Goal: Information Seeking & Learning: Learn about a topic

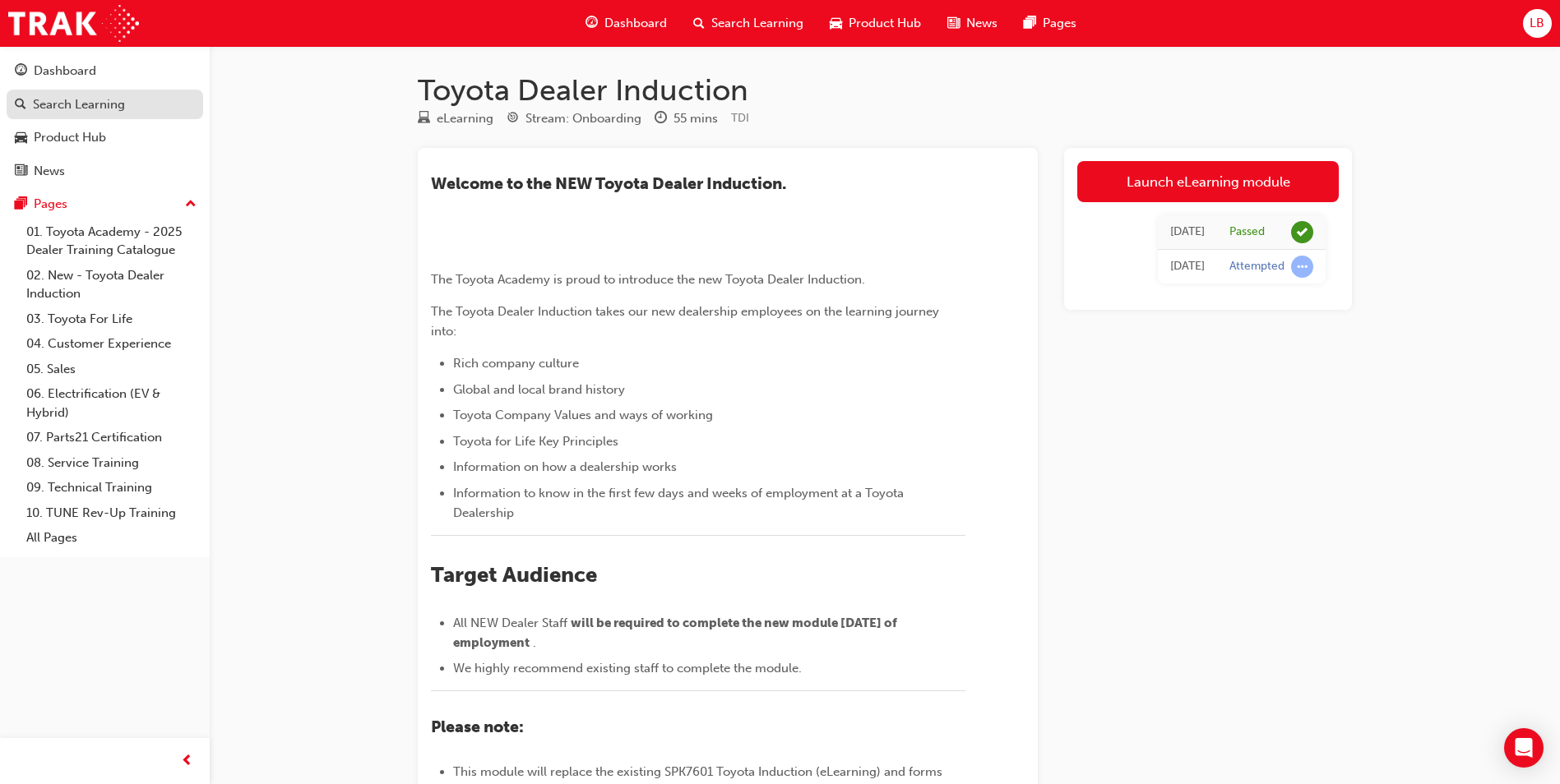
click at [69, 97] on div "Search Learning" at bounding box center [79, 105] width 92 height 19
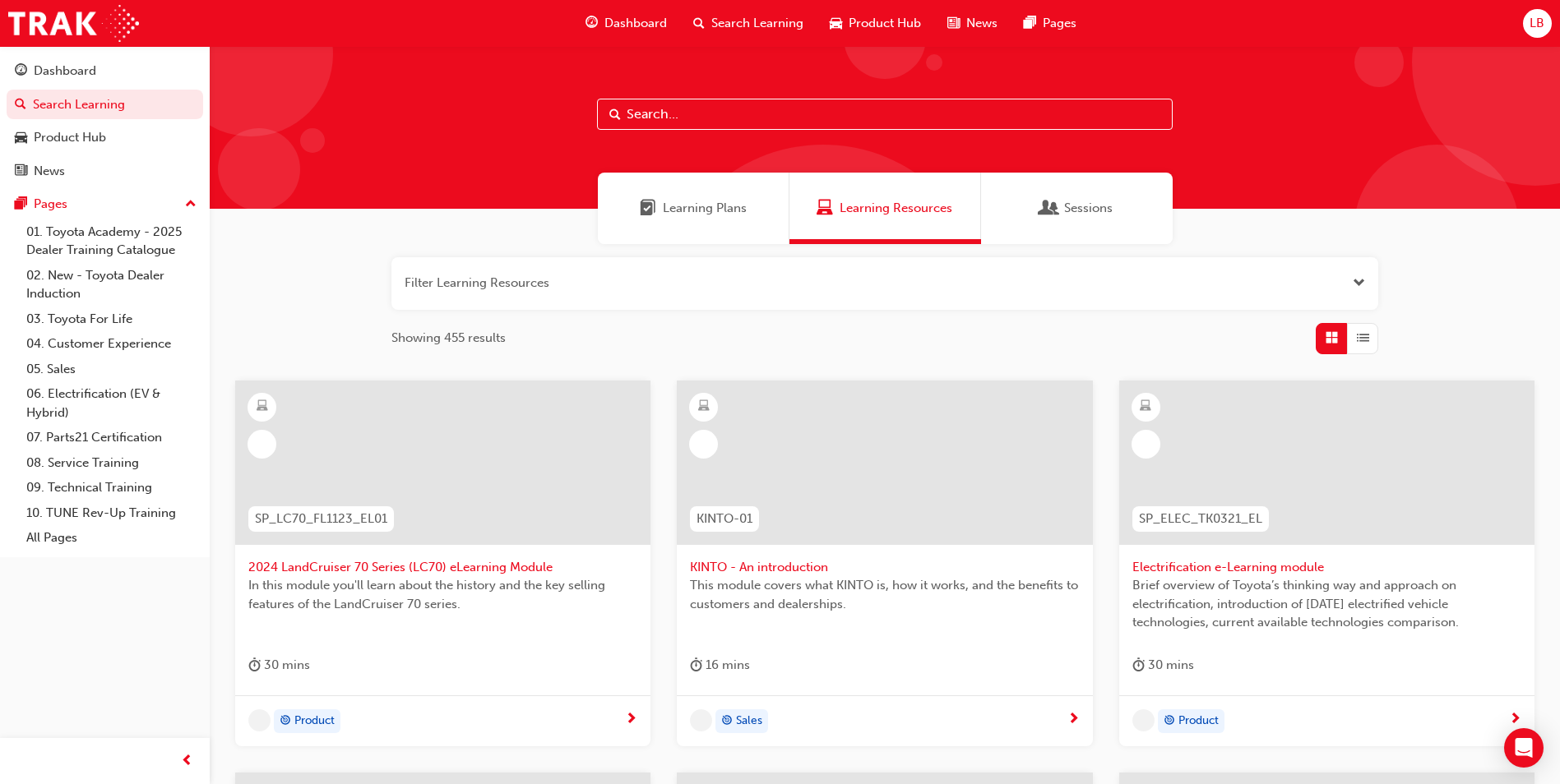
click at [684, 117] on input "text" at bounding box center [885, 115] width 576 height 31
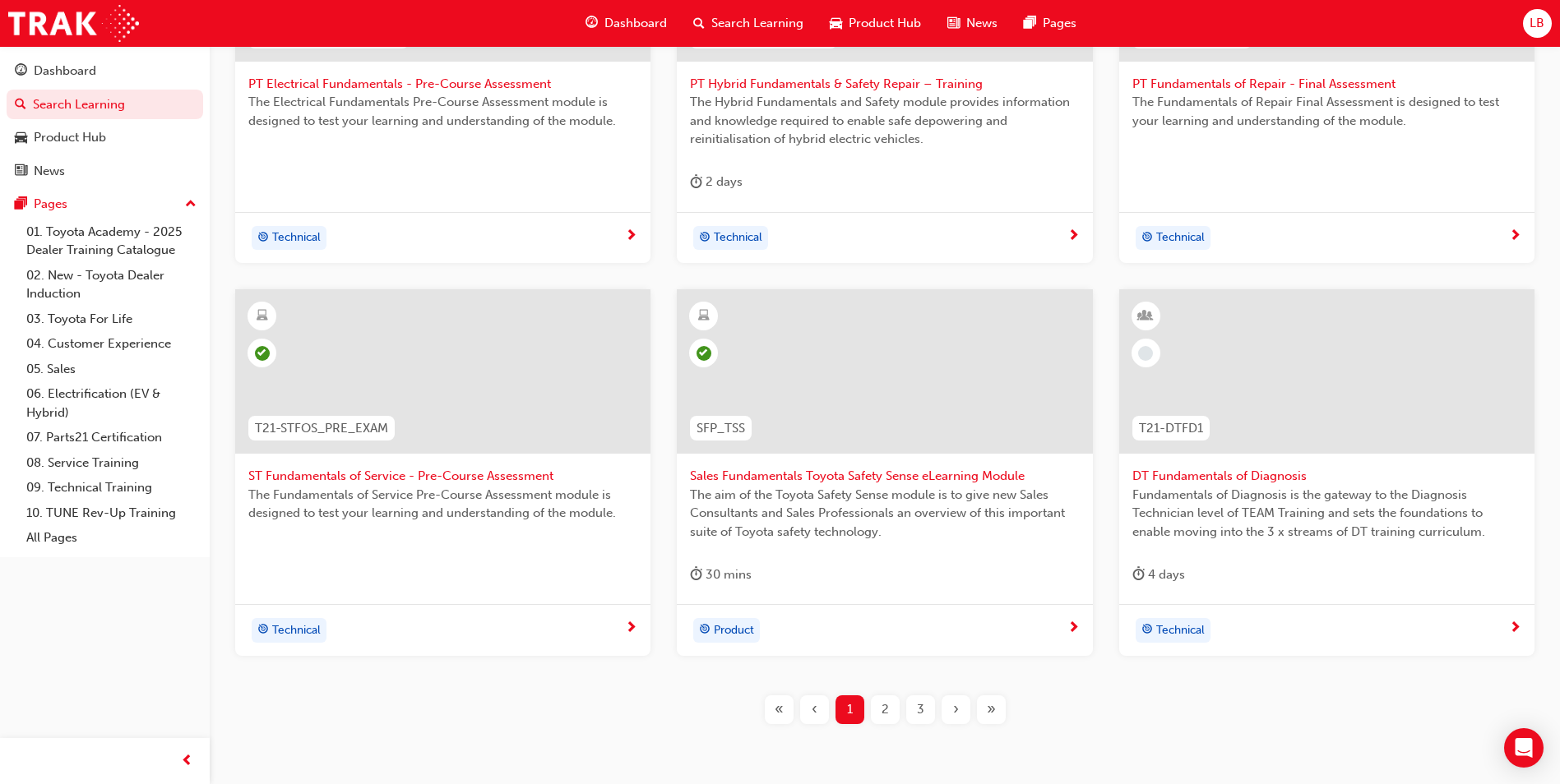
scroll to position [556, 0]
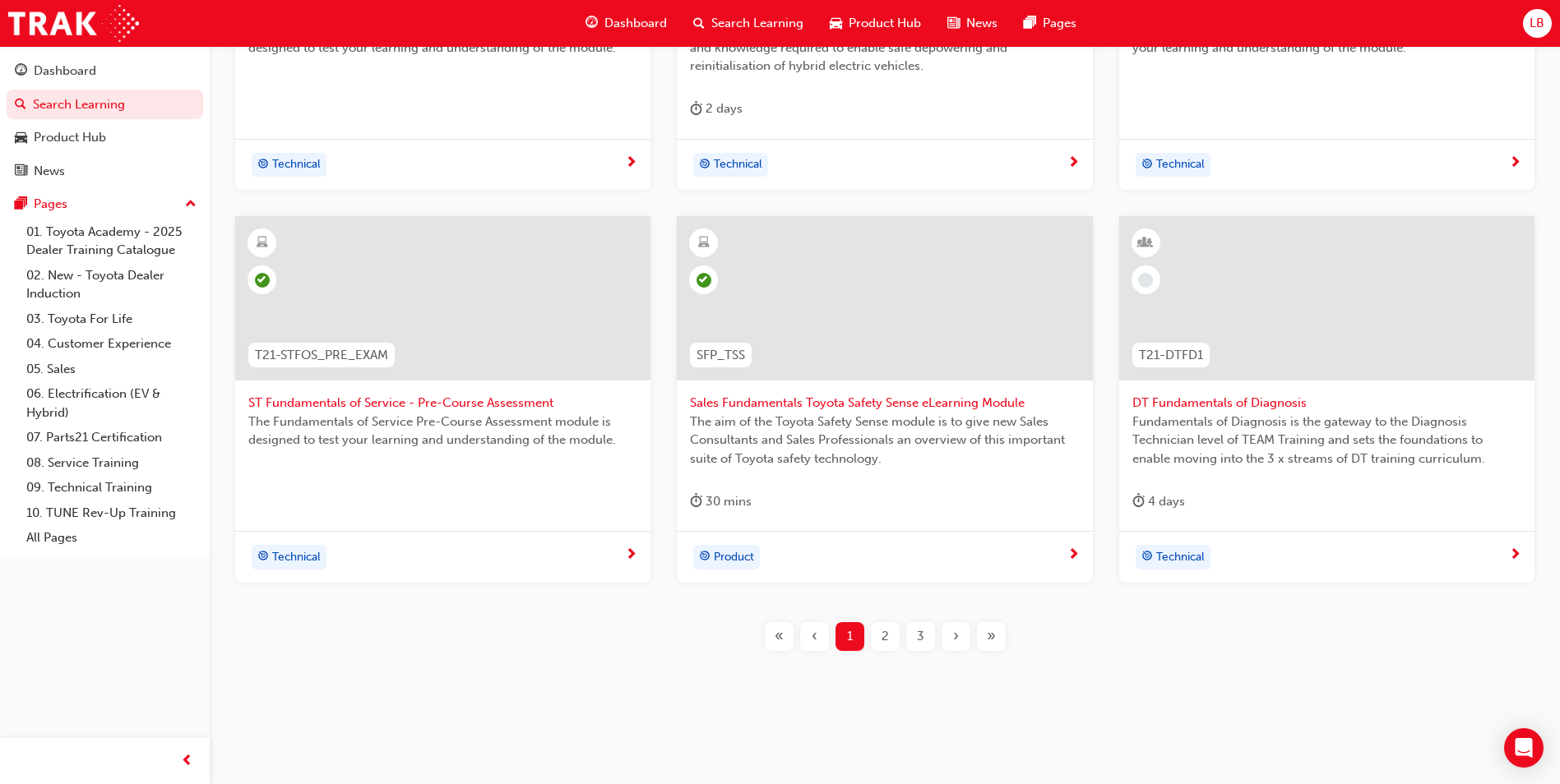
type input "fundam"
click at [881, 641] on span "2" at bounding box center [885, 637] width 7 height 19
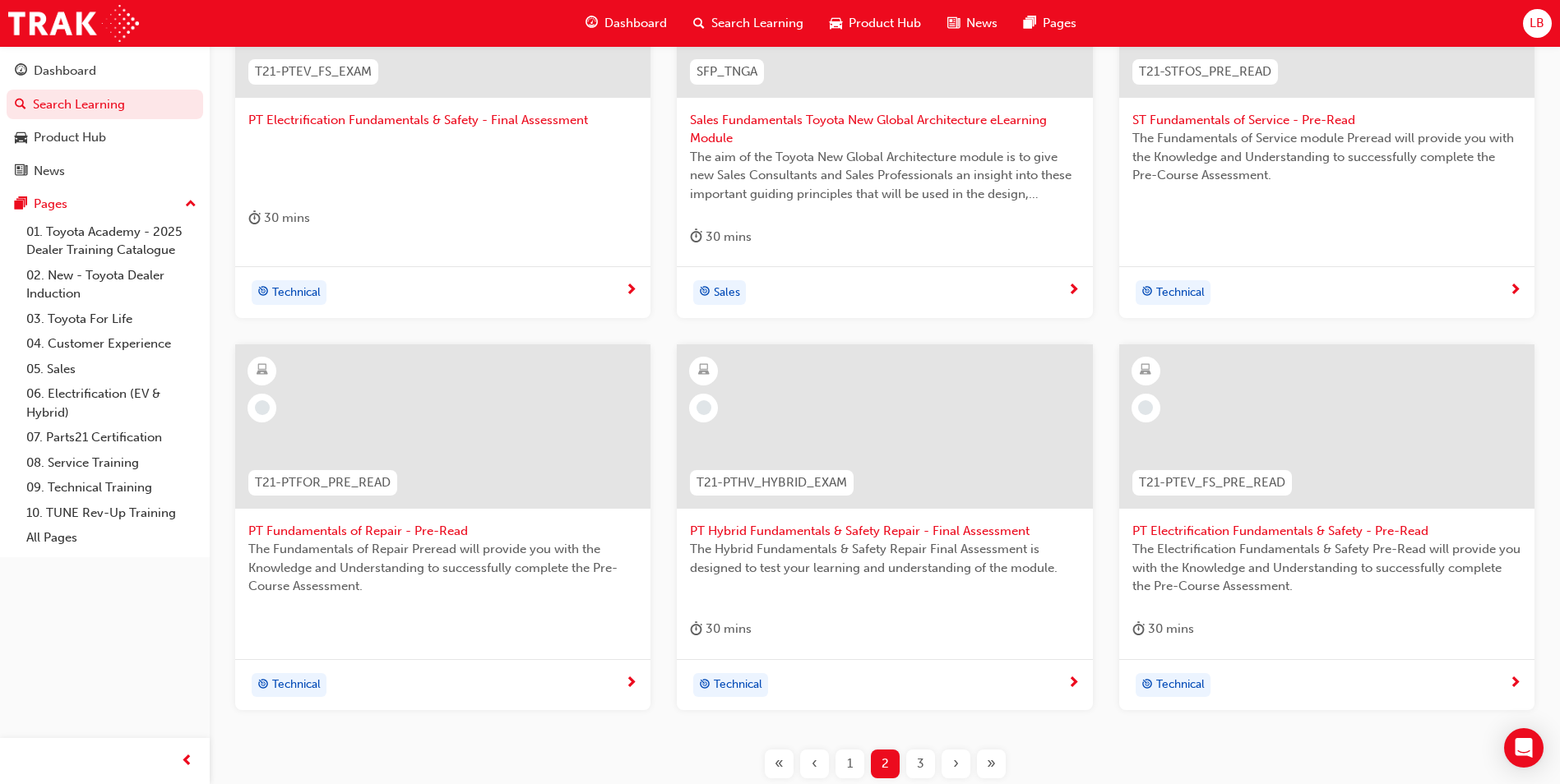
scroll to position [575, 0]
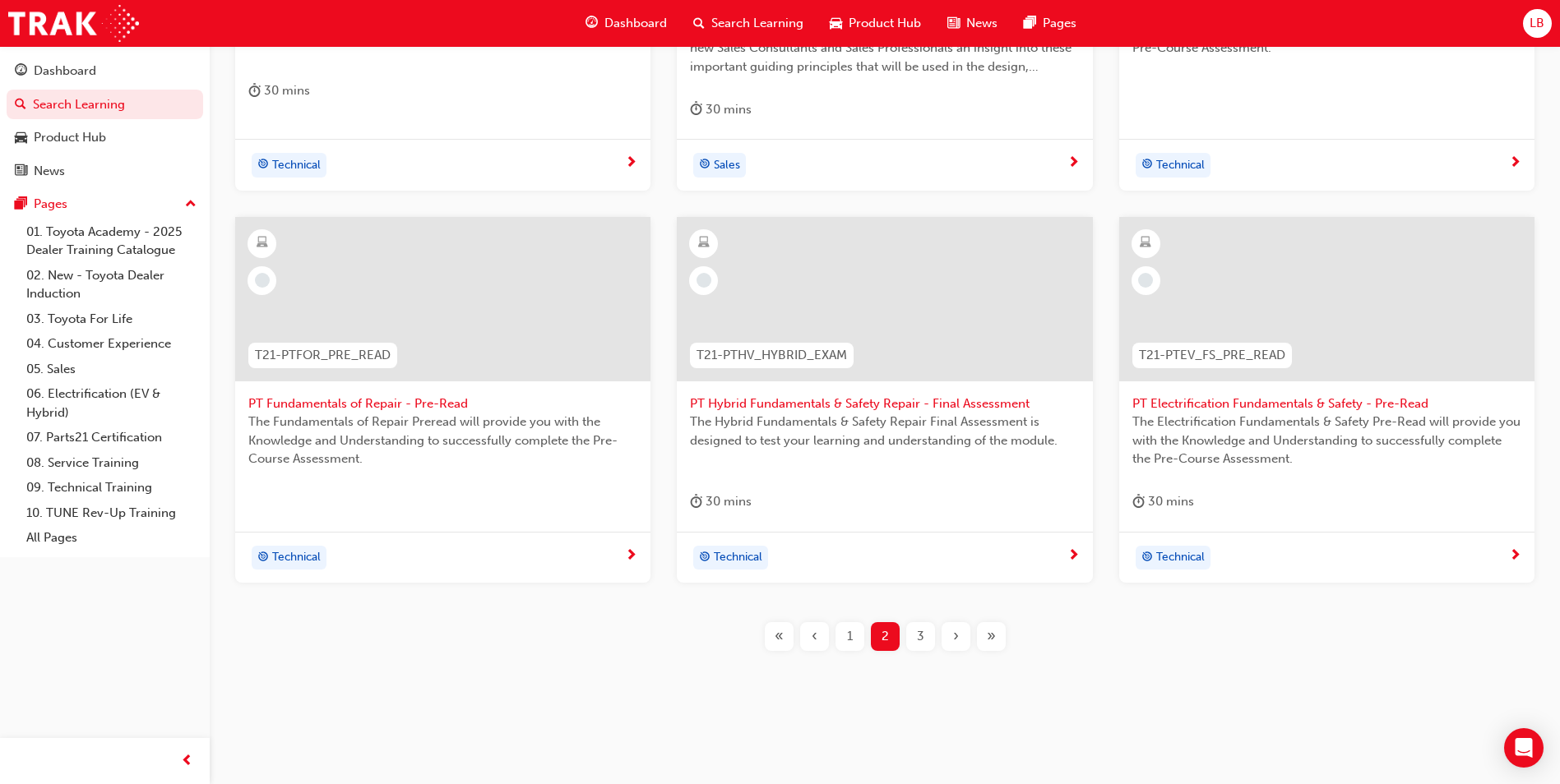
click at [917, 631] on span "3" at bounding box center [921, 637] width 7 height 19
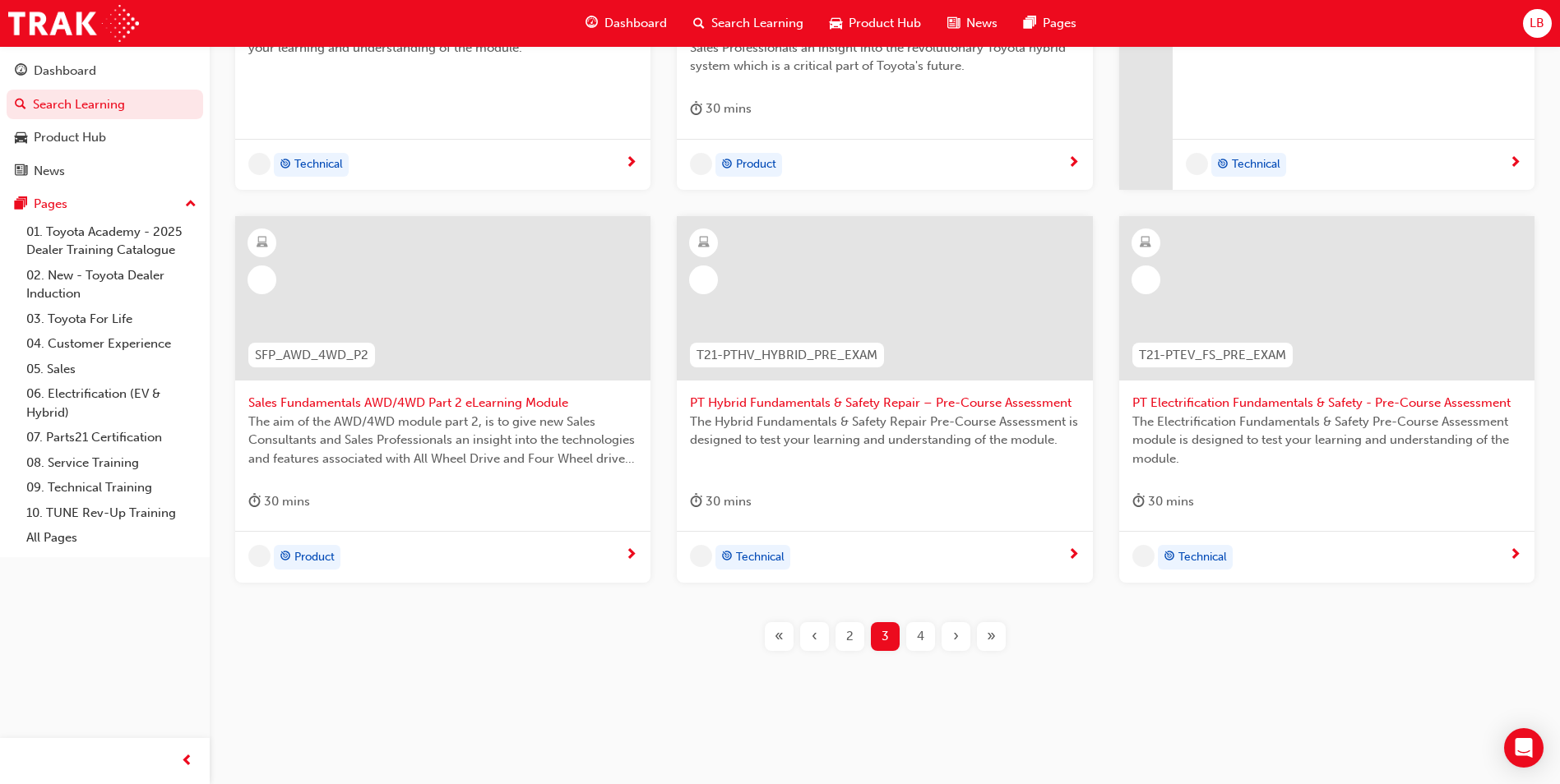
scroll to position [556, 0]
click at [430, 403] on span "Sales Fundamentals AWD/4WD Part 2 eLearning Module" at bounding box center [443, 404] width 389 height 19
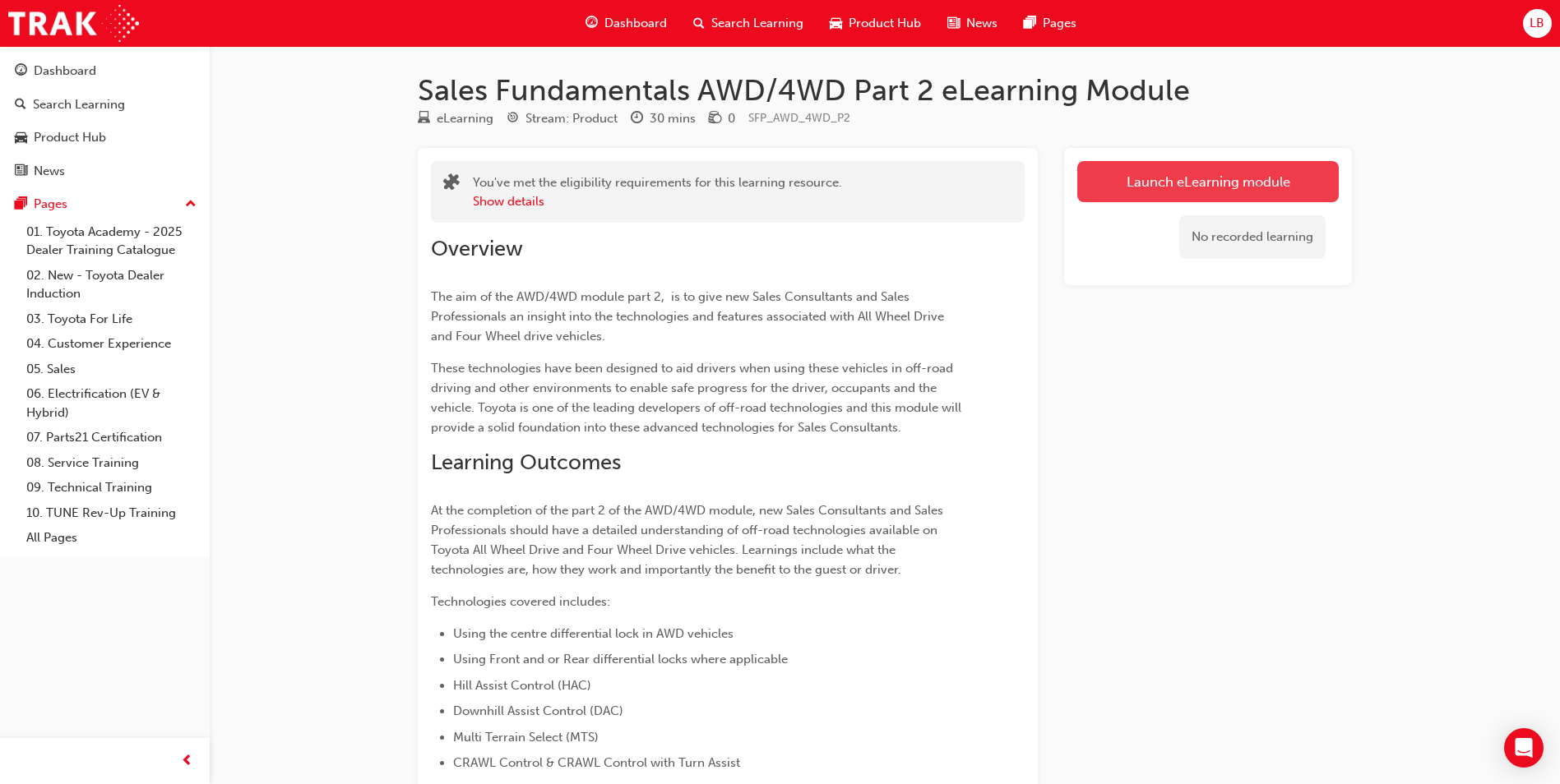
click at [1197, 178] on link "Launch eLearning module" at bounding box center [1208, 181] width 261 height 41
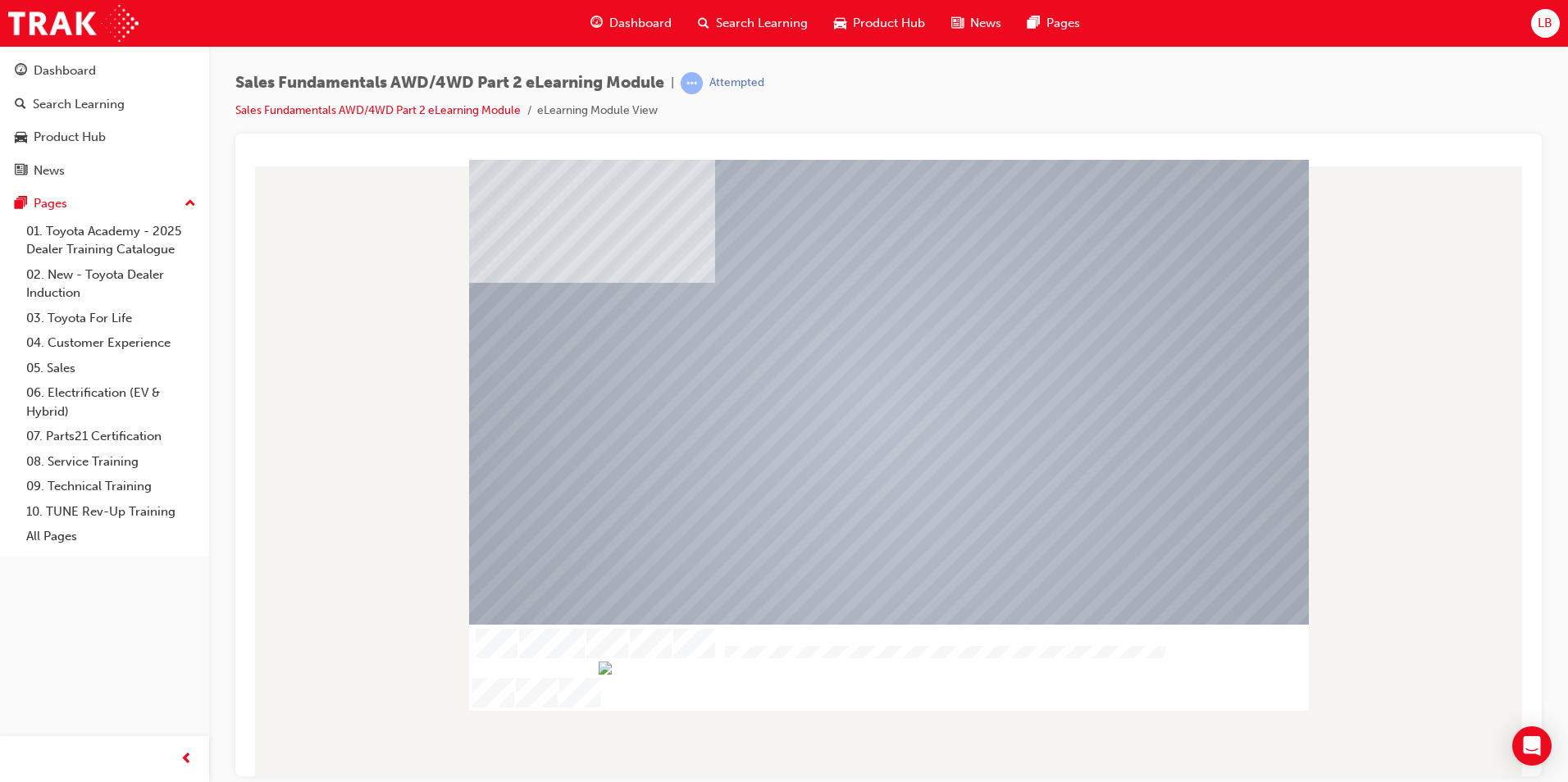
click at [838, 674] on div at bounding box center [889, 660] width 840 height 28
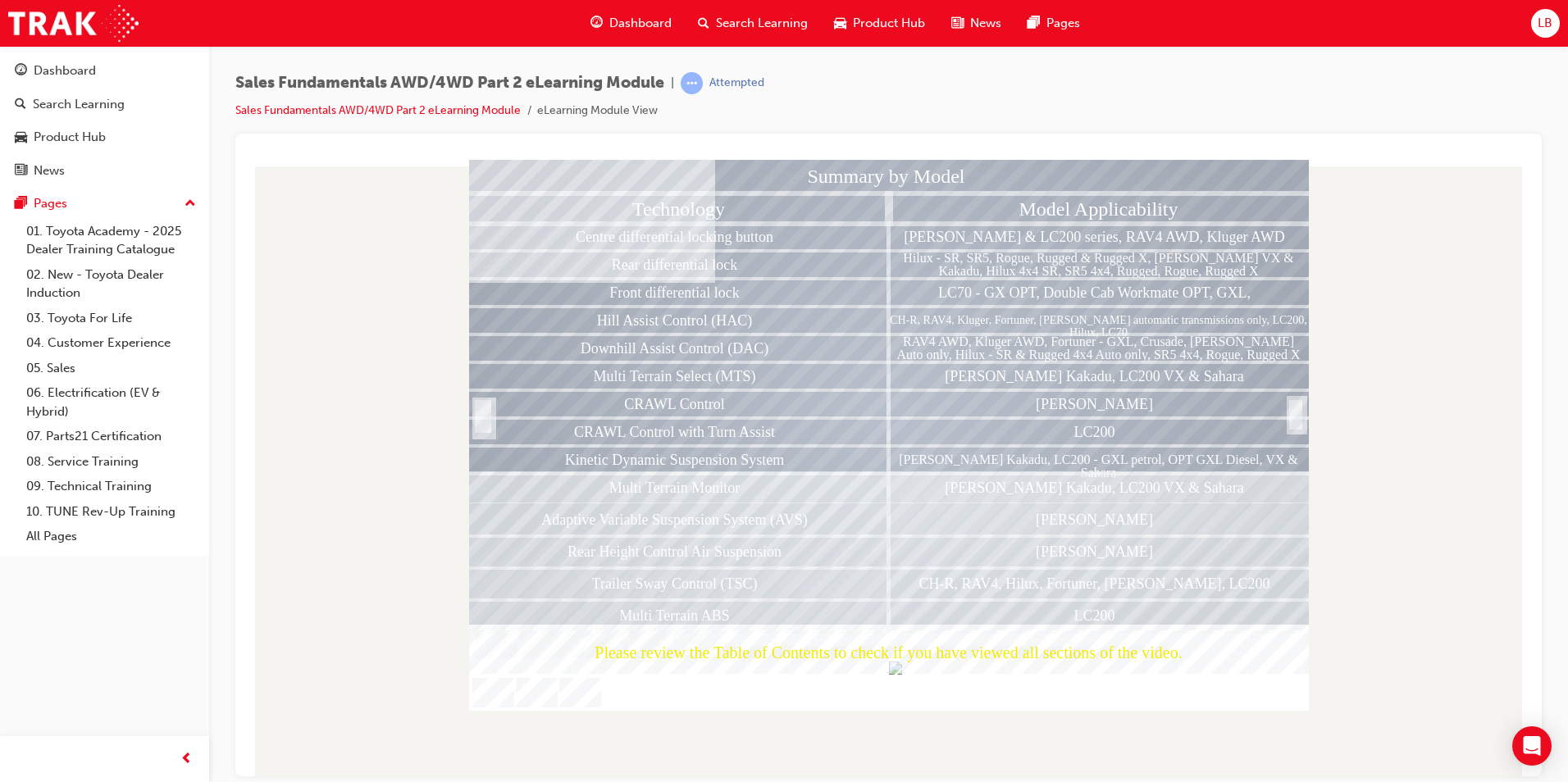
click at [1302, 417] on div at bounding box center [1296, 433] width 17 height 35
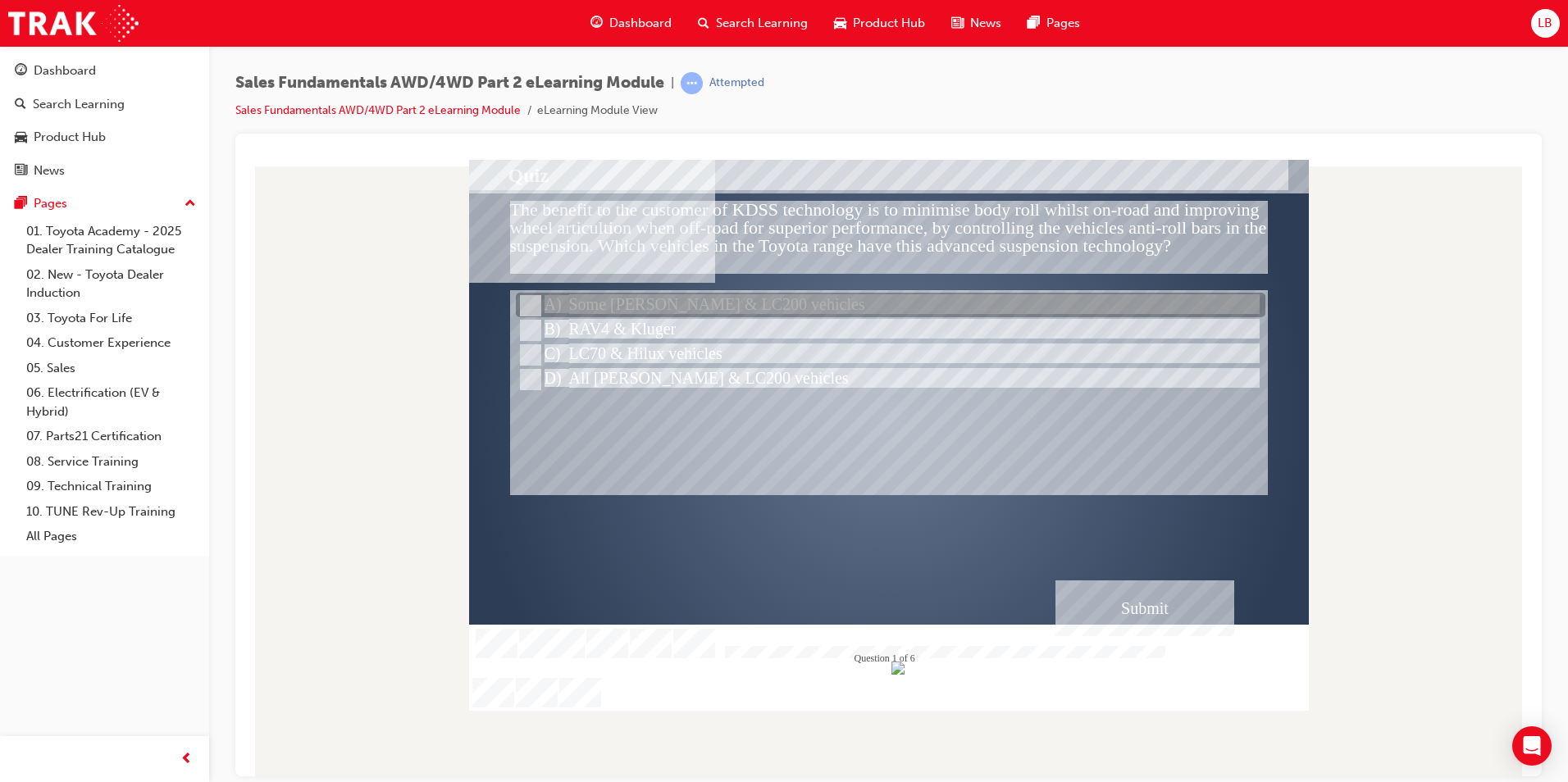
click at [644, 302] on div at bounding box center [891, 306] width 749 height 25
radio input "true"
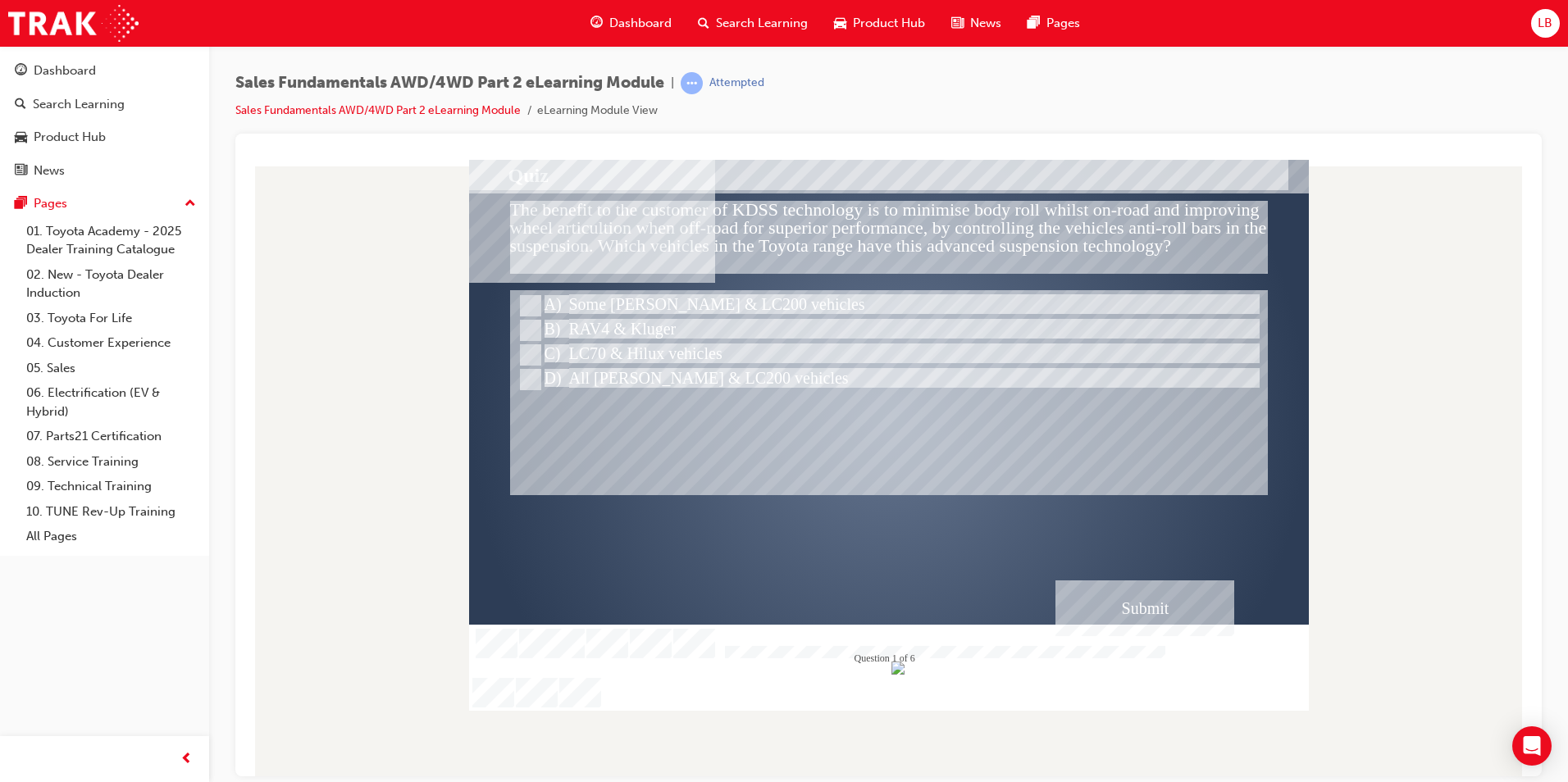
click at [1131, 607] on div "Submit" at bounding box center [1144, 608] width 179 height 55
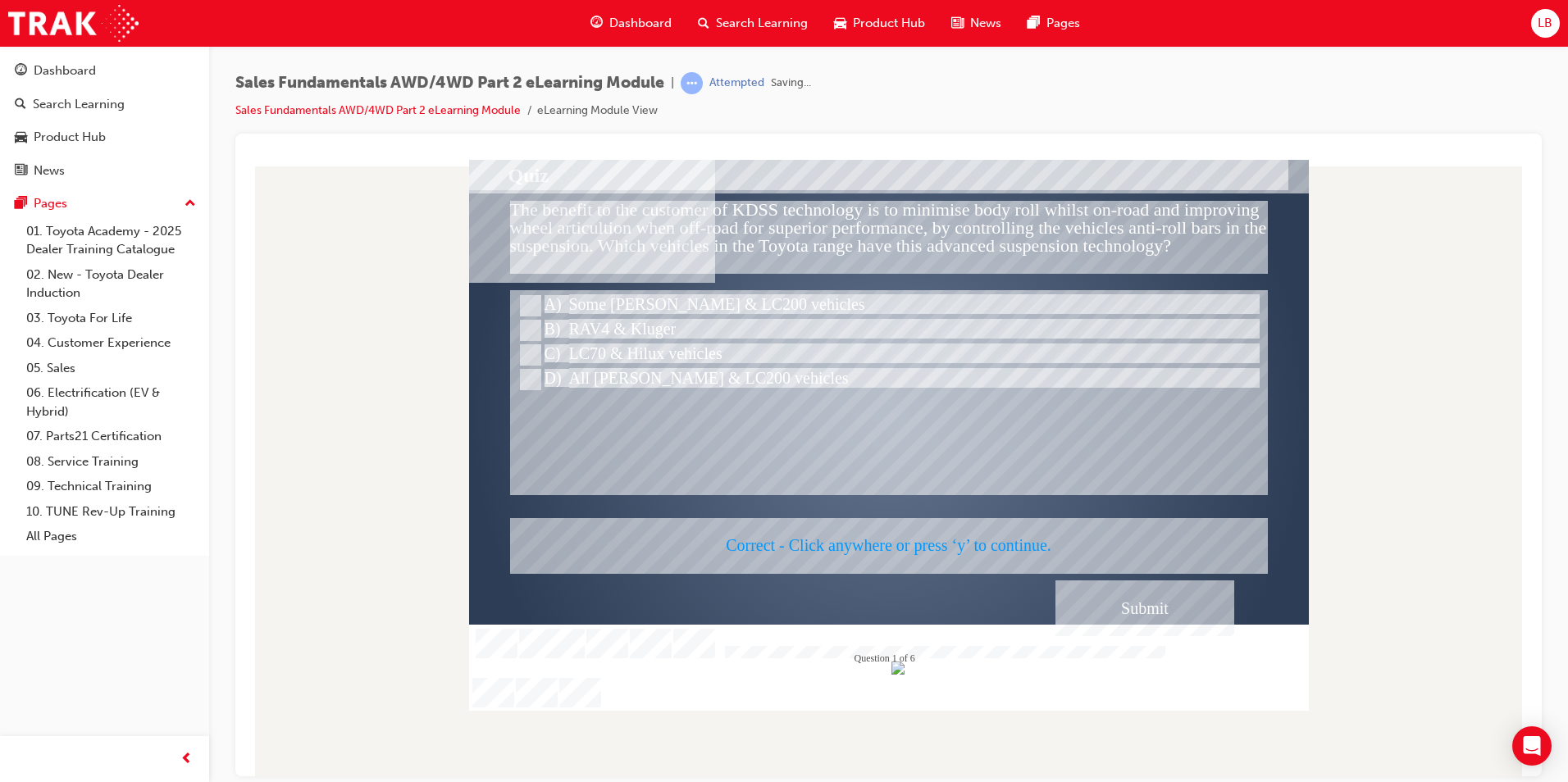
click at [818, 539] on div at bounding box center [889, 434] width 840 height 551
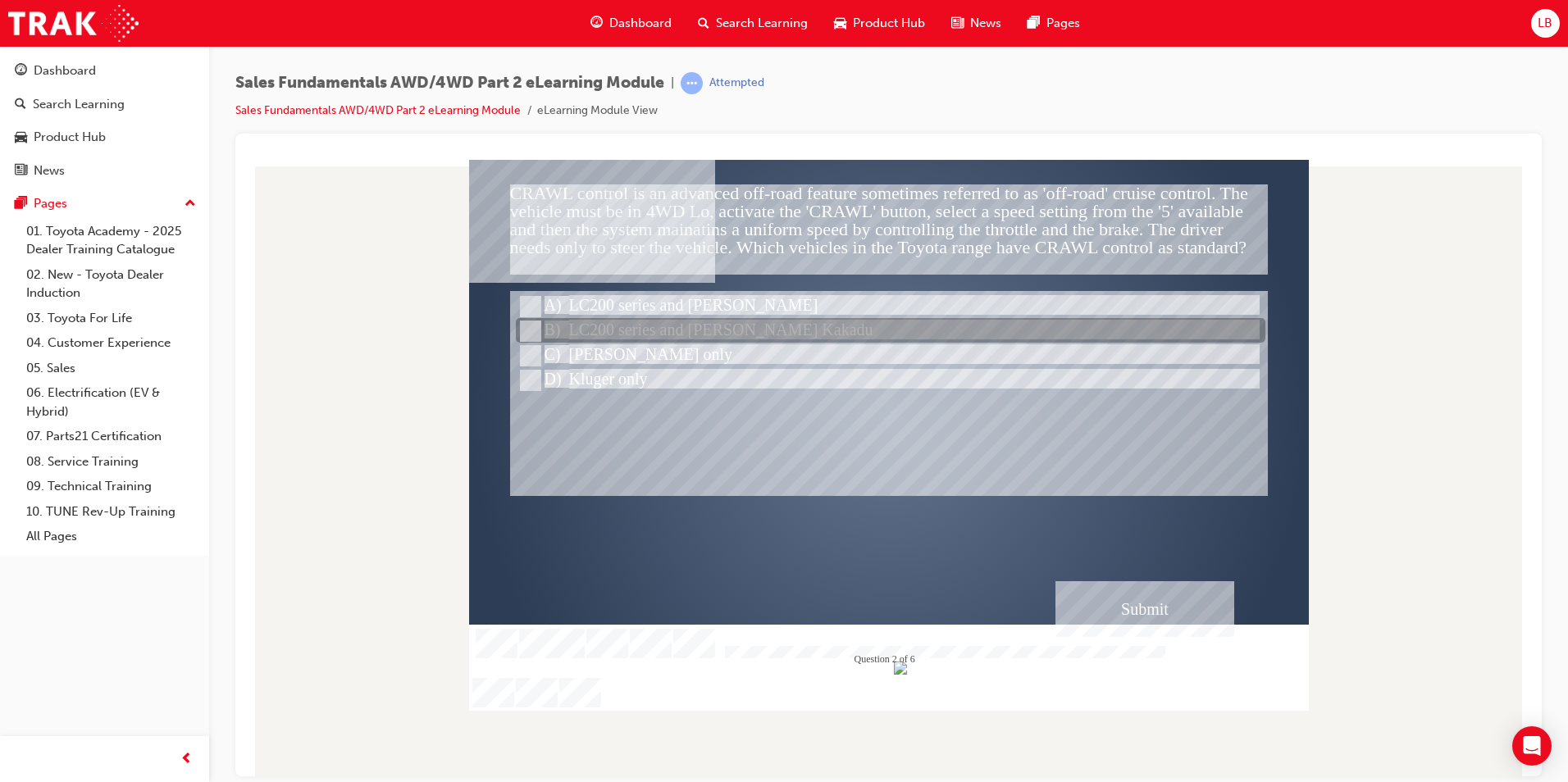
click at [688, 323] on div at bounding box center [891, 331] width 749 height 25
radio input "true"
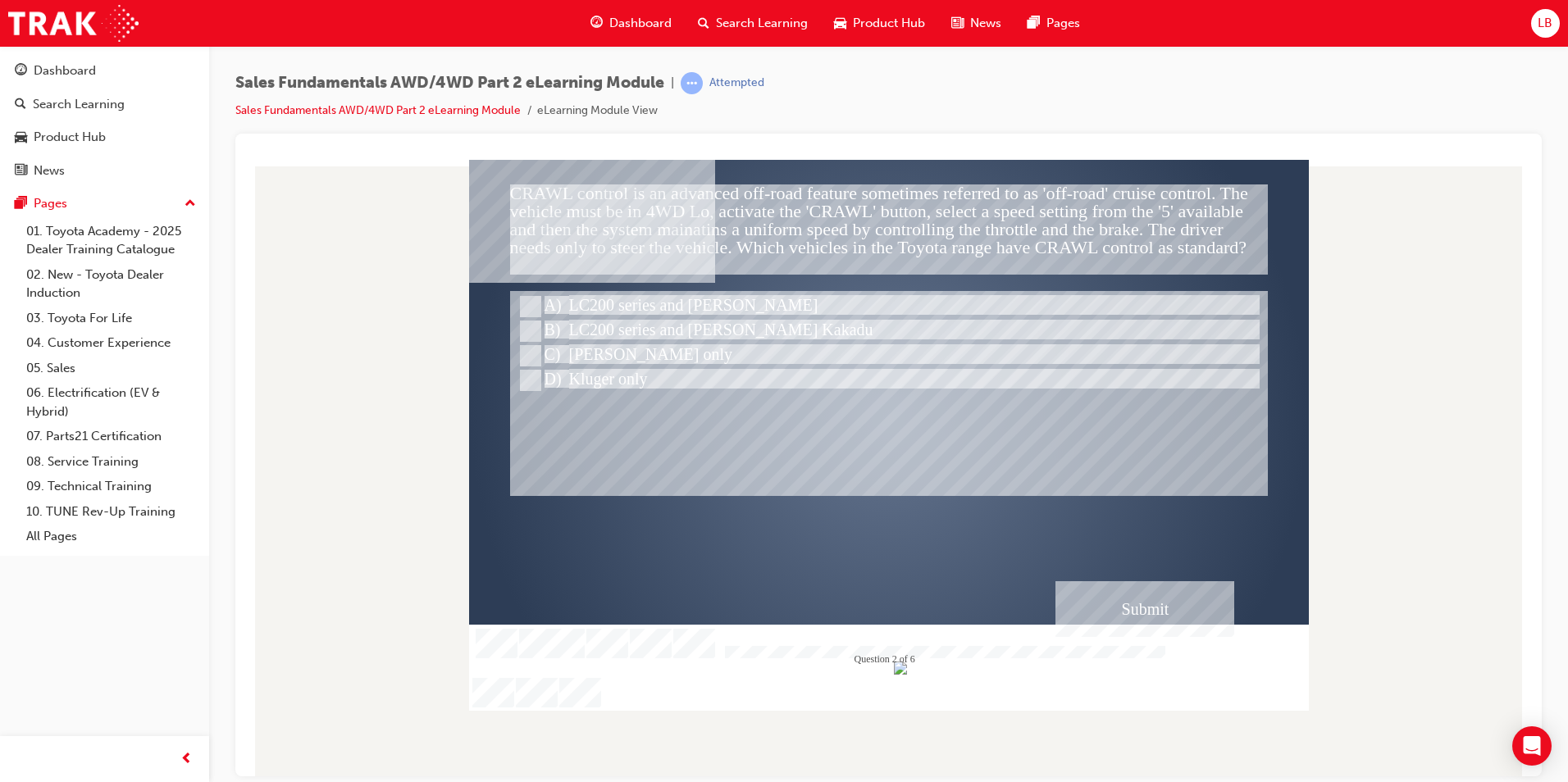
click at [1116, 604] on div "Submit" at bounding box center [1144, 608] width 179 height 55
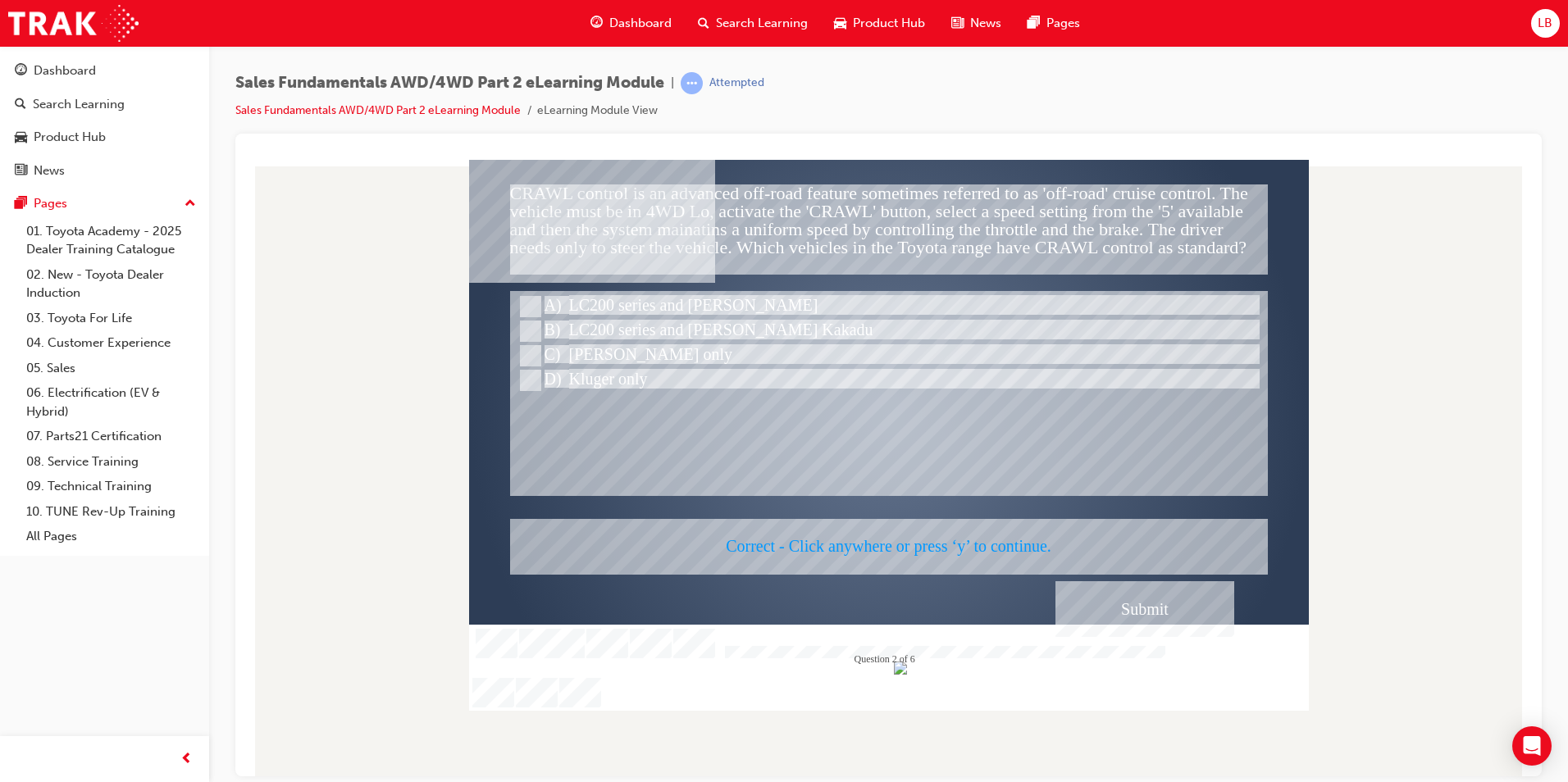
click at [842, 529] on div at bounding box center [889, 434] width 840 height 551
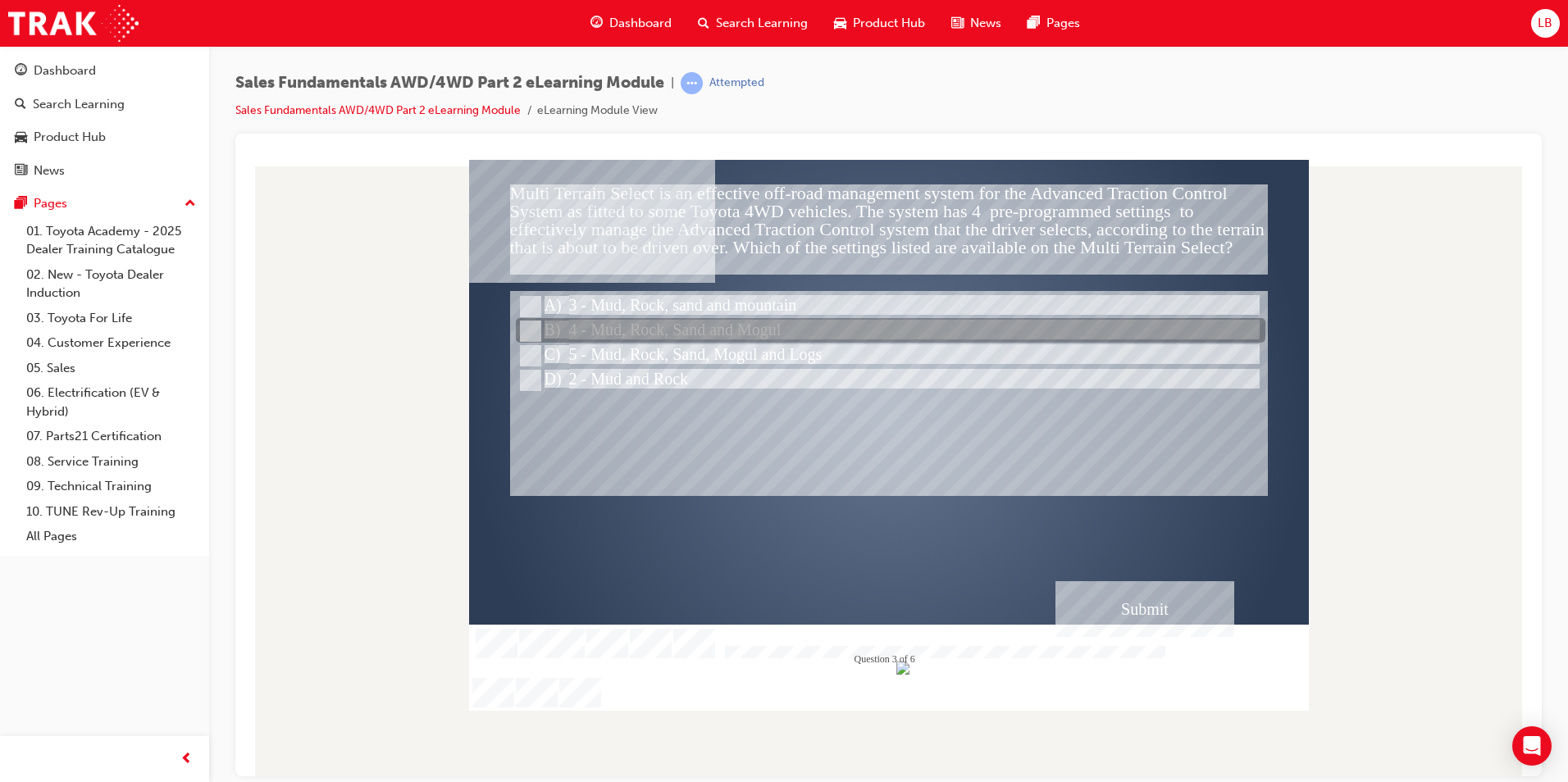
click at [676, 331] on div at bounding box center [891, 331] width 749 height 25
radio input "true"
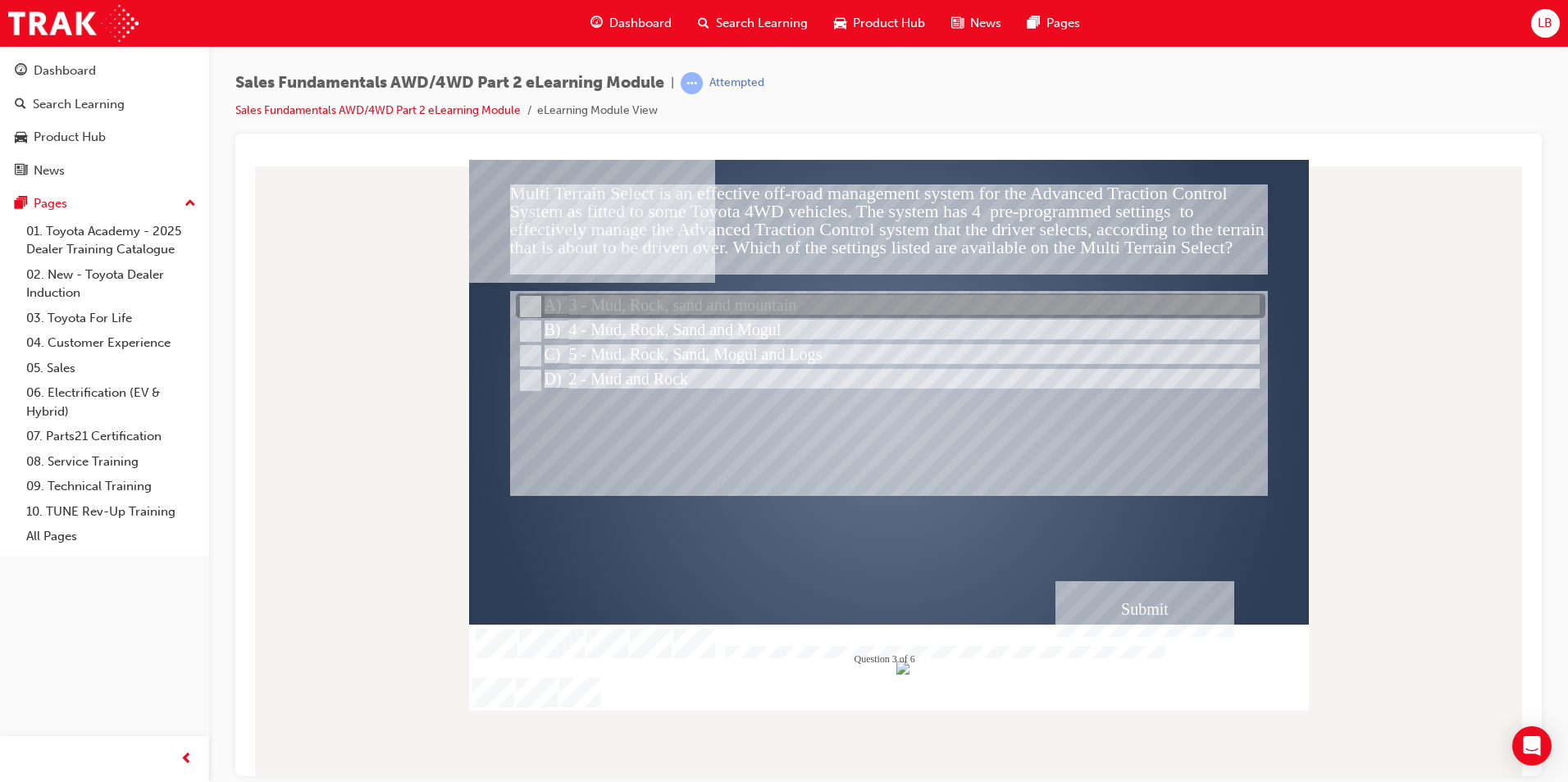
click at [681, 302] on div at bounding box center [891, 307] width 749 height 25
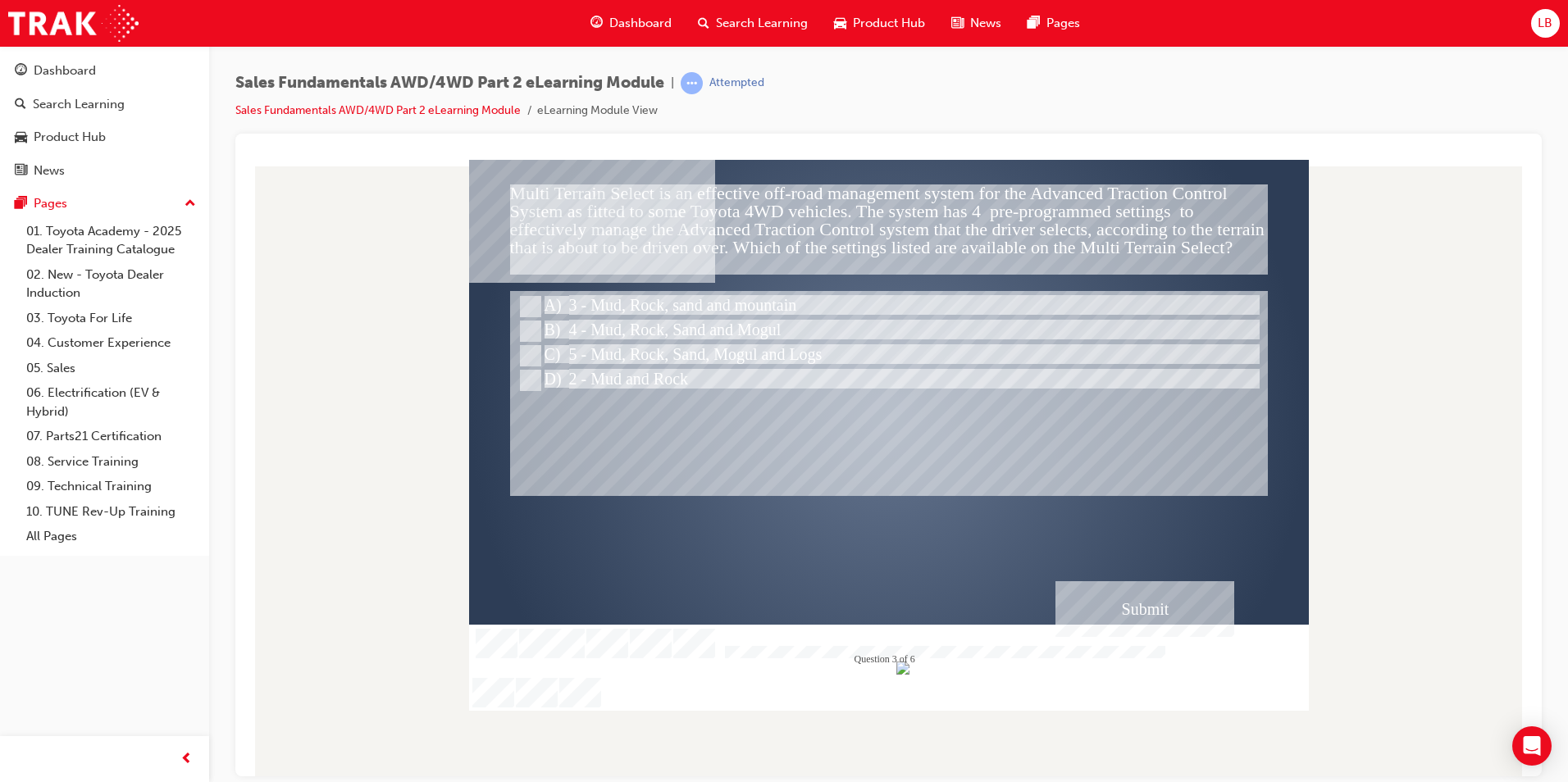
click at [1132, 628] on div "Submit" at bounding box center [1144, 608] width 179 height 55
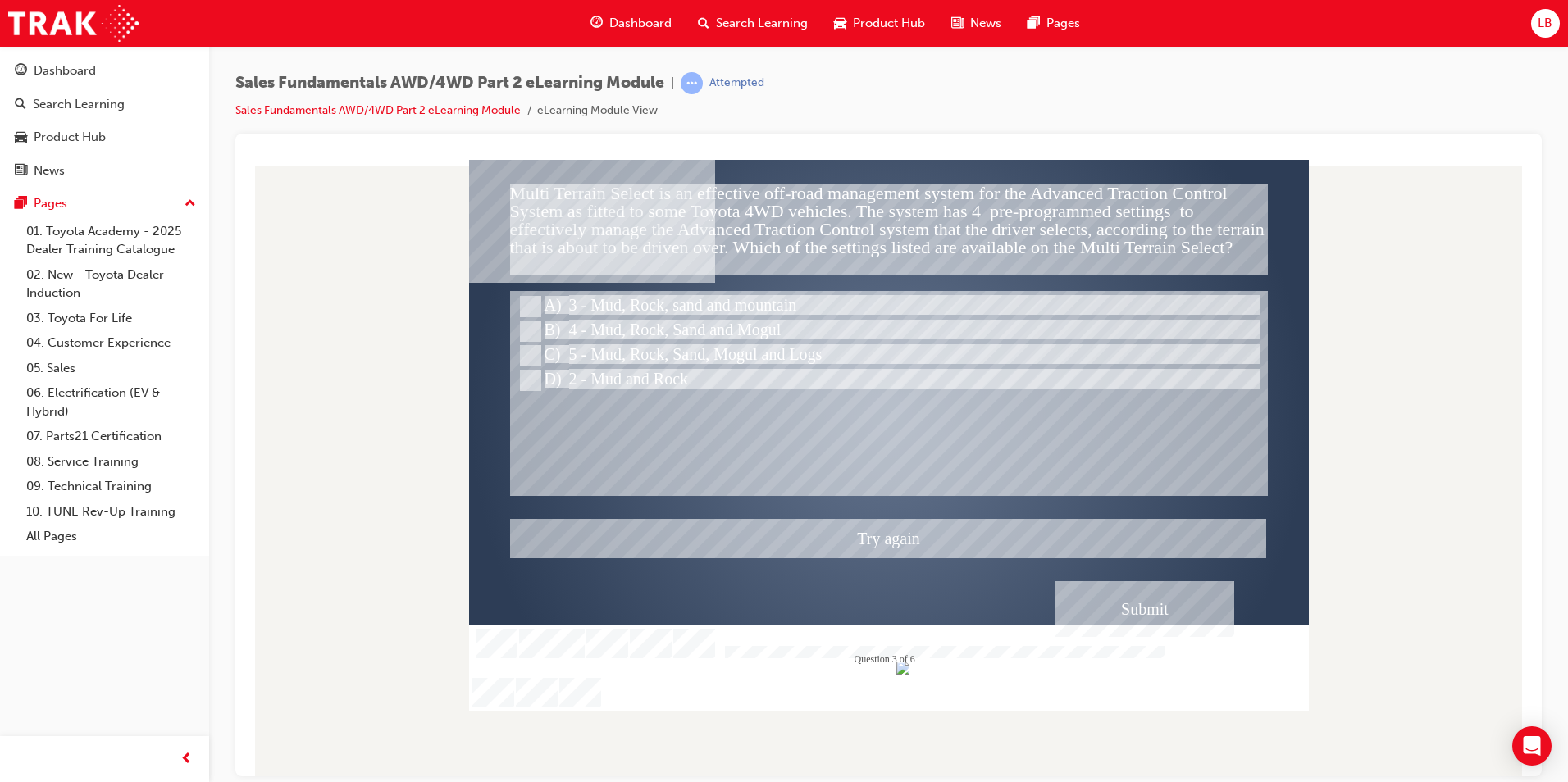
click at [617, 330] on div at bounding box center [889, 434] width 840 height 551
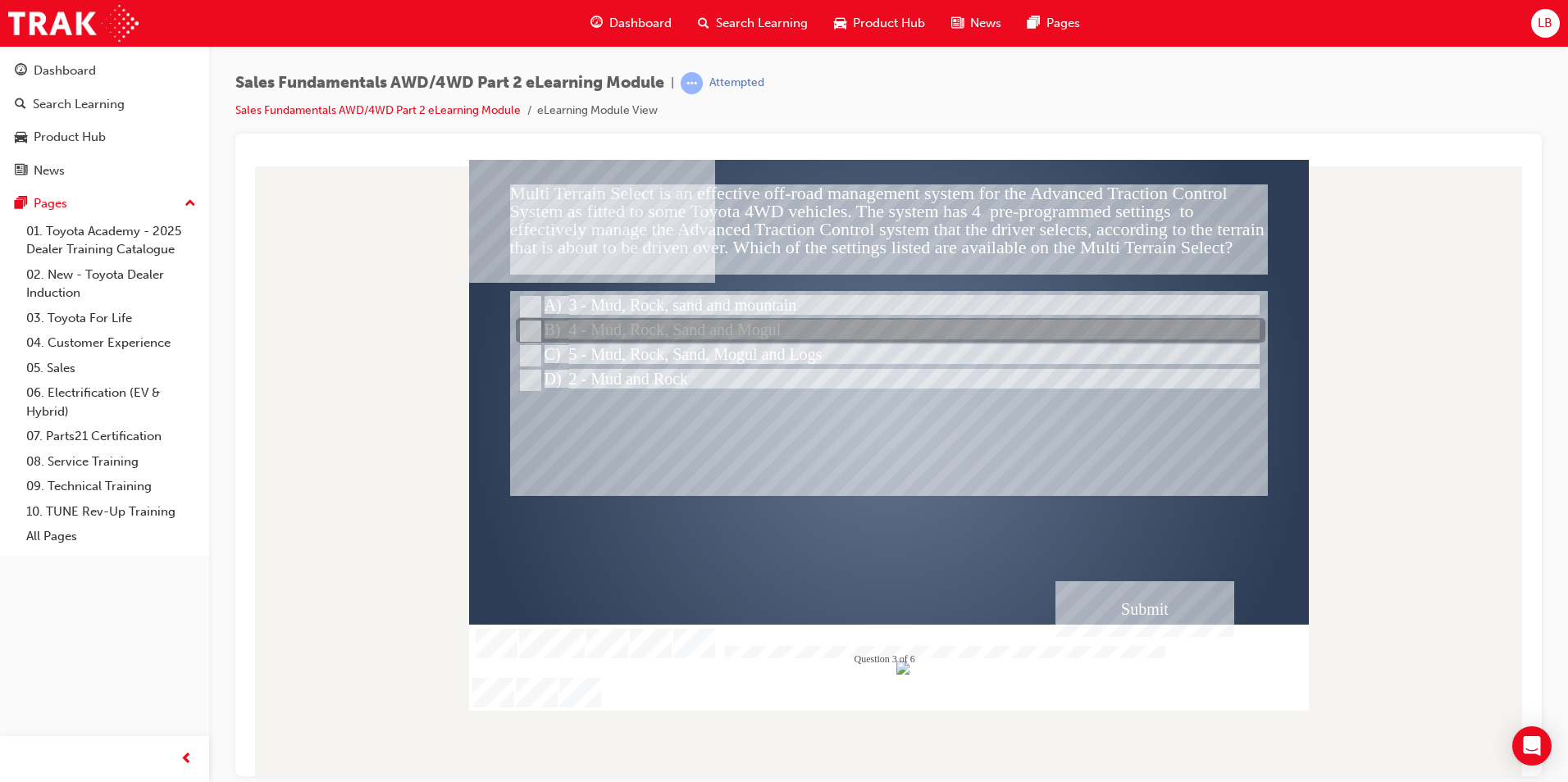
click at [617, 330] on div at bounding box center [891, 331] width 749 height 25
radio input "false"
radio input "true"
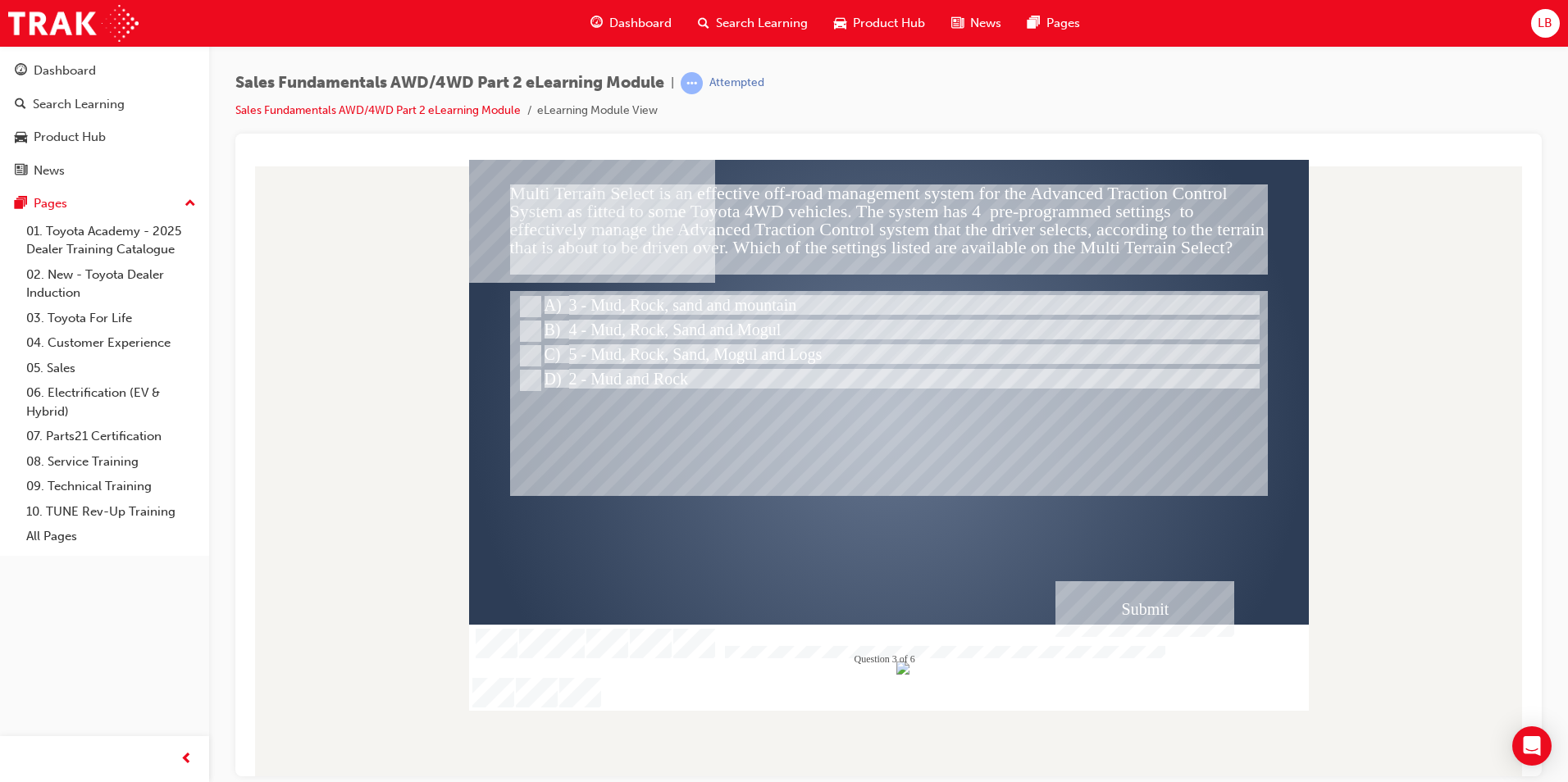
click at [1123, 591] on div "Submit" at bounding box center [1144, 608] width 179 height 55
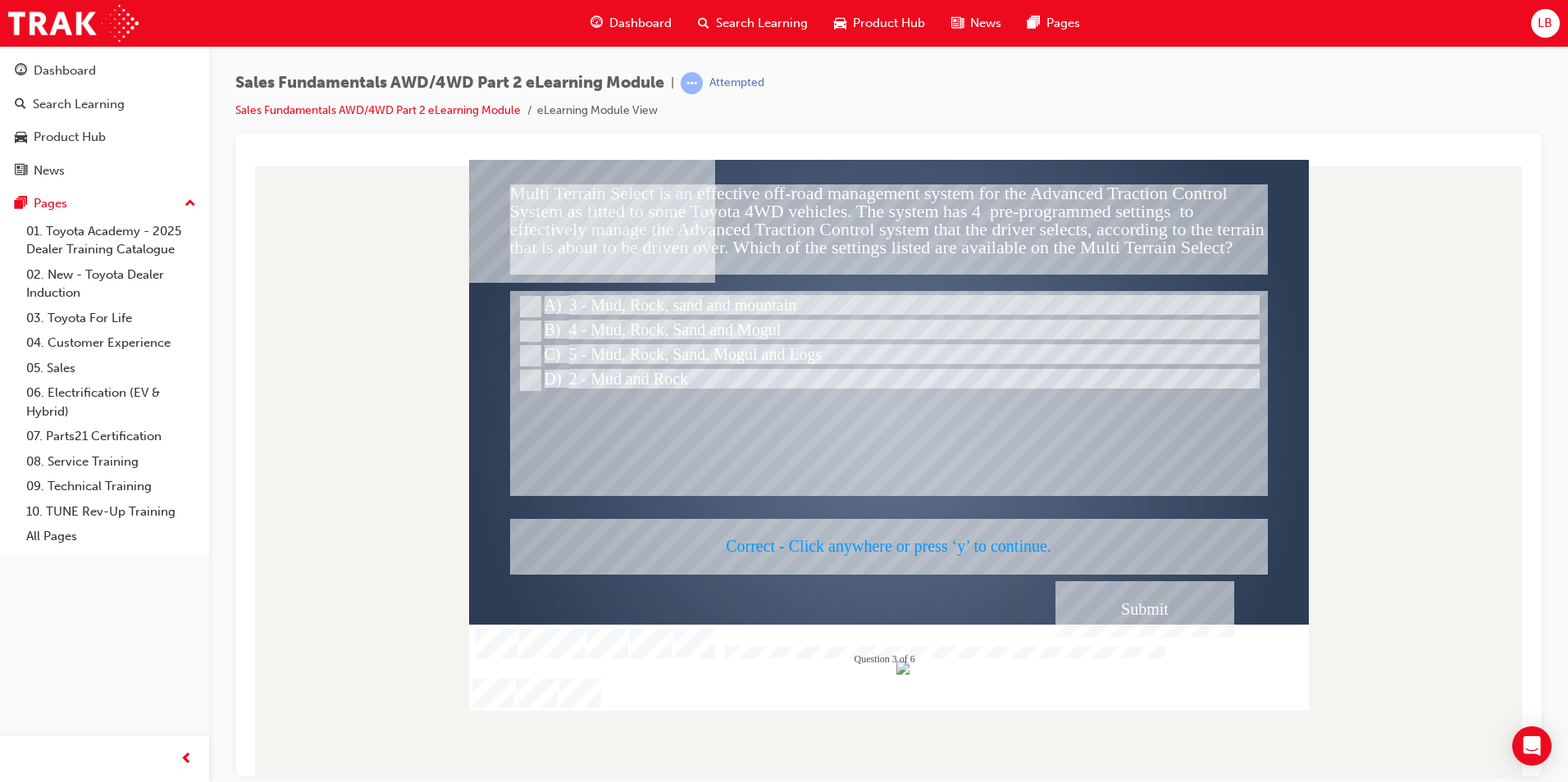
click at [864, 543] on div at bounding box center [889, 434] width 840 height 551
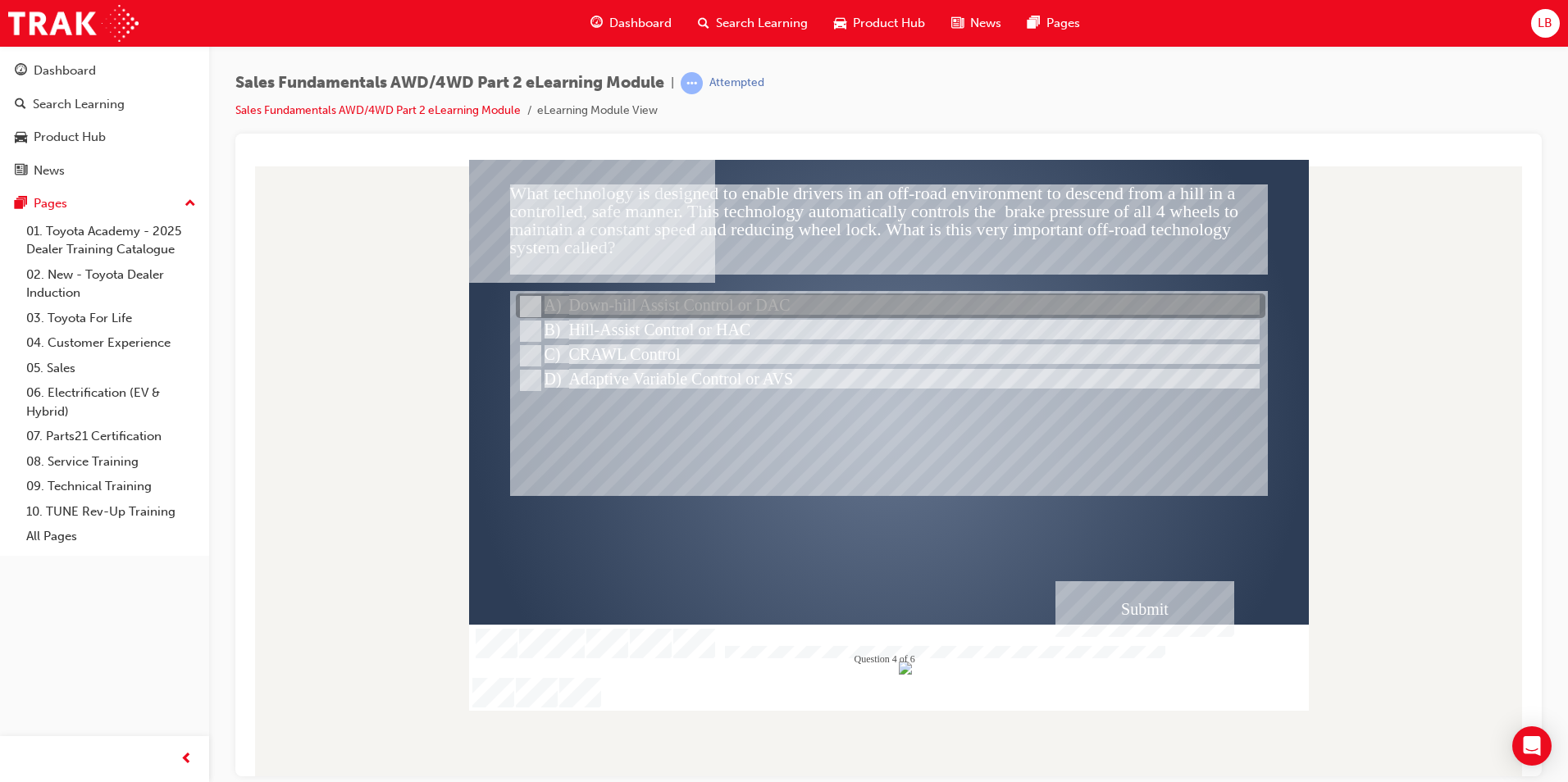
click at [724, 314] on div at bounding box center [891, 307] width 749 height 25
radio input "true"
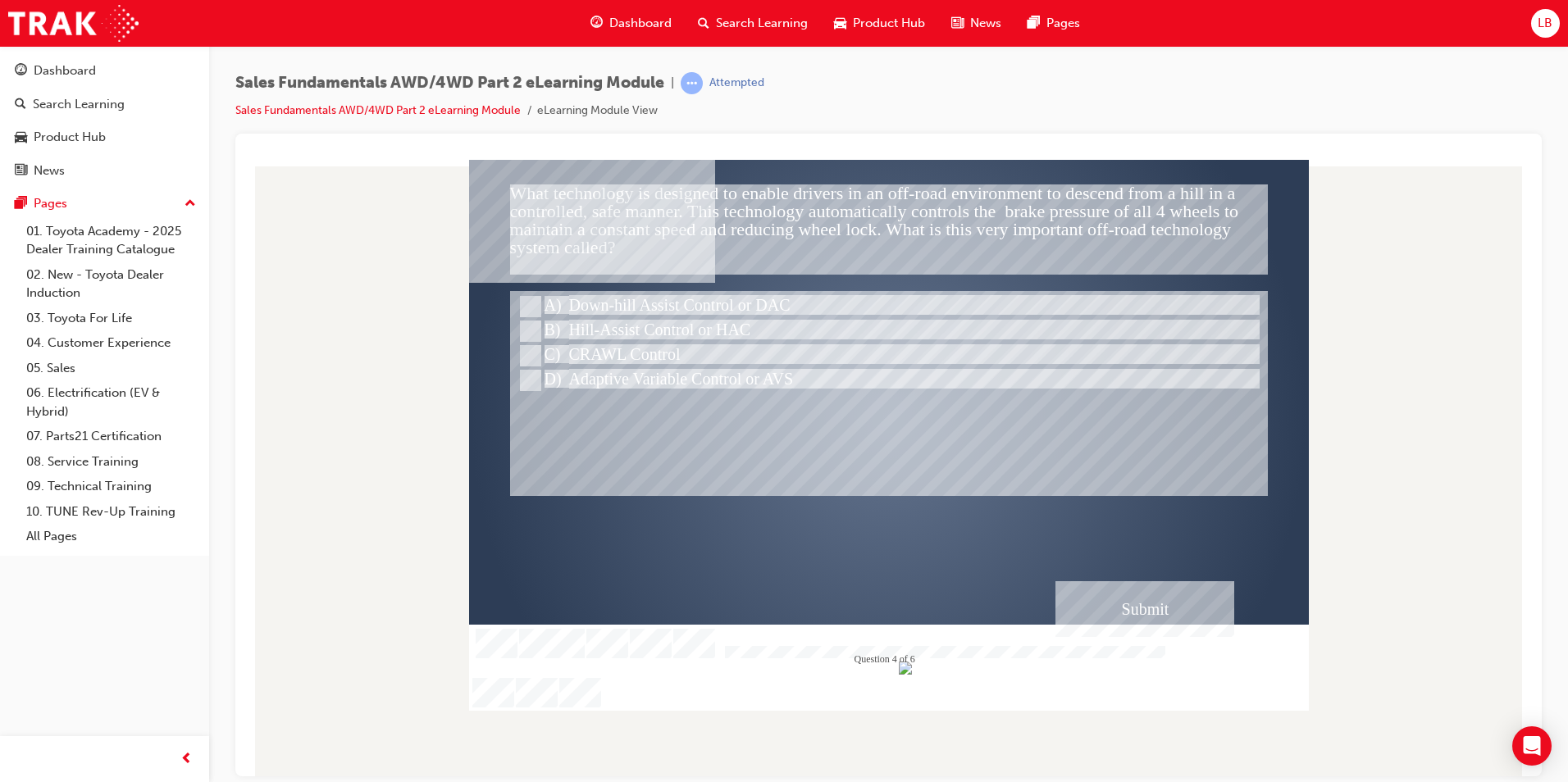
click at [1121, 615] on div "Submit" at bounding box center [1144, 608] width 179 height 55
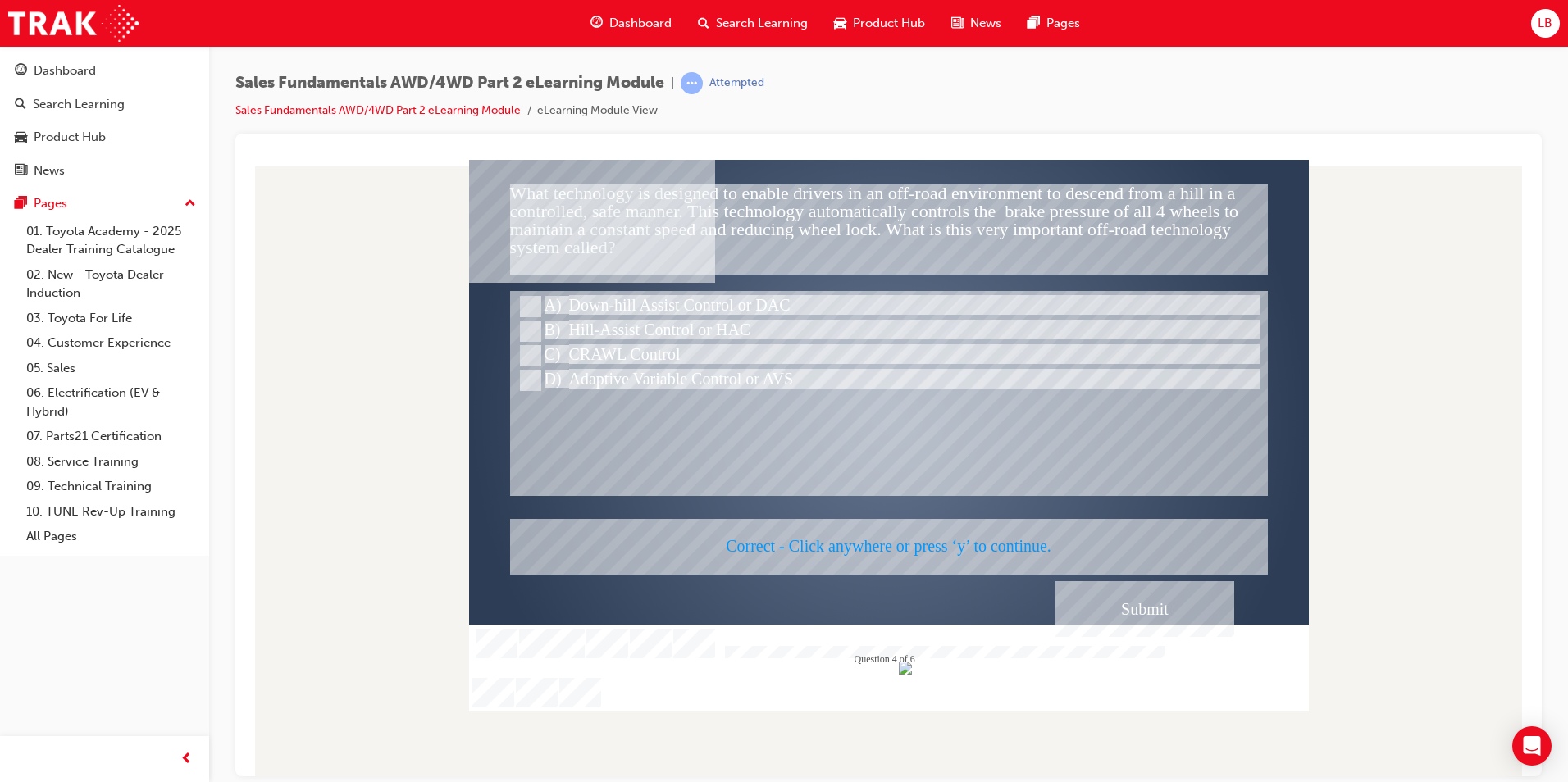
click at [903, 545] on div at bounding box center [889, 434] width 840 height 551
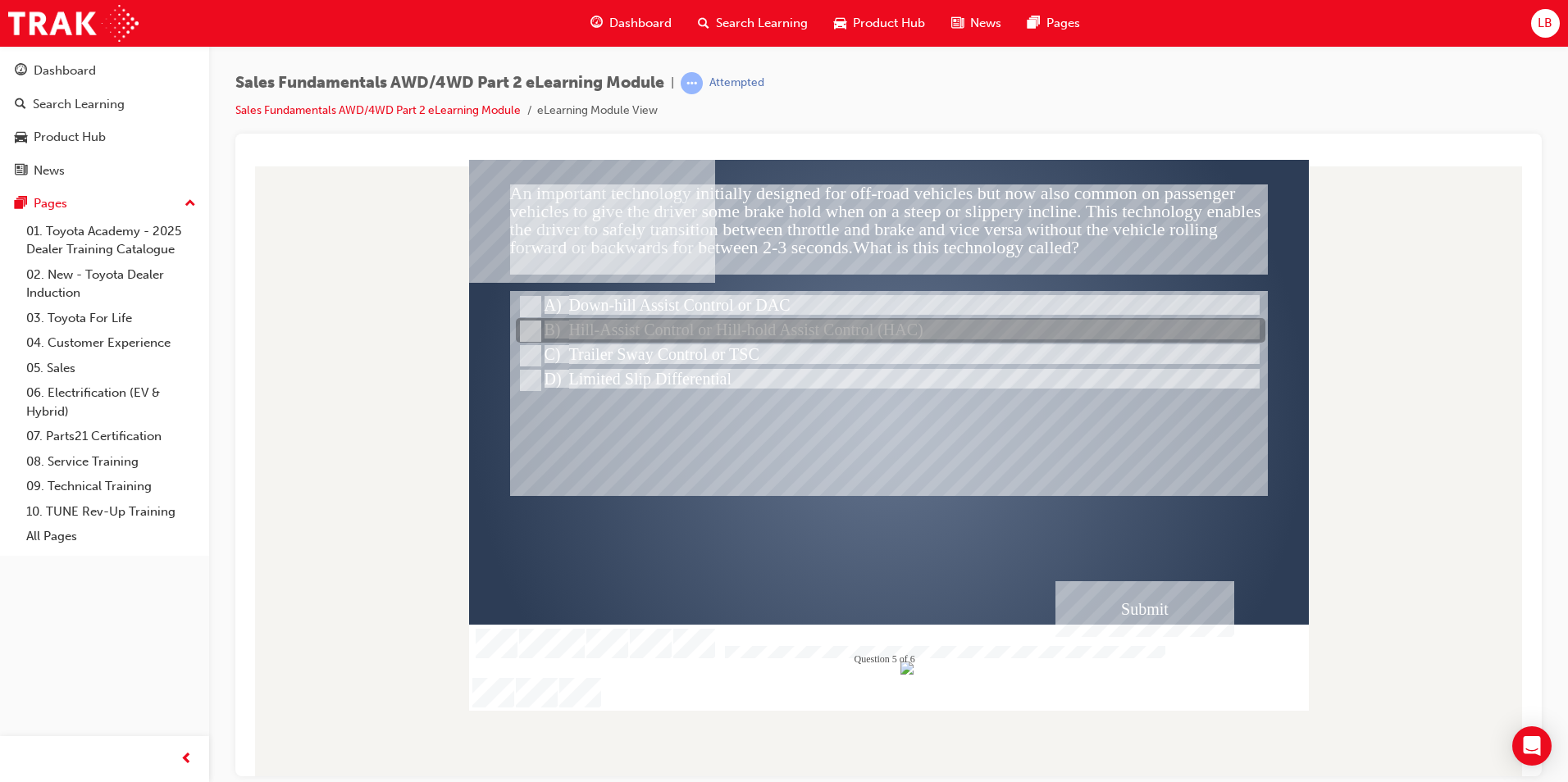
click at [697, 334] on div at bounding box center [891, 331] width 749 height 25
radio input "true"
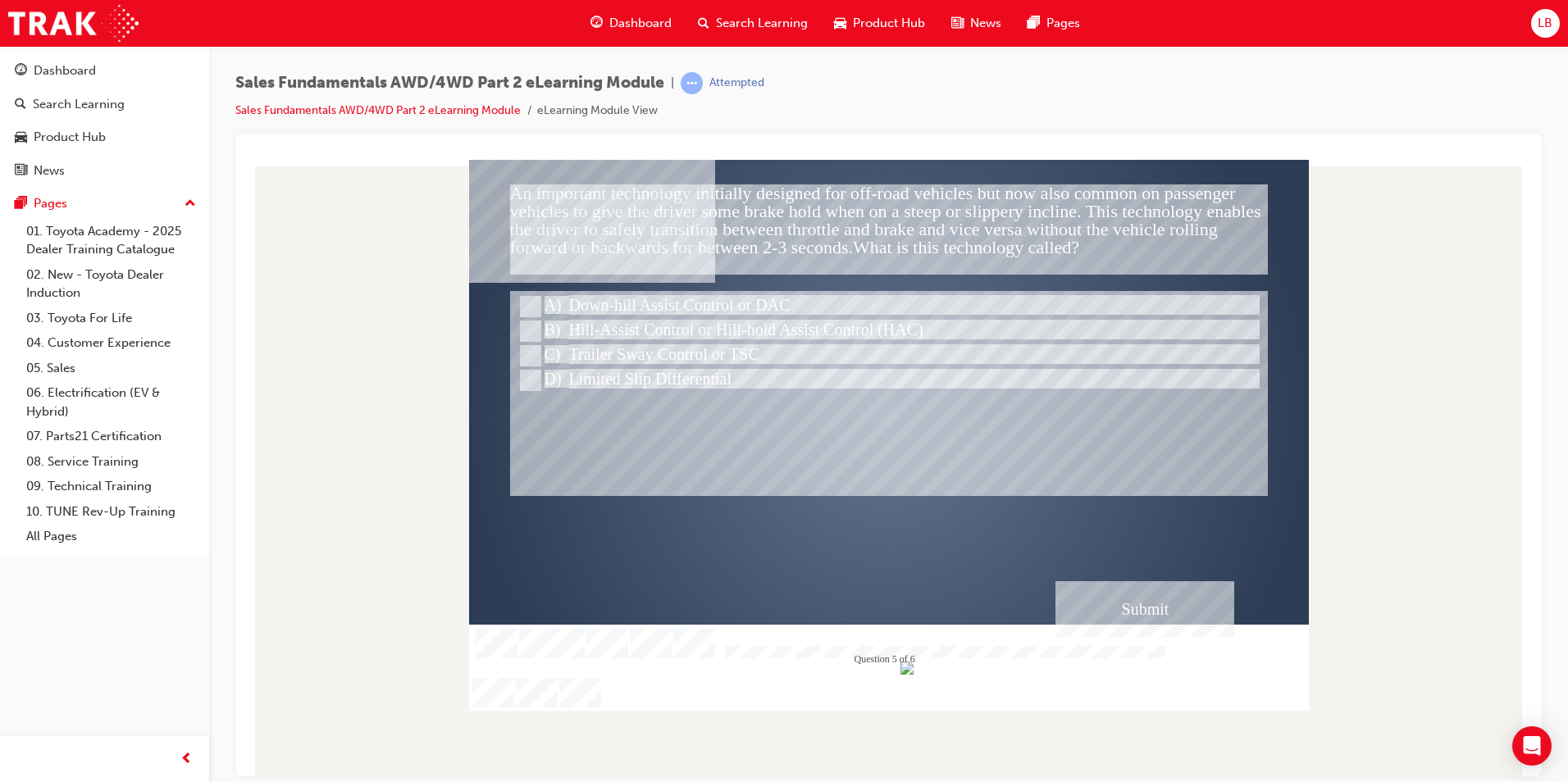
click at [1123, 610] on div "Submit" at bounding box center [1144, 608] width 179 height 55
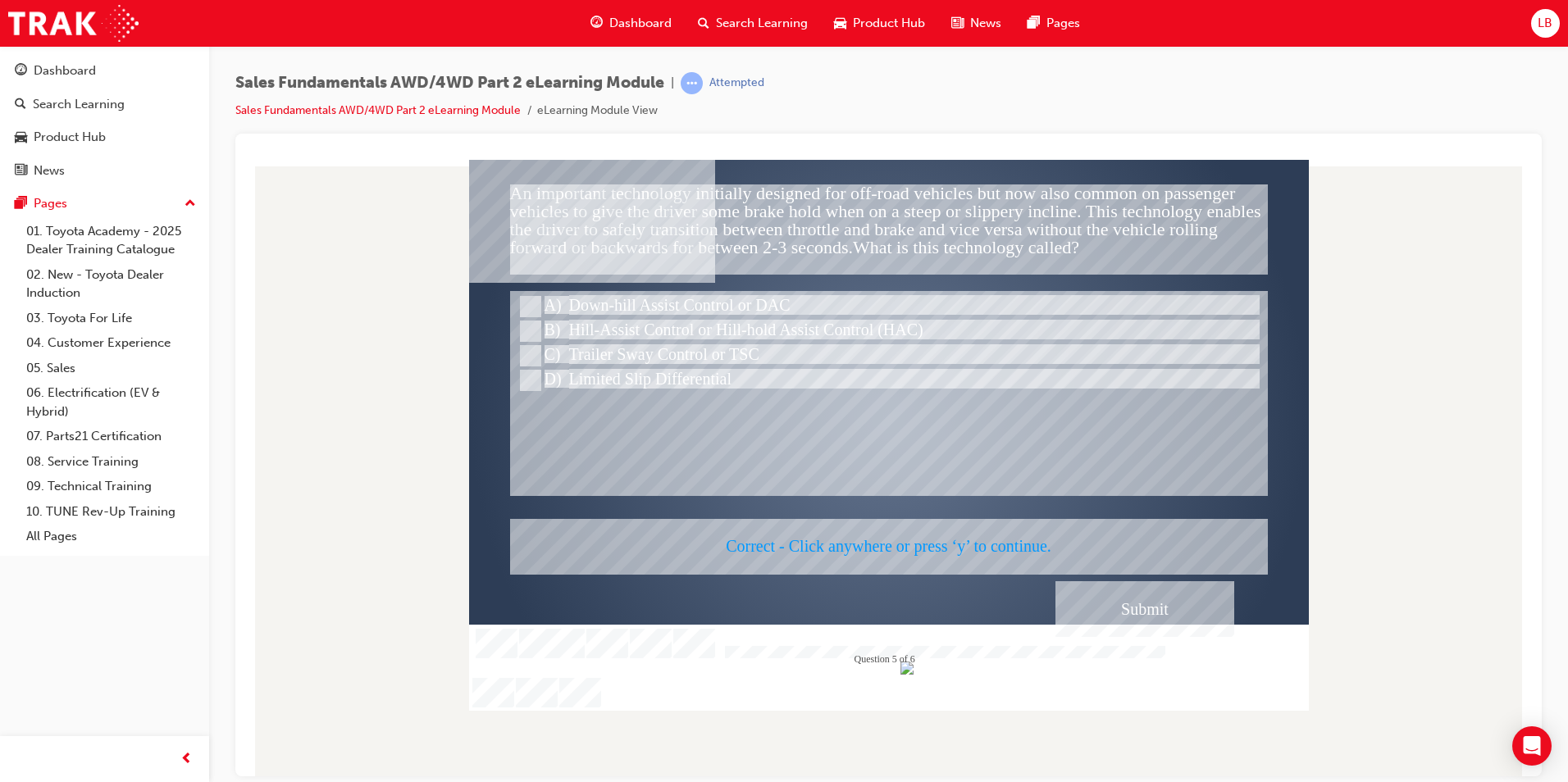
click at [837, 507] on div at bounding box center [889, 434] width 840 height 551
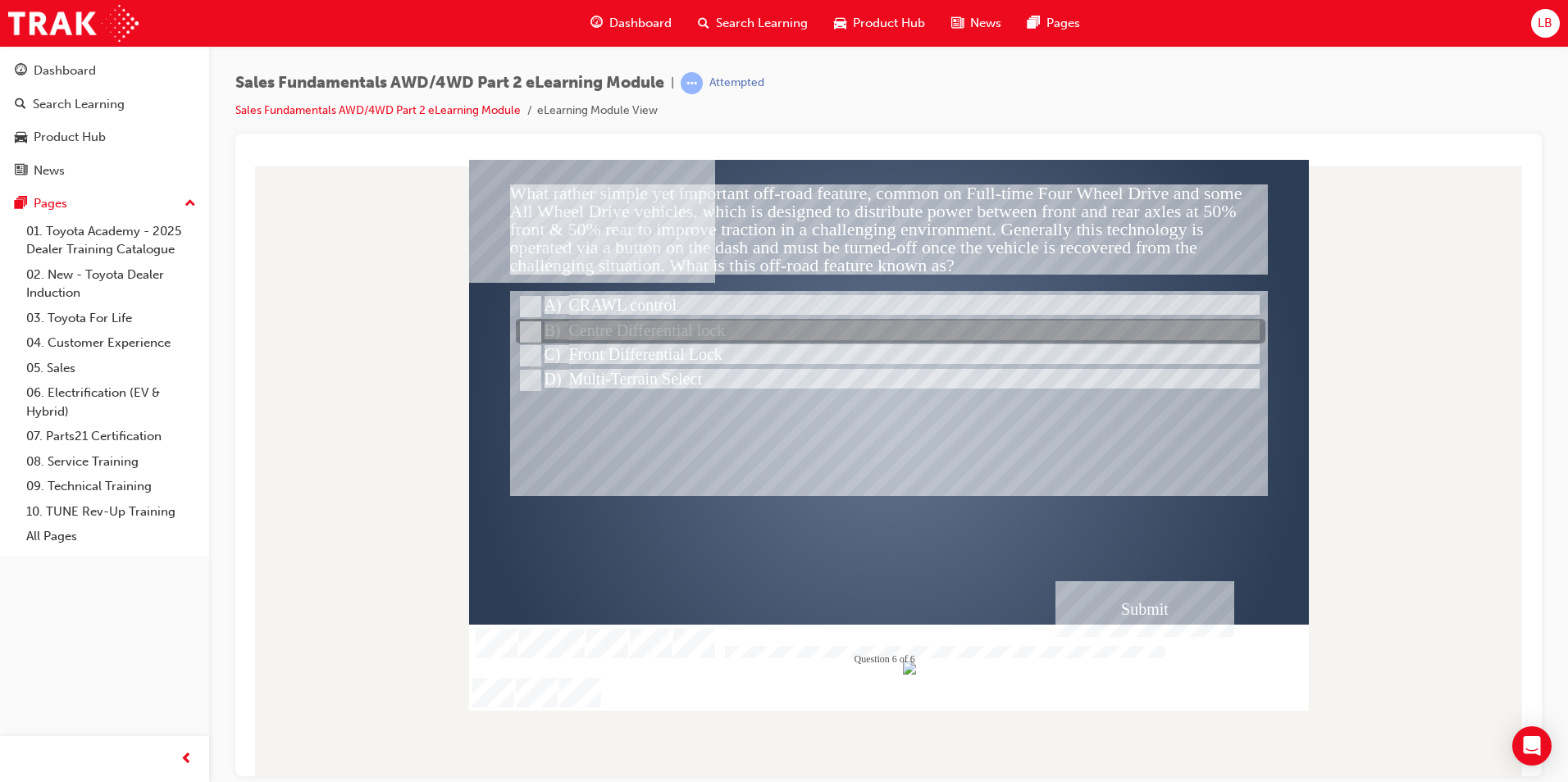
click at [647, 330] on div at bounding box center [891, 331] width 749 height 25
radio input "true"
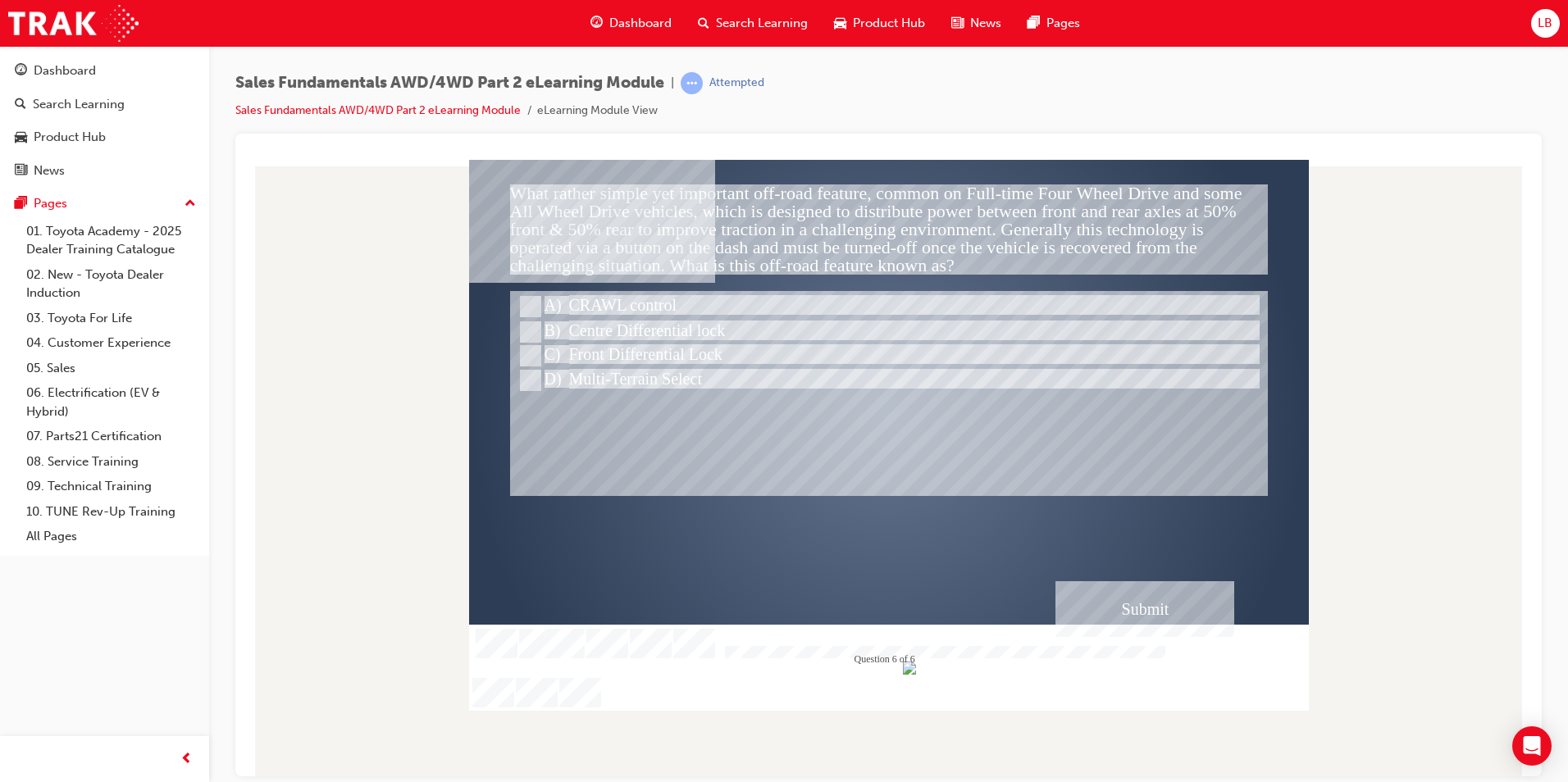
click at [1125, 599] on div "Submit" at bounding box center [1144, 608] width 179 height 55
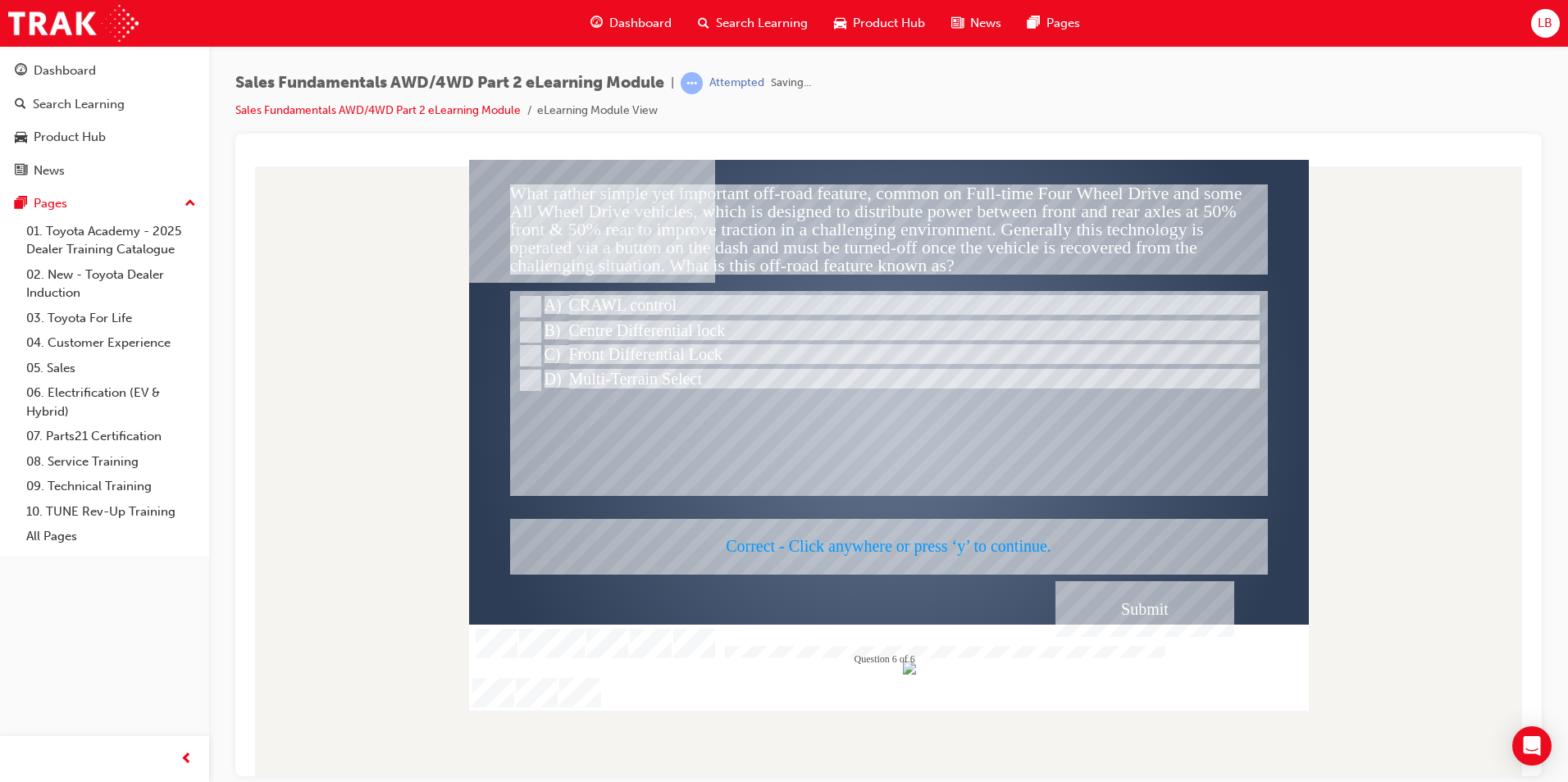
click at [863, 518] on div at bounding box center [889, 434] width 840 height 551
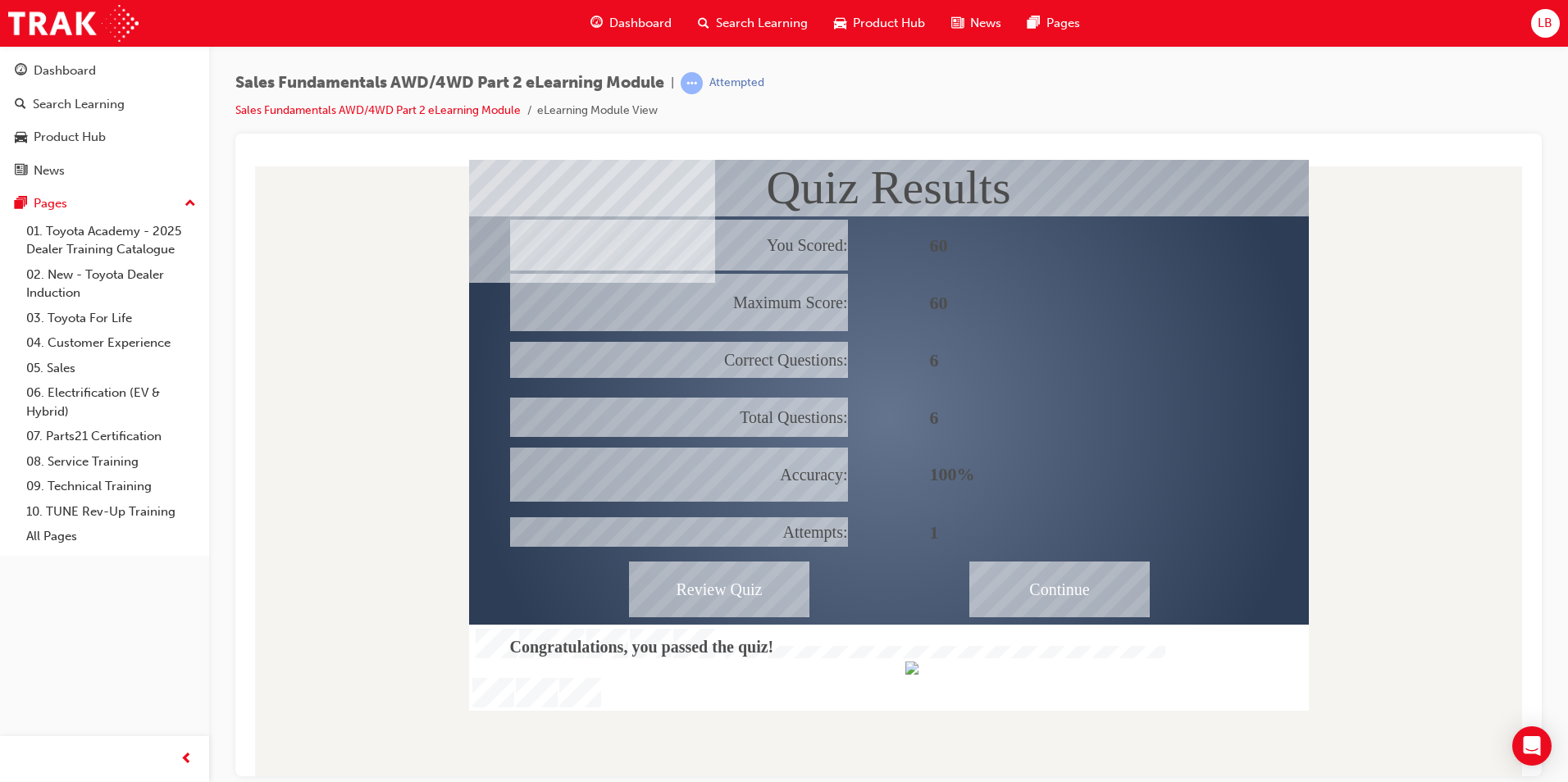
click at [1023, 581] on div "Continue" at bounding box center [1059, 589] width 180 height 55
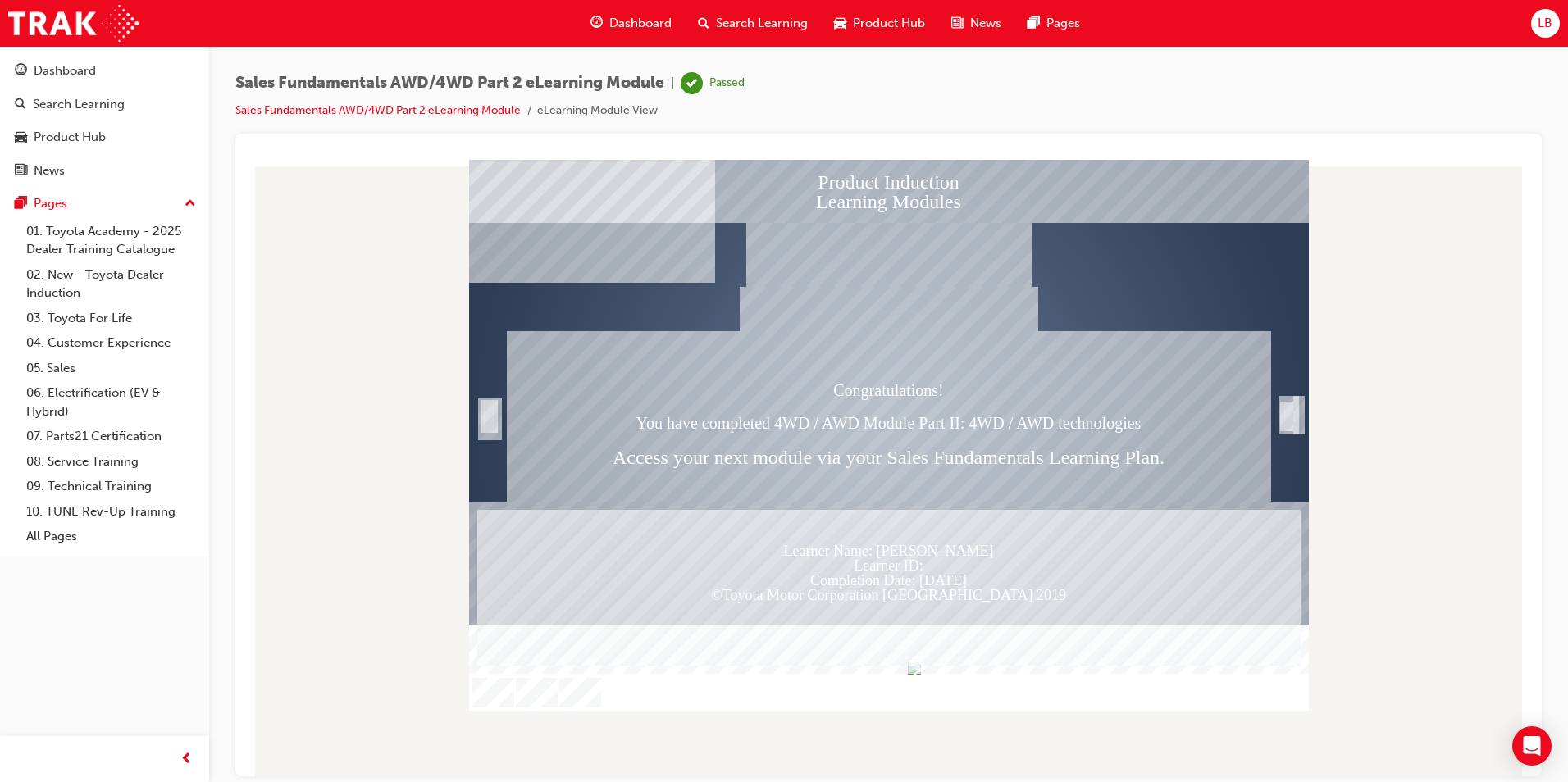
click at [1287, 416] on div "Trigger this button to exit" at bounding box center [1287, 434] width 17 height 35
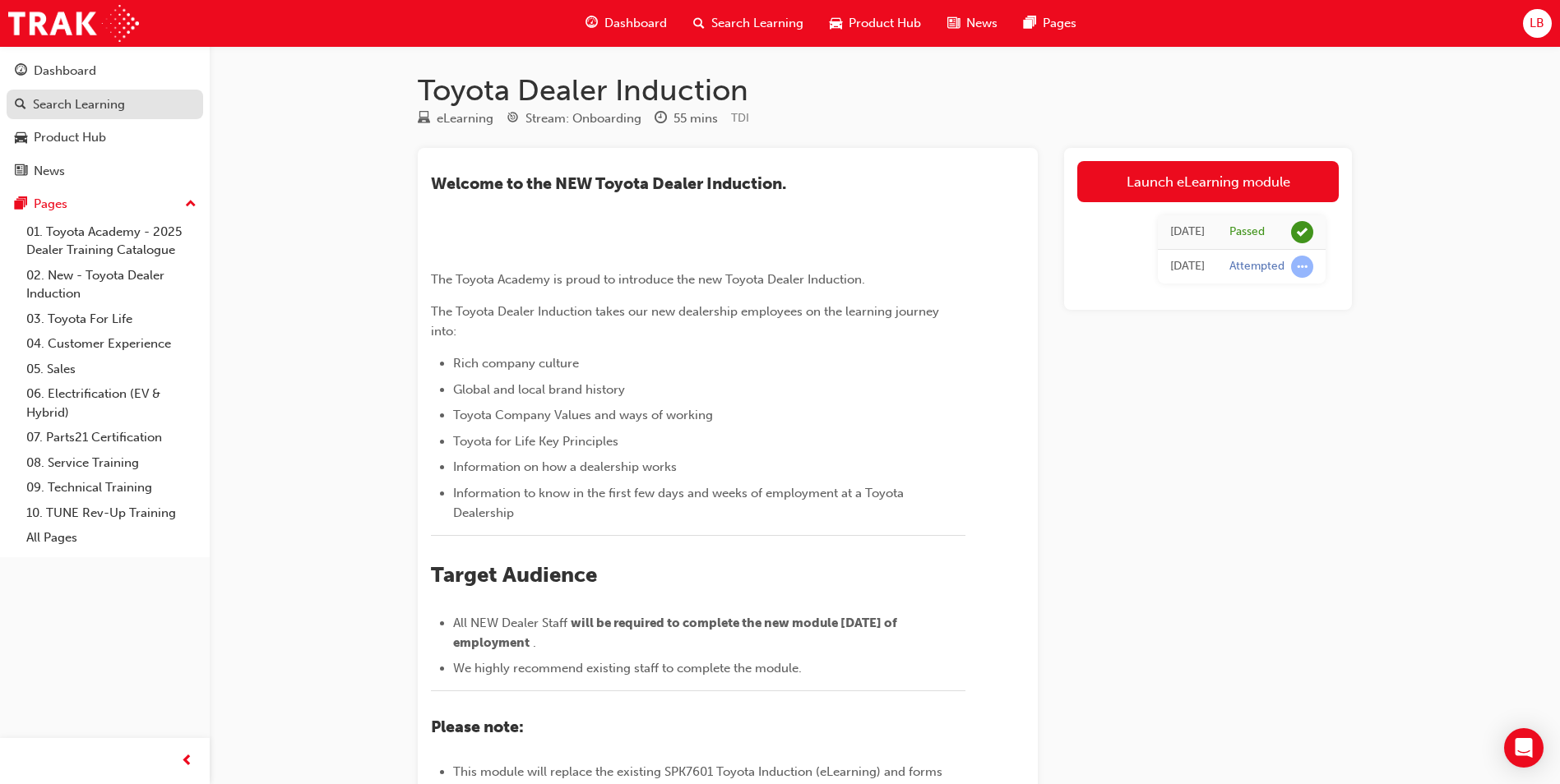
drag, startPoint x: 45, startPoint y: 102, endPoint x: 73, endPoint y: 102, distance: 28.0
click at [45, 102] on div "Search Learning" at bounding box center [79, 105] width 92 height 19
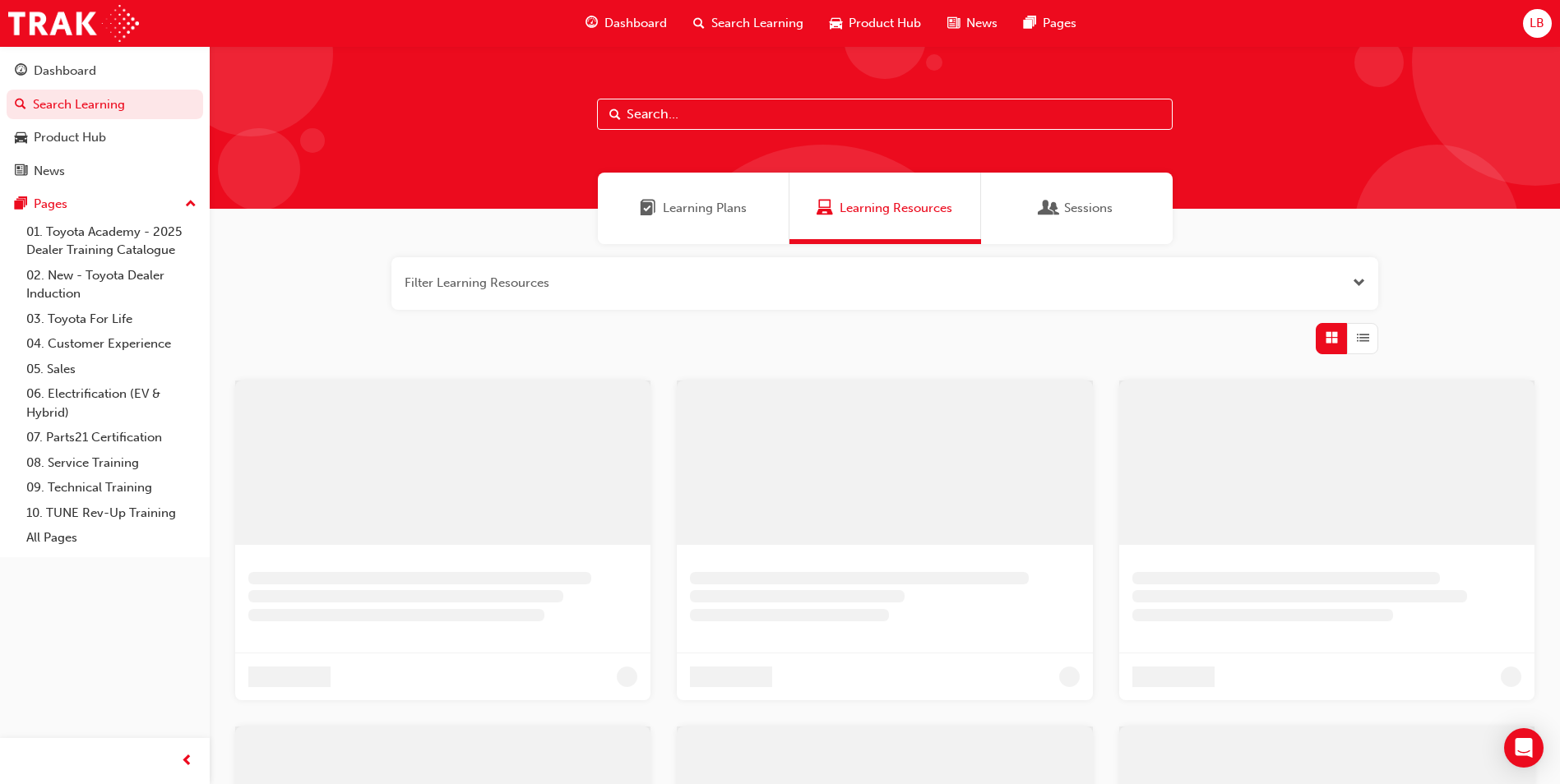
click at [674, 117] on input "text" at bounding box center [885, 115] width 576 height 31
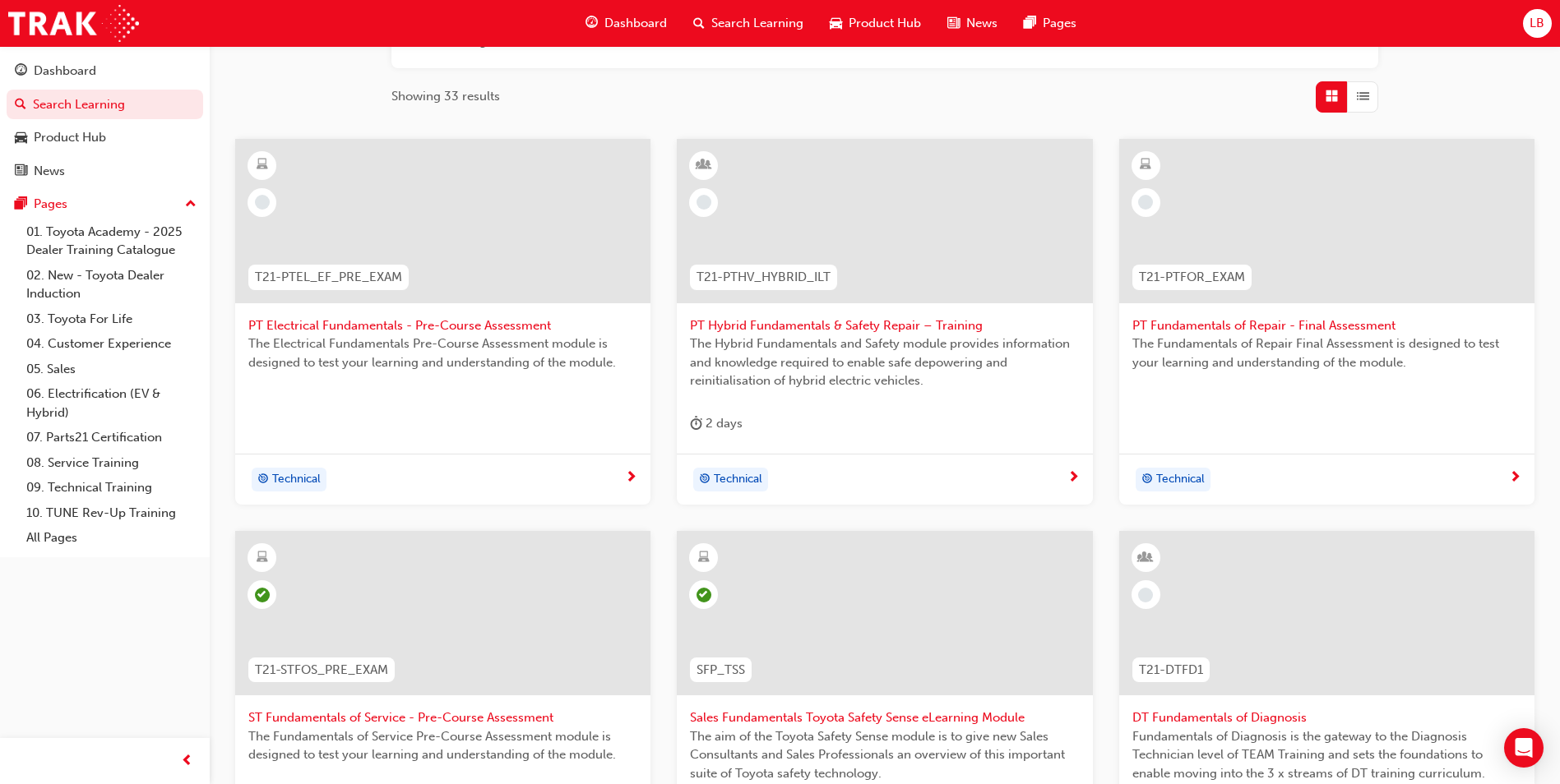
scroll to position [556, 0]
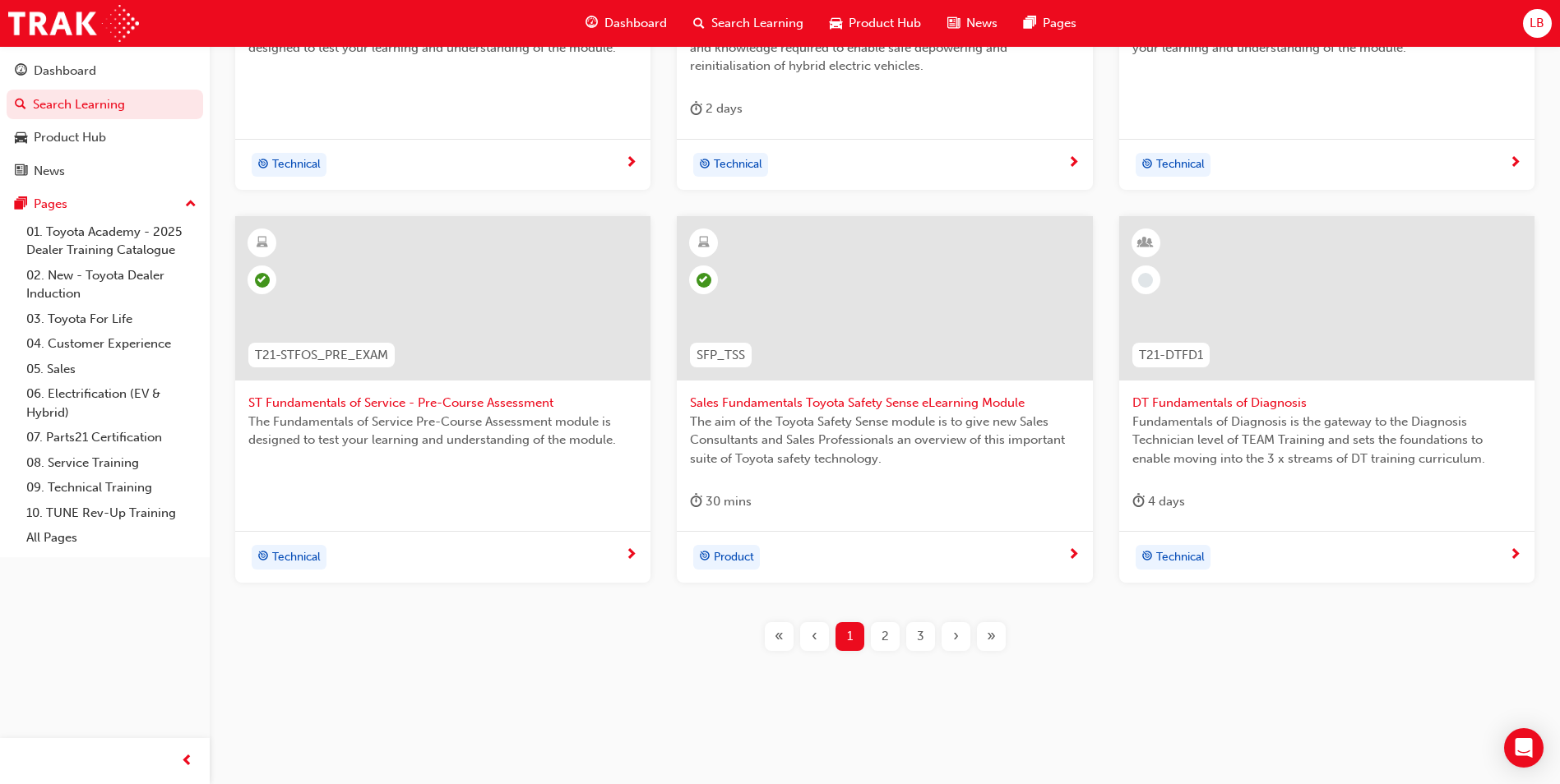
click at [924, 636] on span "3" at bounding box center [921, 637] width 7 height 19
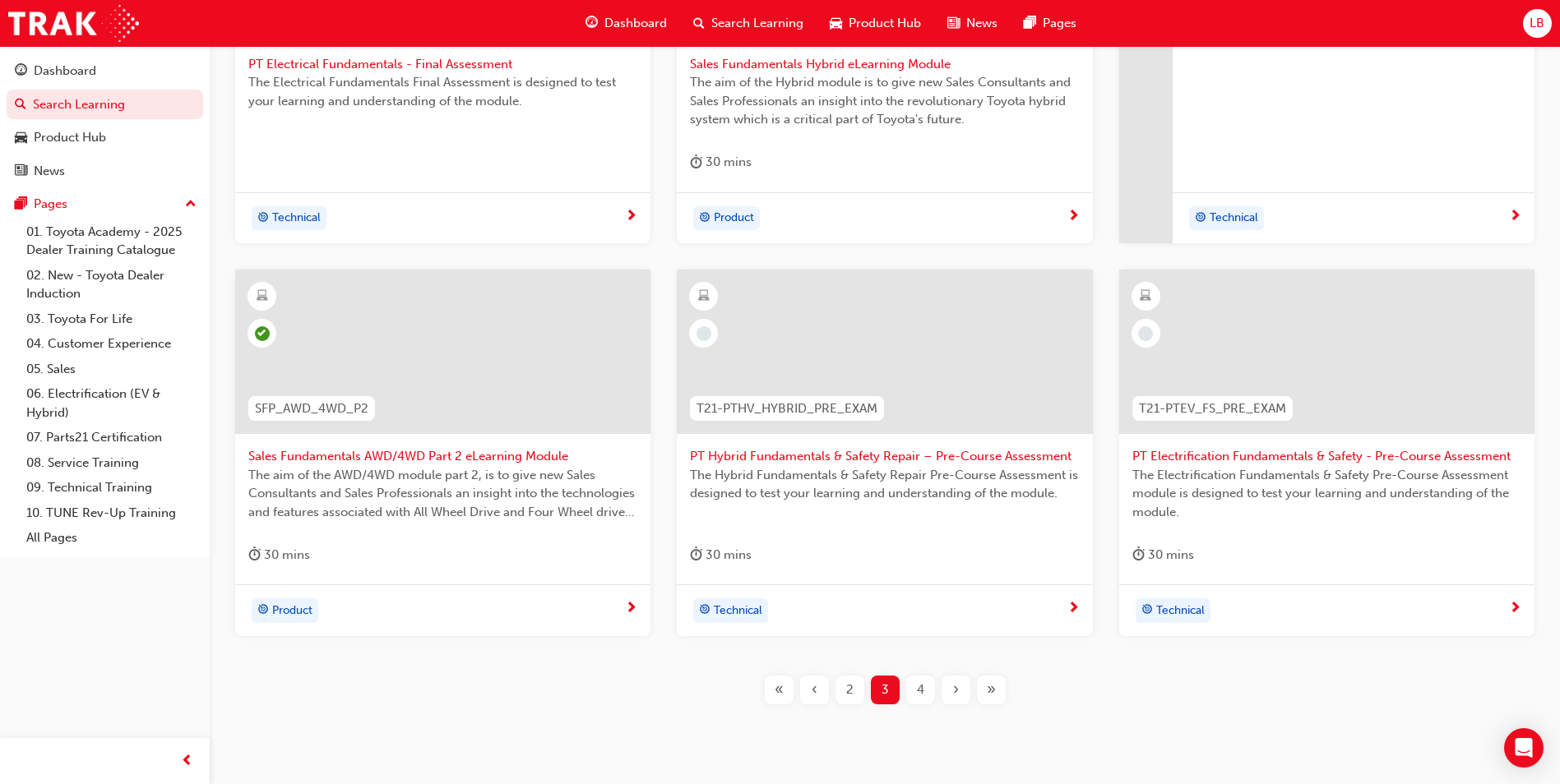
scroll to position [475, 0]
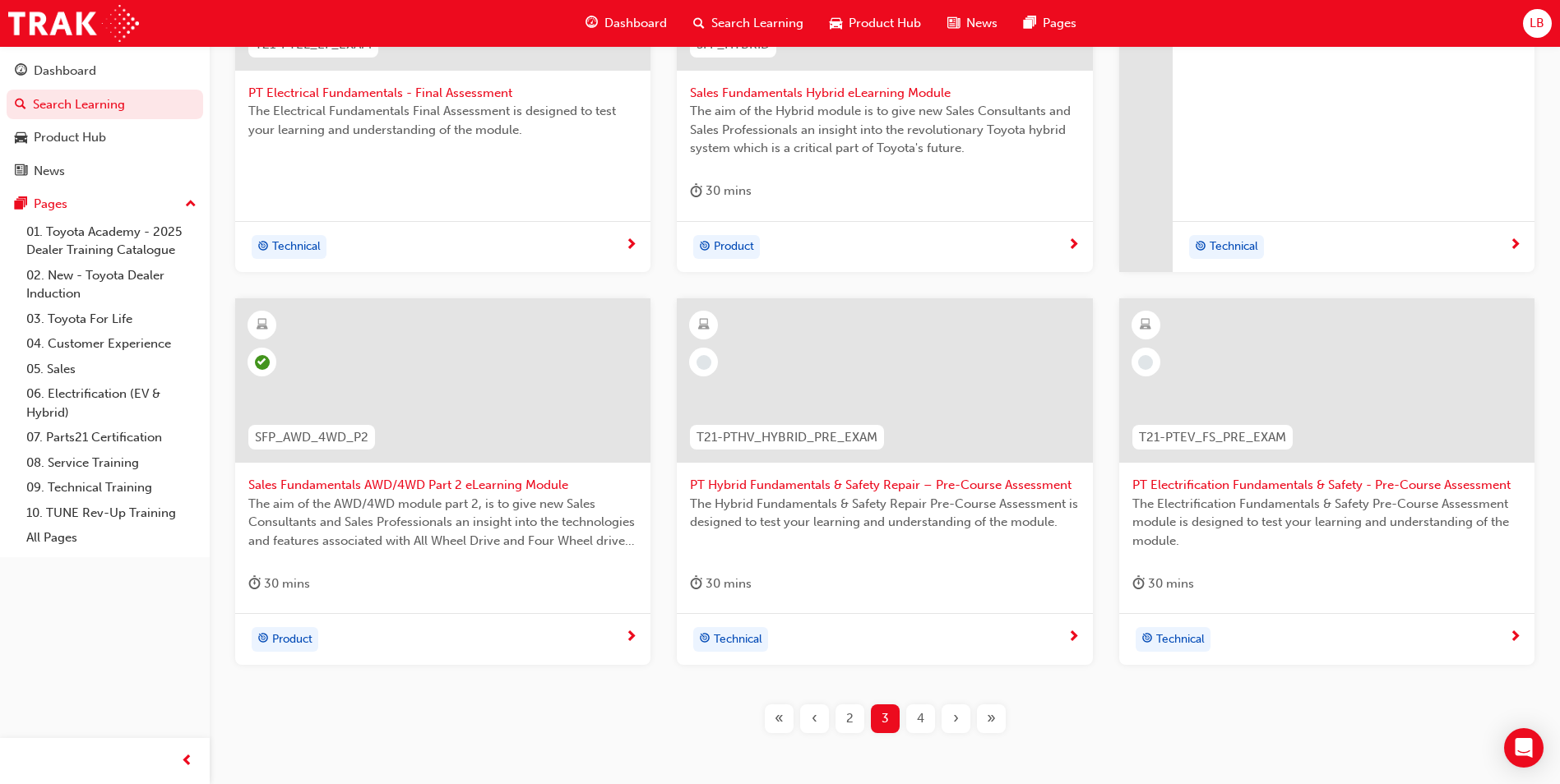
click at [923, 720] on span "4" at bounding box center [921, 719] width 7 height 19
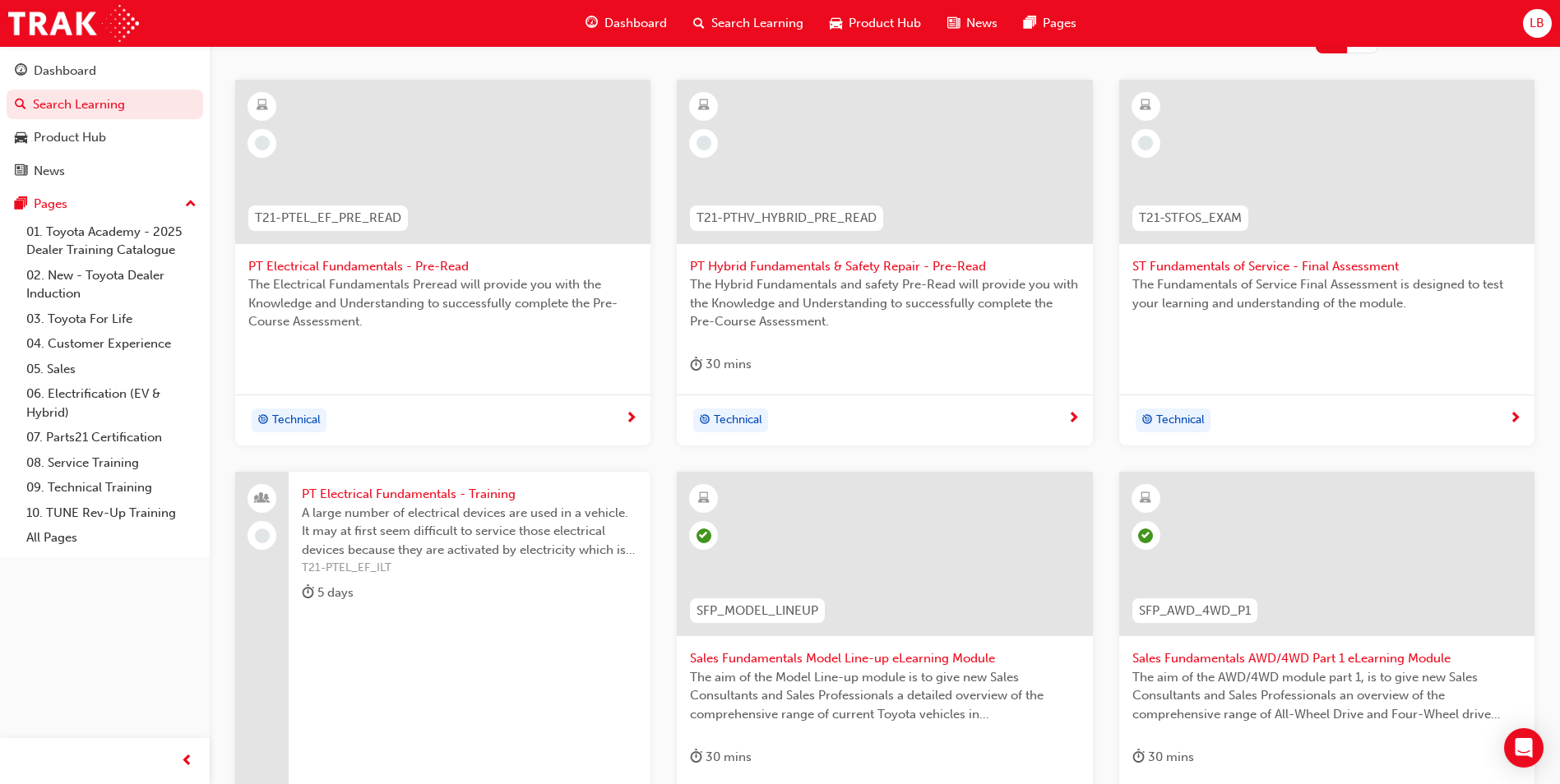
scroll to position [556, 0]
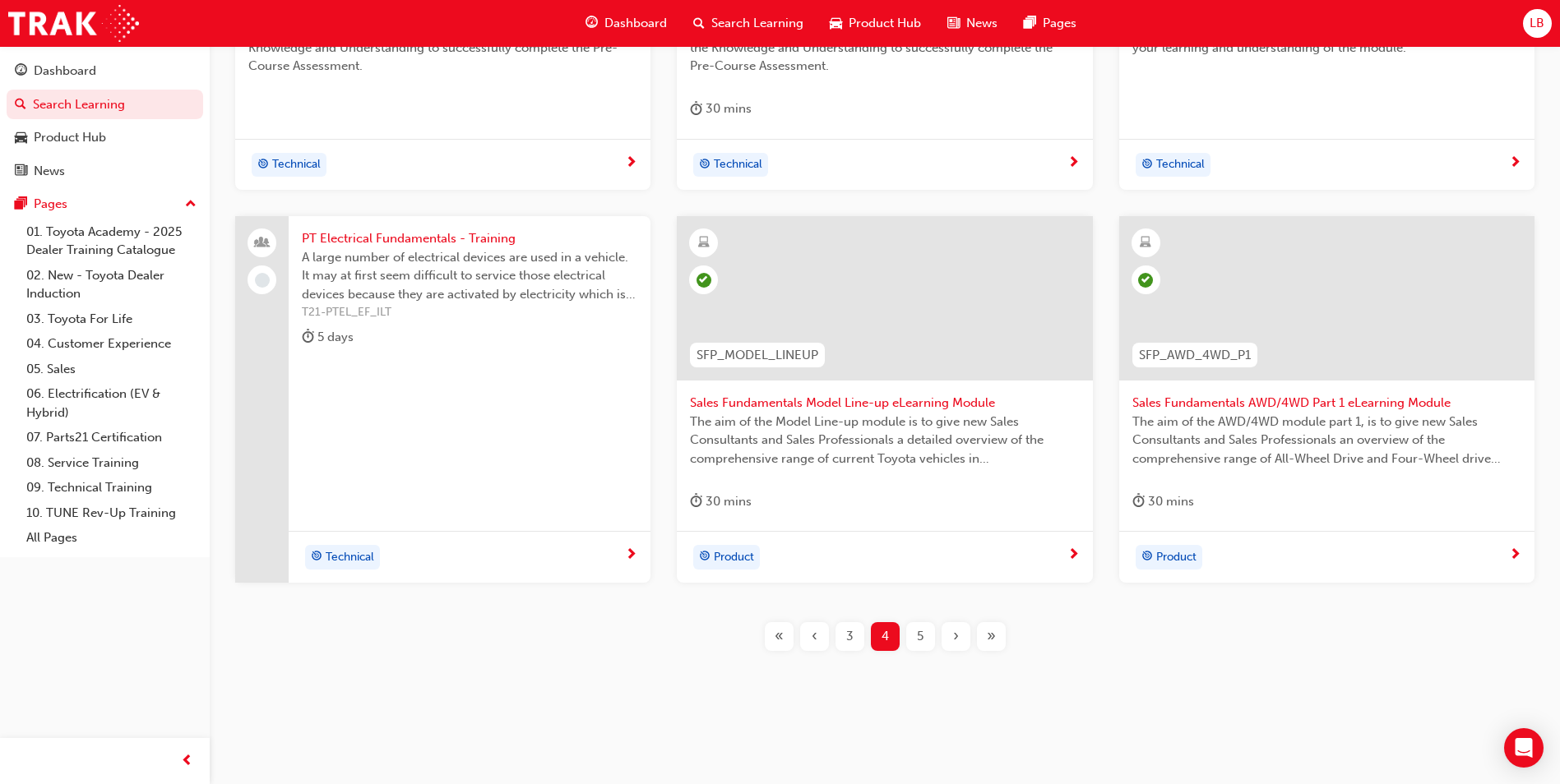
click at [924, 633] on span "5" at bounding box center [920, 637] width 6 height 19
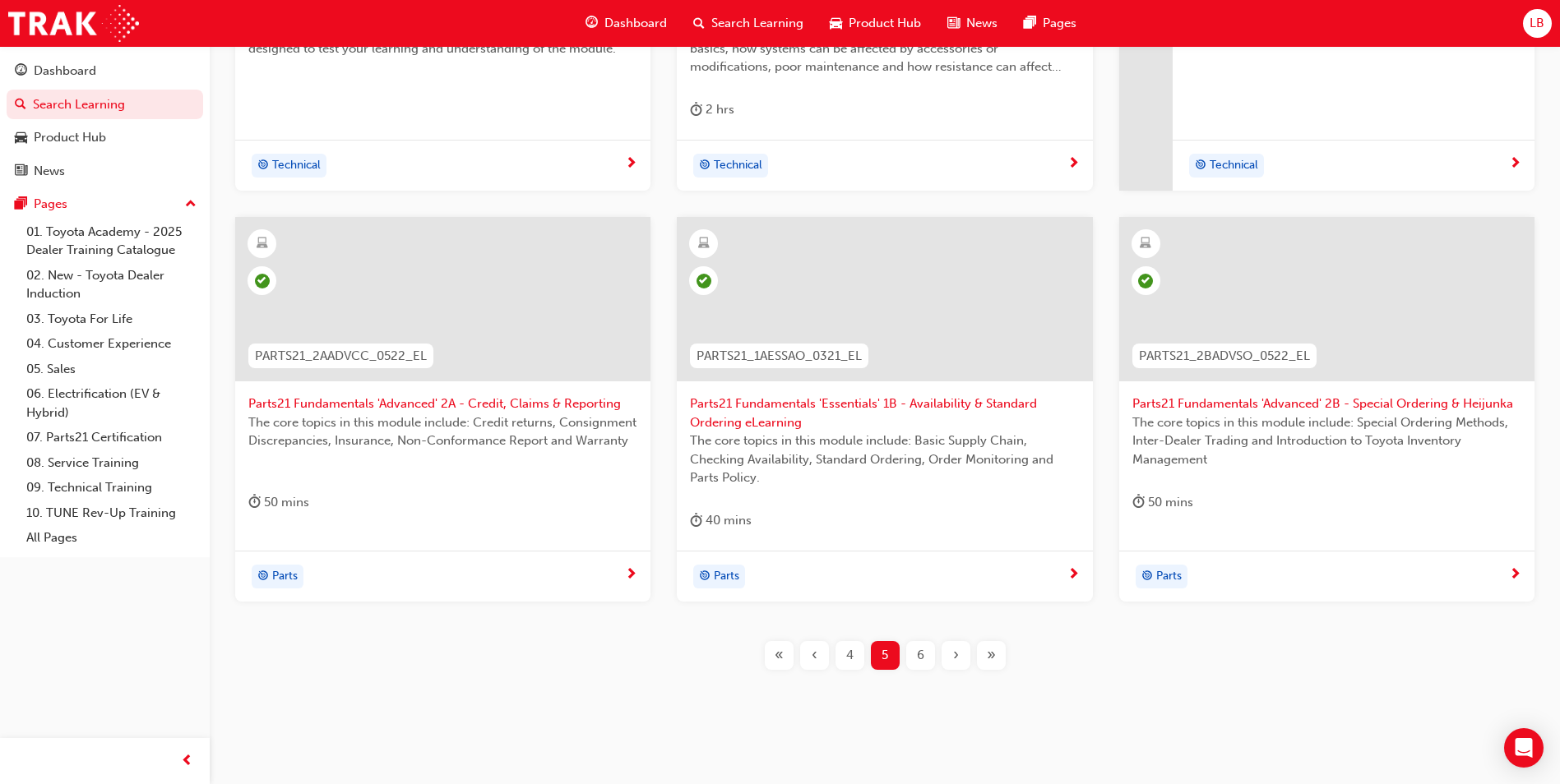
scroll to position [556, 0]
click at [913, 653] on div "6" at bounding box center [920, 654] width 29 height 29
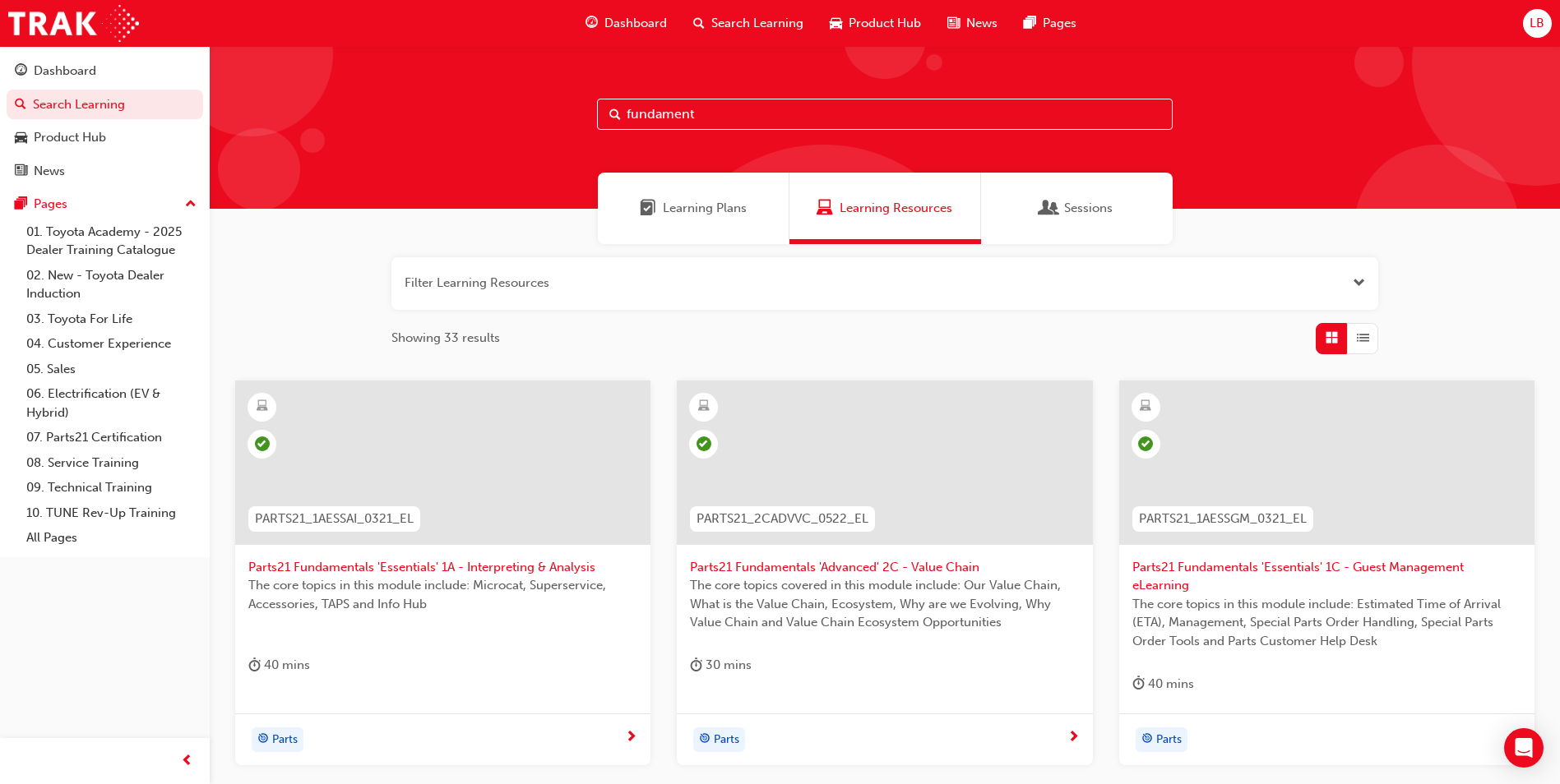
click at [729, 109] on input "fundament" at bounding box center [885, 115] width 576 height 31
type input "f"
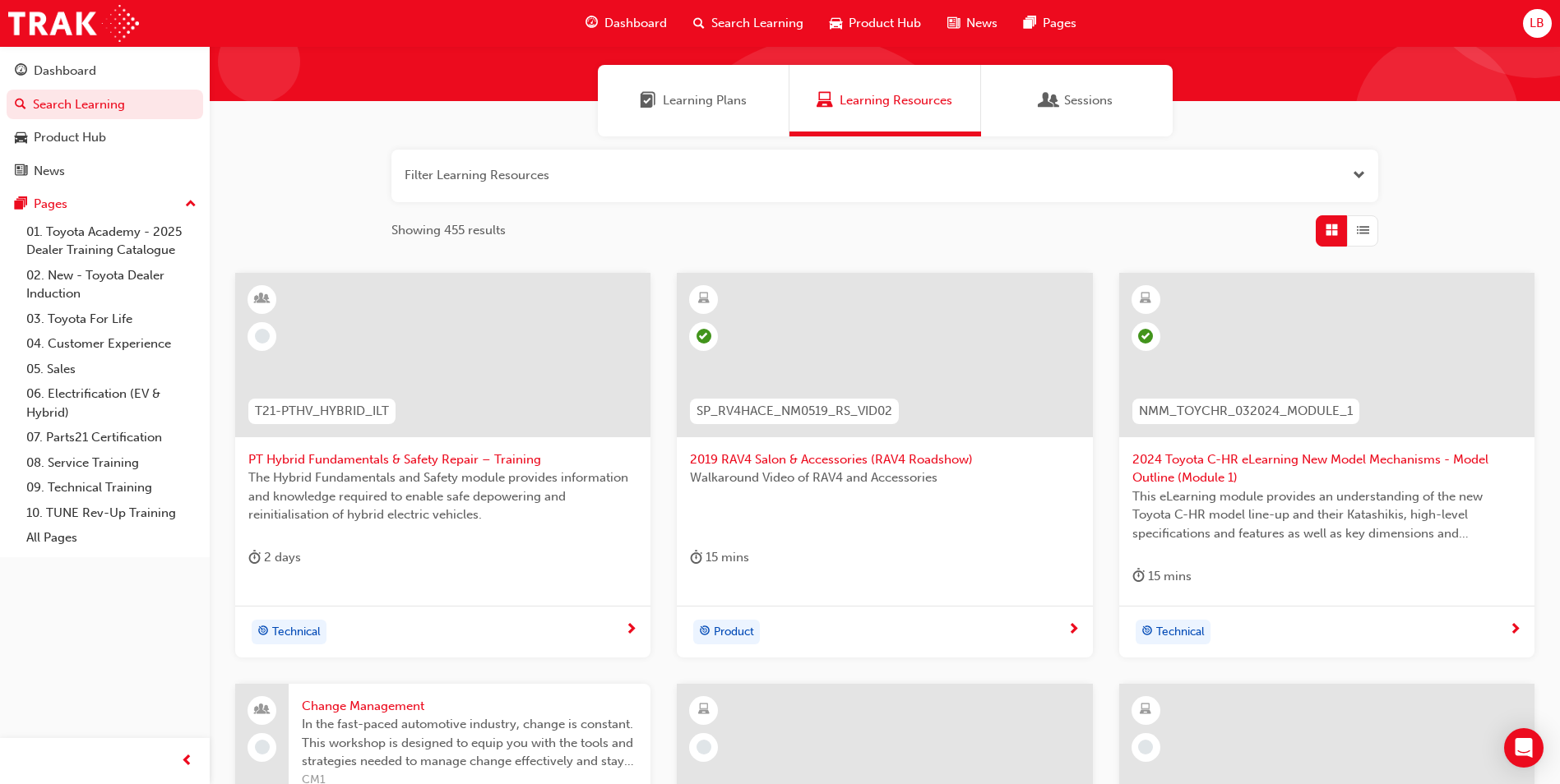
scroll to position [329, 0]
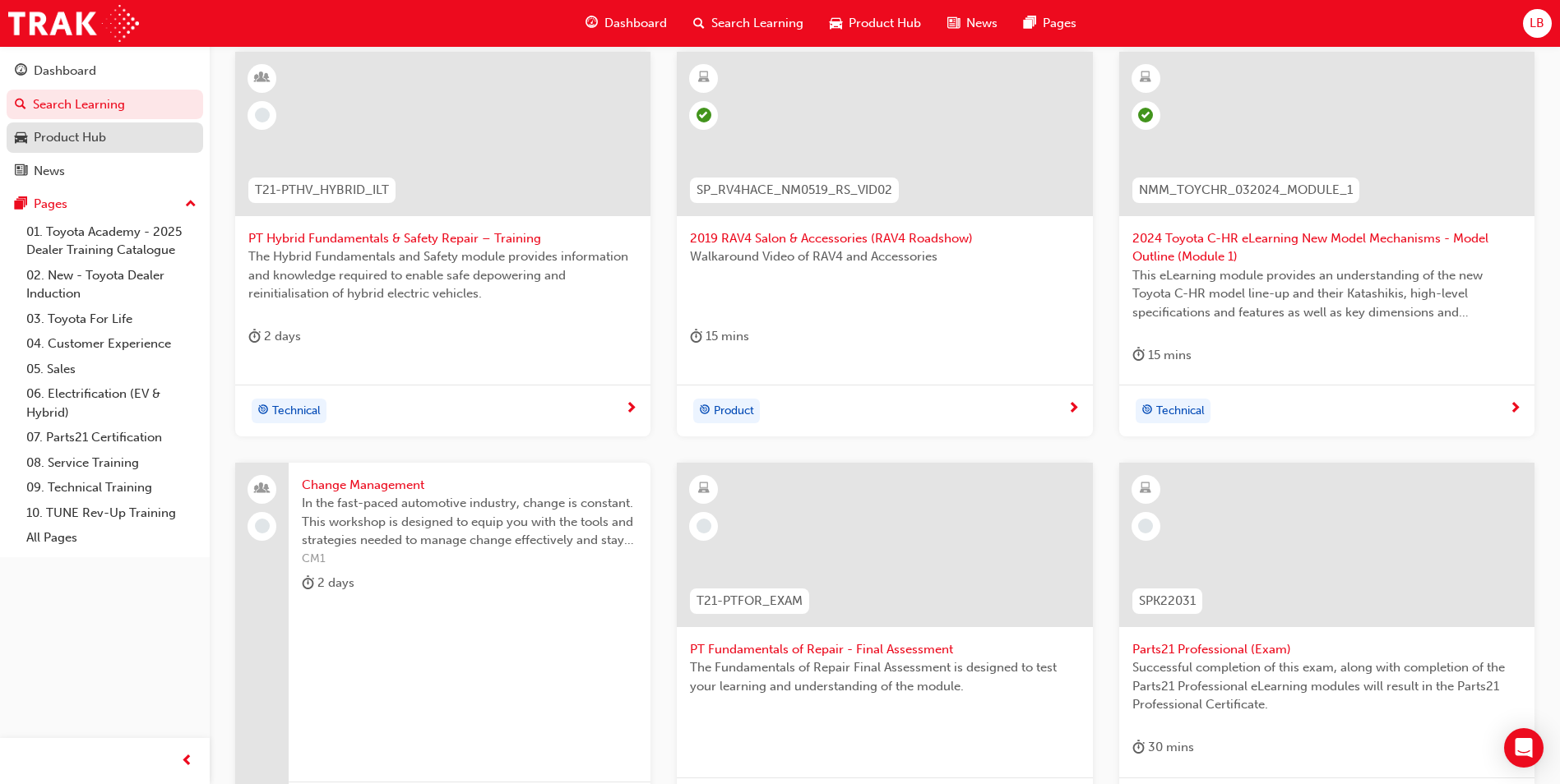
click at [59, 145] on div "Product Hub" at bounding box center [69, 138] width 72 height 19
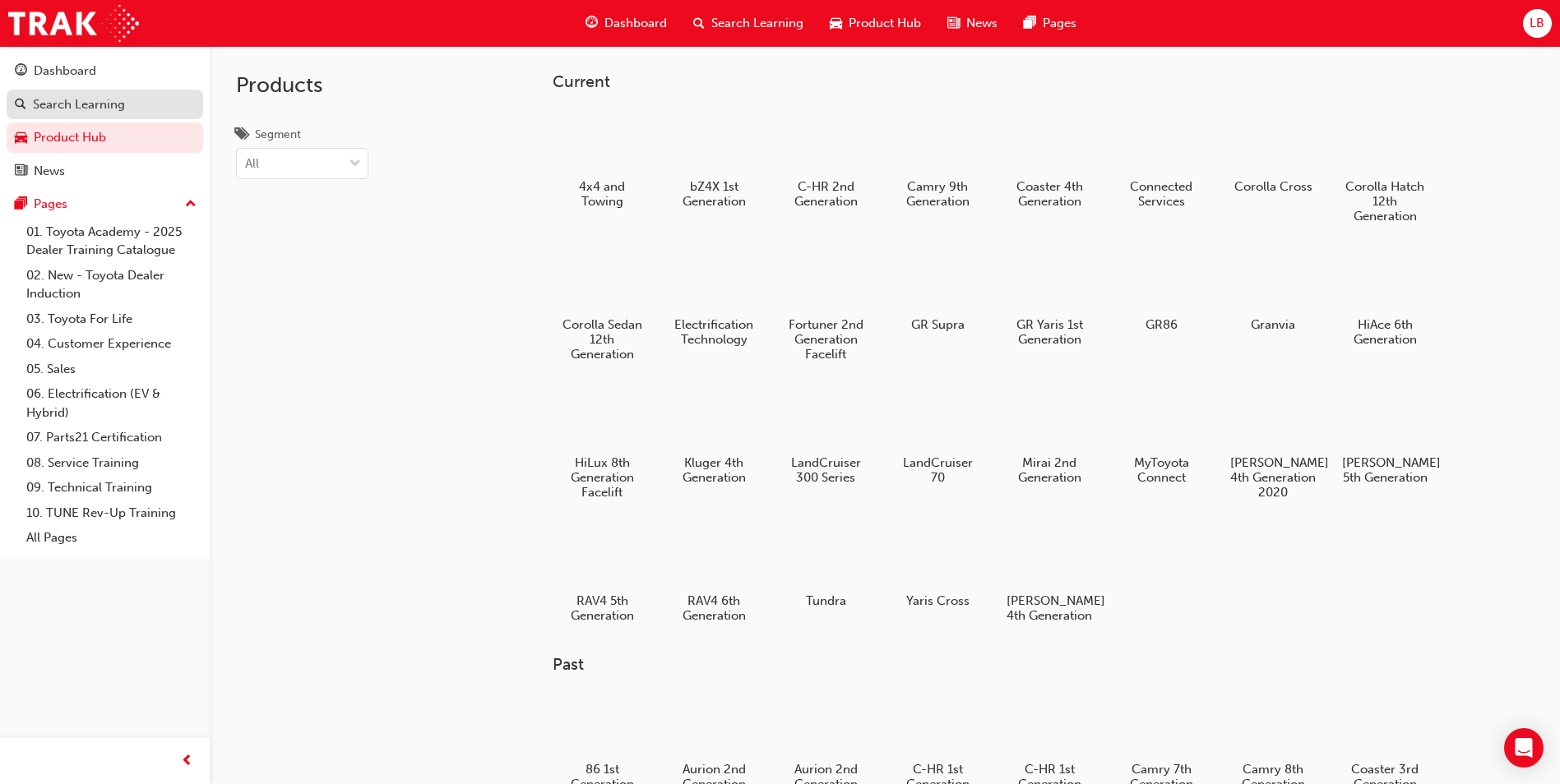
click at [63, 108] on div "Search Learning" at bounding box center [79, 105] width 92 height 19
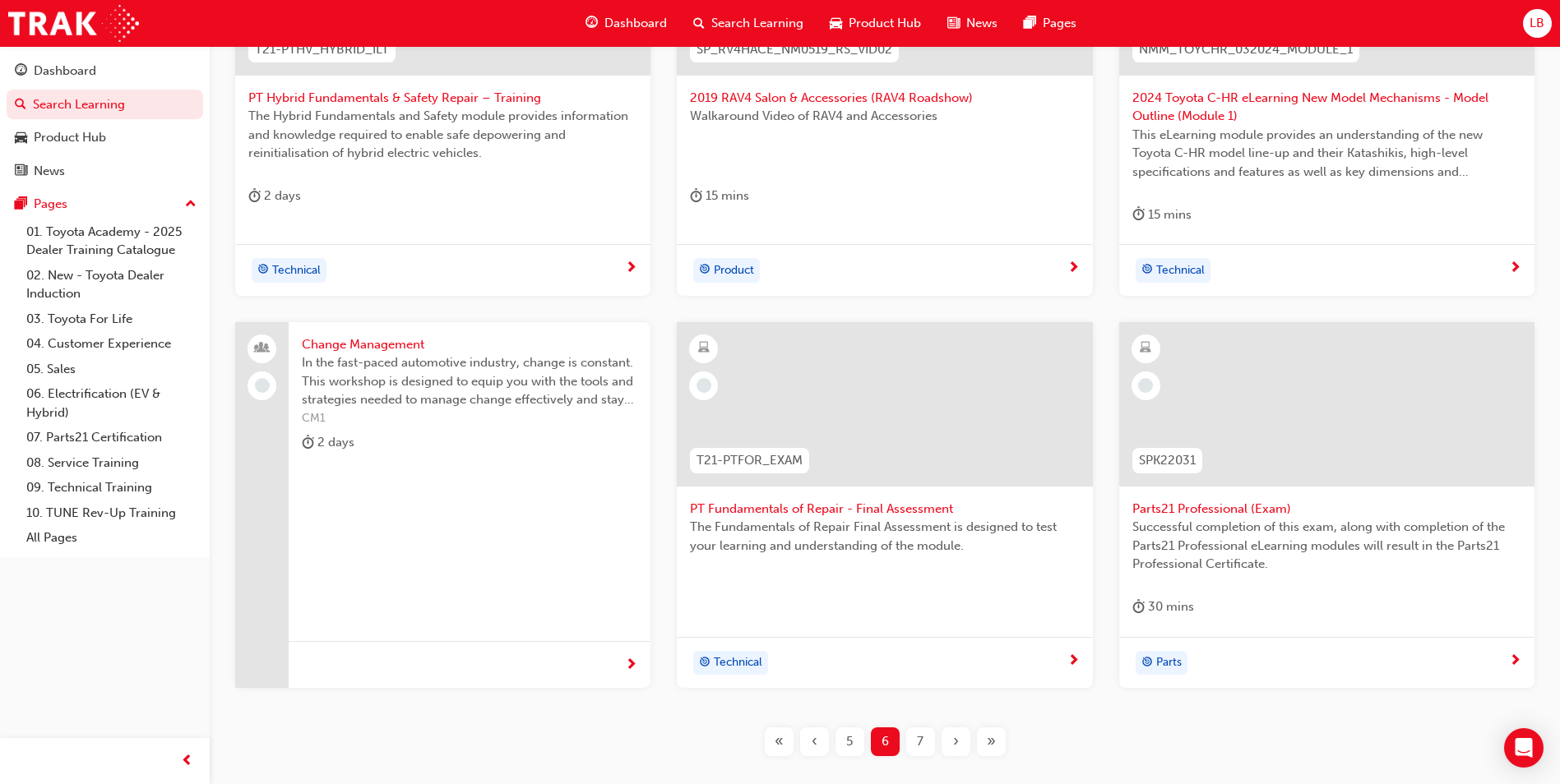
scroll to position [575, 0]
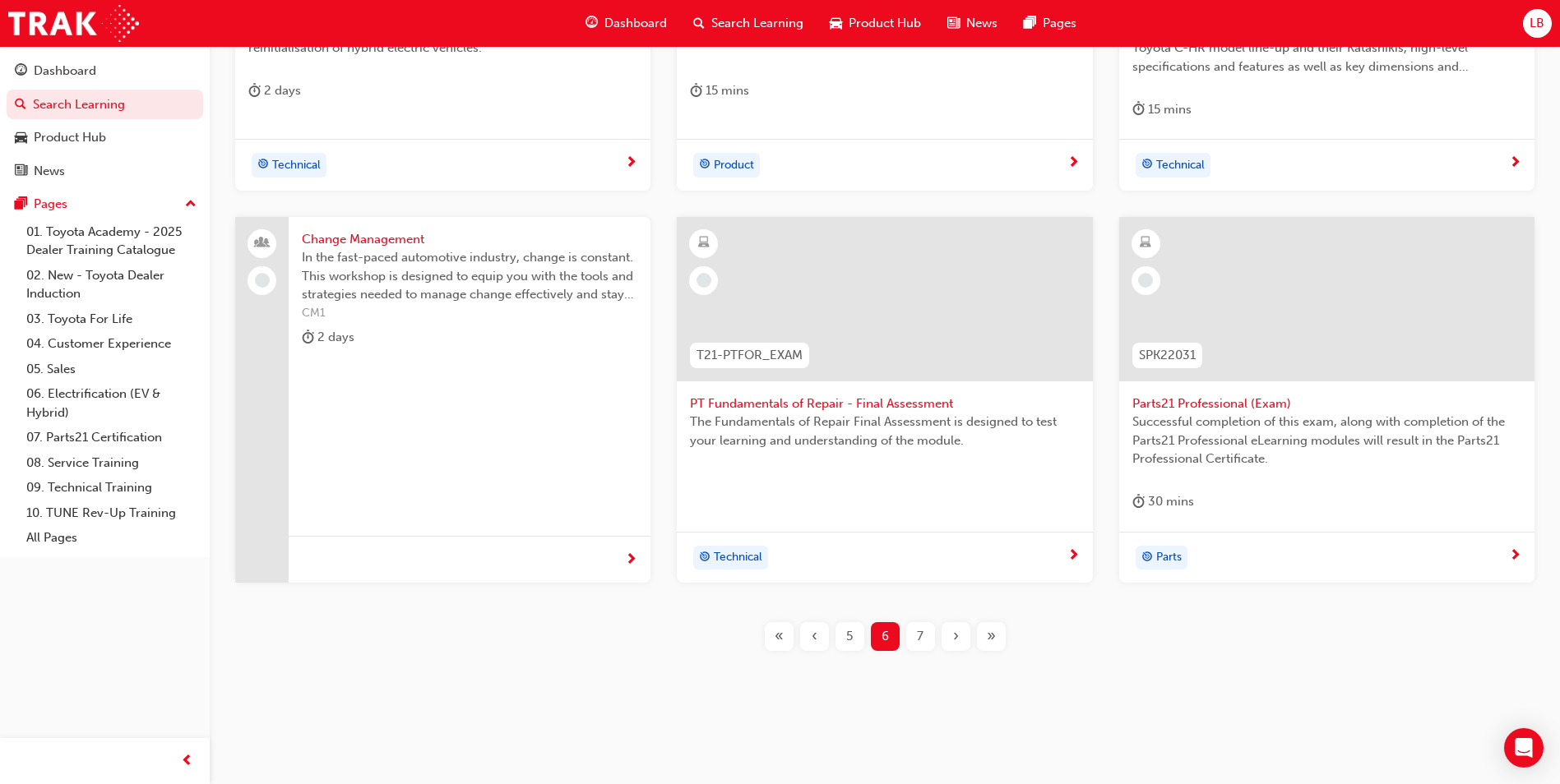
click at [775, 632] on span "«" at bounding box center [780, 637] width 9 height 19
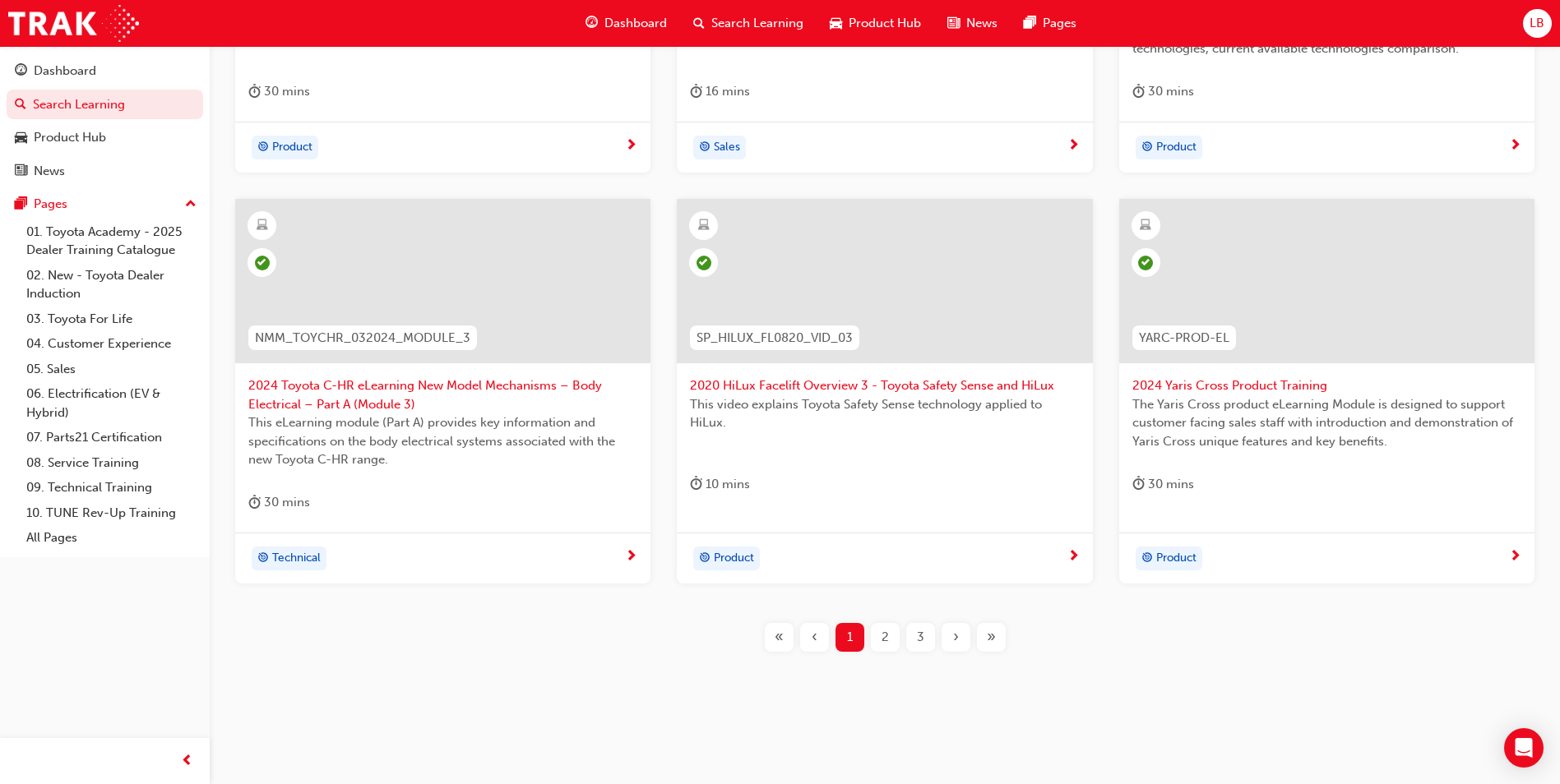
scroll to position [575, 0]
click at [888, 634] on span "2" at bounding box center [885, 637] width 7 height 19
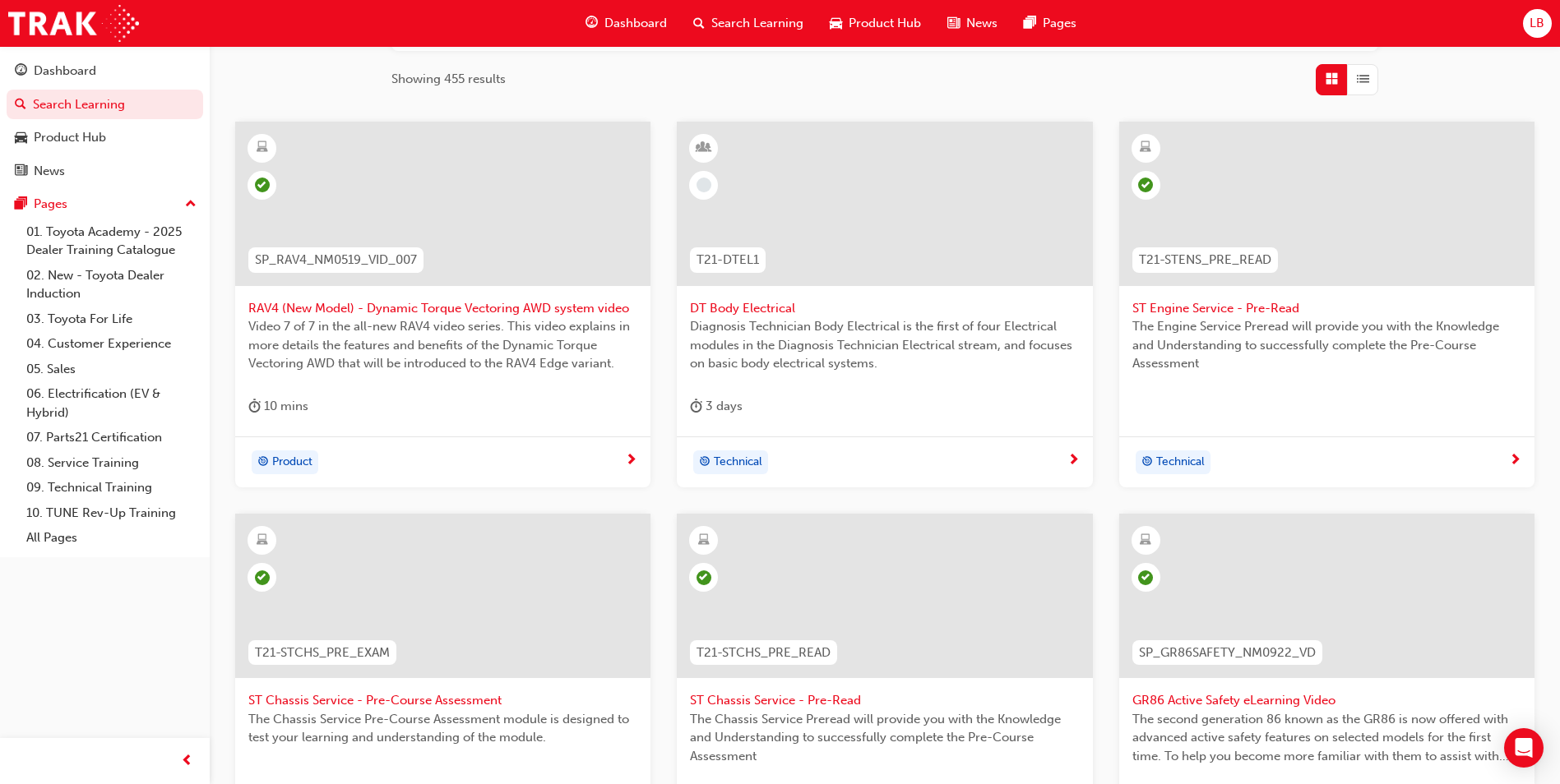
scroll to position [556, 0]
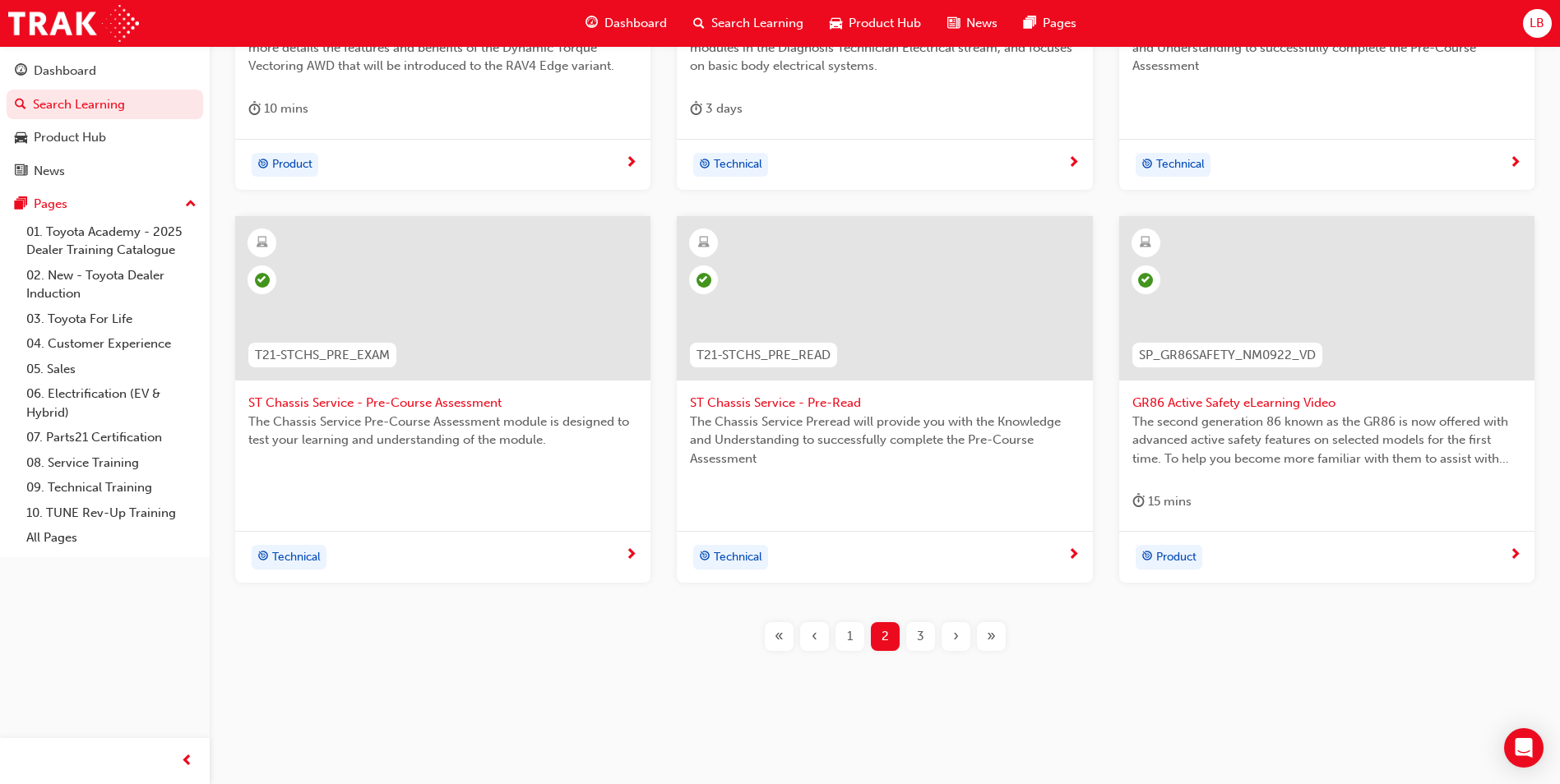
click at [914, 637] on div "3" at bounding box center [920, 636] width 29 height 29
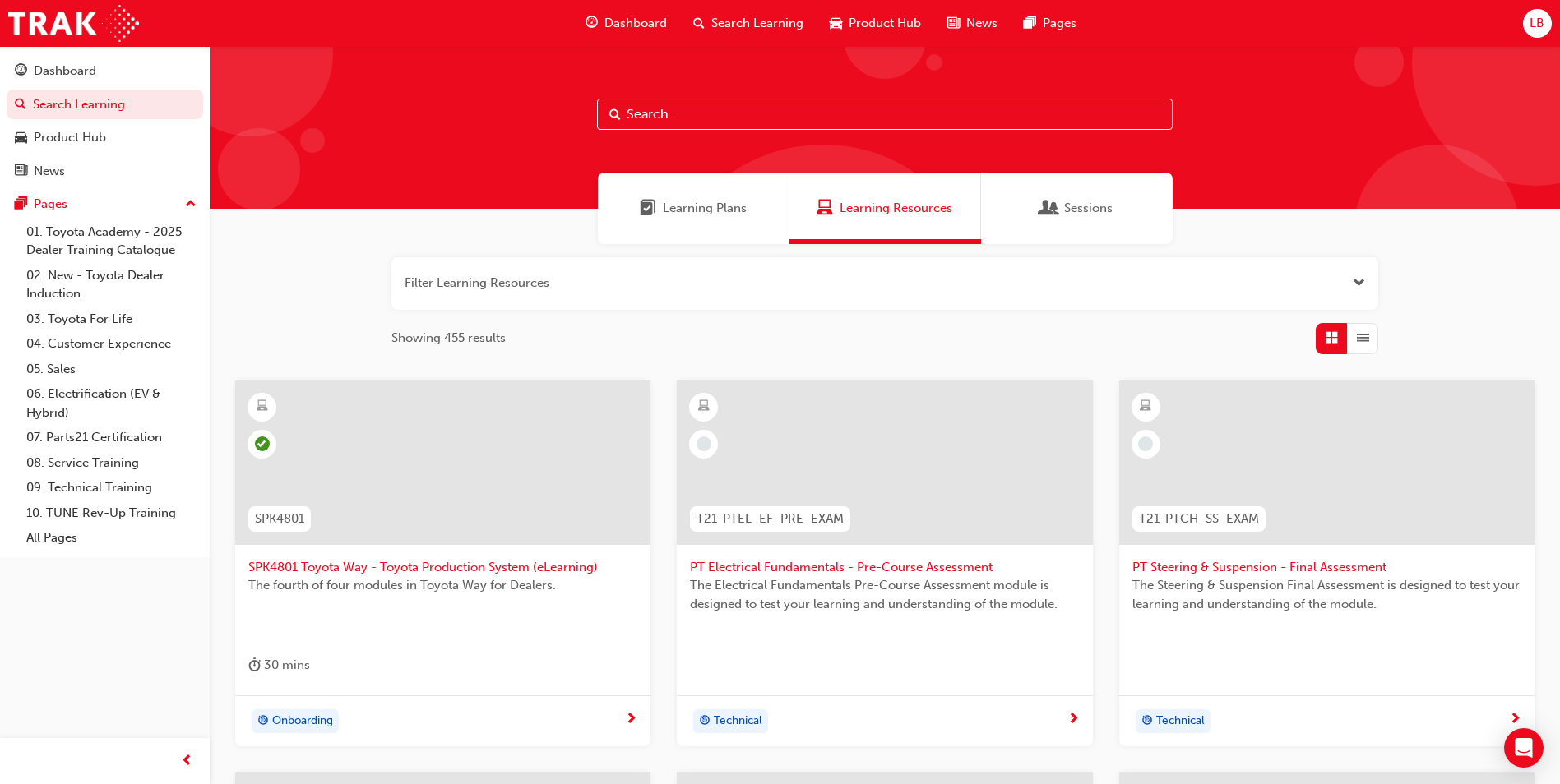
click at [755, 569] on span "PT Electrical Fundamentals - Pre-Course Assessment" at bounding box center [884, 567] width 389 height 19
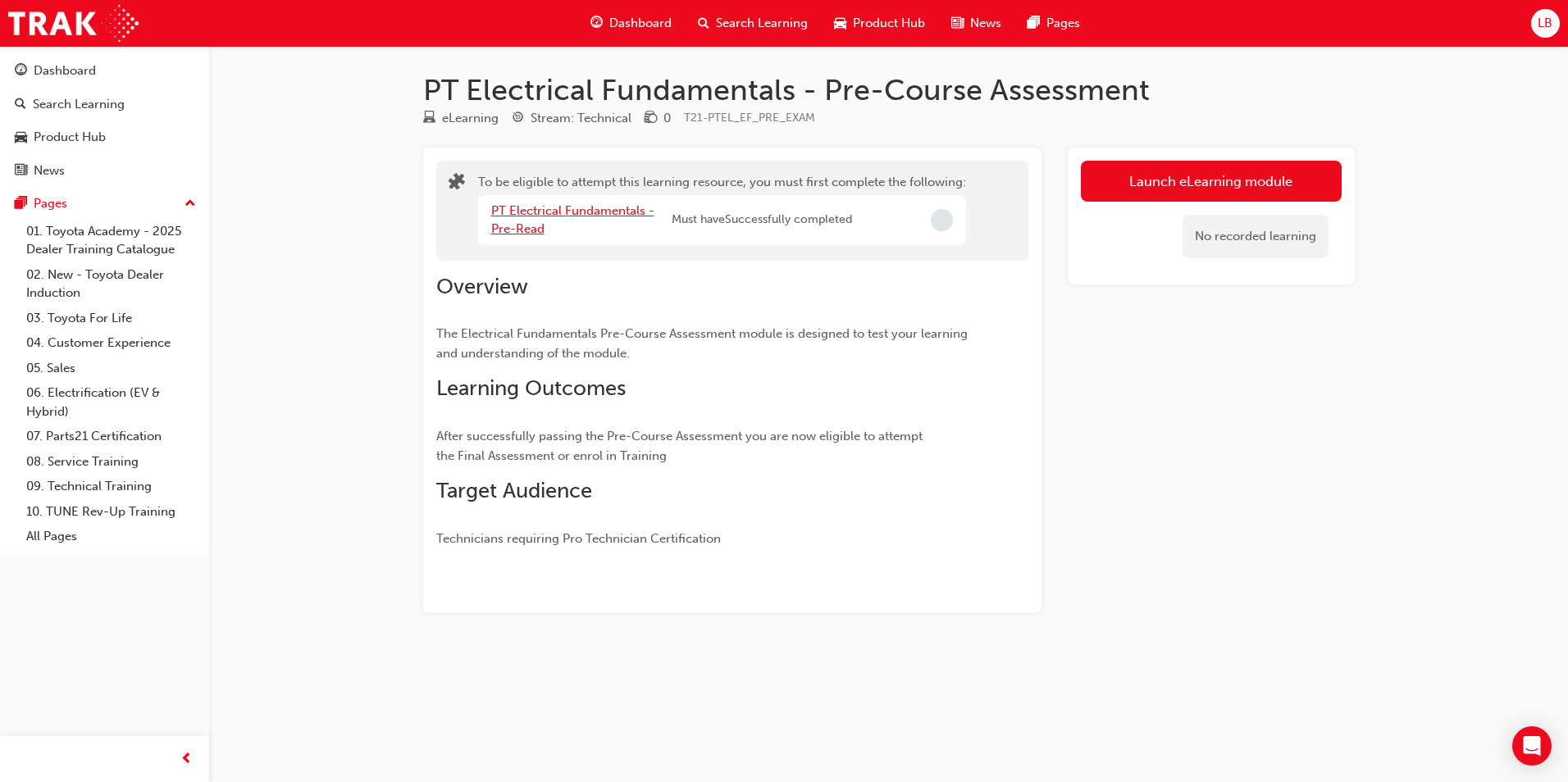
click at [525, 224] on link "PT Electrical Fundamentals - Pre-Read" at bounding box center [572, 220] width 163 height 33
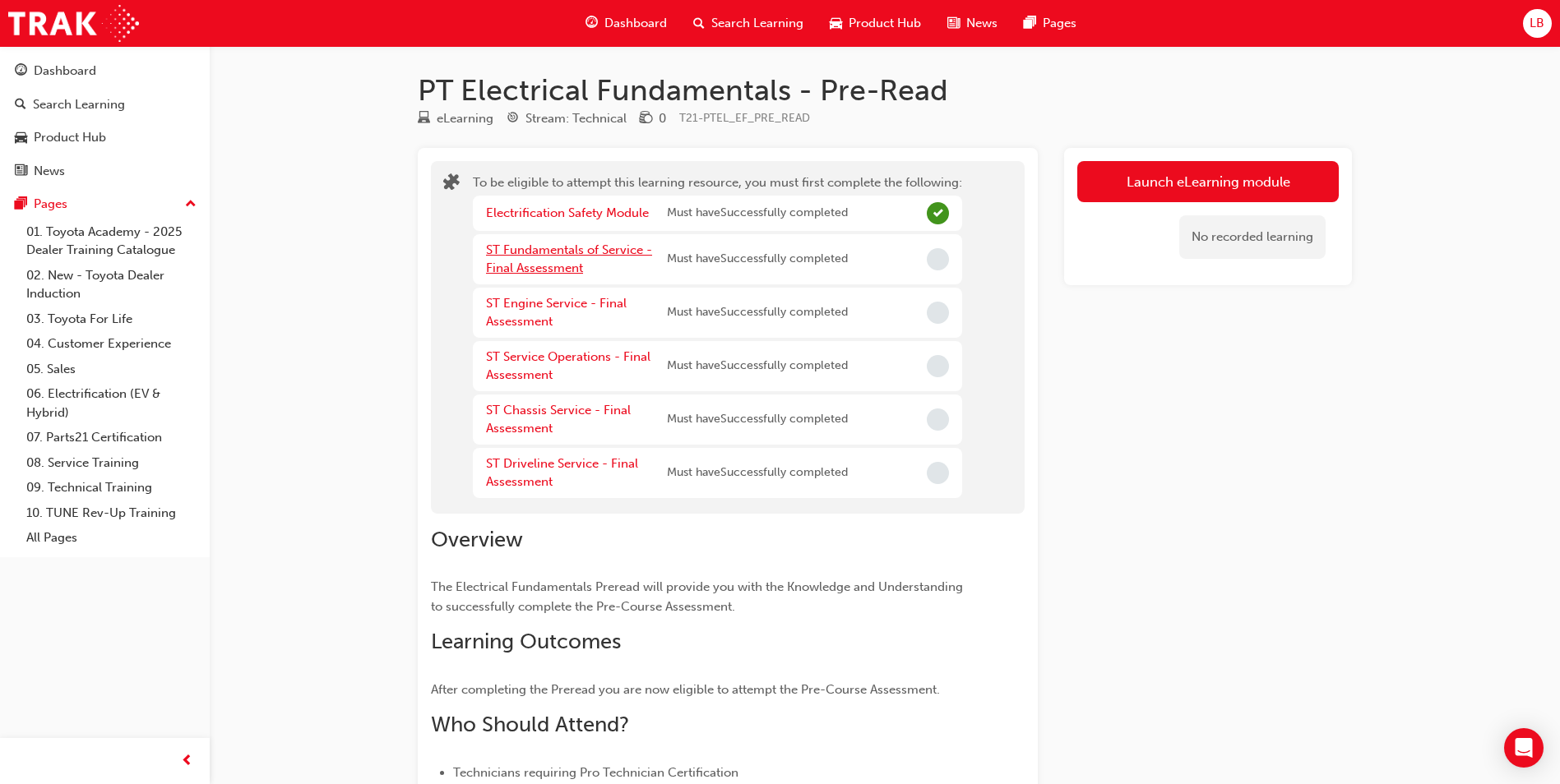
click at [550, 255] on link "ST Fundamentals of Service - Final Assessment" at bounding box center [568, 259] width 166 height 33
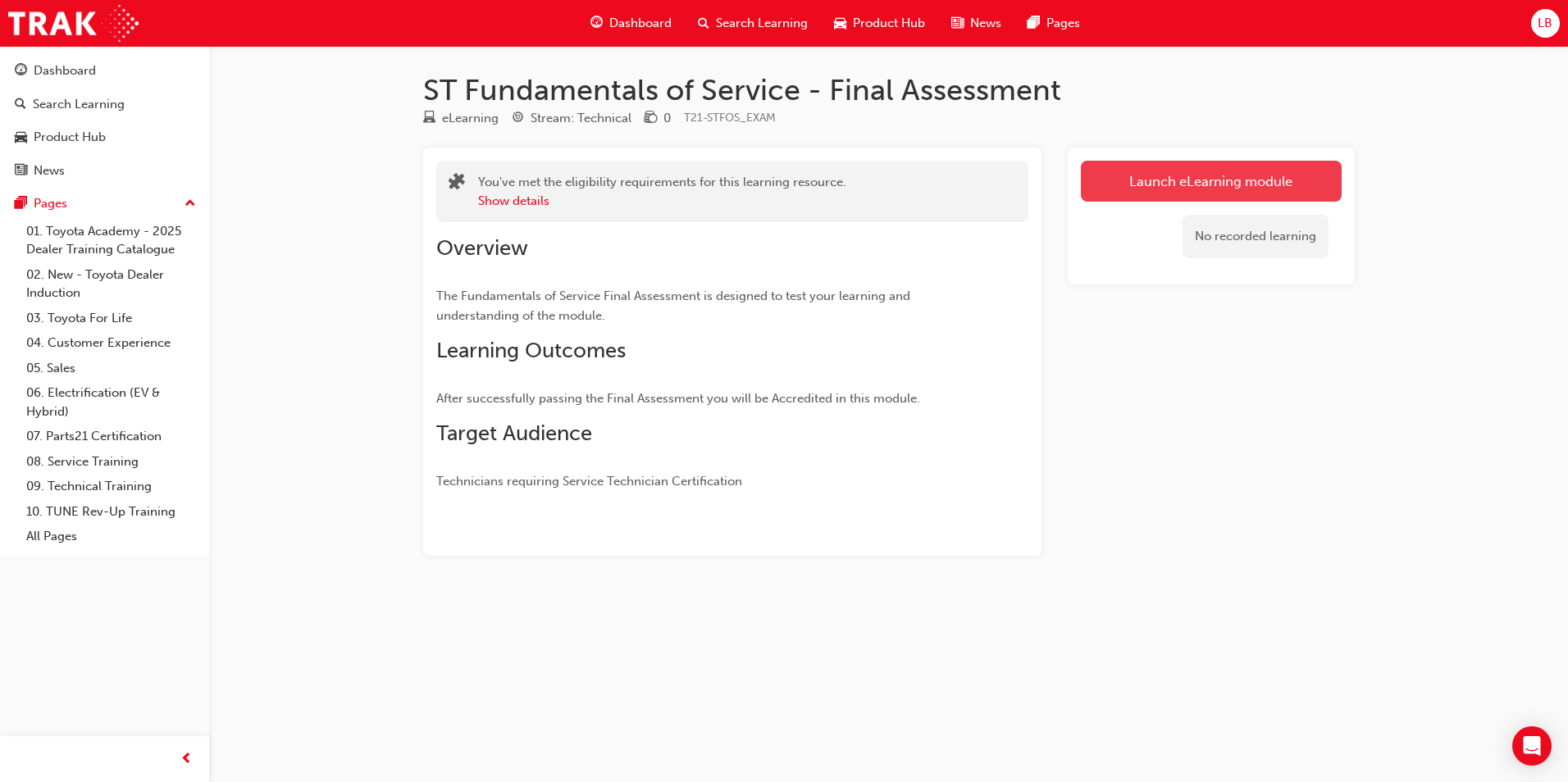
click at [1158, 188] on link "Launch eLearning module" at bounding box center [1211, 181] width 260 height 41
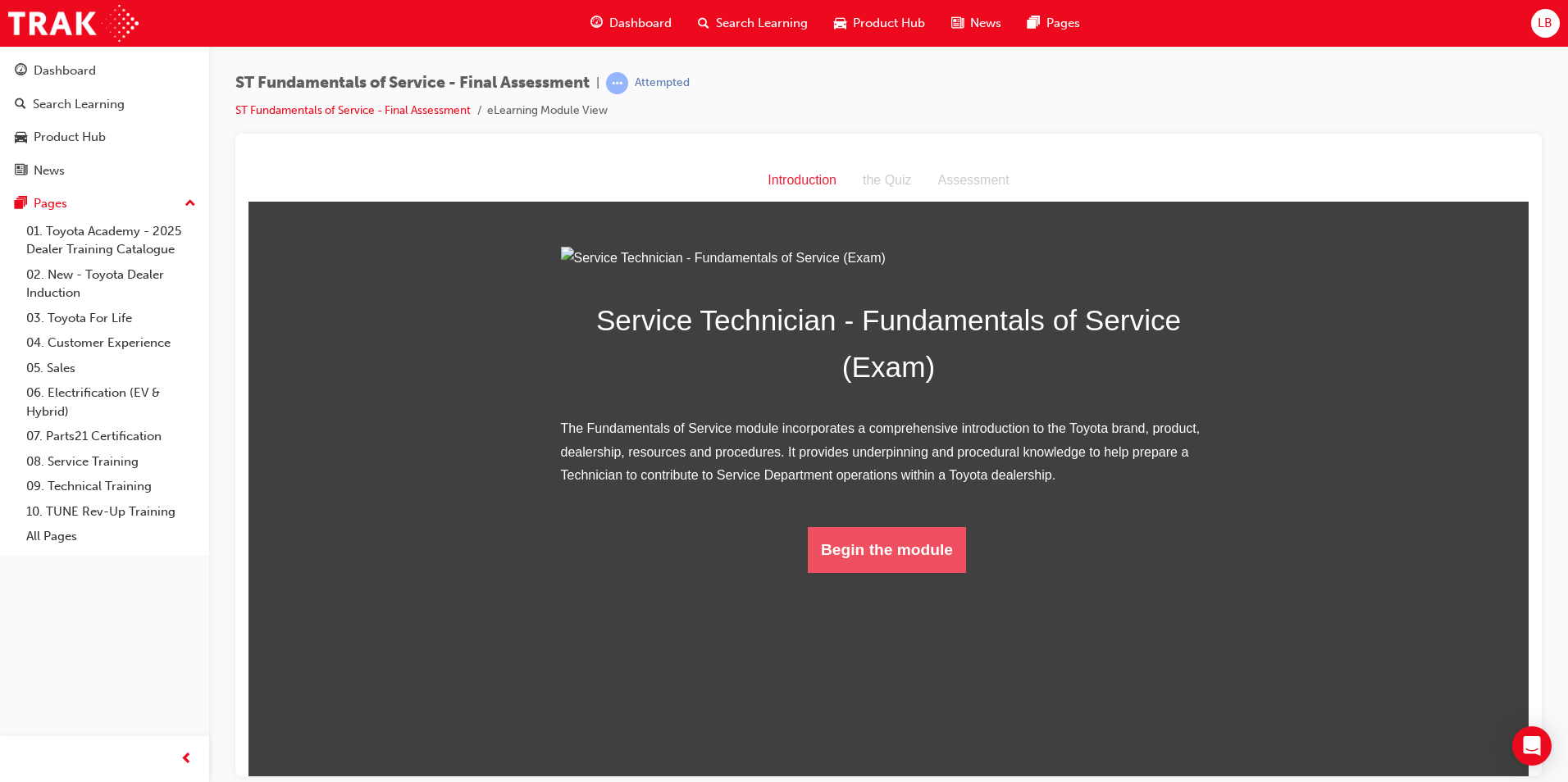
click at [888, 572] on button "Begin the module" at bounding box center [886, 549] width 158 height 46
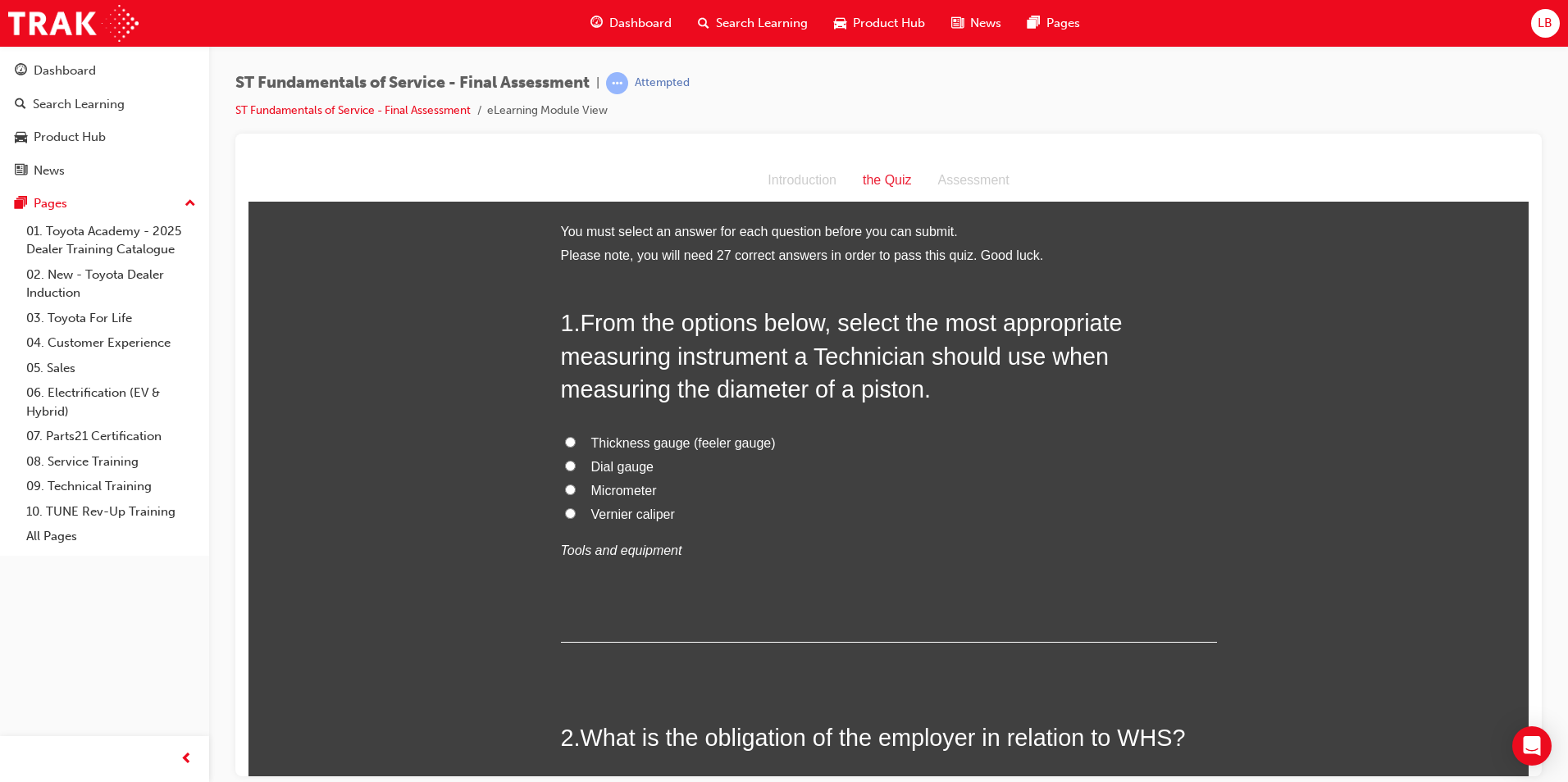
click at [625, 490] on span "Micrometer" at bounding box center [624, 489] width 66 height 14
click at [576, 490] on input "Micrometer" at bounding box center [570, 489] width 11 height 11
radio input "true"
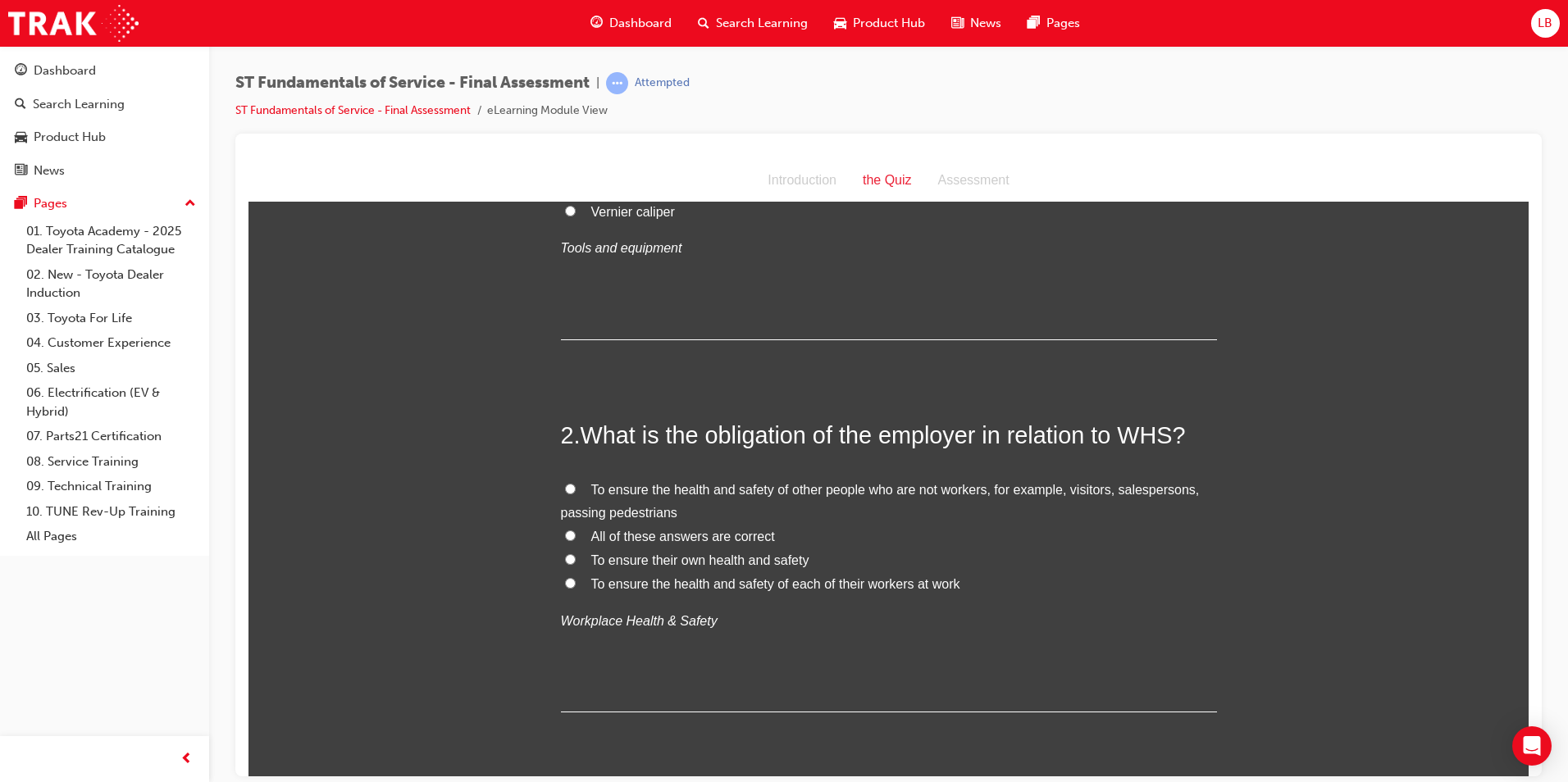
scroll to position [328, 0]
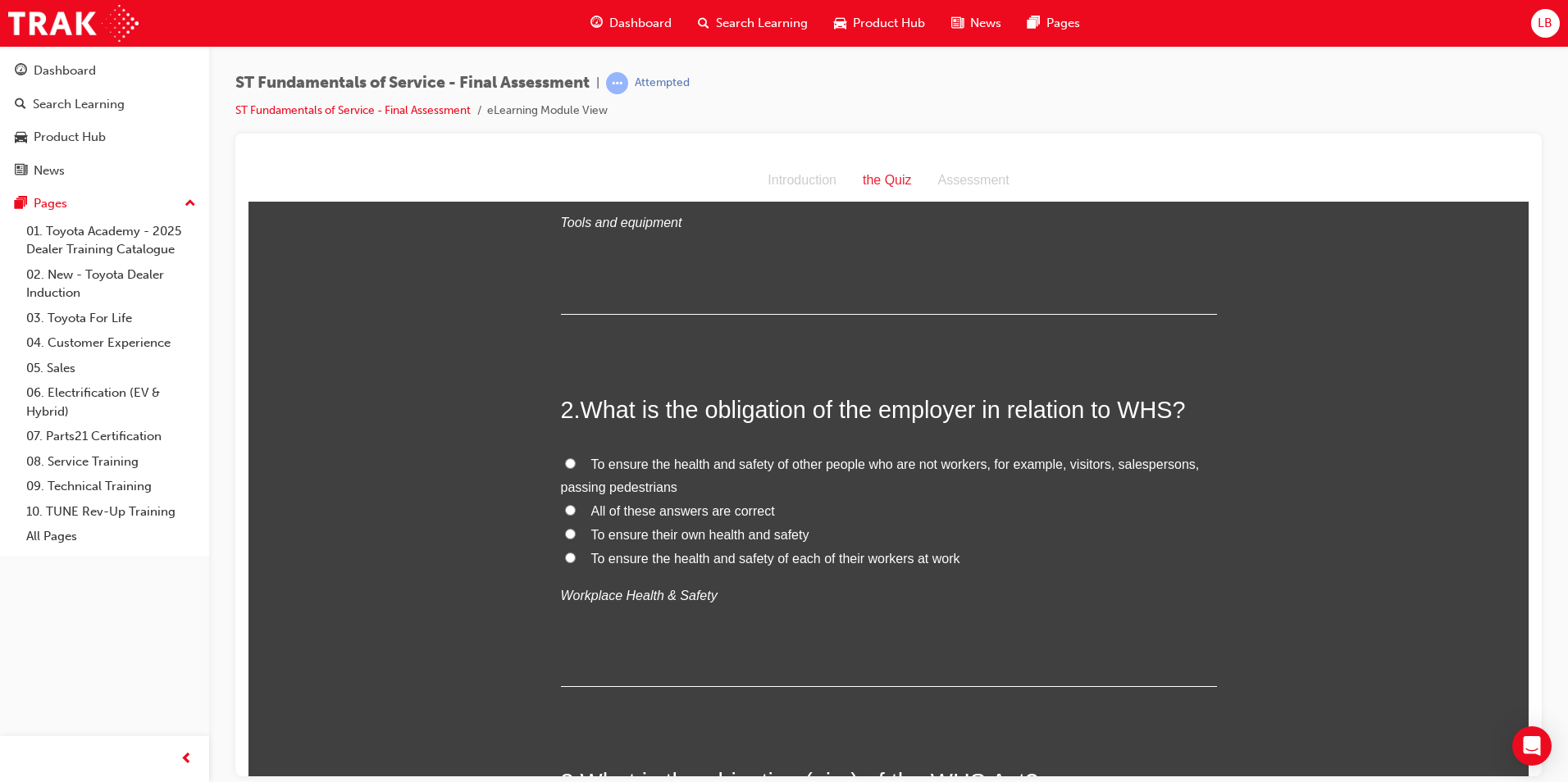
click at [648, 503] on span "All of these answers are correct" at bounding box center [683, 510] width 184 height 14
click at [576, 504] on input "All of these answers are correct" at bounding box center [570, 510] width 11 height 11
radio input "true"
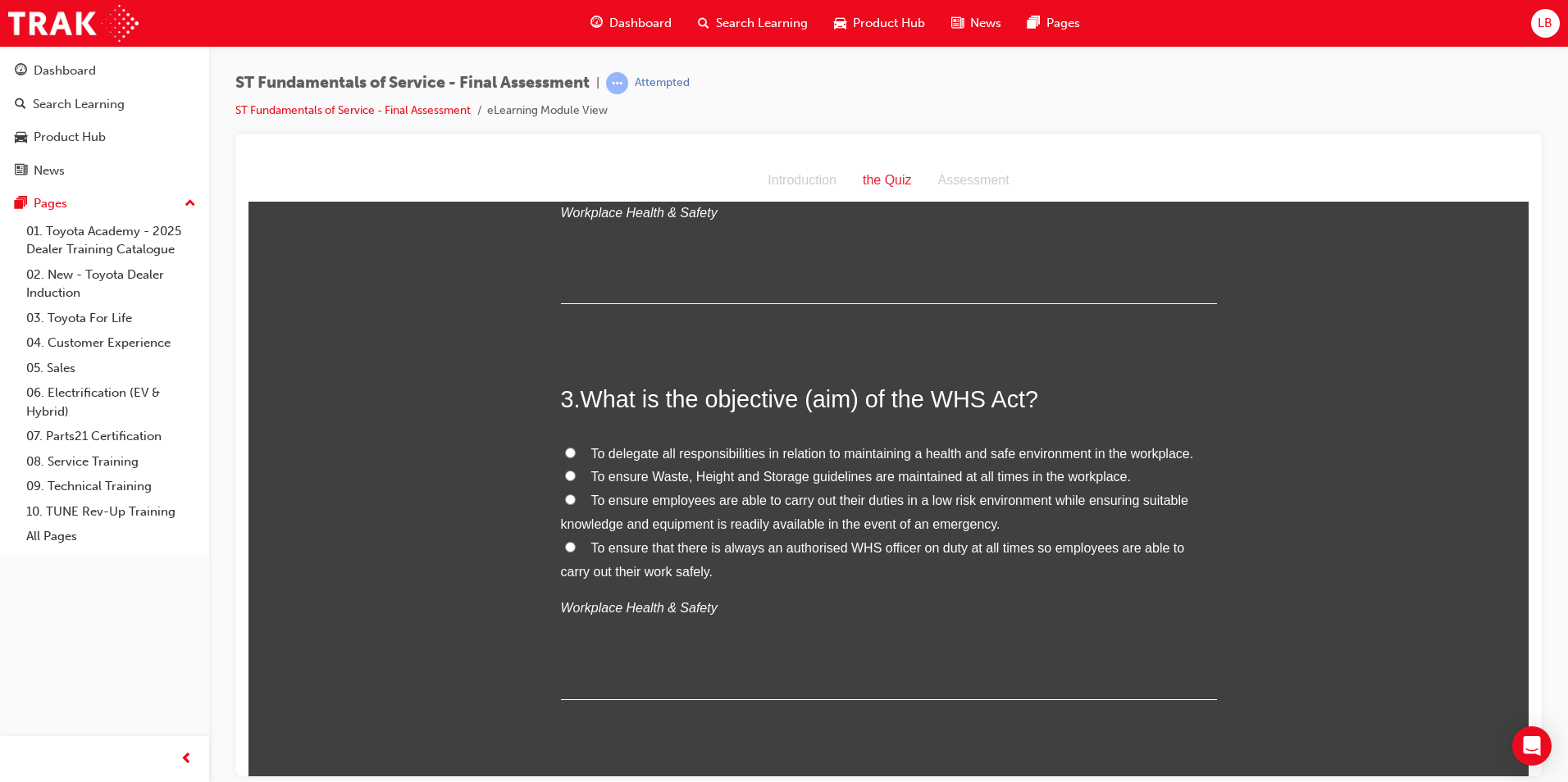
scroll to position [820, 0]
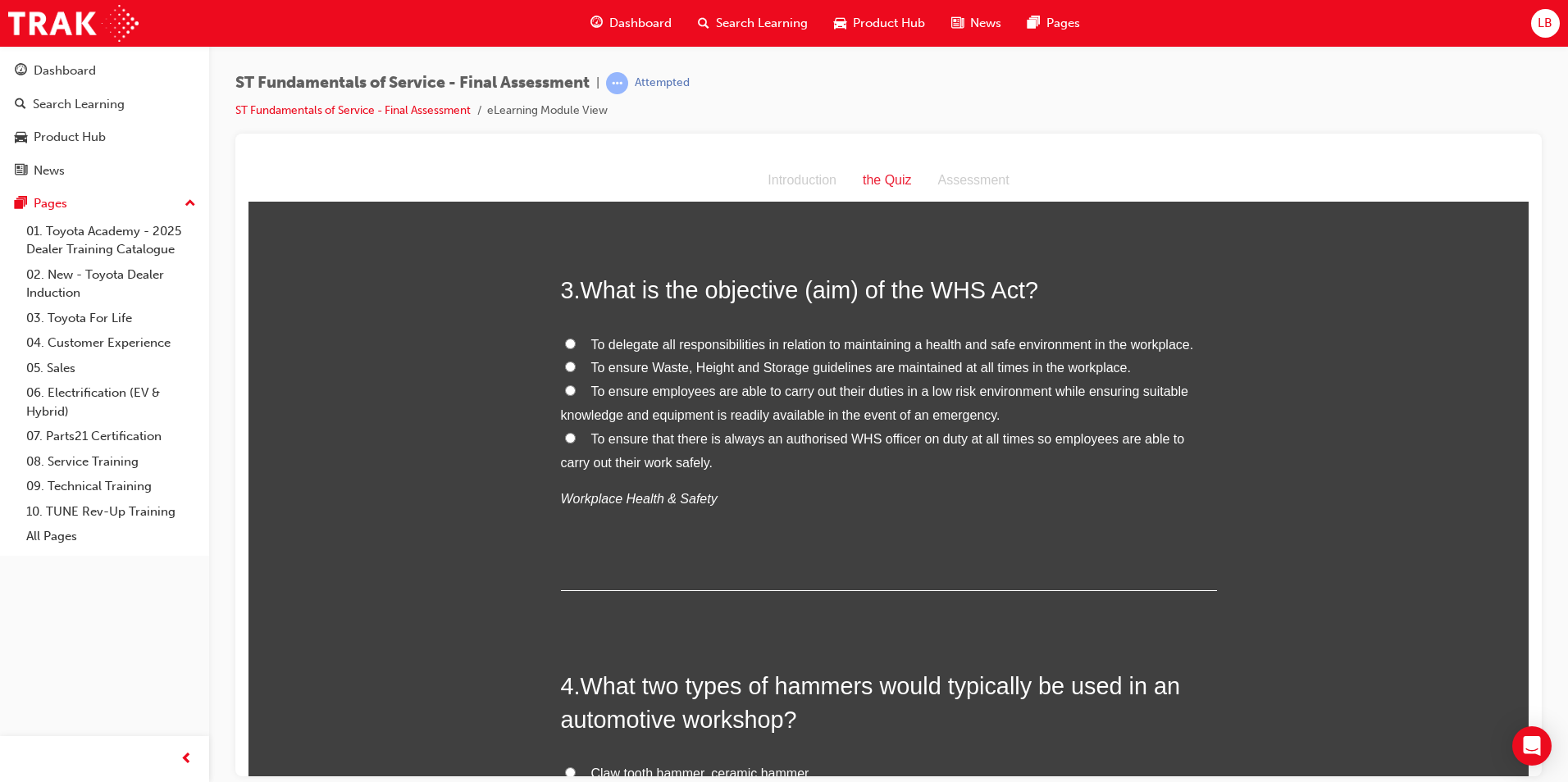
click at [649, 401] on label "To ensure employees are able to carry out their duties in a low risk environmen…" at bounding box center [889, 403] width 656 height 48
click at [576, 395] on input "To ensure employees are able to carry out their duties in a low risk environmen…" at bounding box center [570, 391] width 11 height 11
radio input "true"
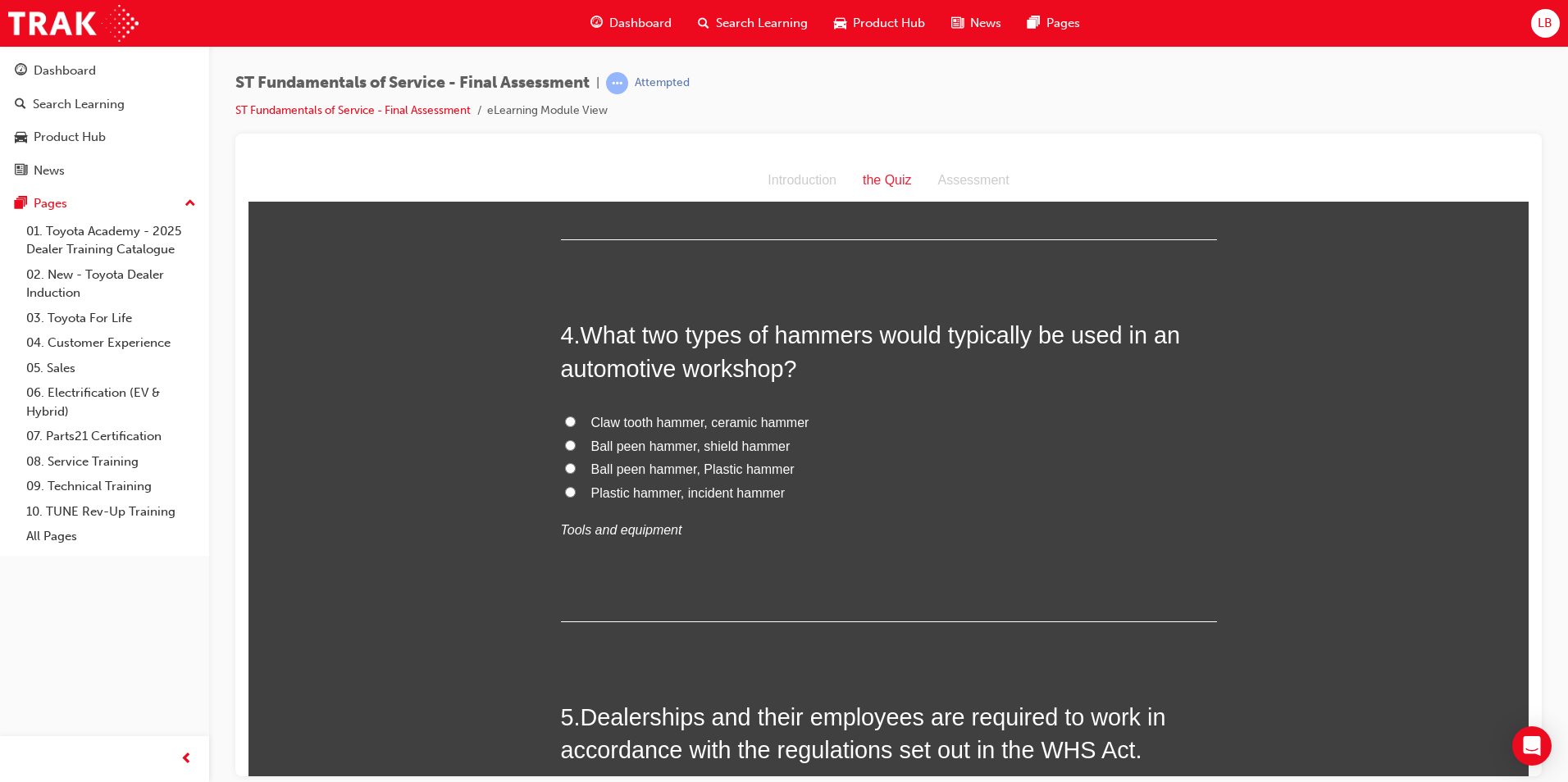
scroll to position [1231, 0]
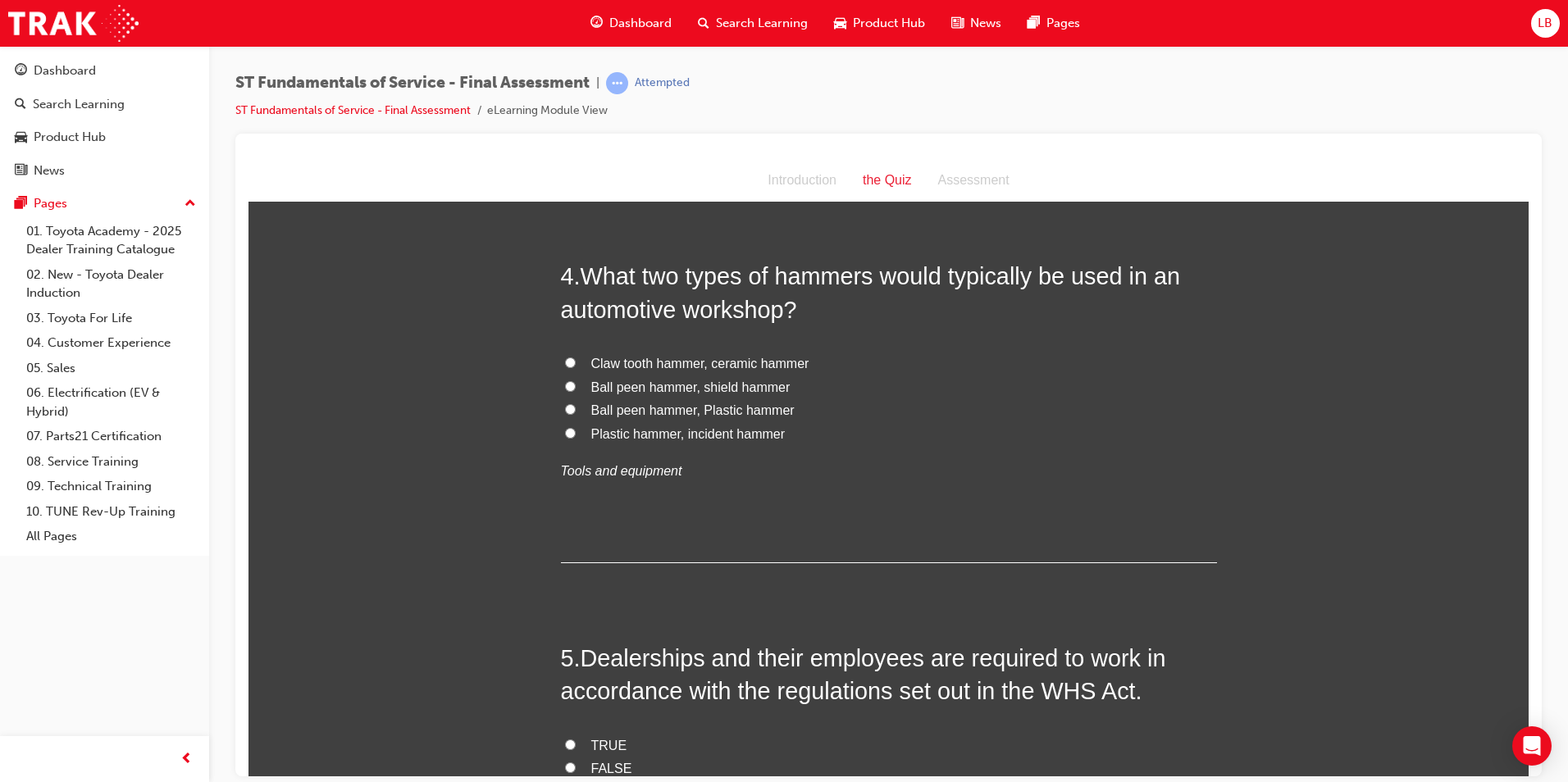
click at [647, 407] on span "Ball peen hammer, Plastic hammer" at bounding box center [693, 409] width 203 height 14
click at [576, 407] on input "Ball peen hammer, Plastic hammer" at bounding box center [570, 409] width 11 height 11
radio input "true"
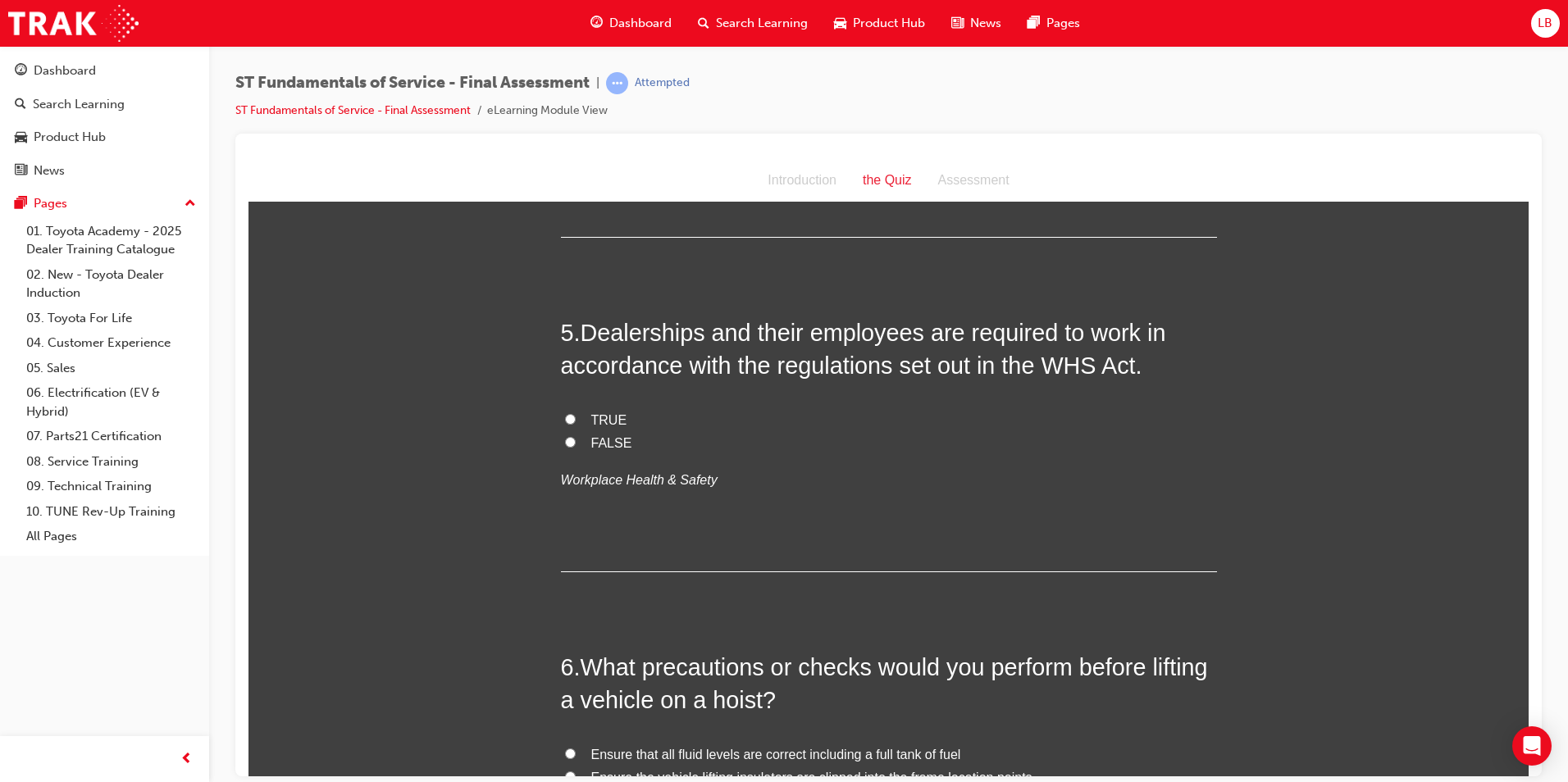
scroll to position [1558, 0]
click at [592, 419] on span "TRUE" at bounding box center [609, 416] width 36 height 14
click at [576, 419] on input "TRUE" at bounding box center [570, 416] width 11 height 11
radio input "true"
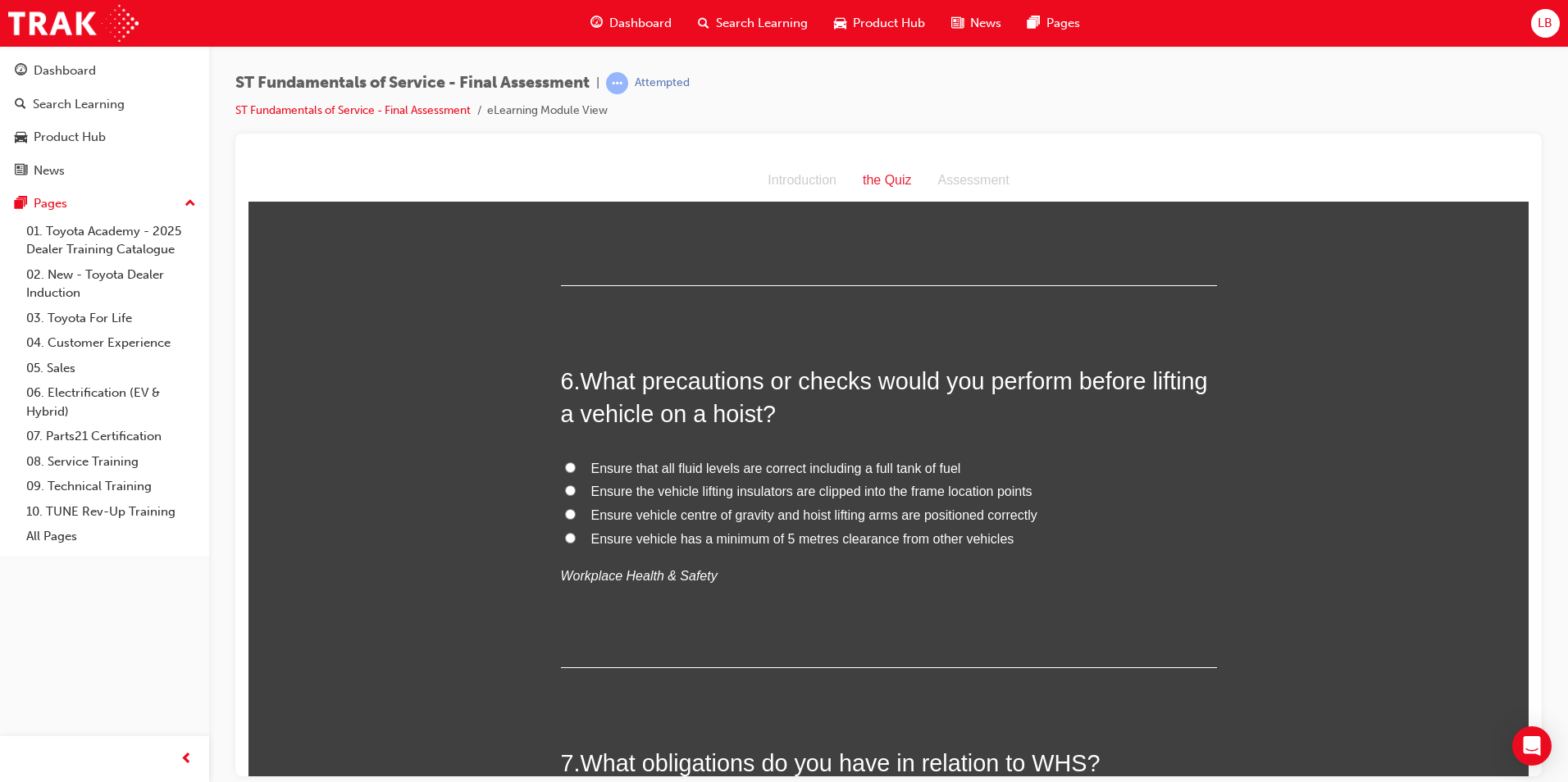
scroll to position [1886, 0]
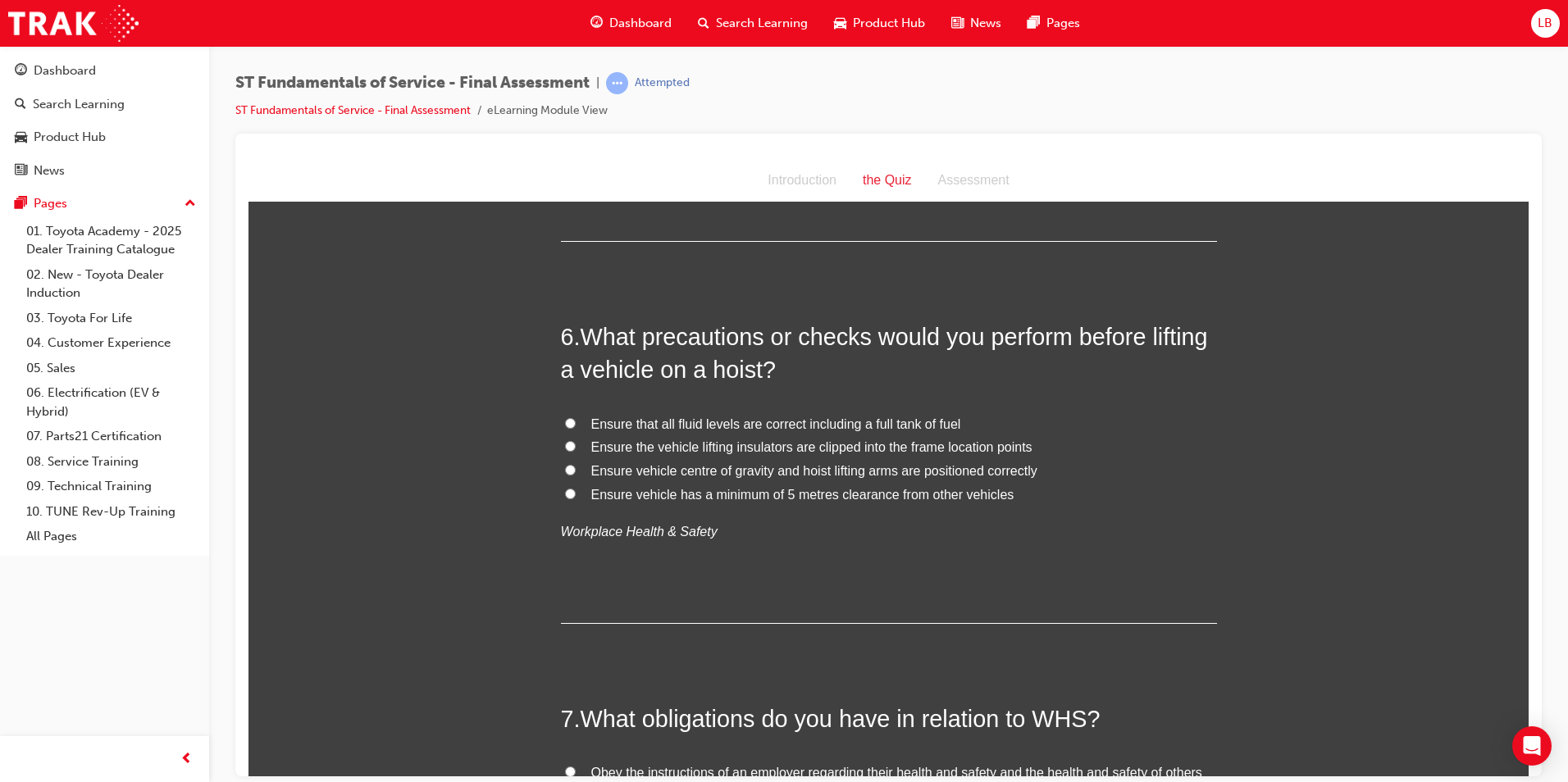
click at [646, 477] on span "Ensure vehicle centre of gravity and hoist lifting arms are positioned correctly" at bounding box center [814, 470] width 446 height 14
click at [576, 475] on input "Ensure vehicle centre of gravity and hoist lifting arms are positioned correctly" at bounding box center [570, 470] width 11 height 11
radio input "true"
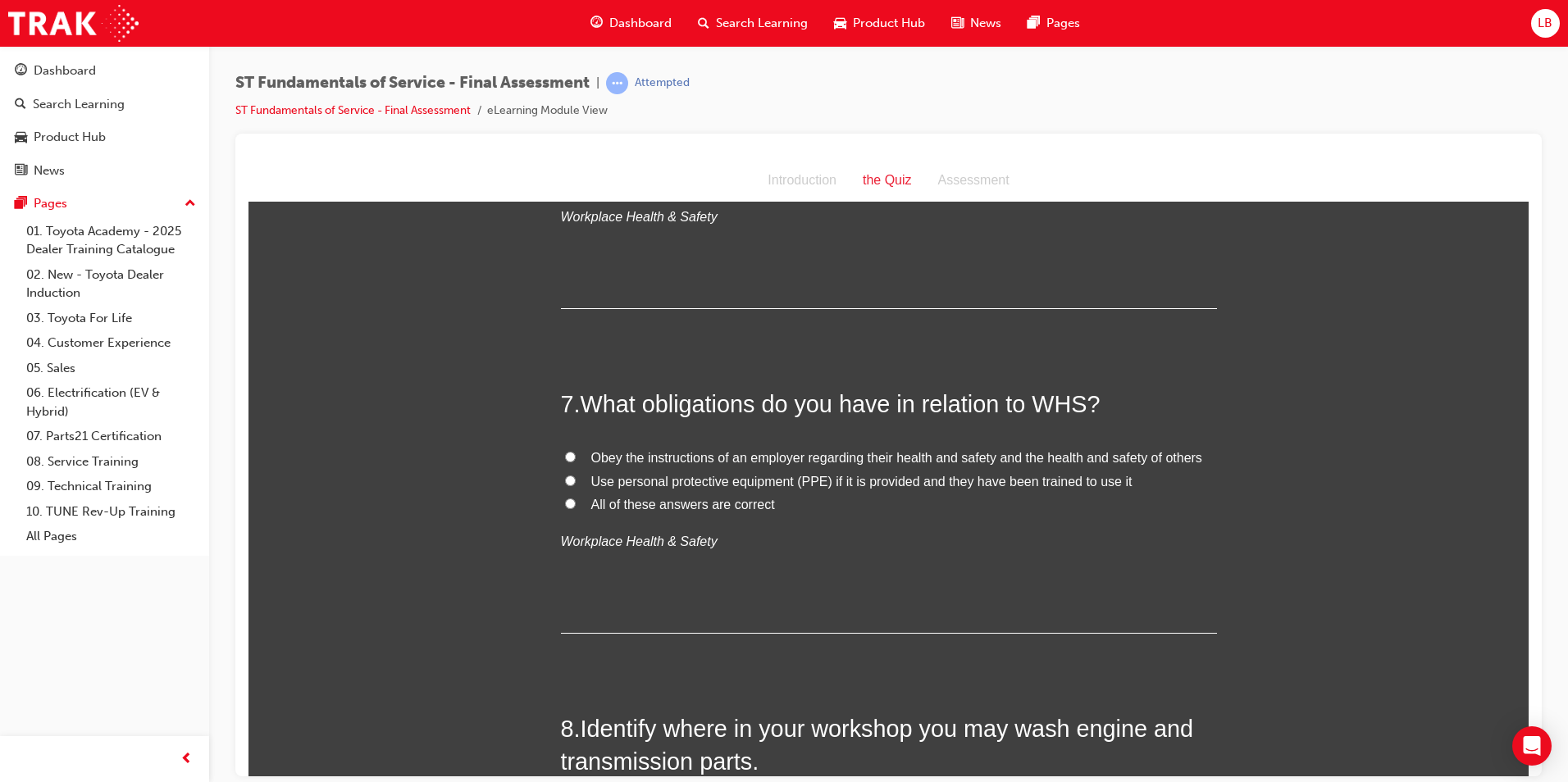
scroll to position [2215, 0]
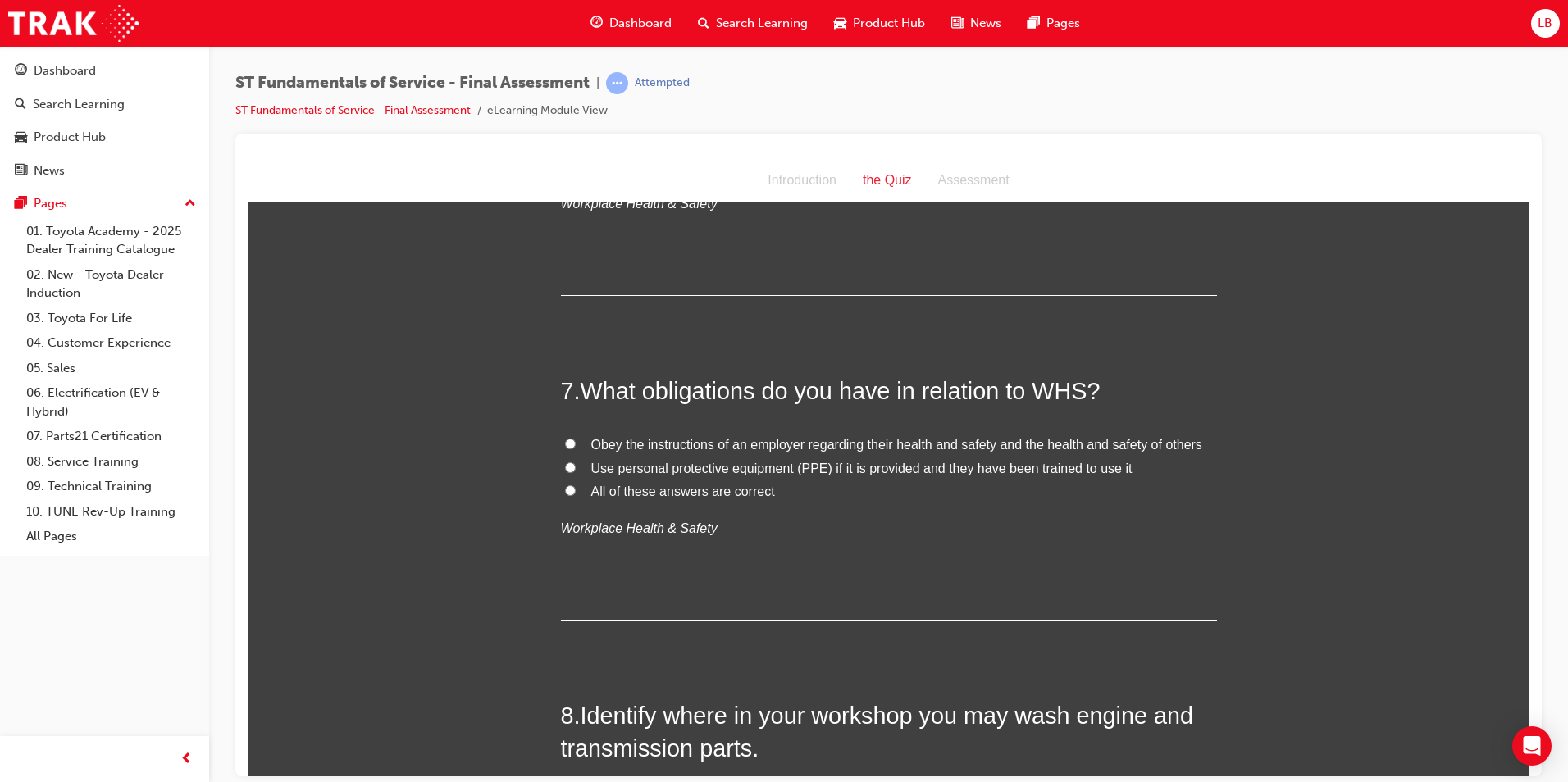
click at [656, 494] on span "All of these answers are correct" at bounding box center [683, 490] width 184 height 14
click at [576, 494] on input "All of these answers are correct" at bounding box center [570, 490] width 11 height 11
radio input "true"
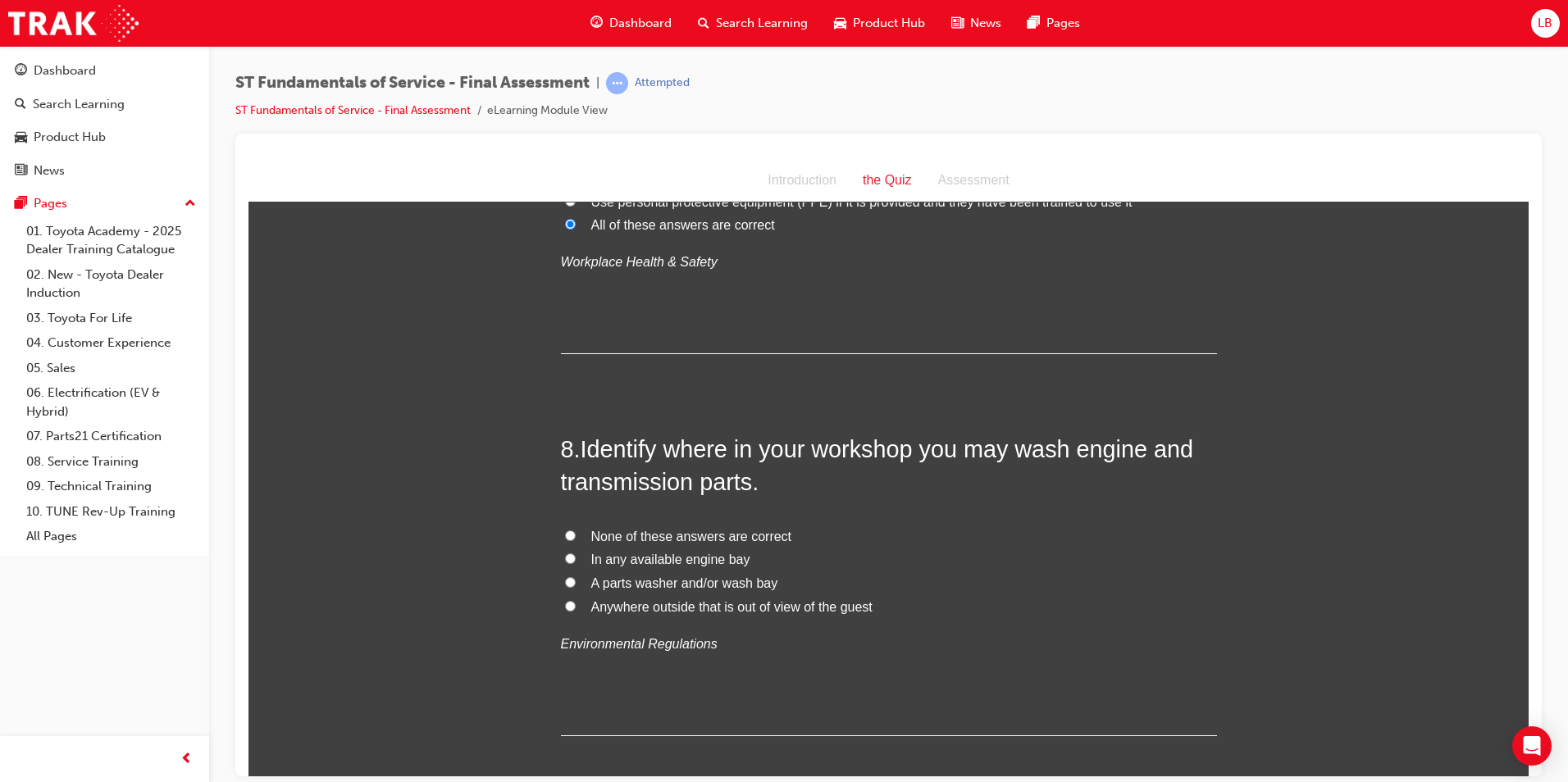
scroll to position [2543, 0]
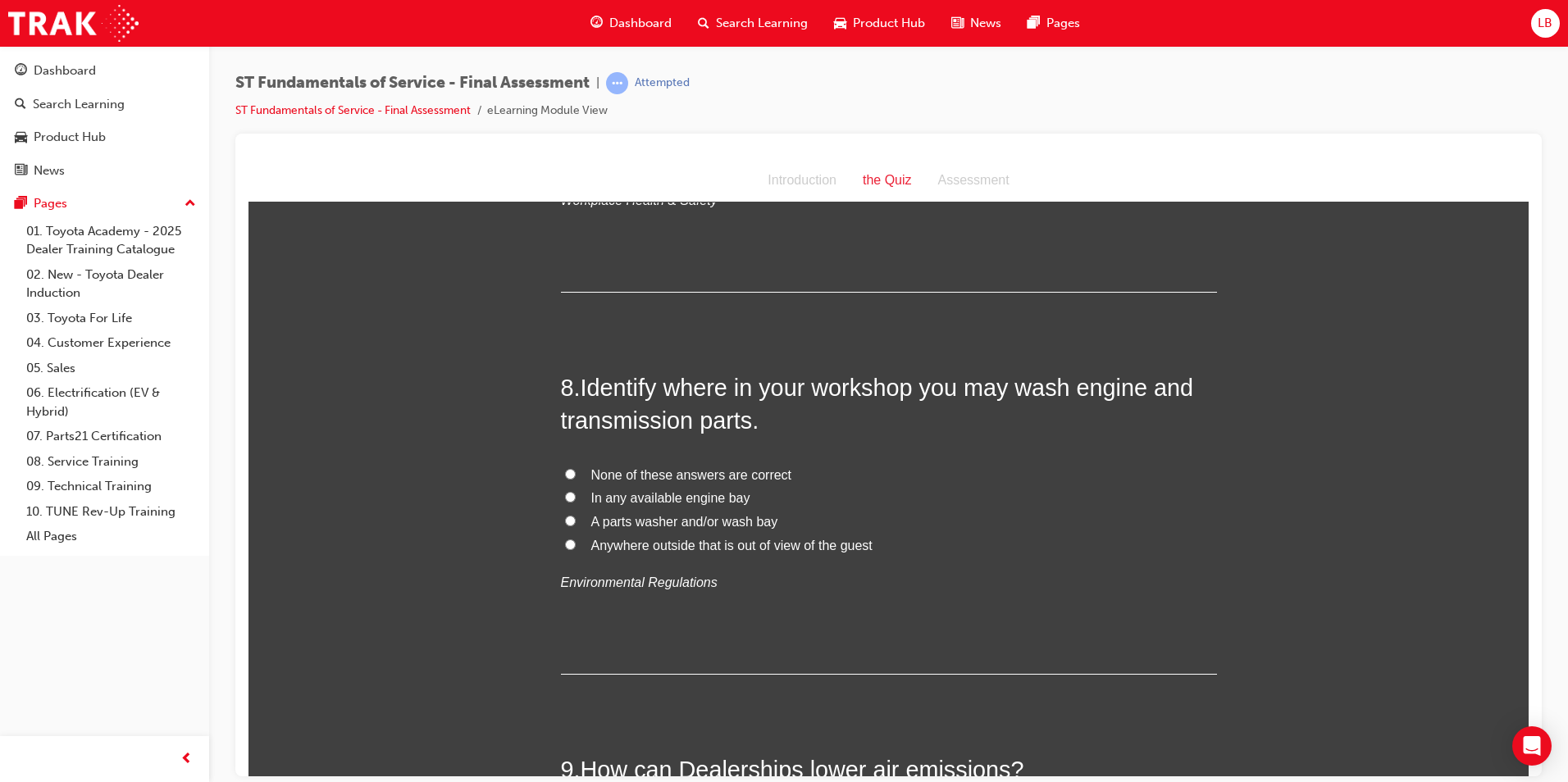
click at [628, 525] on span "A parts washer and/or wash bay" at bounding box center [685, 521] width 187 height 14
click at [576, 525] on input "A parts washer and/or wash bay" at bounding box center [570, 521] width 11 height 11
radio input "true"
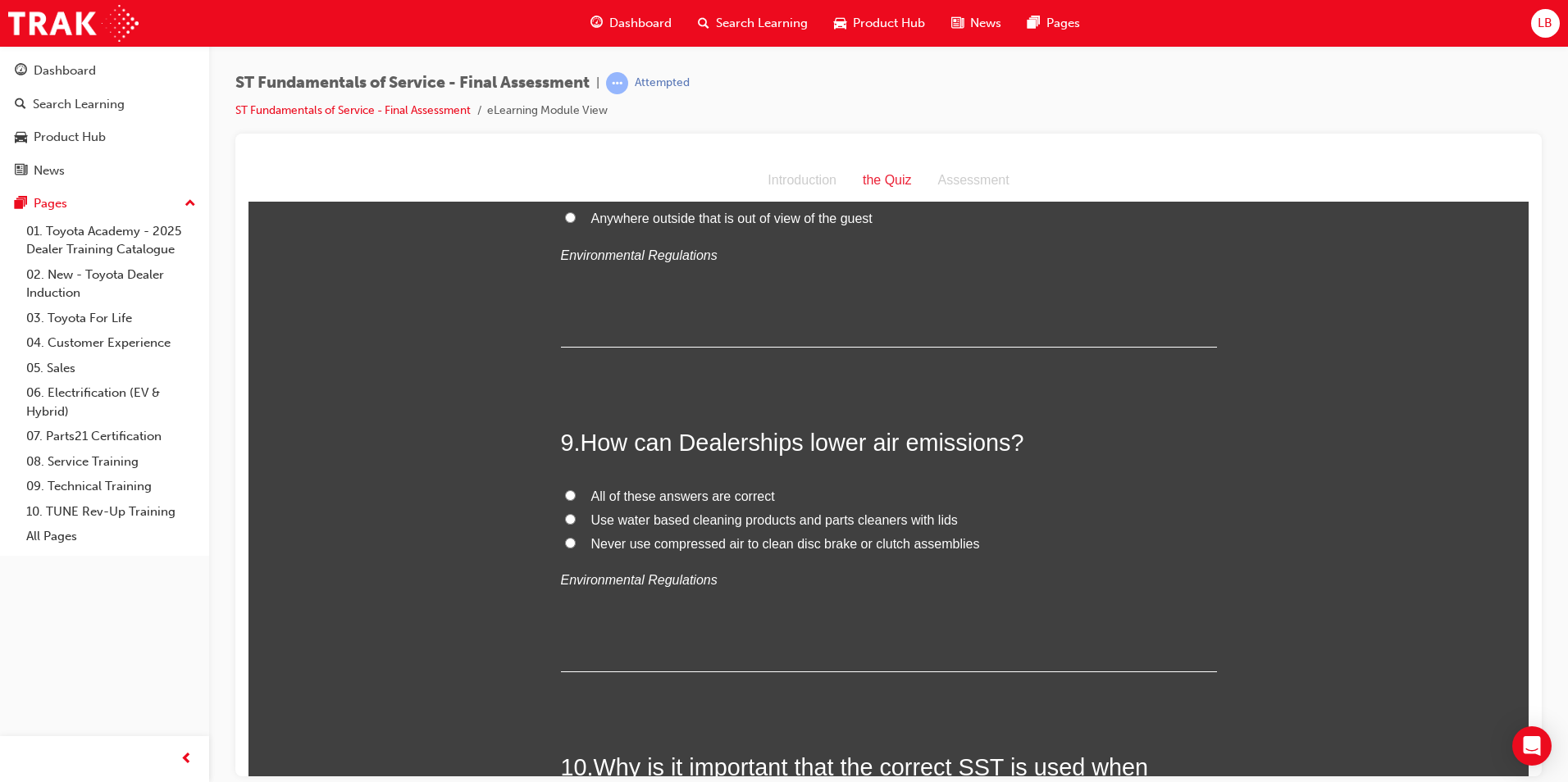
scroll to position [2870, 0]
click at [620, 495] on span "All of these answers are correct" at bounding box center [683, 495] width 184 height 14
click at [576, 495] on input "All of these answers are correct" at bounding box center [570, 494] width 11 height 11
radio input "true"
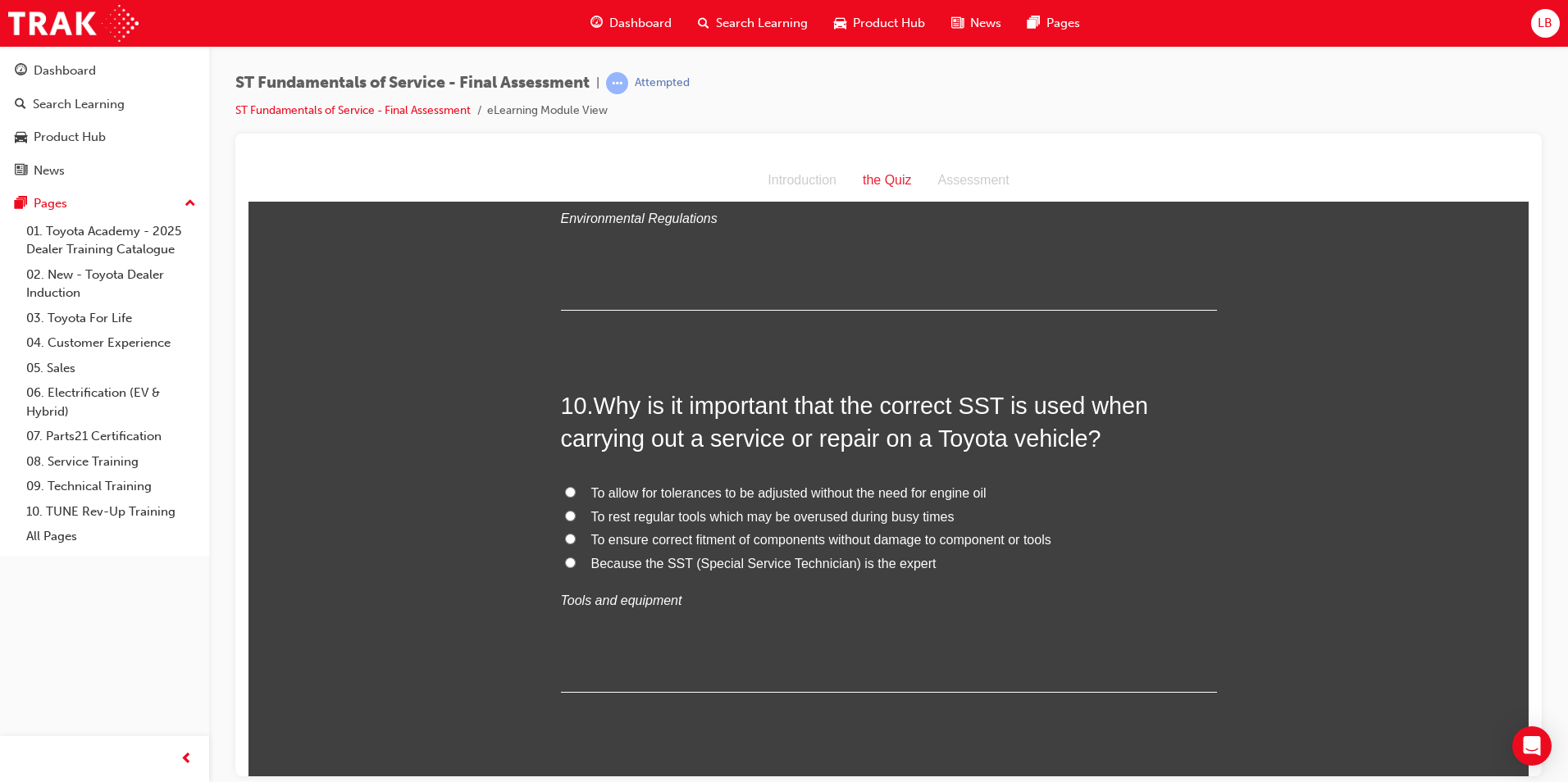
scroll to position [3280, 0]
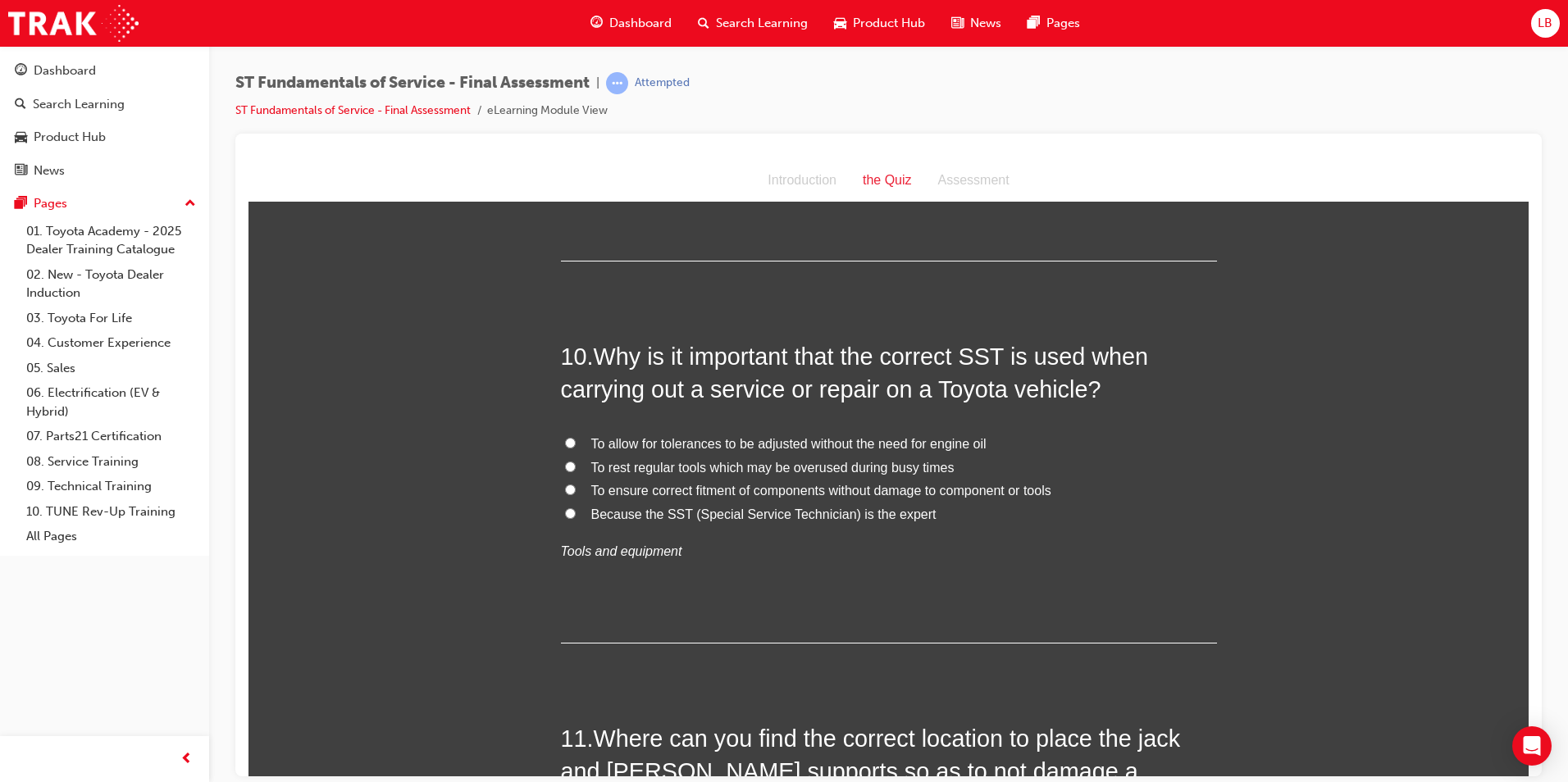
click at [621, 495] on span "To ensure correct fitment of components without damage to component or tools" at bounding box center [821, 489] width 460 height 14
click at [576, 495] on input "To ensure correct fitment of components without damage to component or tools" at bounding box center [570, 489] width 11 height 11
radio input "true"
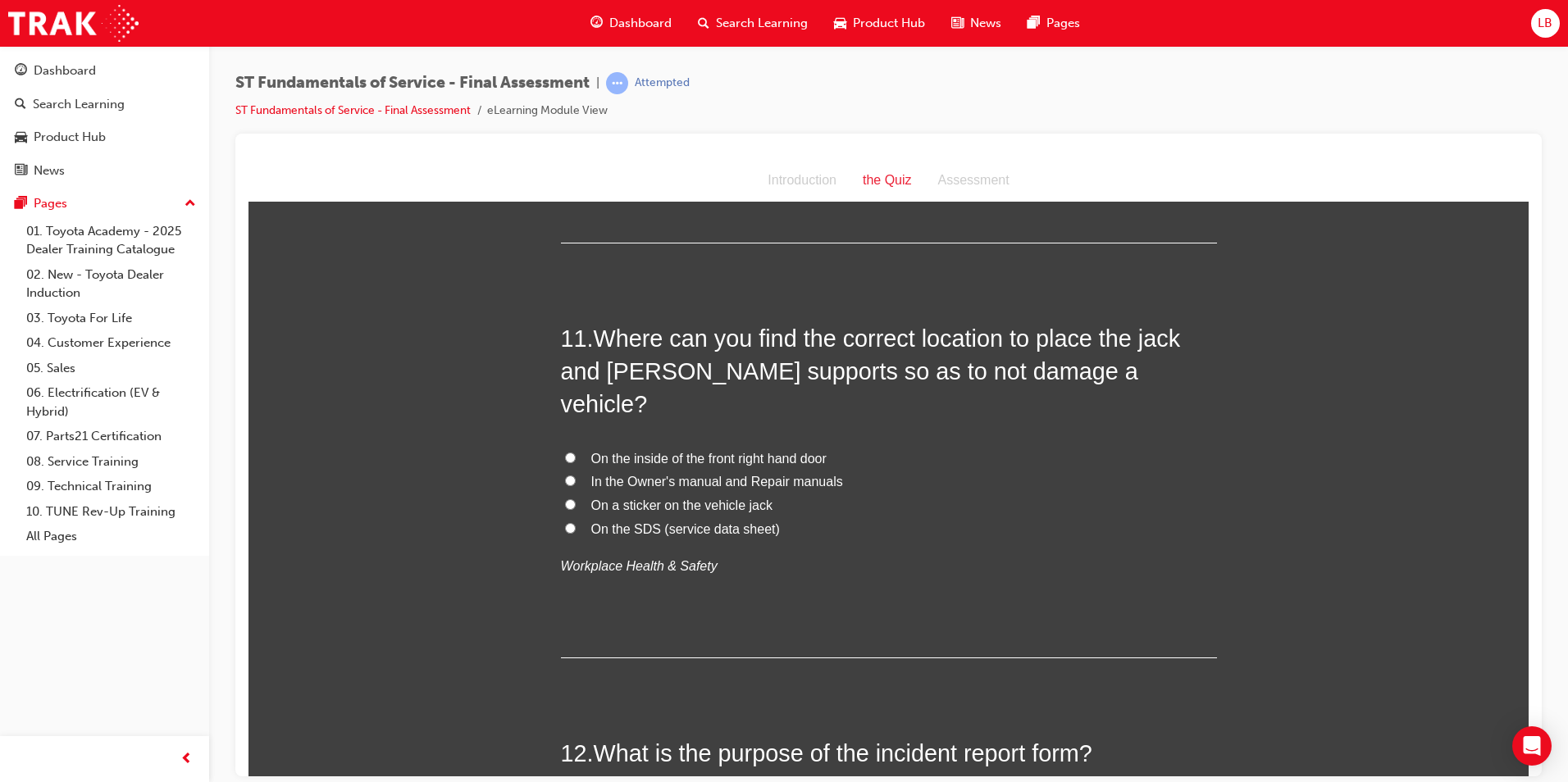
scroll to position [3691, 0]
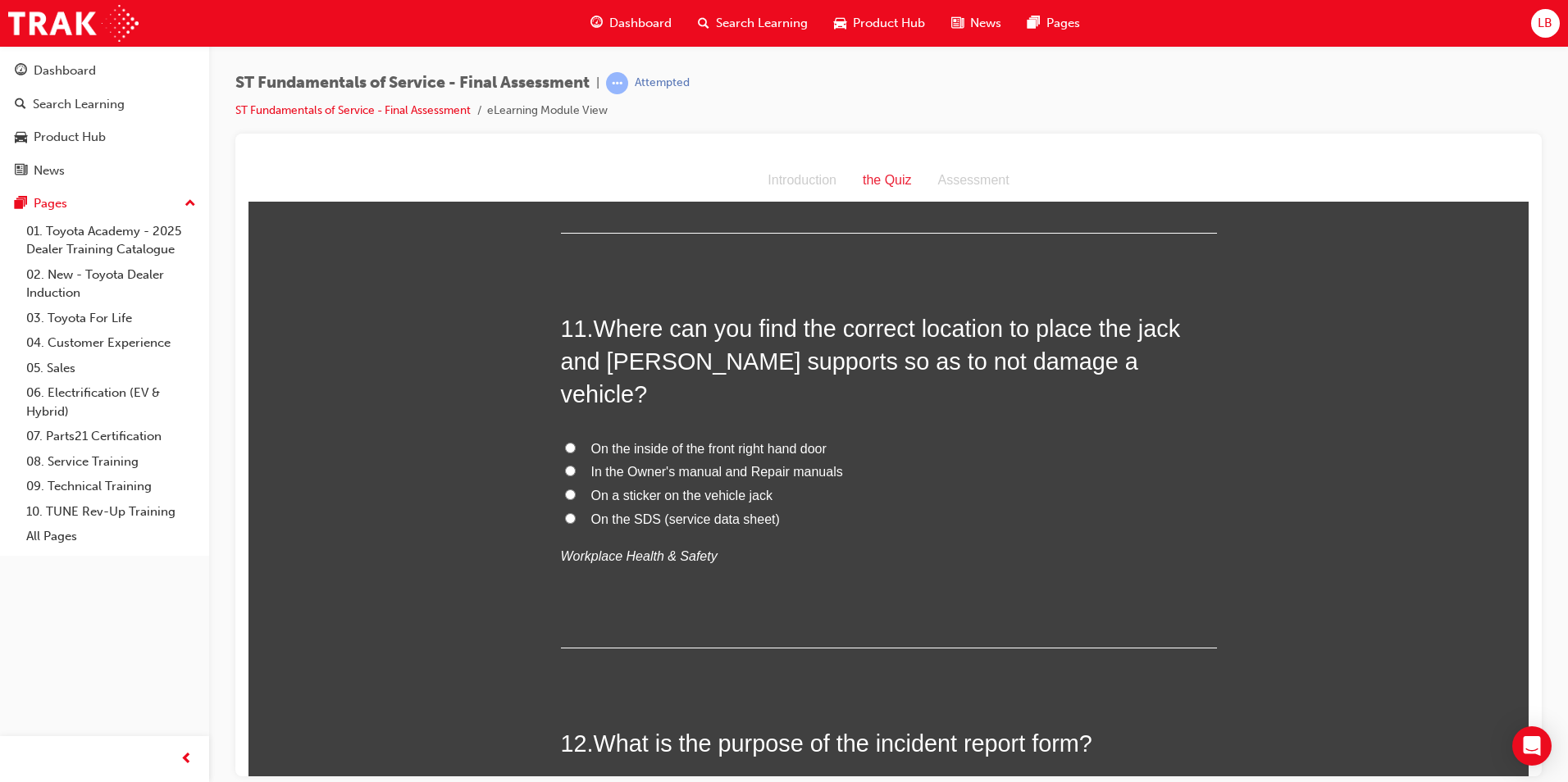
click at [675, 464] on span "In the Owner's manual and Repair manuals" at bounding box center [717, 471] width 252 height 14
click at [576, 465] on input "In the Owner's manual and Repair manuals" at bounding box center [570, 471] width 11 height 11
radio input "true"
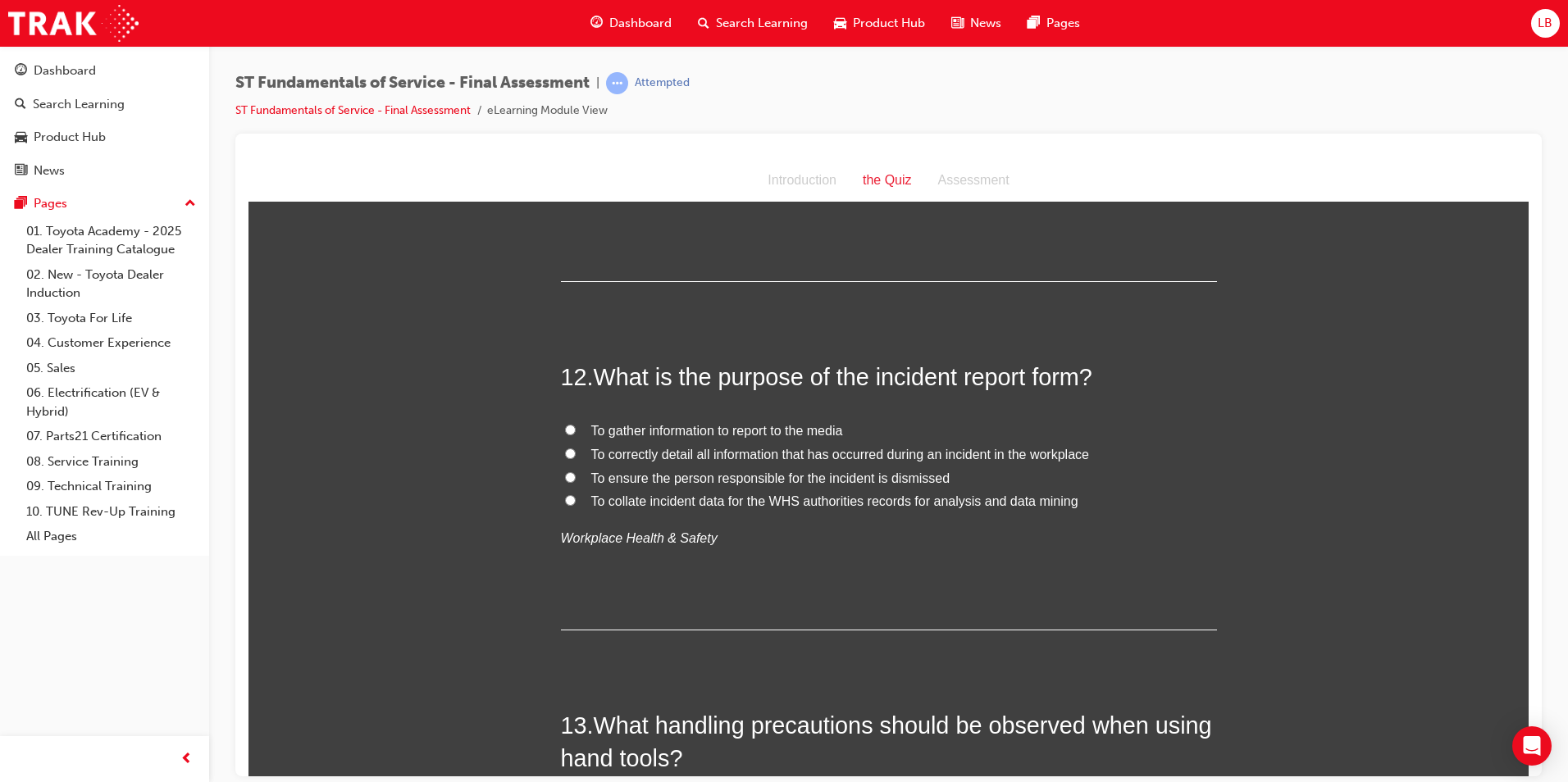
scroll to position [4101, 0]
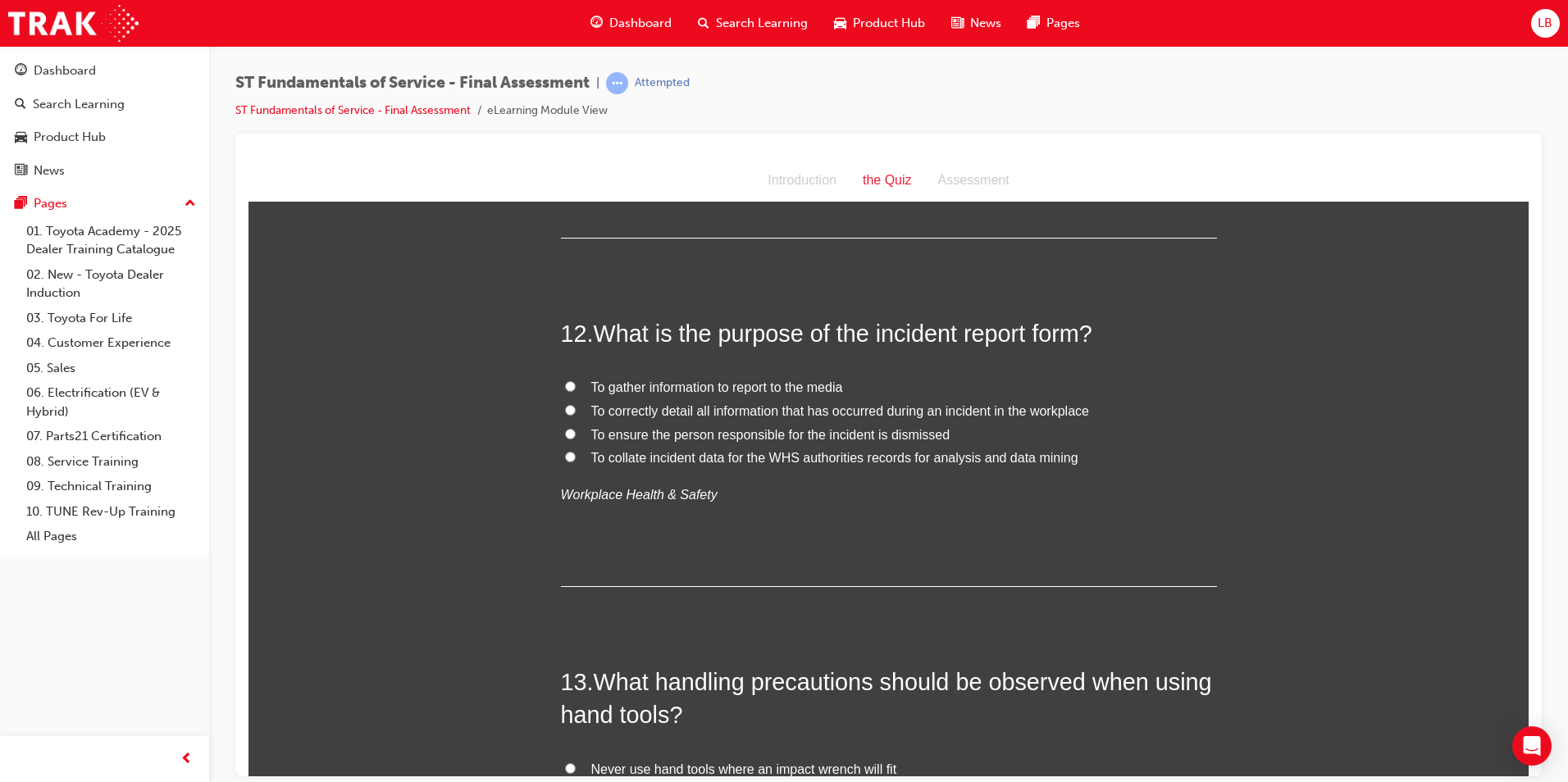
click at [647, 403] on span "To correctly detail all information that has occurred during an incident in the…" at bounding box center [840, 410] width 497 height 14
click at [576, 404] on input "To correctly detail all information that has occurred during an incident in the…" at bounding box center [570, 410] width 11 height 11
radio input "true"
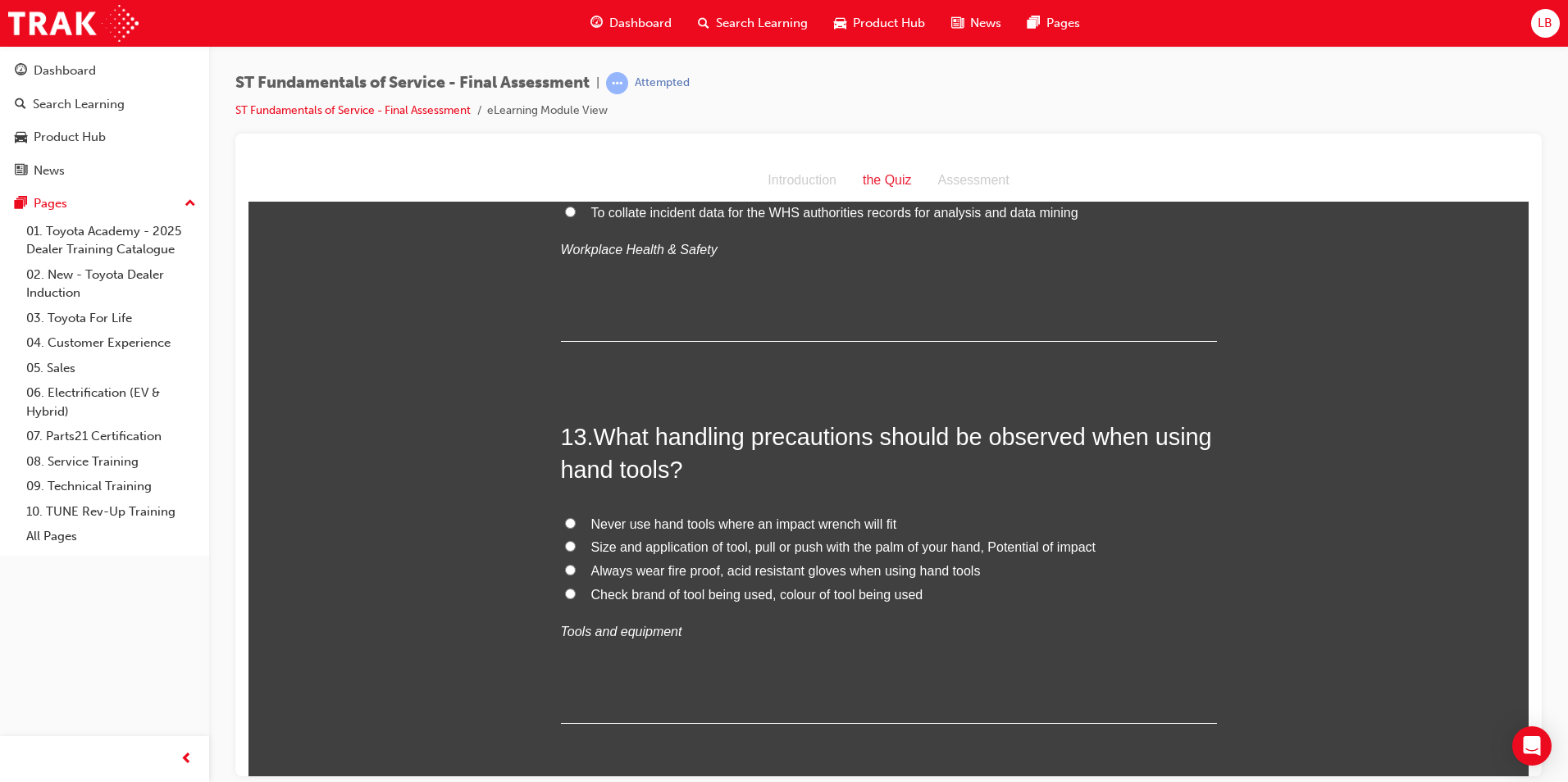
scroll to position [4347, 0]
click at [658, 539] on span "Size and application of tool, pull or push with the palm of your hand, Potentia…" at bounding box center [844, 546] width 504 height 14
click at [576, 540] on input "Size and application of tool, pull or push with the palm of your hand, Potentia…" at bounding box center [570, 546] width 11 height 11
radio input "true"
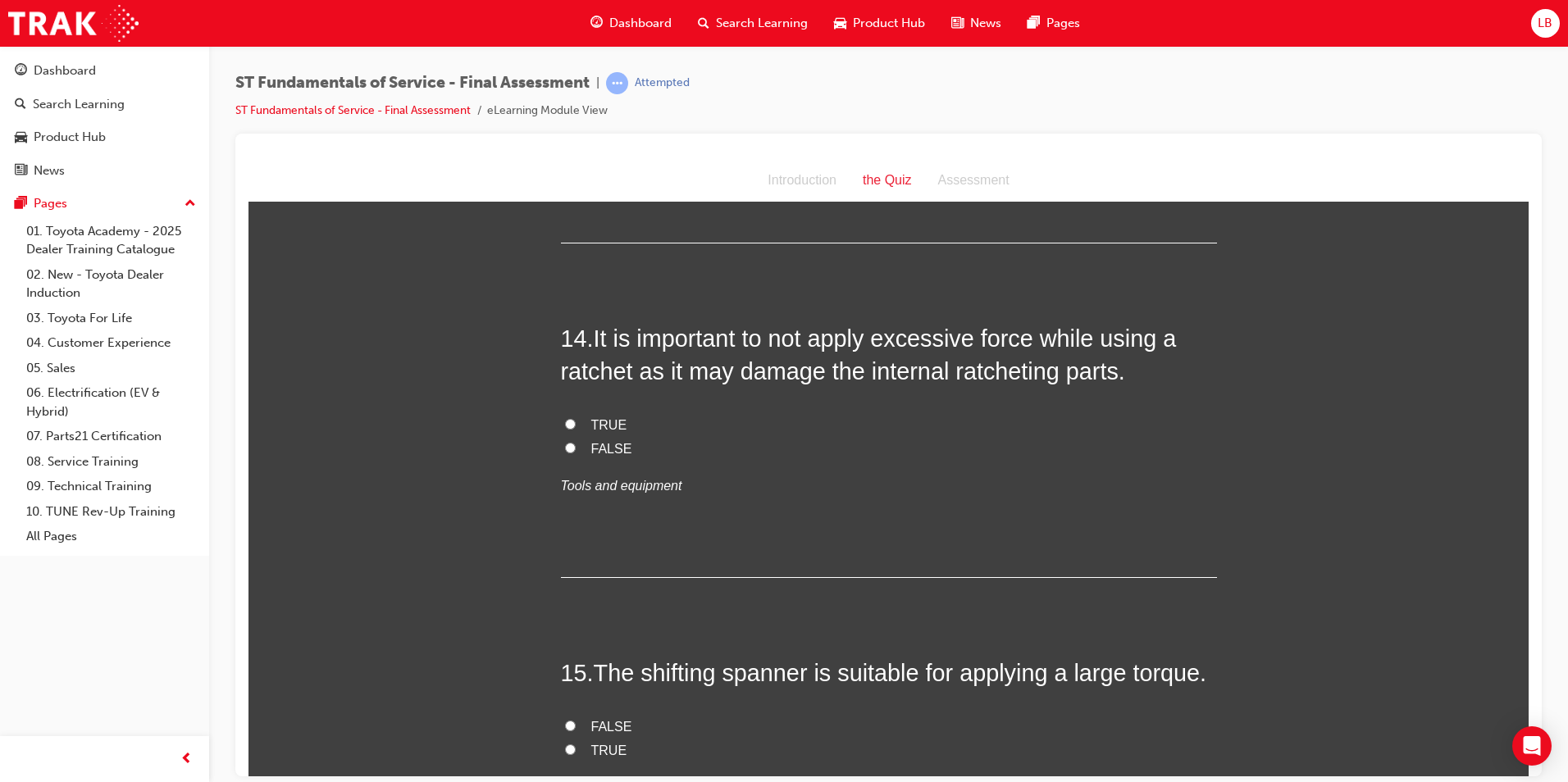
scroll to position [4675, 0]
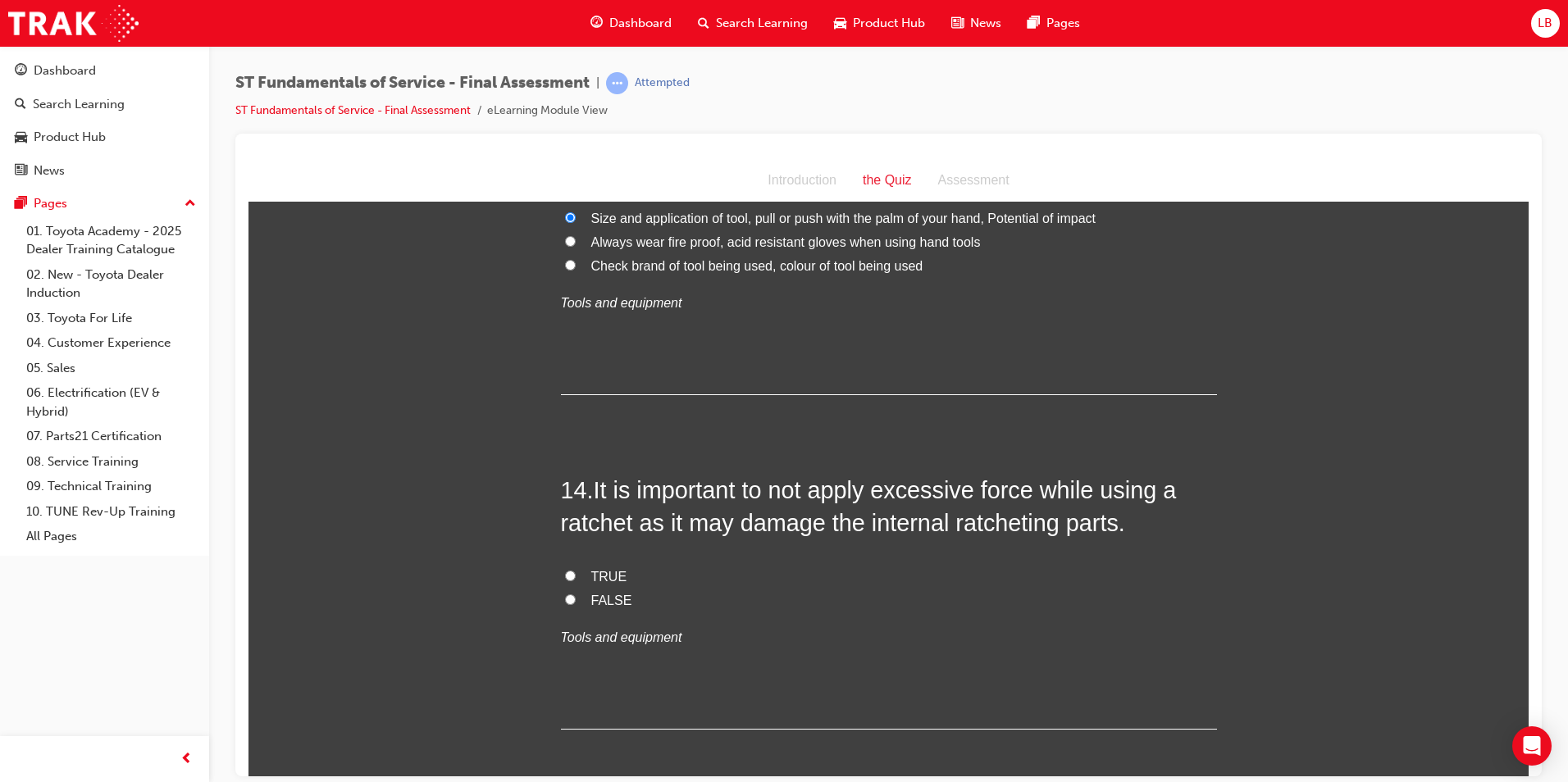
click at [593, 570] on span "TRUE" at bounding box center [609, 576] width 36 height 14
click at [576, 570] on input "TRUE" at bounding box center [570, 575] width 11 height 11
radio input "true"
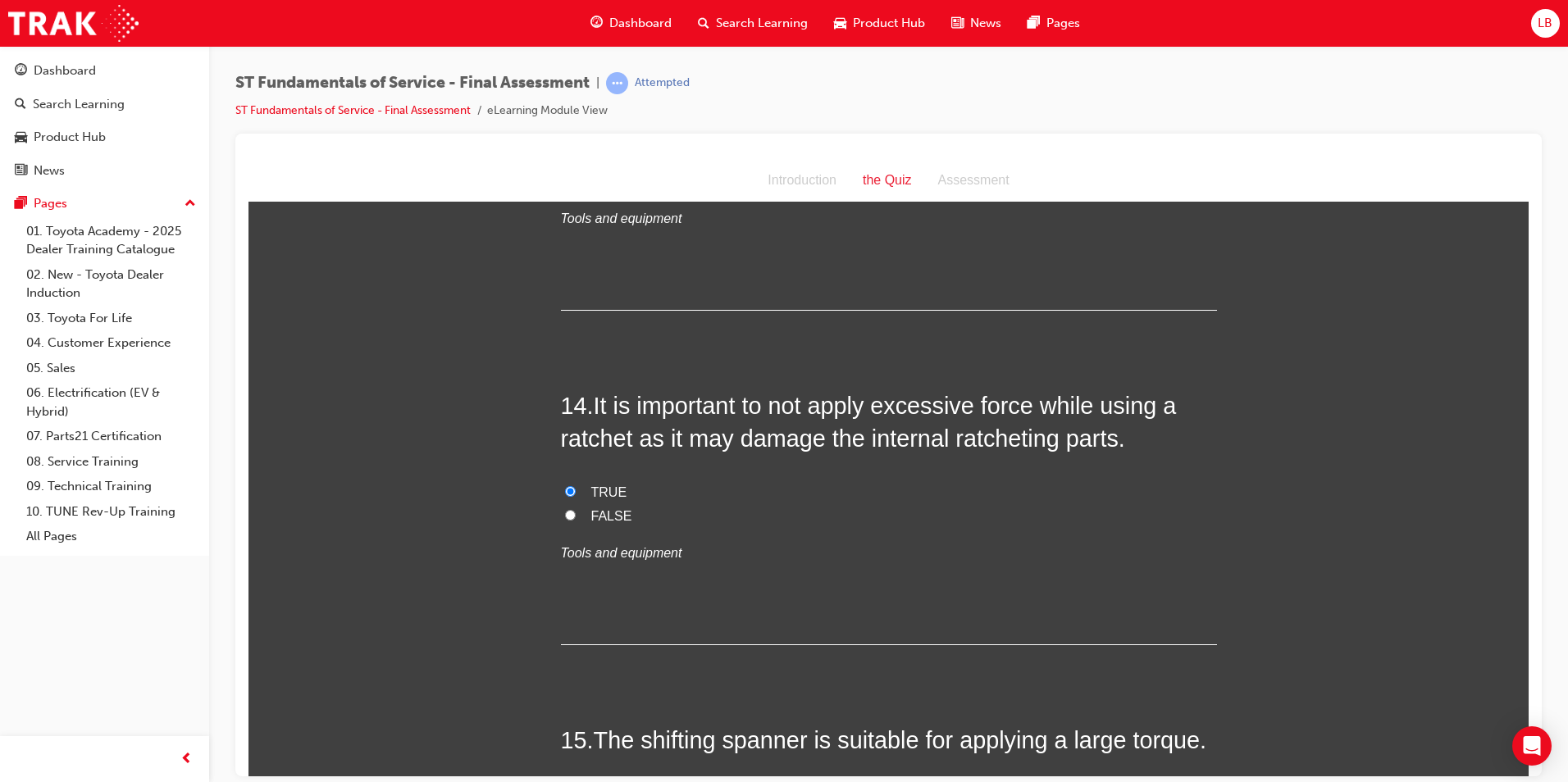
scroll to position [5003, 0]
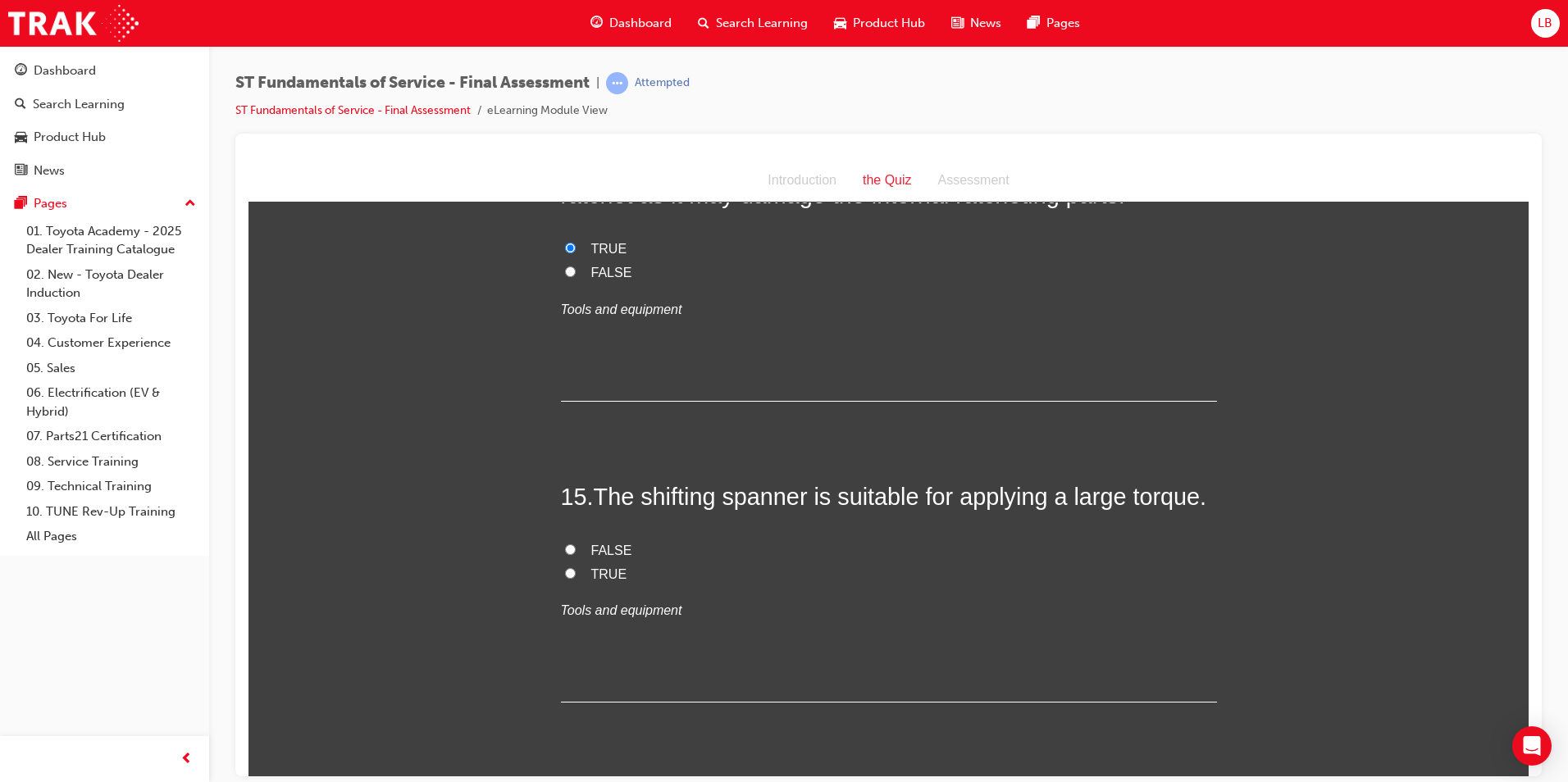
click at [566, 544] on input "FALSE" at bounding box center [570, 549] width 11 height 11
radio input "true"
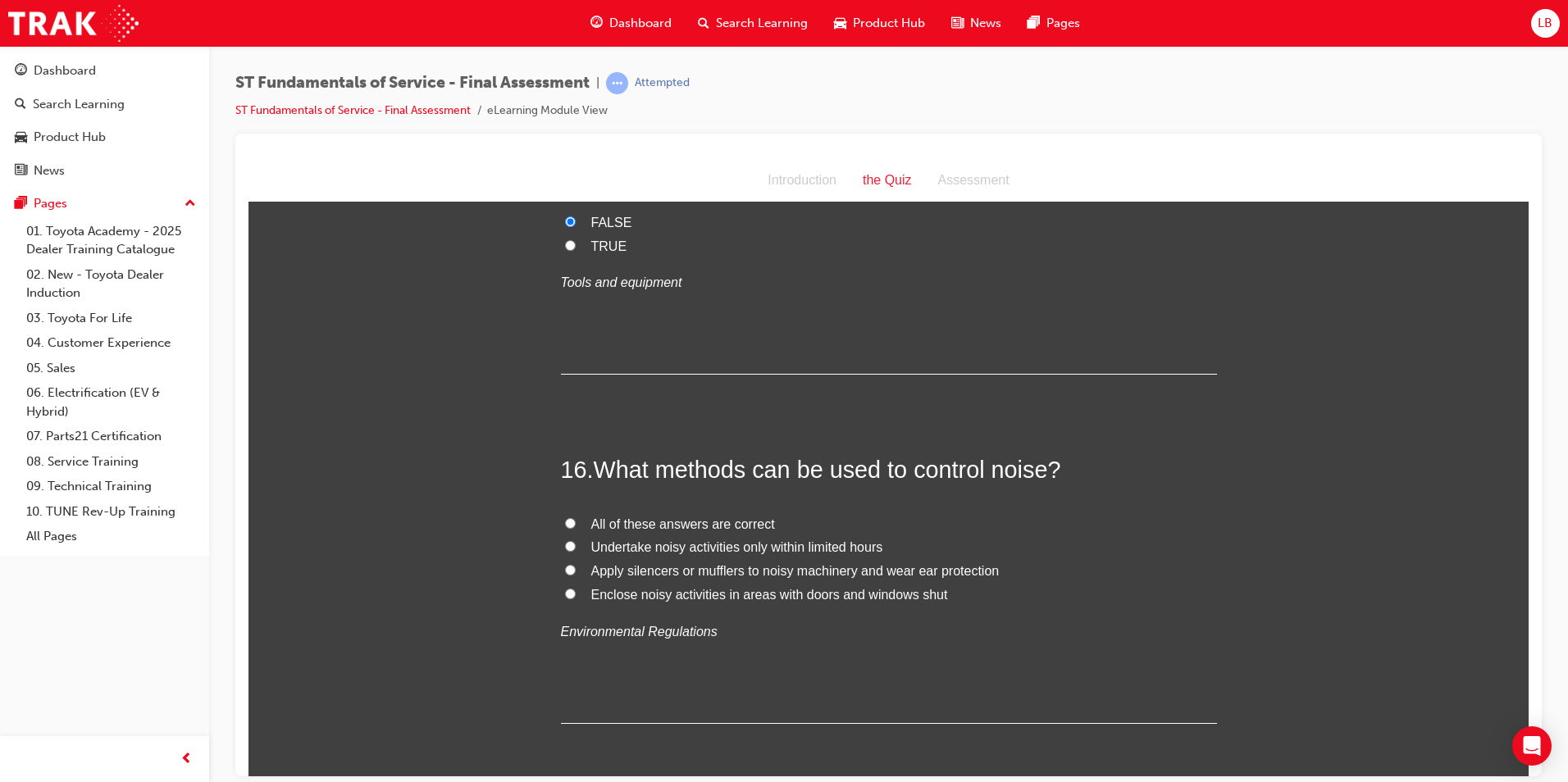
scroll to position [5413, 0]
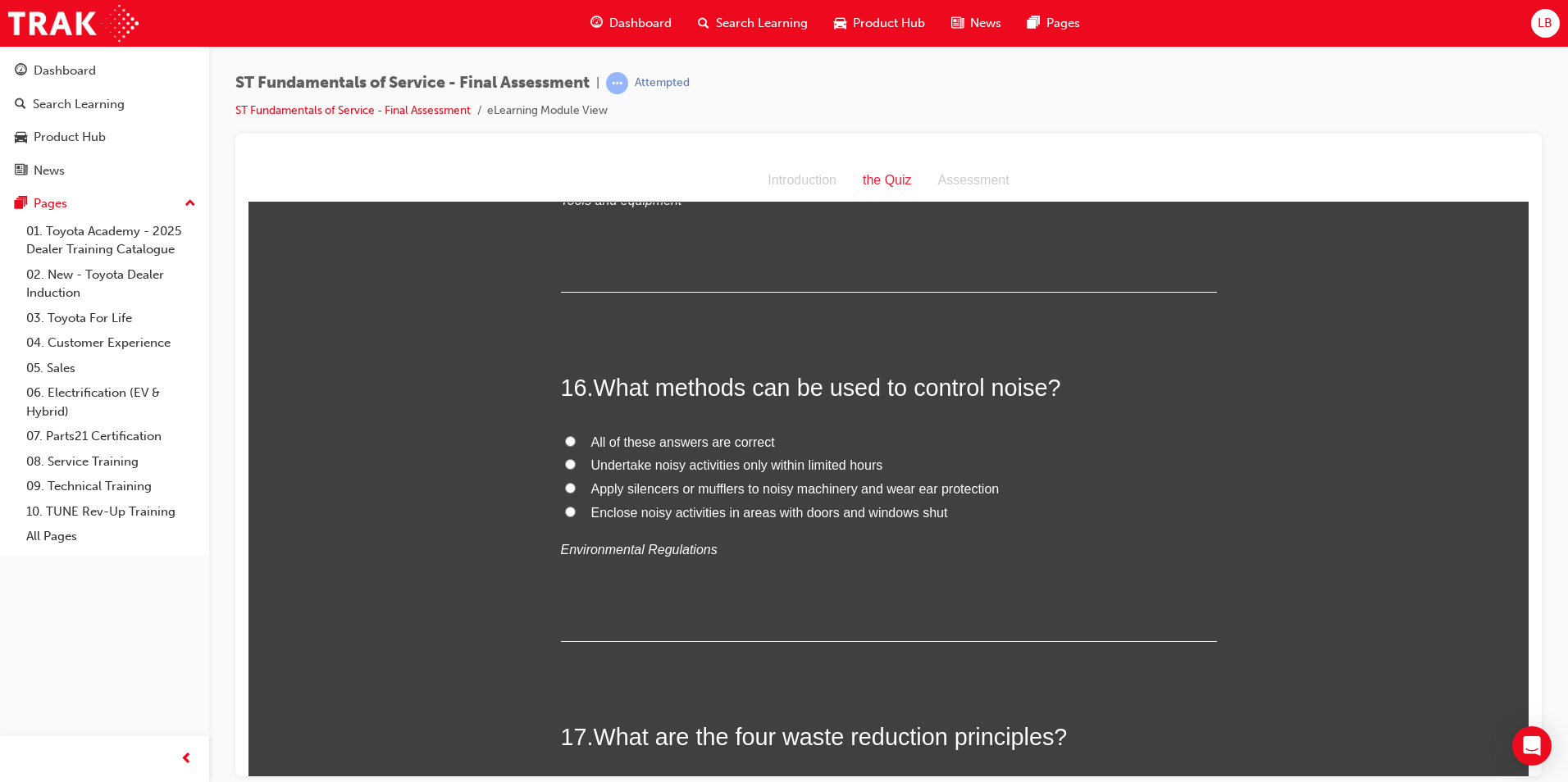
click at [628, 435] on span "All of these answers are correct" at bounding box center [683, 441] width 184 height 14
click at [576, 436] on input "All of these answers are correct" at bounding box center [570, 441] width 11 height 11
radio input "true"
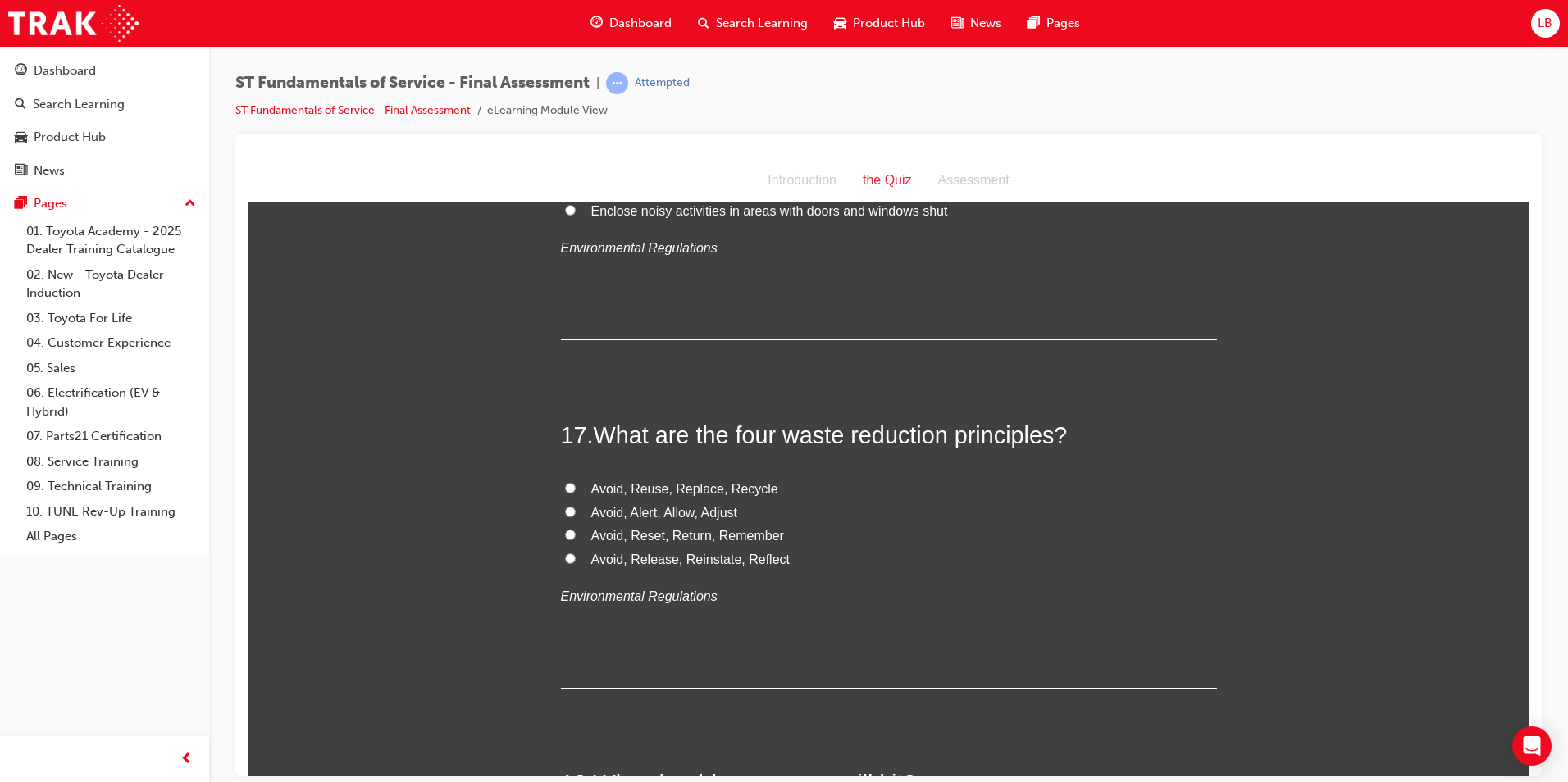
scroll to position [5742, 0]
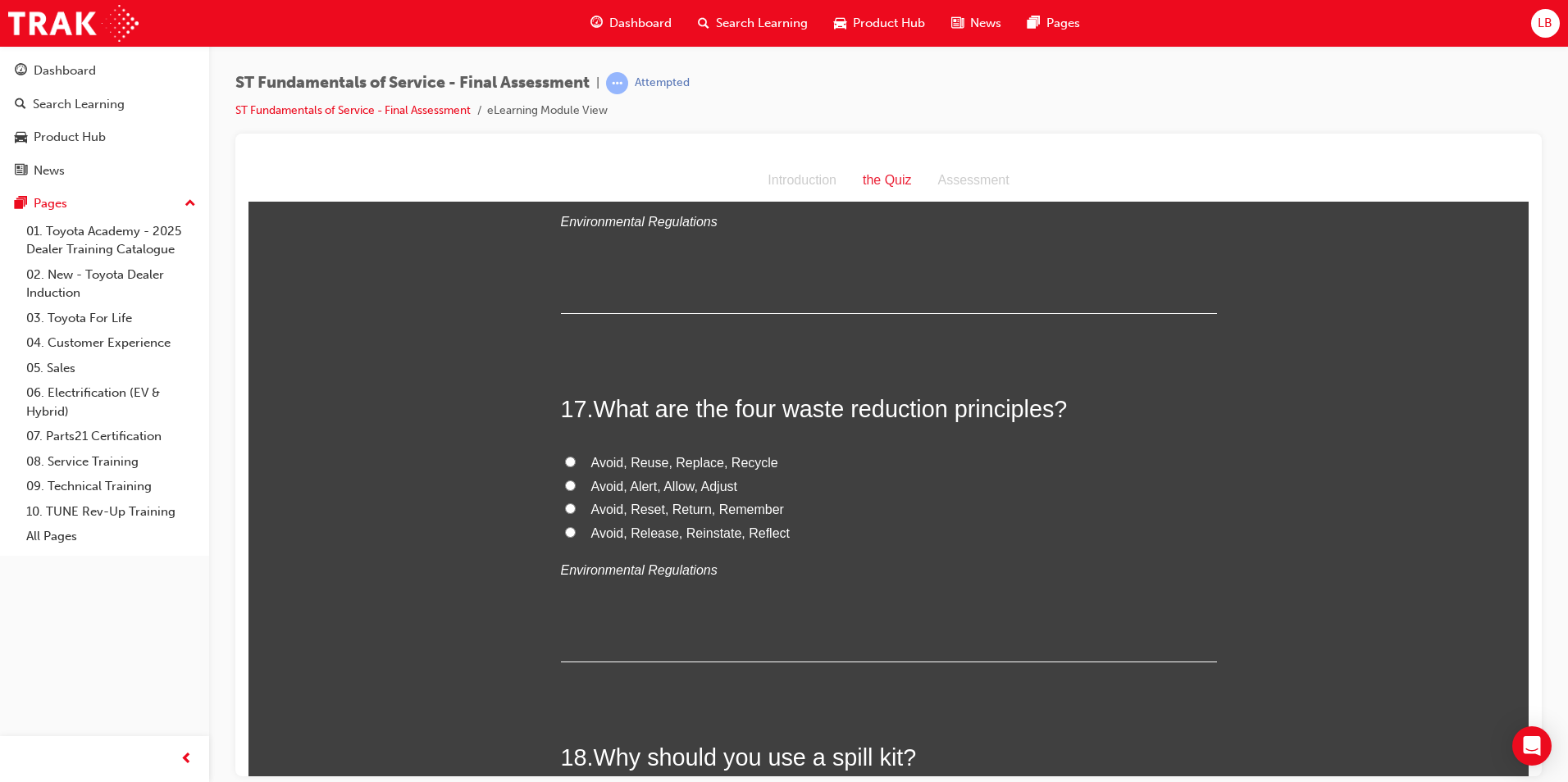
click at [662, 455] on span "Avoid, Reuse, Replace, Recycle" at bounding box center [685, 462] width 187 height 14
click at [576, 456] on input "Avoid, Reuse, Replace, Recycle" at bounding box center [570, 462] width 11 height 11
radio input "true"
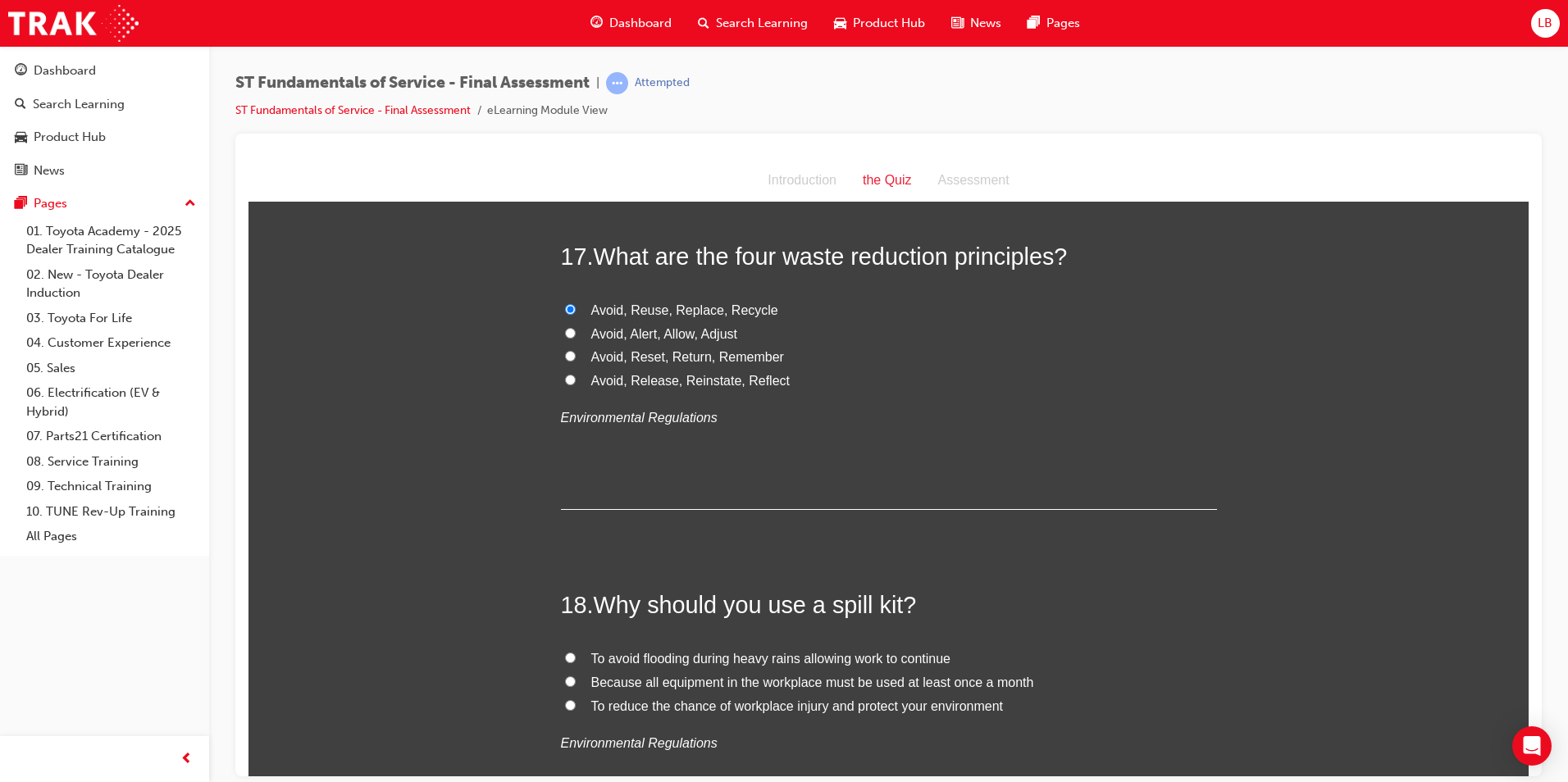
scroll to position [6152, 0]
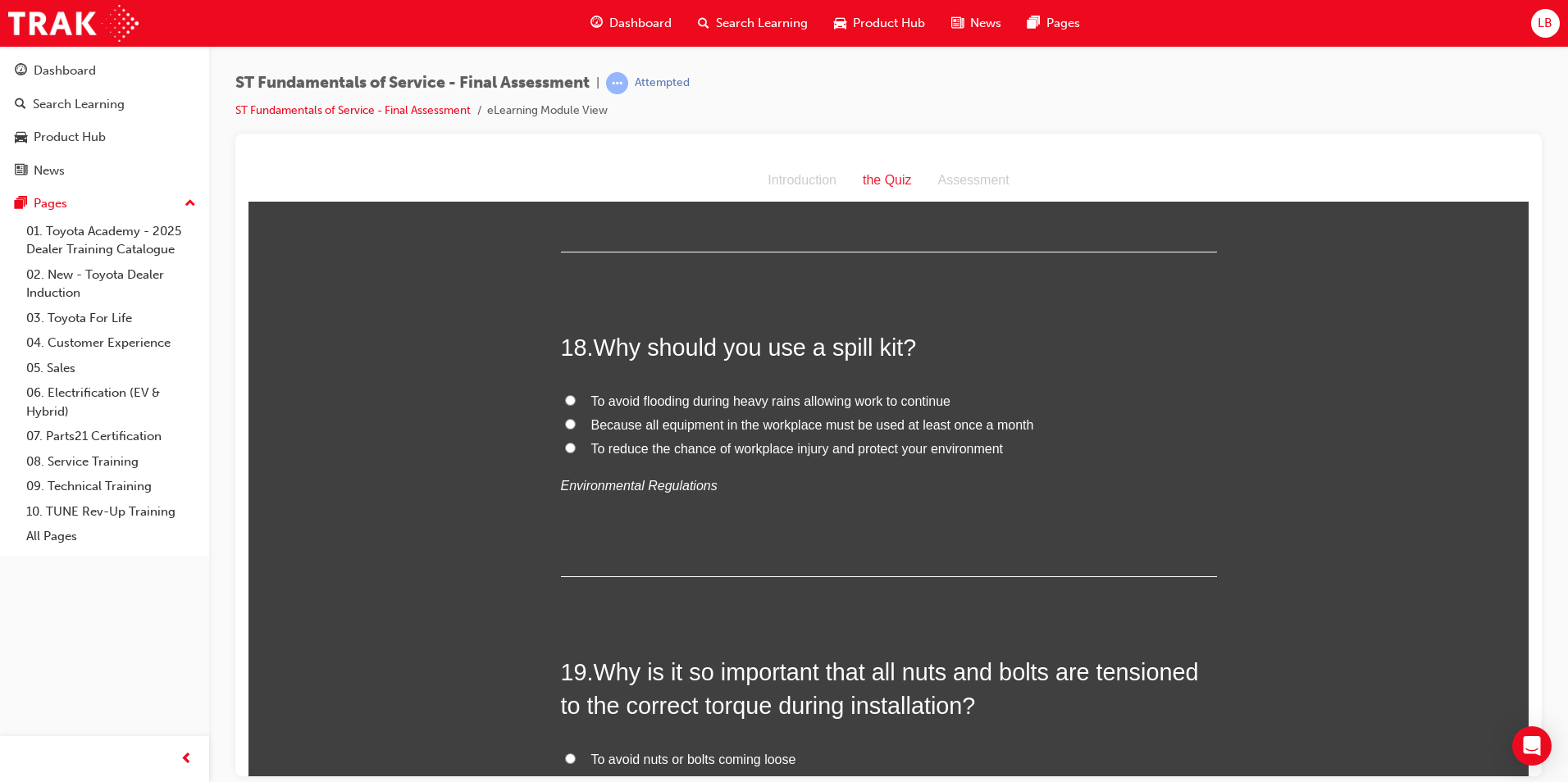
click at [739, 441] on span "To reduce the chance of workplace injury and protect your environment" at bounding box center [797, 448] width 413 height 14
click at [576, 442] on input "To reduce the chance of workplace injury and protect your environment" at bounding box center [570, 448] width 11 height 11
radio input "true"
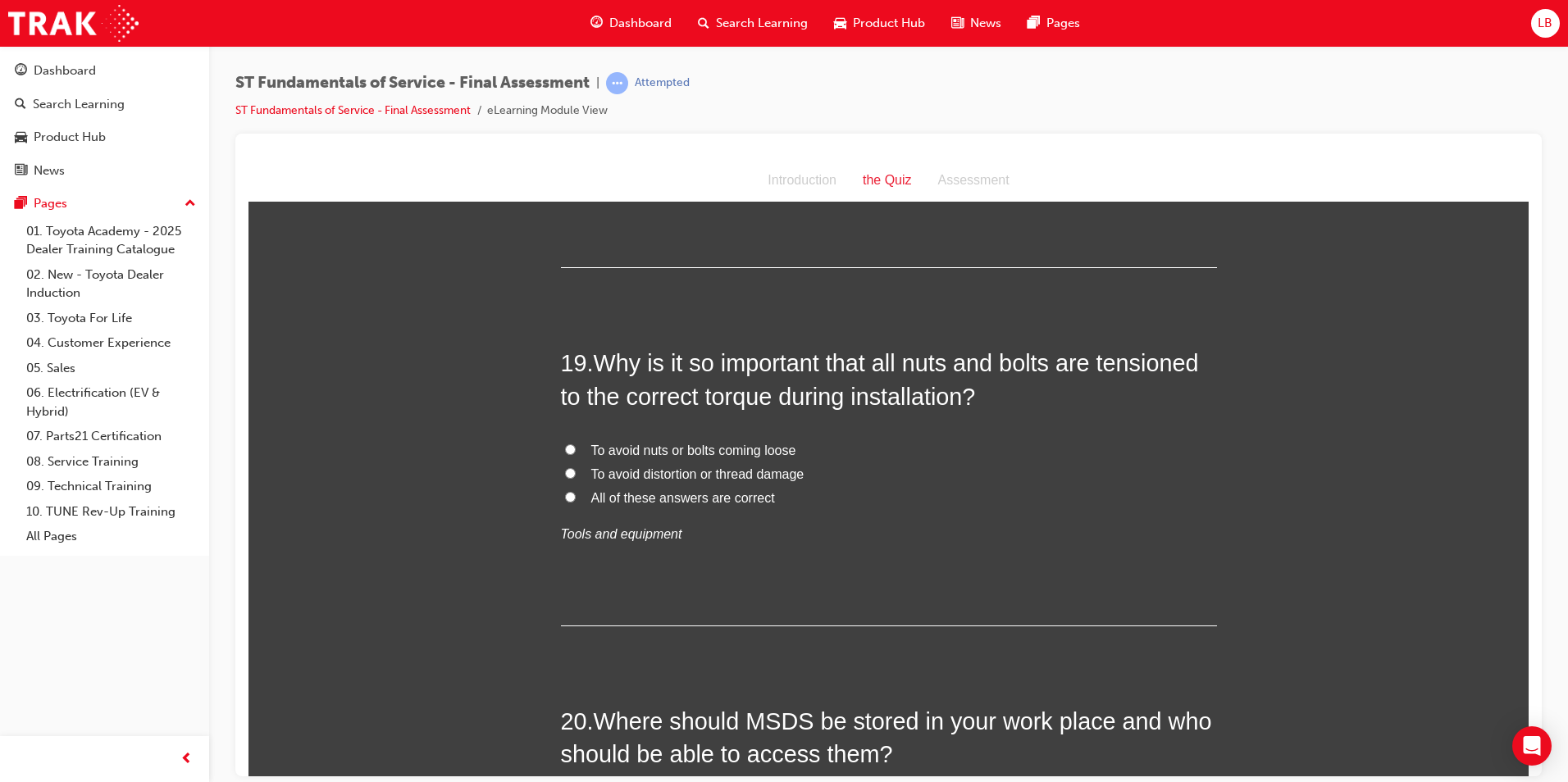
scroll to position [6479, 0]
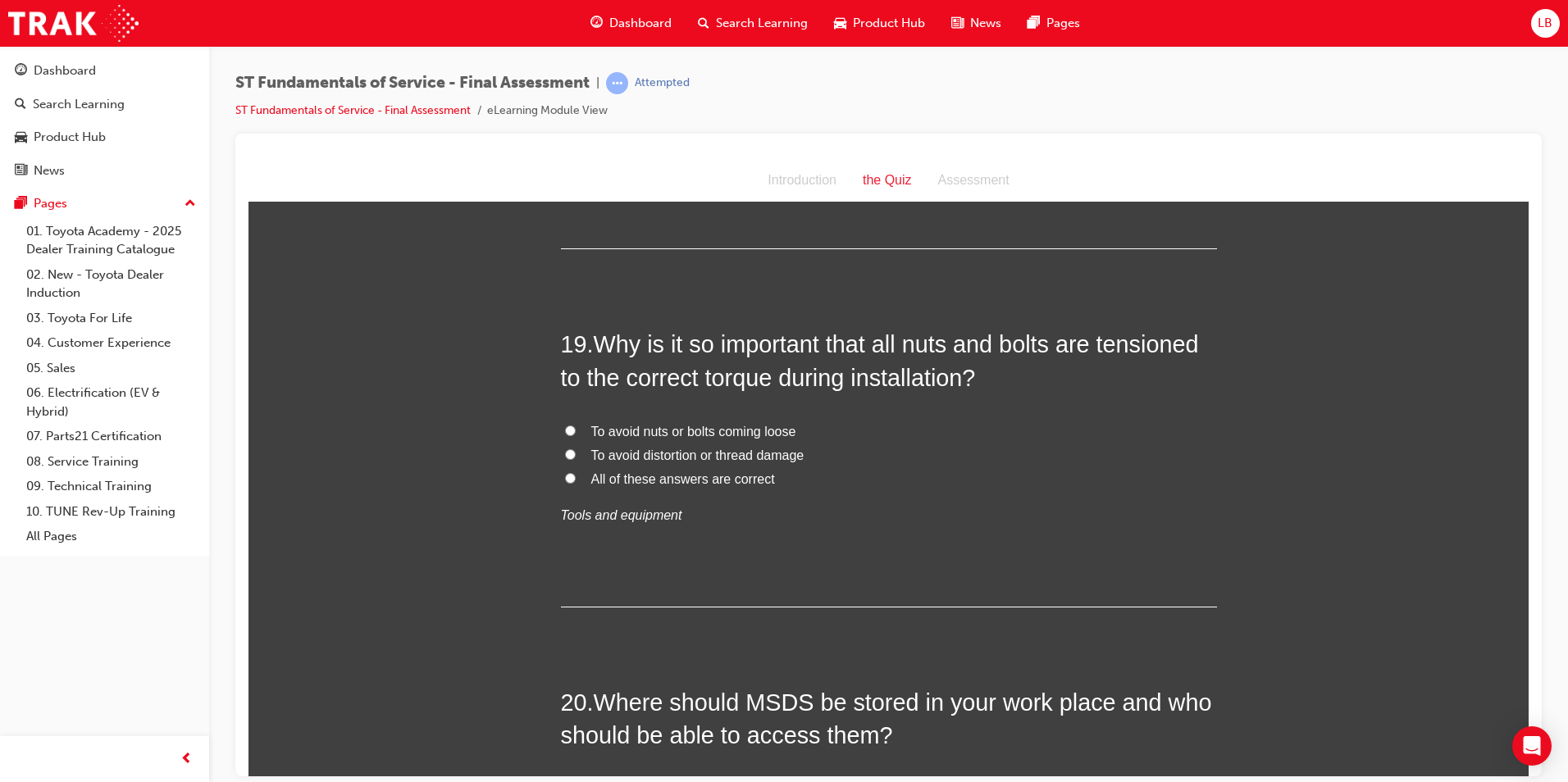
click at [738, 472] on span "All of these answers are correct" at bounding box center [683, 478] width 184 height 14
click at [576, 473] on input "All of these answers are correct" at bounding box center [570, 478] width 11 height 11
radio input "true"
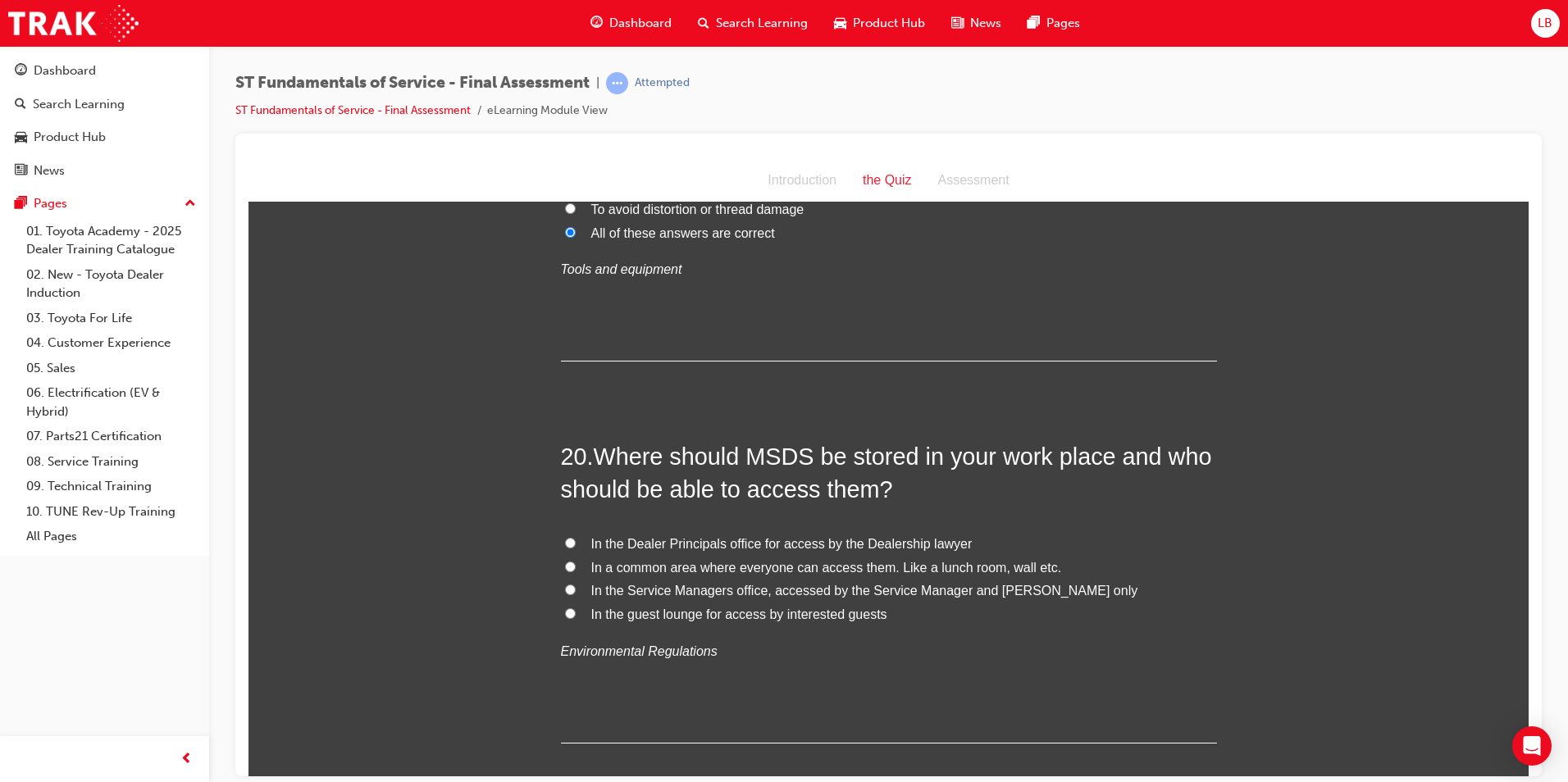
scroll to position [6807, 0]
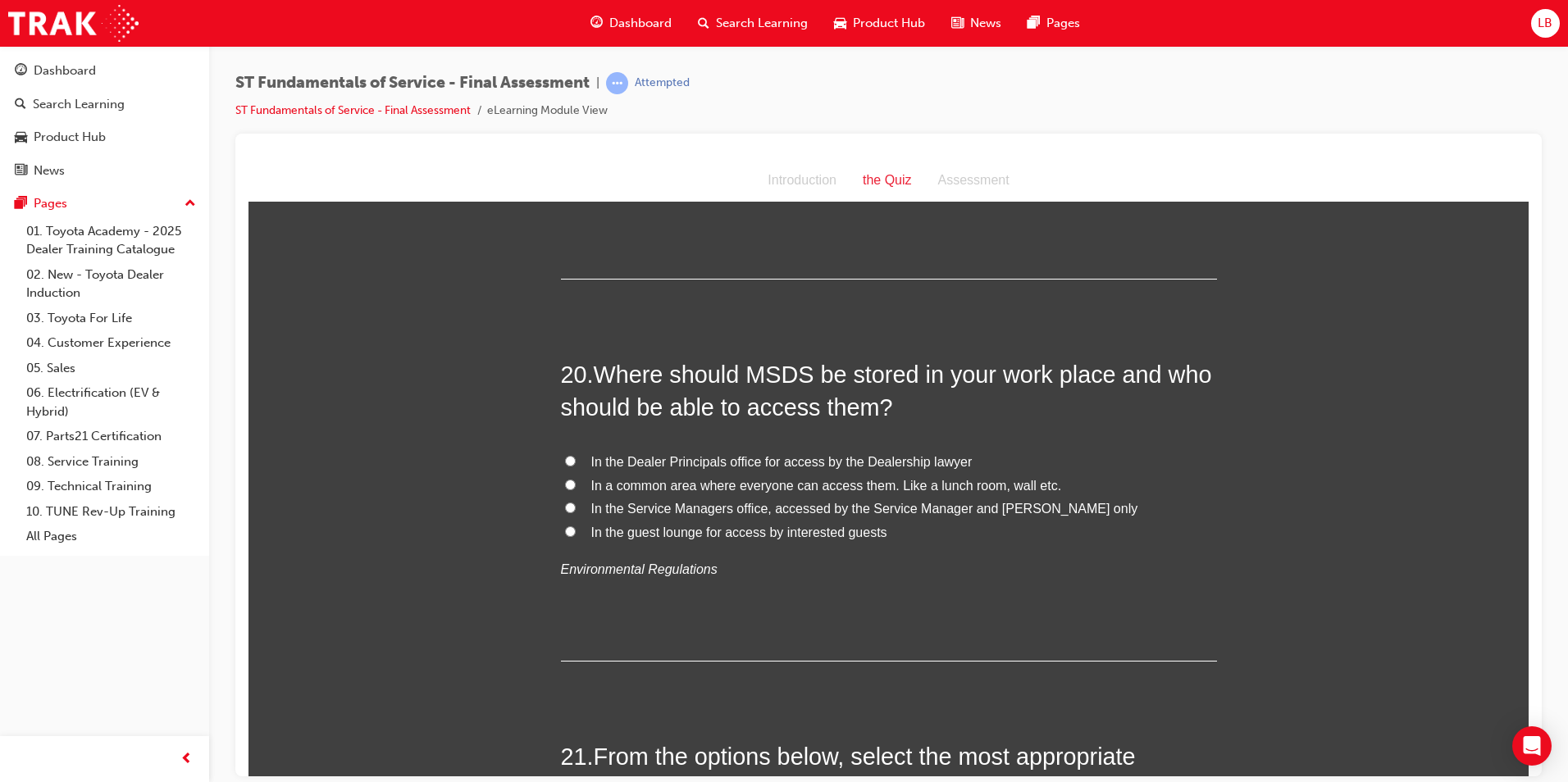
click at [718, 478] on span "In a common area where everyone can access them. Like a lunch room, wall etc." at bounding box center [827, 485] width 471 height 14
click at [576, 479] on input "In a common area where everyone can access them. Like a lunch room, wall etc." at bounding box center [570, 485] width 11 height 11
radio input "true"
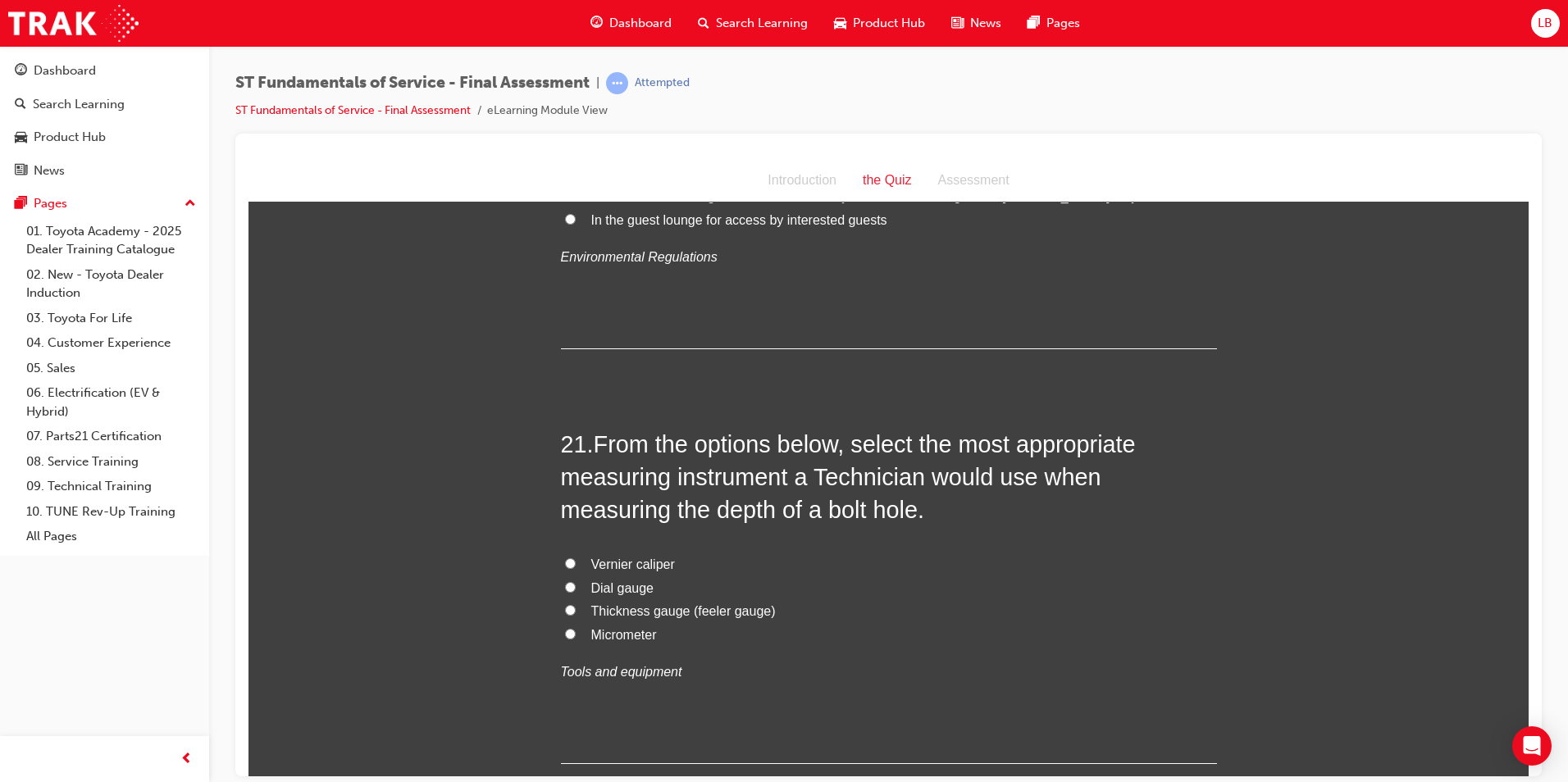
scroll to position [7136, 0]
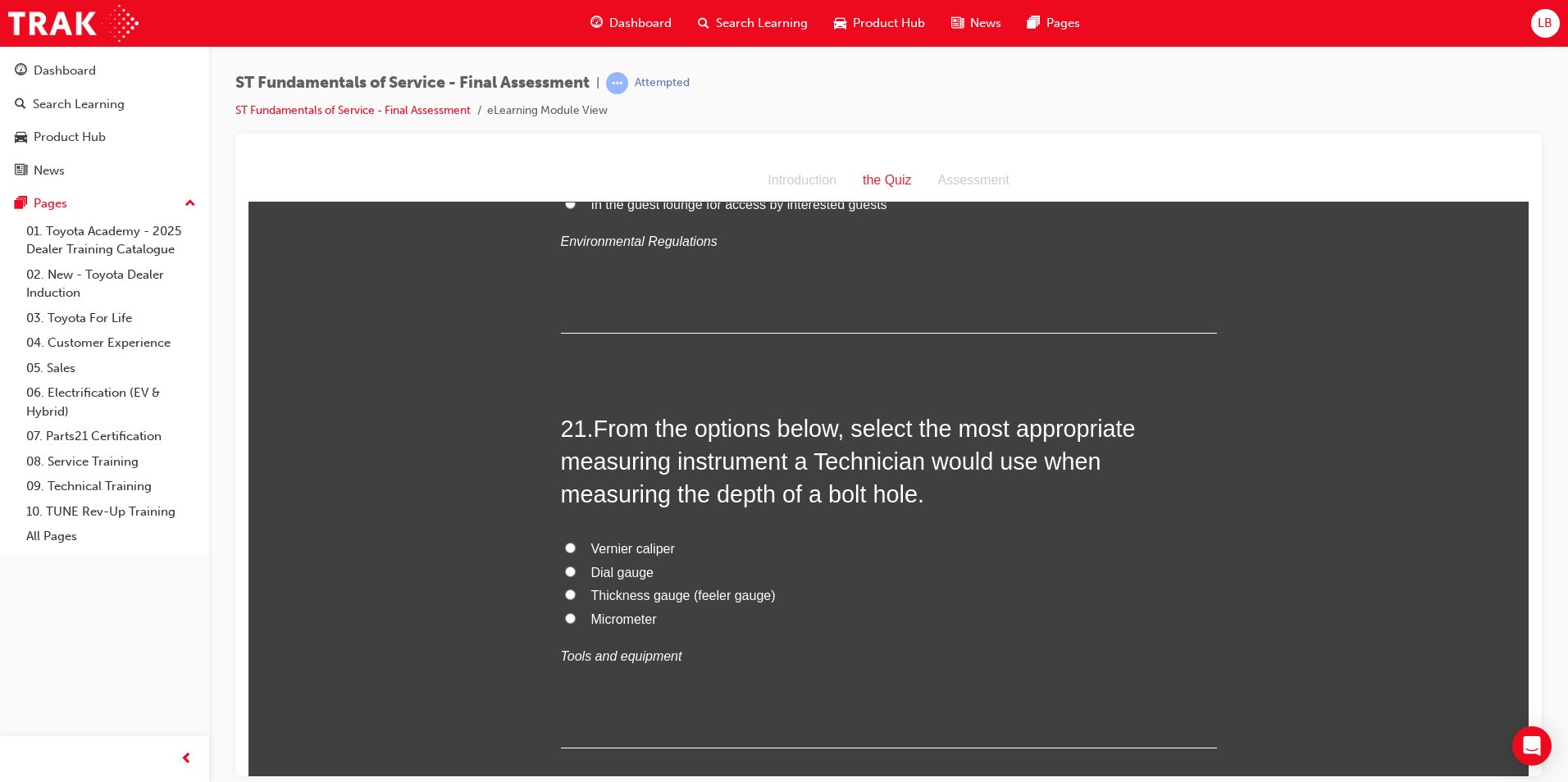
click at [624, 541] on span "Vernier caliper" at bounding box center [633, 547] width 84 height 14
click at [576, 542] on input "Vernier caliper" at bounding box center [570, 547] width 11 height 11
radio input "true"
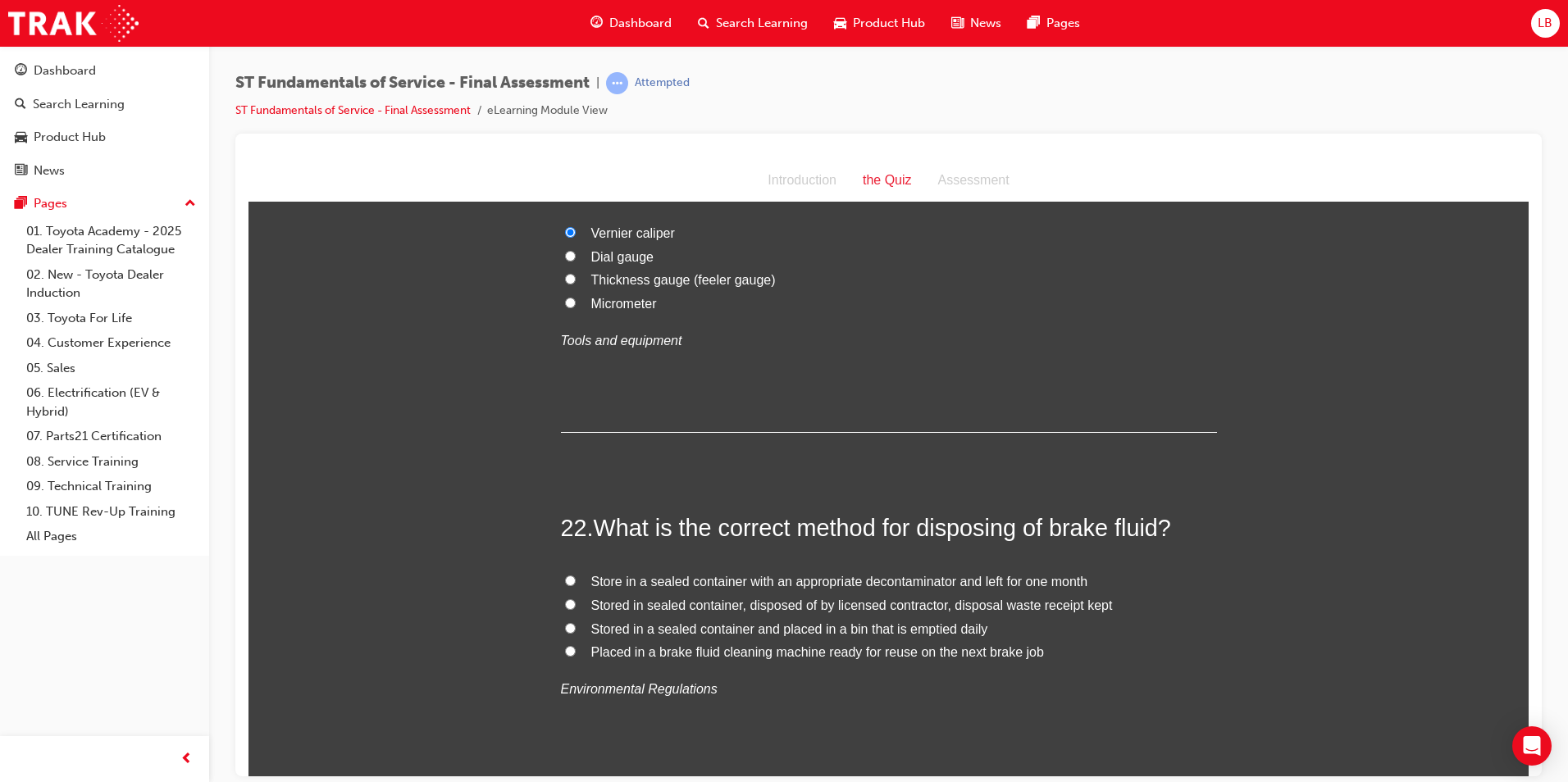
scroll to position [7546, 0]
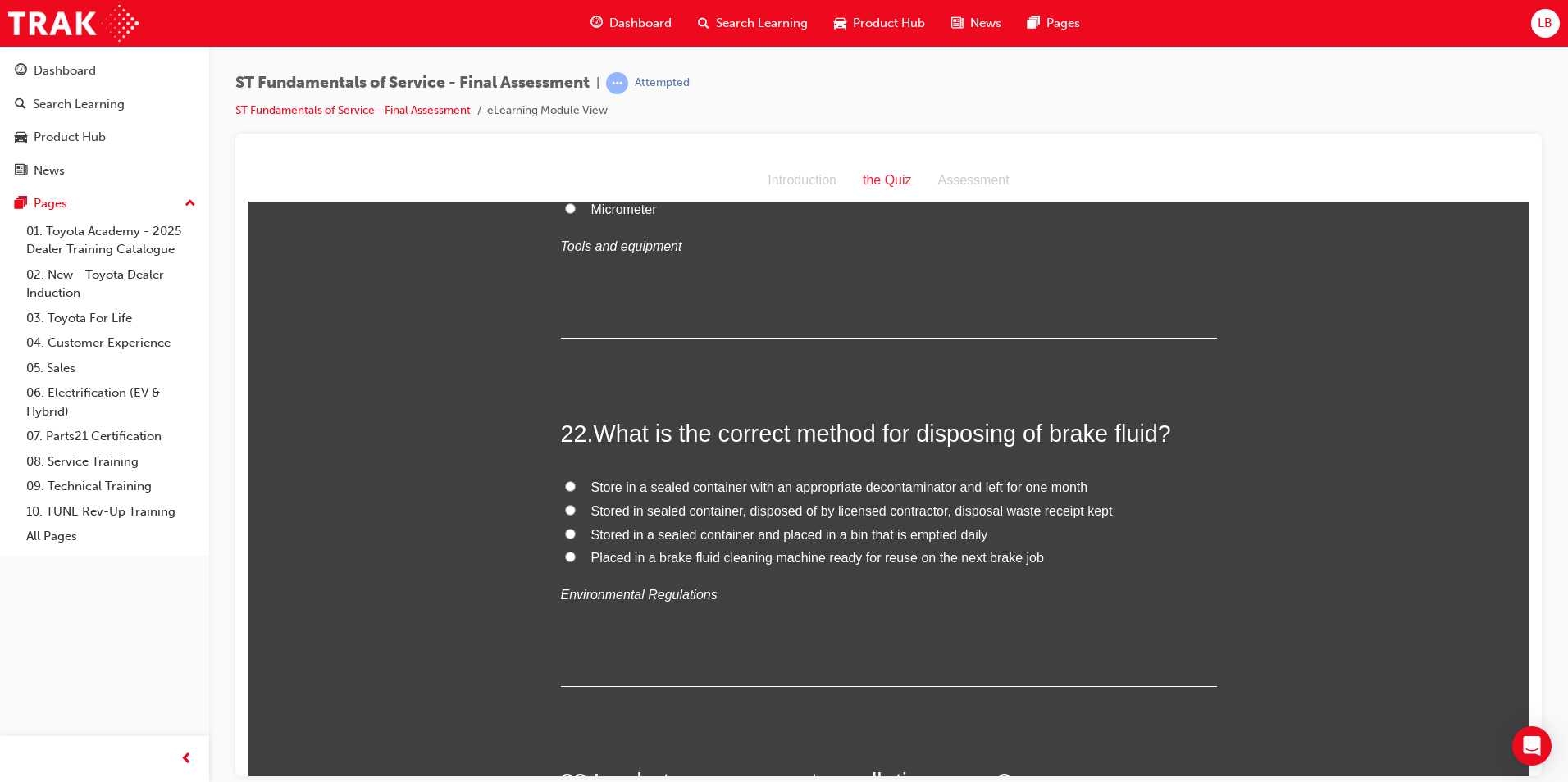
click at [649, 503] on span "Stored in sealed container, disposed of by licensed contractor, disposal waste …" at bounding box center [852, 510] width 521 height 14
click at [576, 504] on input "Stored in sealed container, disposed of by licensed contractor, disposal waste …" at bounding box center [570, 510] width 11 height 11
radio input "true"
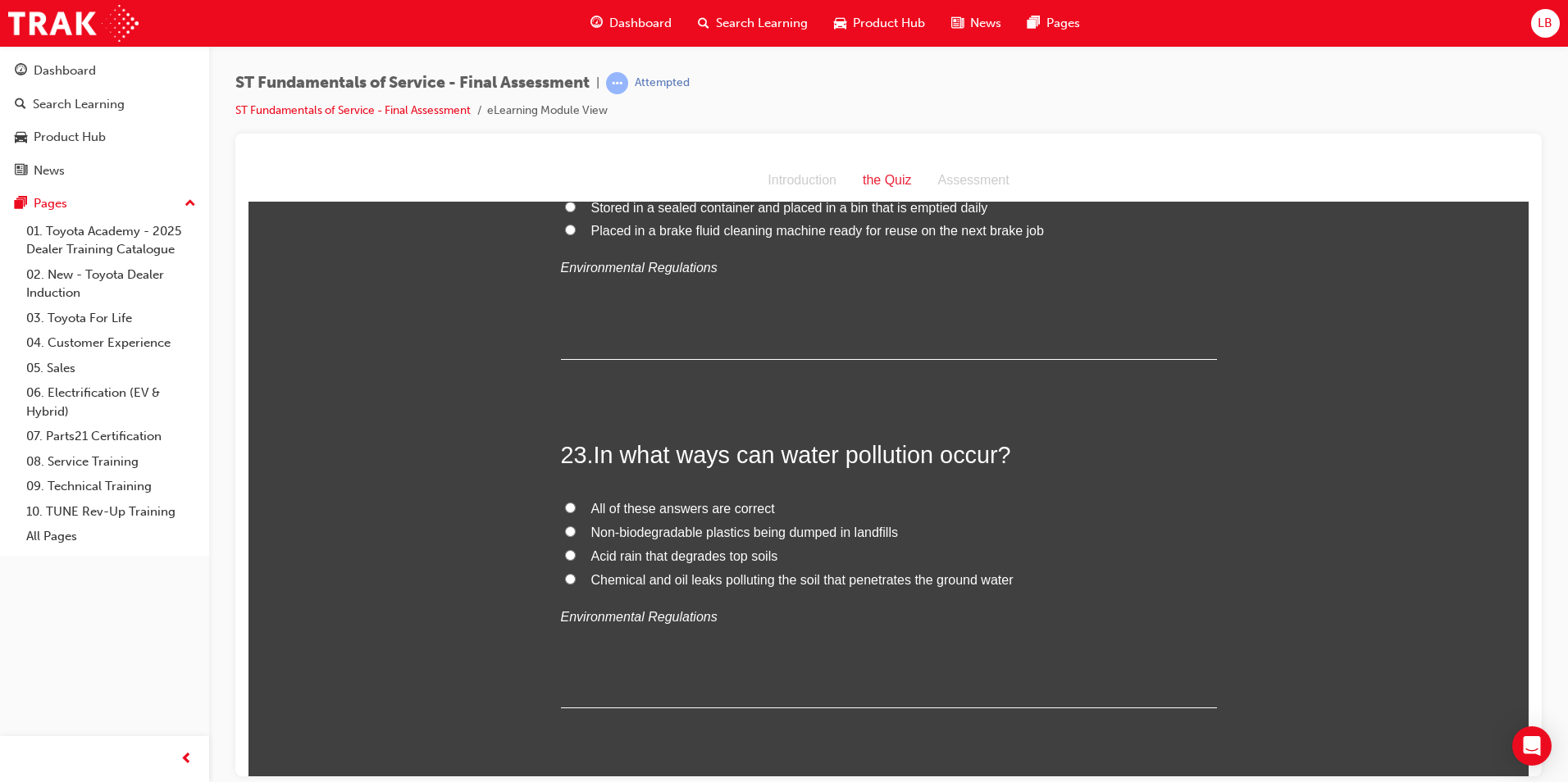
scroll to position [7874, 0]
click at [606, 500] on span "All of these answers are correct" at bounding box center [683, 507] width 184 height 14
click at [576, 501] on input "All of these answers are correct" at bounding box center [570, 507] width 11 height 11
radio input "true"
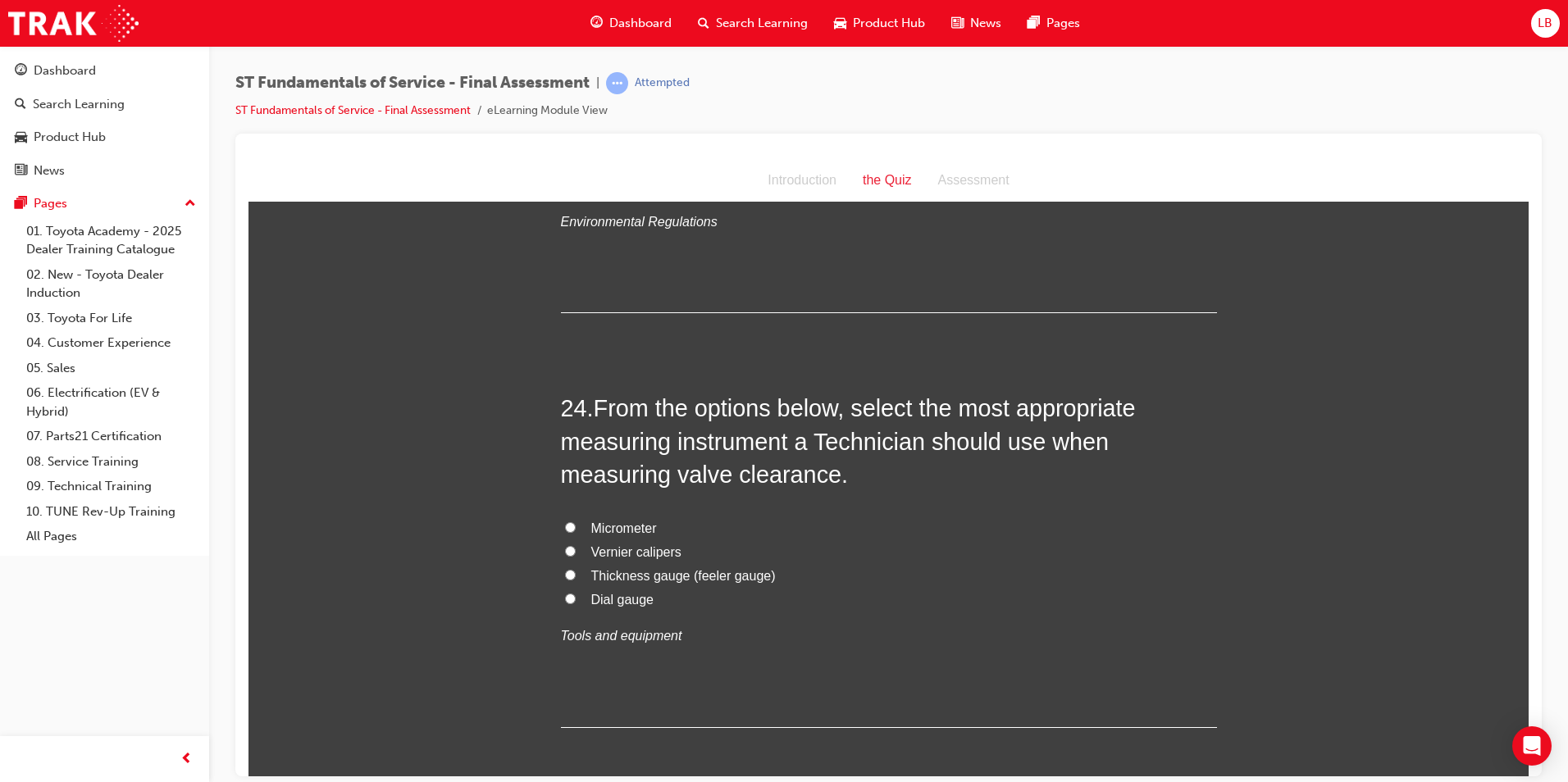
scroll to position [8350, 0]
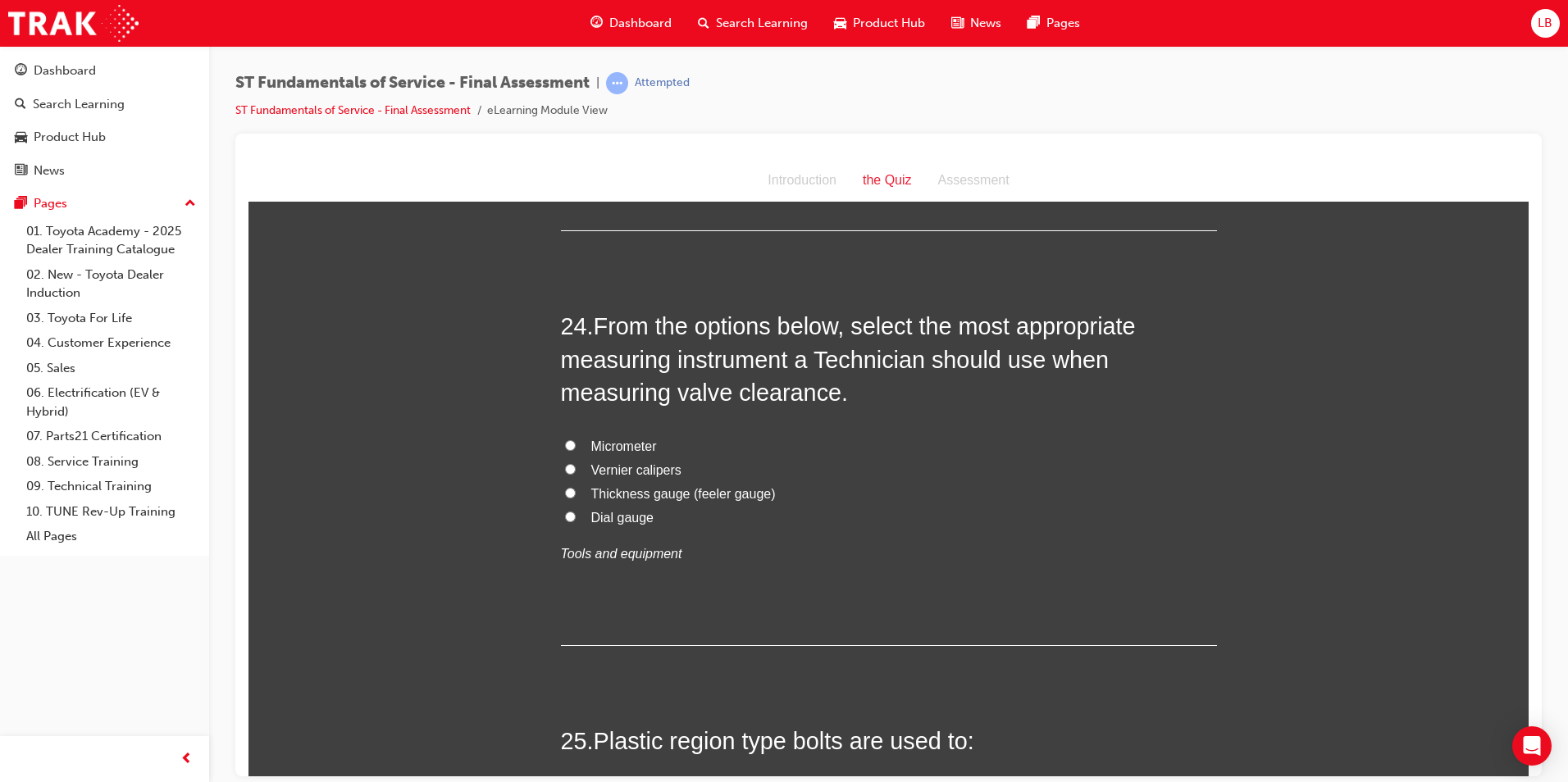
click at [603, 487] on span "Thickness gauge (feeler gauge)" at bounding box center [684, 493] width 185 height 14
click at [576, 487] on input "Thickness gauge (feeler gauge)" at bounding box center [570, 493] width 11 height 11
radio input "true"
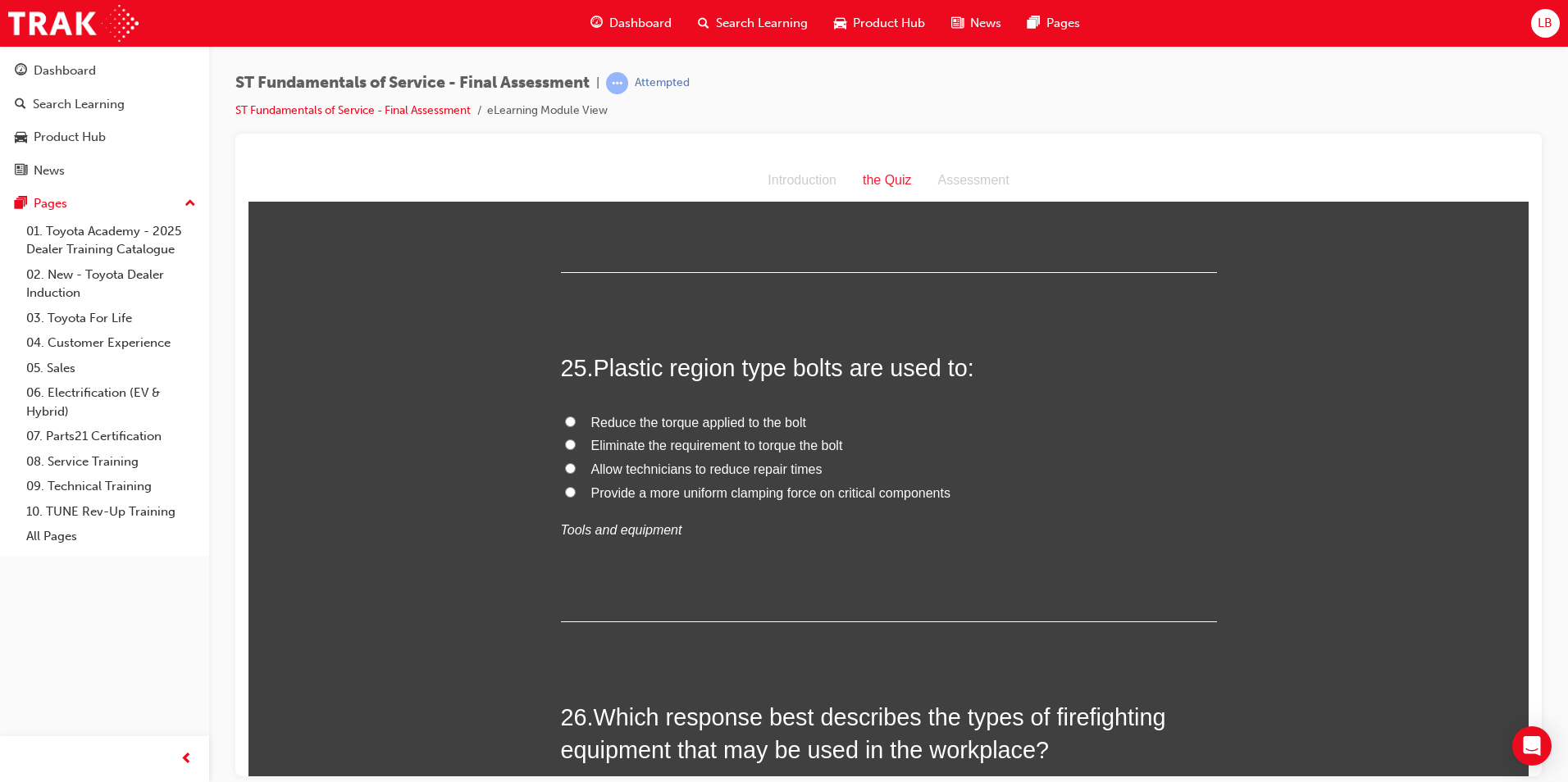
scroll to position [8761, 0]
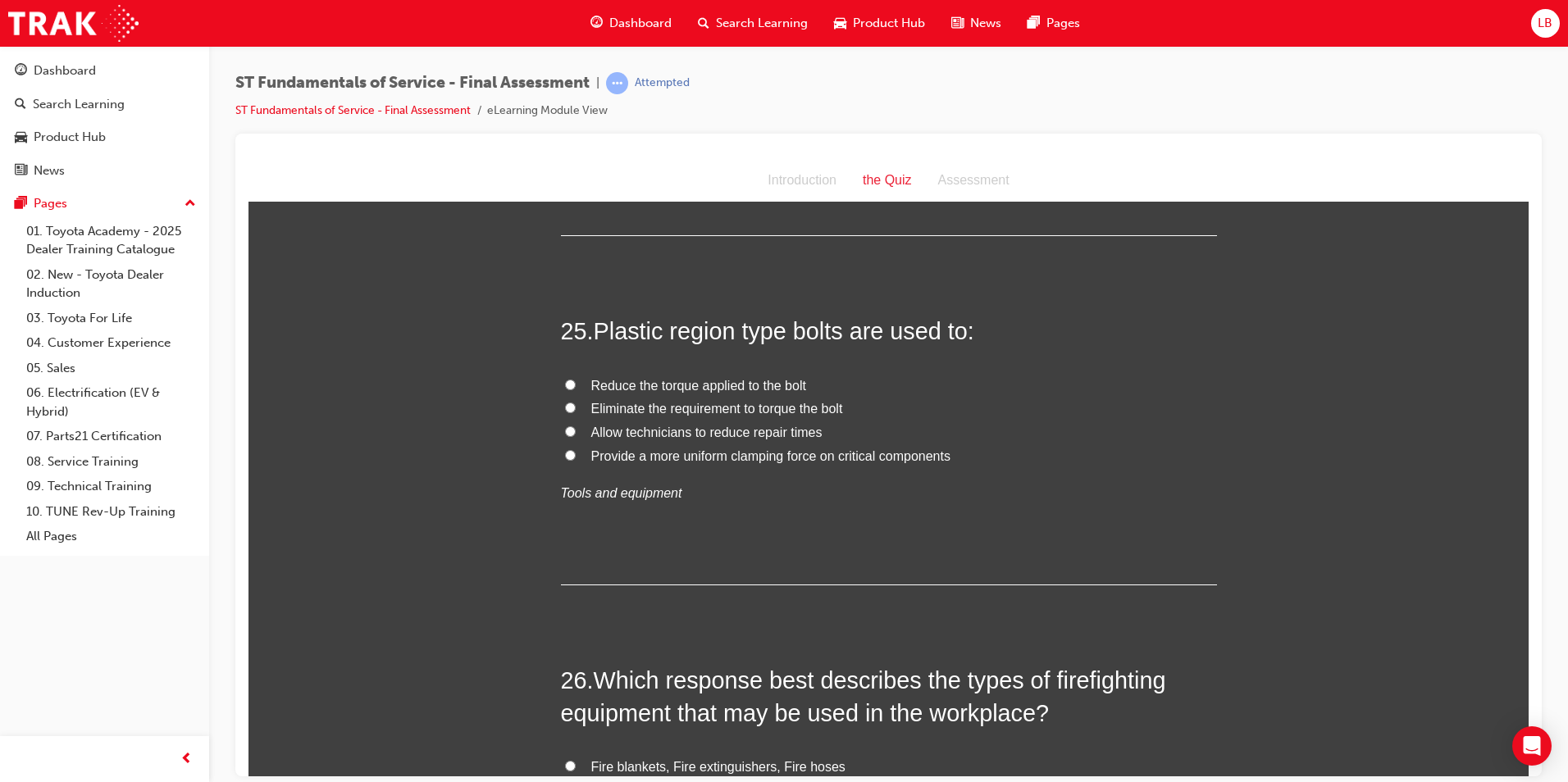
click at [652, 449] on span "Provide a more uniform clamping force on critical components" at bounding box center [771, 455] width 359 height 14
click at [576, 450] on input "Provide a more uniform clamping force on critical components" at bounding box center [570, 455] width 11 height 11
radio input "true"
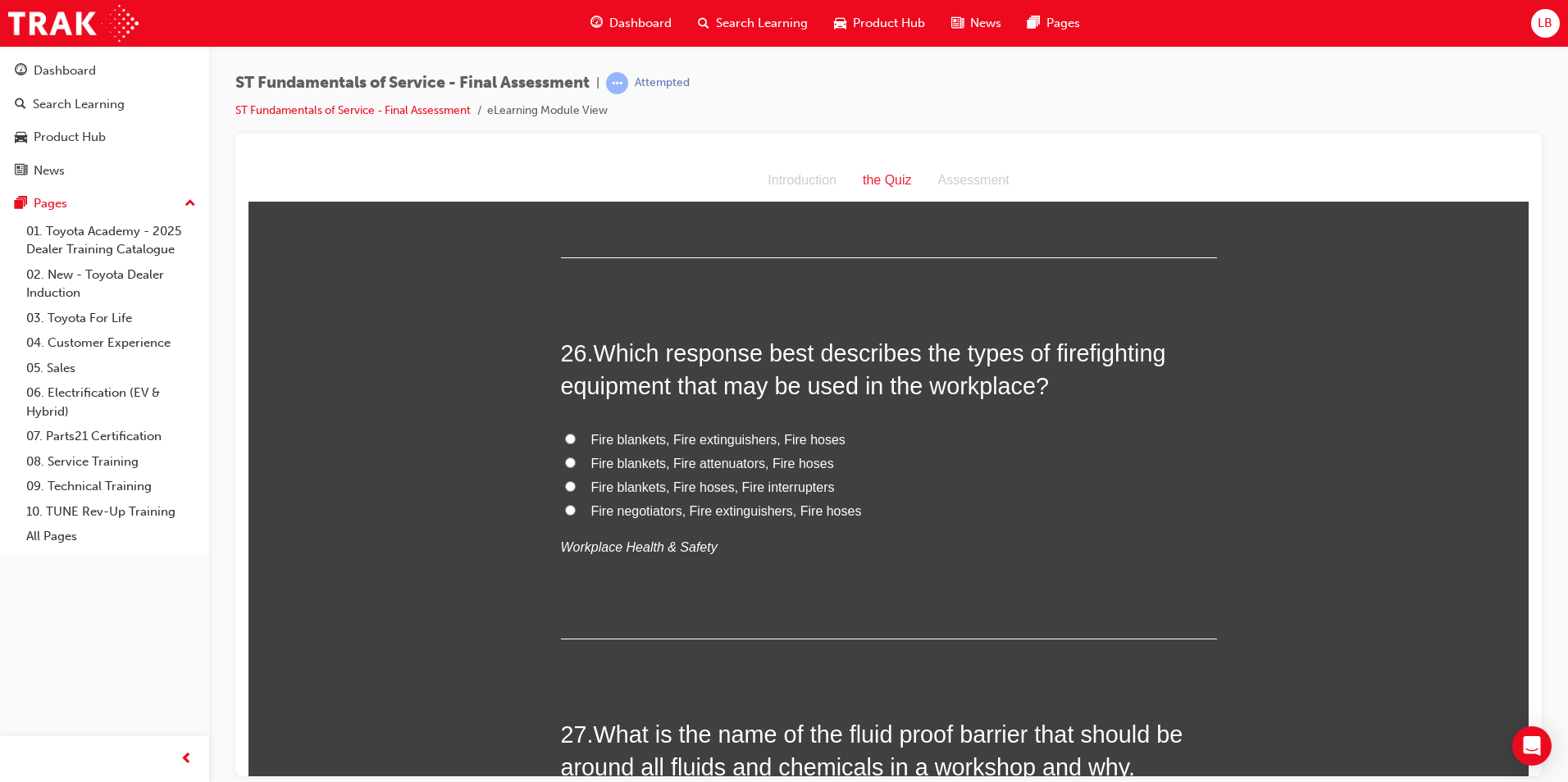
scroll to position [9089, 0]
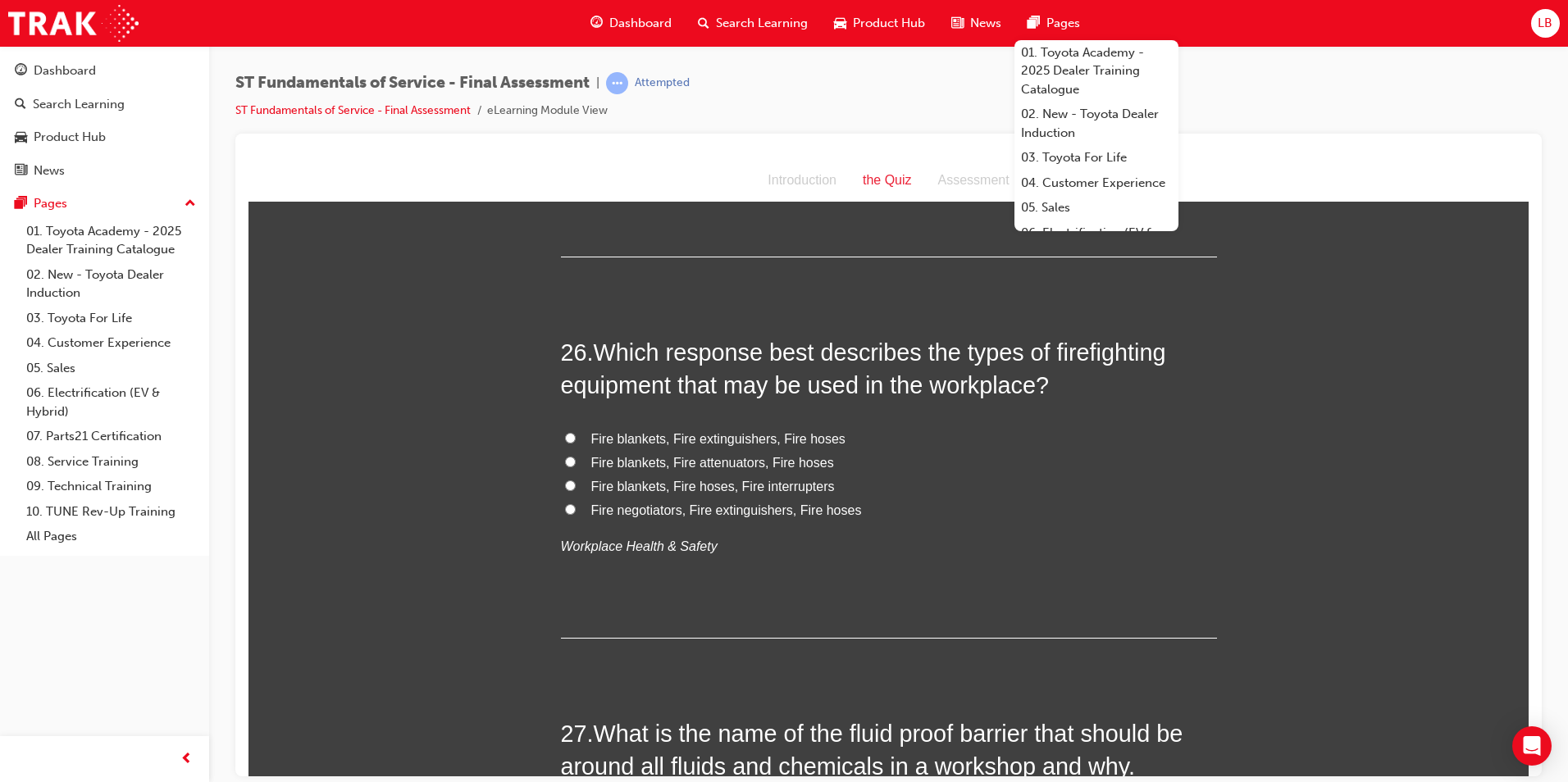
click at [692, 431] on span "Fire blankets, Fire extinguishers, Fire hoses" at bounding box center [718, 438] width 254 height 14
click at [576, 432] on input "Fire blankets, Fire extinguishers, Fire hoses" at bounding box center [570, 438] width 11 height 11
radio input "true"
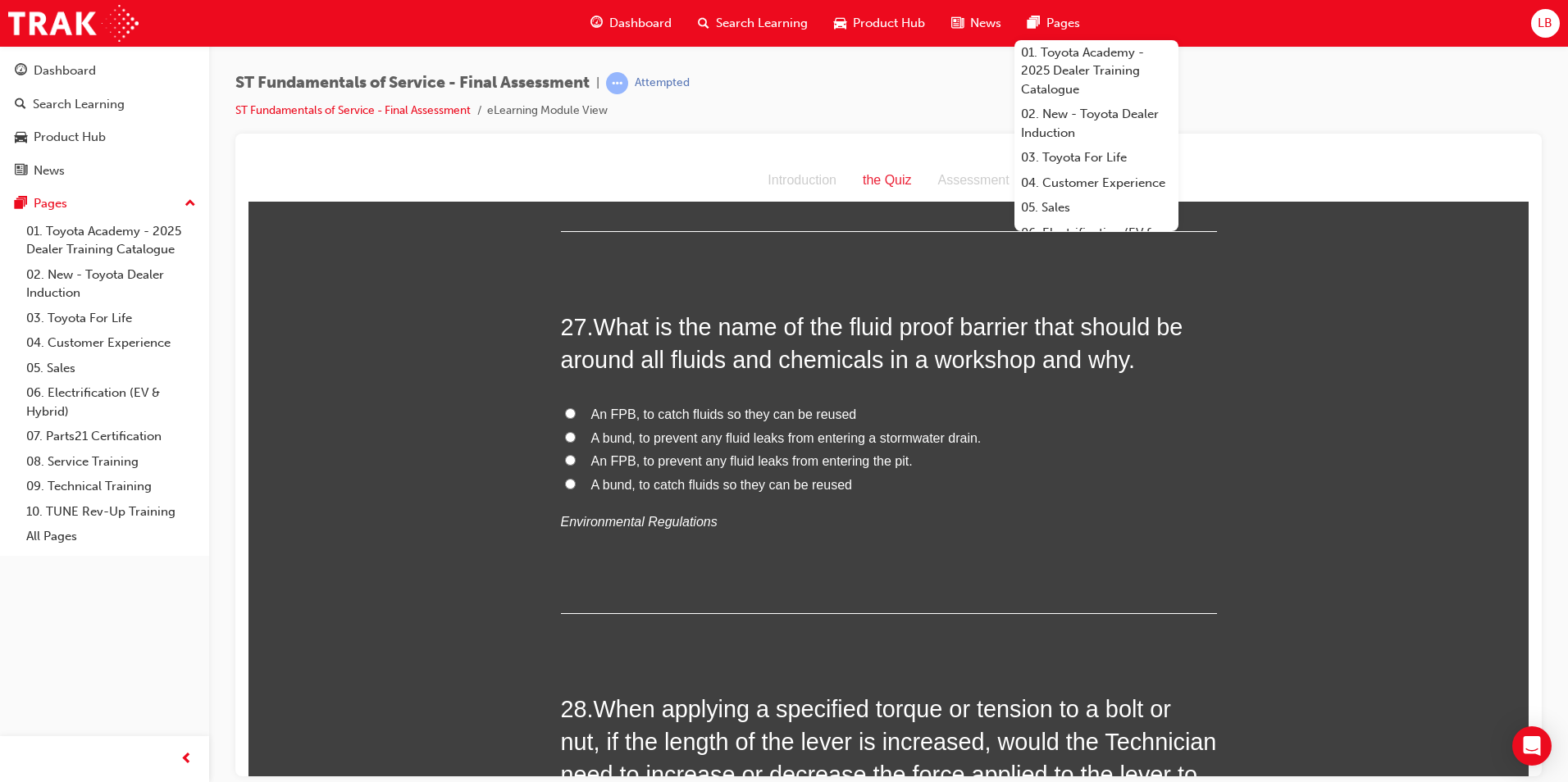
scroll to position [9498, 0]
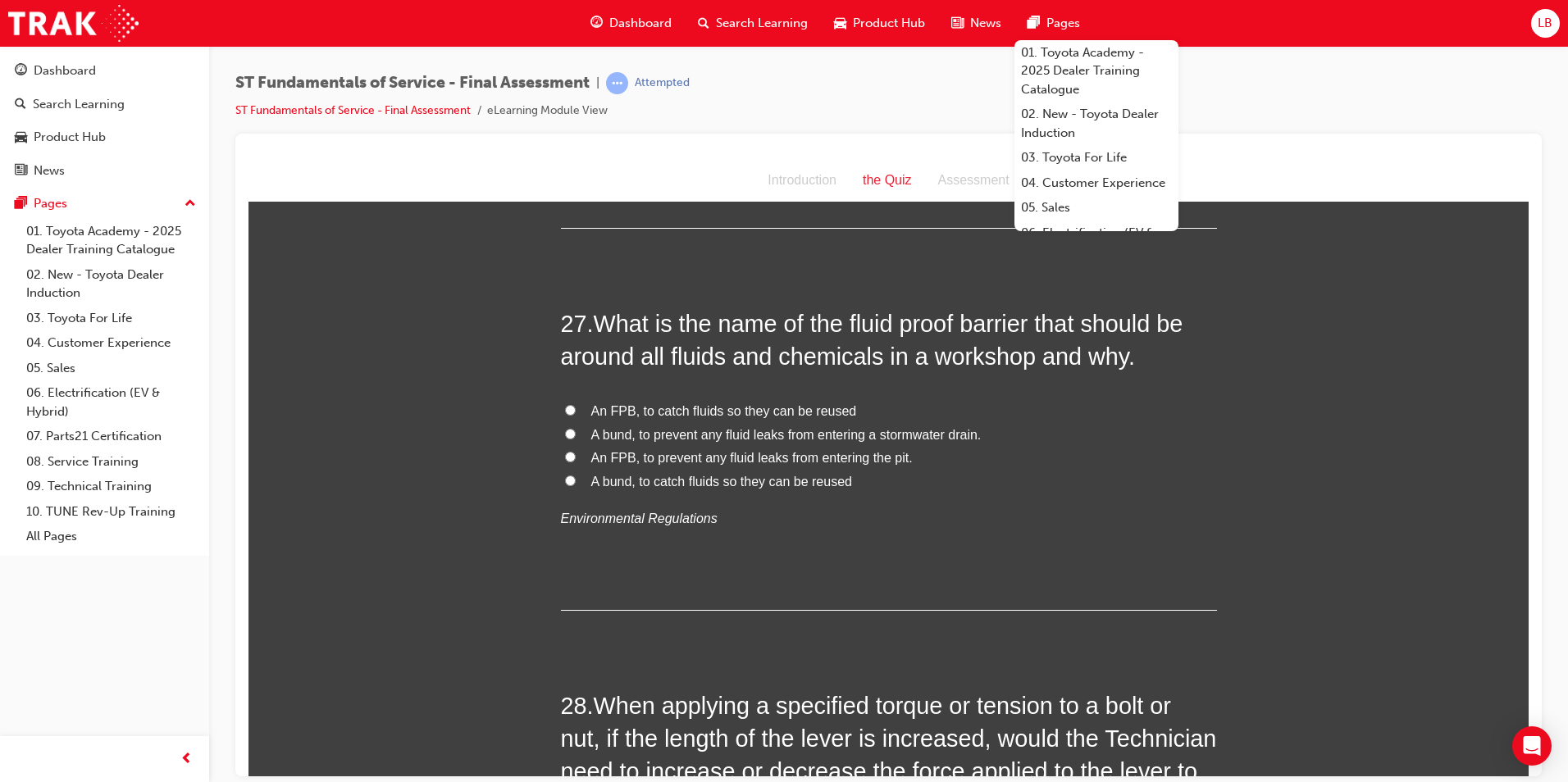
click at [678, 427] on span "A bund, to prevent any fluid leaks from entering a stormwater drain." at bounding box center [786, 434] width 390 height 14
click at [576, 428] on input "A bund, to prevent any fluid leaks from entering a stormwater drain." at bounding box center [570, 434] width 11 height 11
radio input "true"
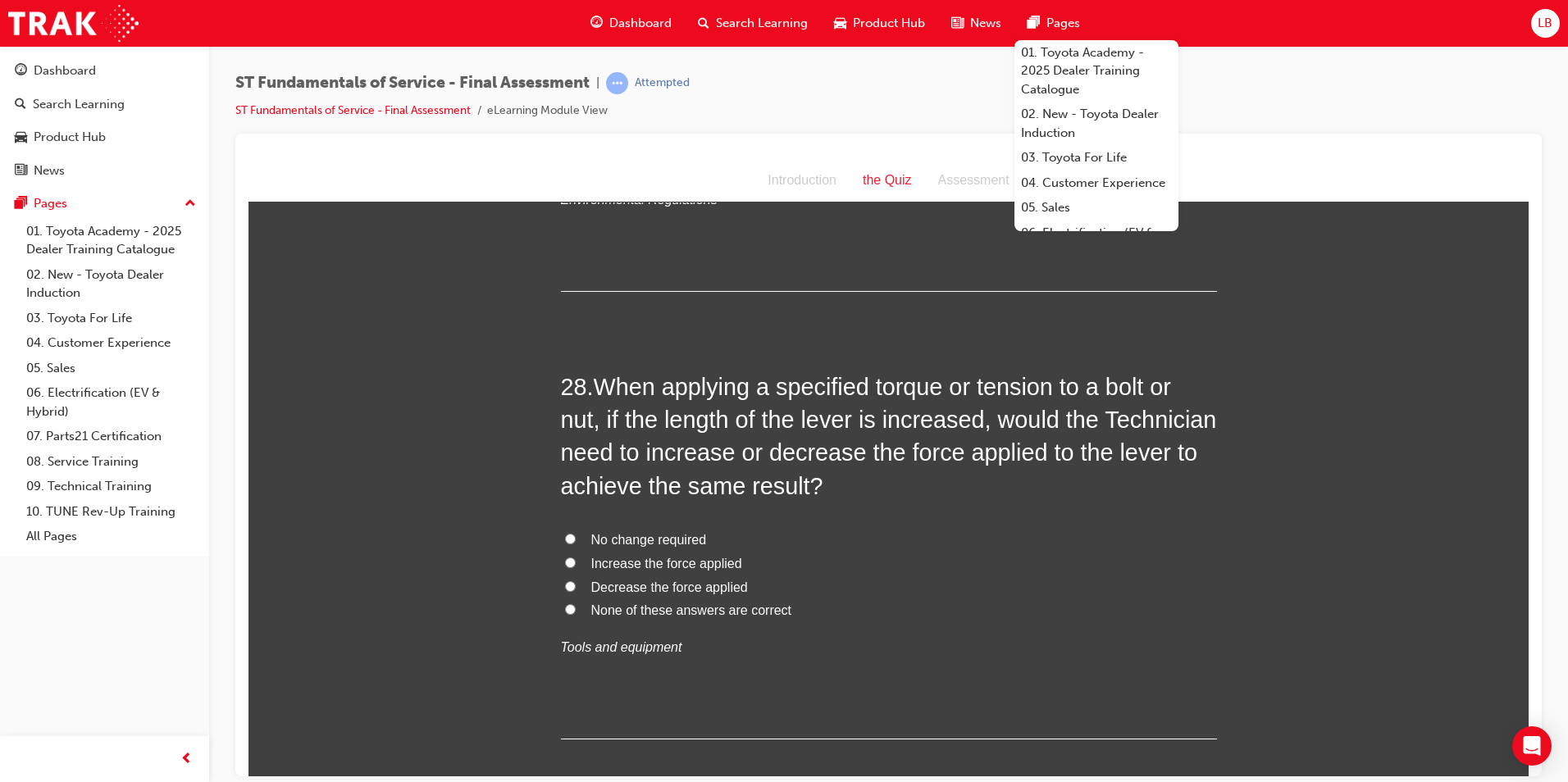
scroll to position [9826, 0]
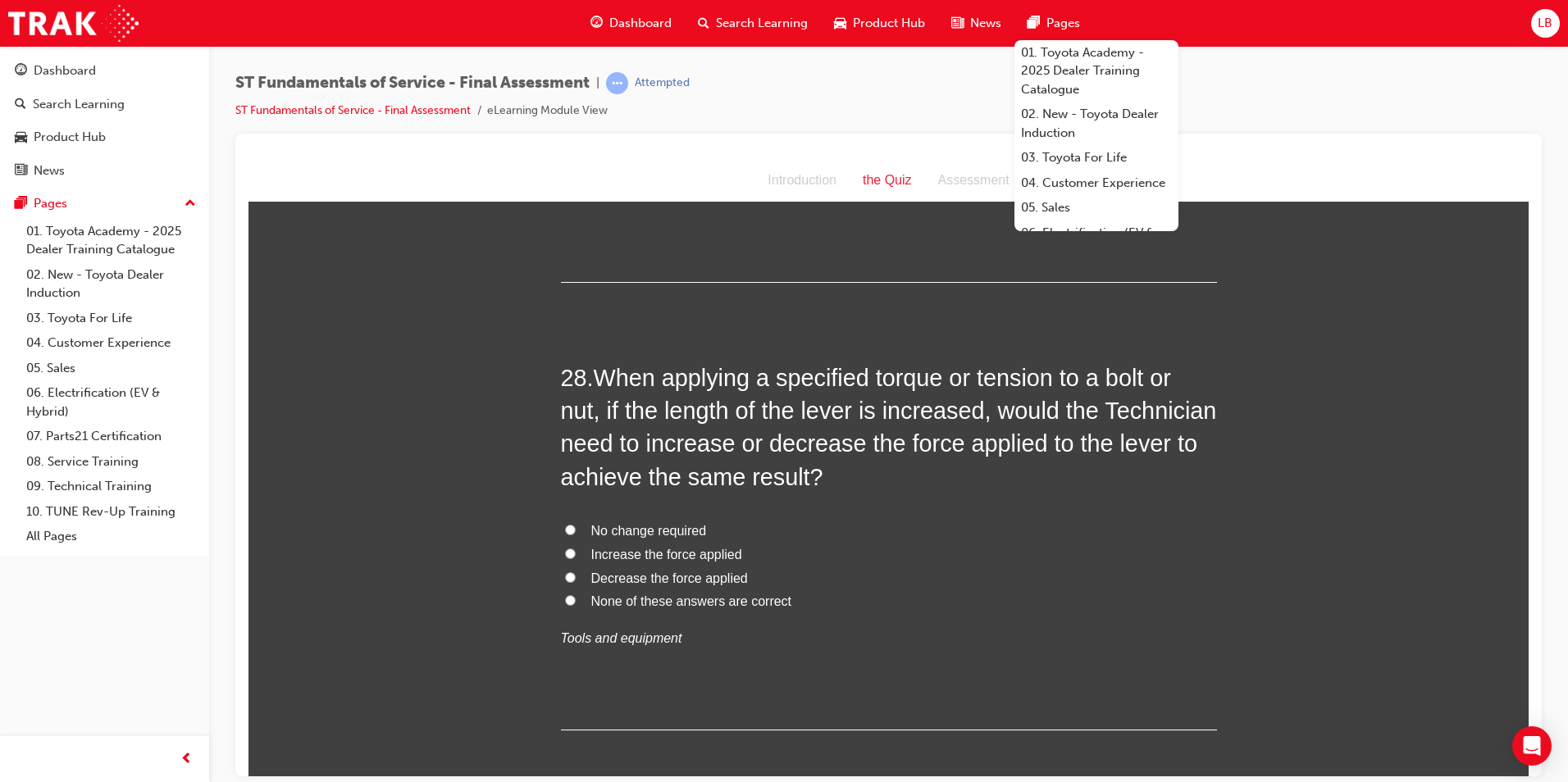
click at [652, 571] on span "Decrease the force applied" at bounding box center [670, 577] width 157 height 14
click at [576, 571] on input "Decrease the force applied" at bounding box center [570, 577] width 11 height 11
radio input "true"
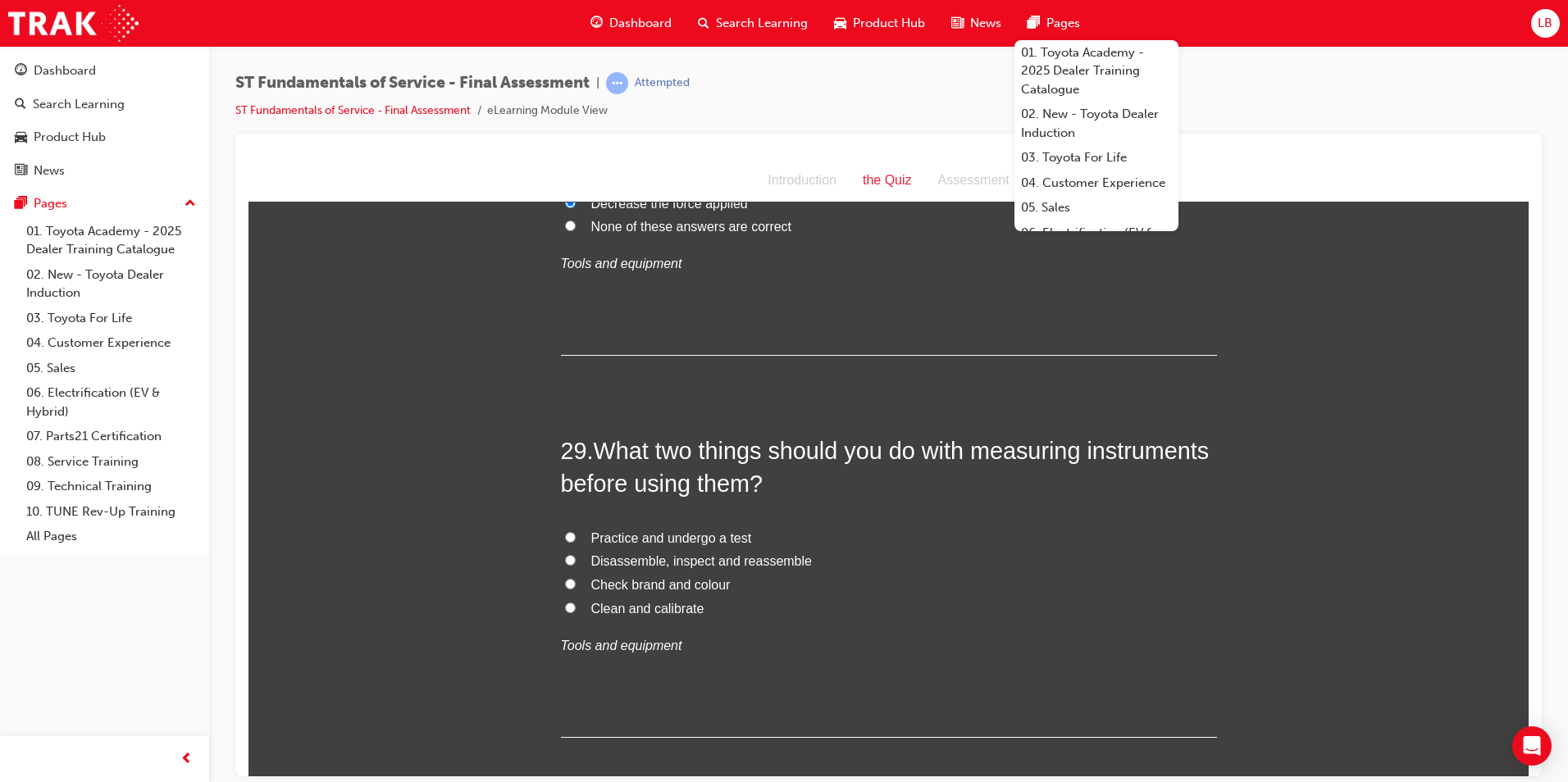
scroll to position [10237, 0]
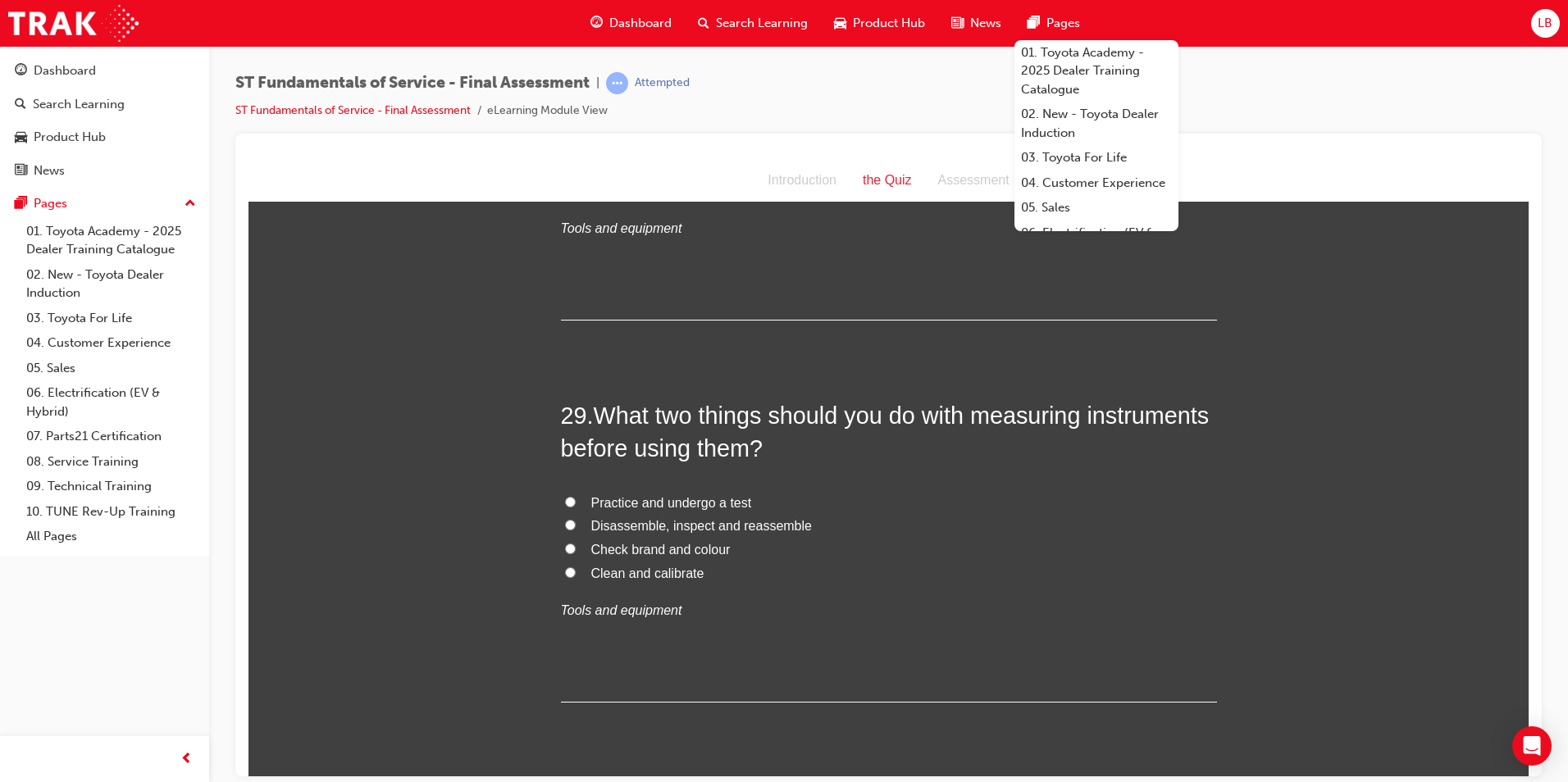
click at [619, 566] on span "Clean and calibrate" at bounding box center [648, 572] width 114 height 14
click at [576, 567] on input "Clean and calibrate" at bounding box center [570, 572] width 11 height 11
radio input "true"
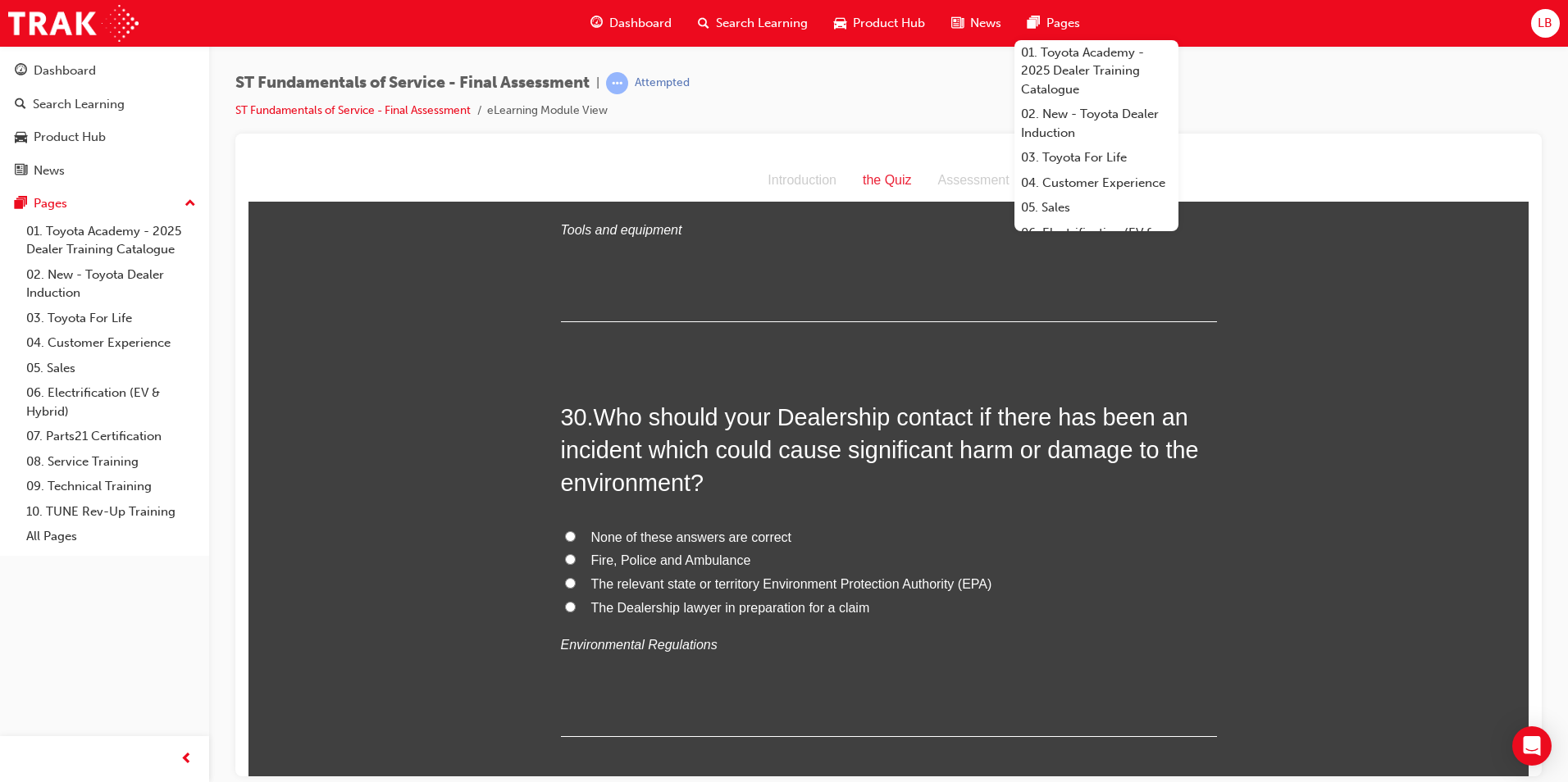
scroll to position [10647, 0]
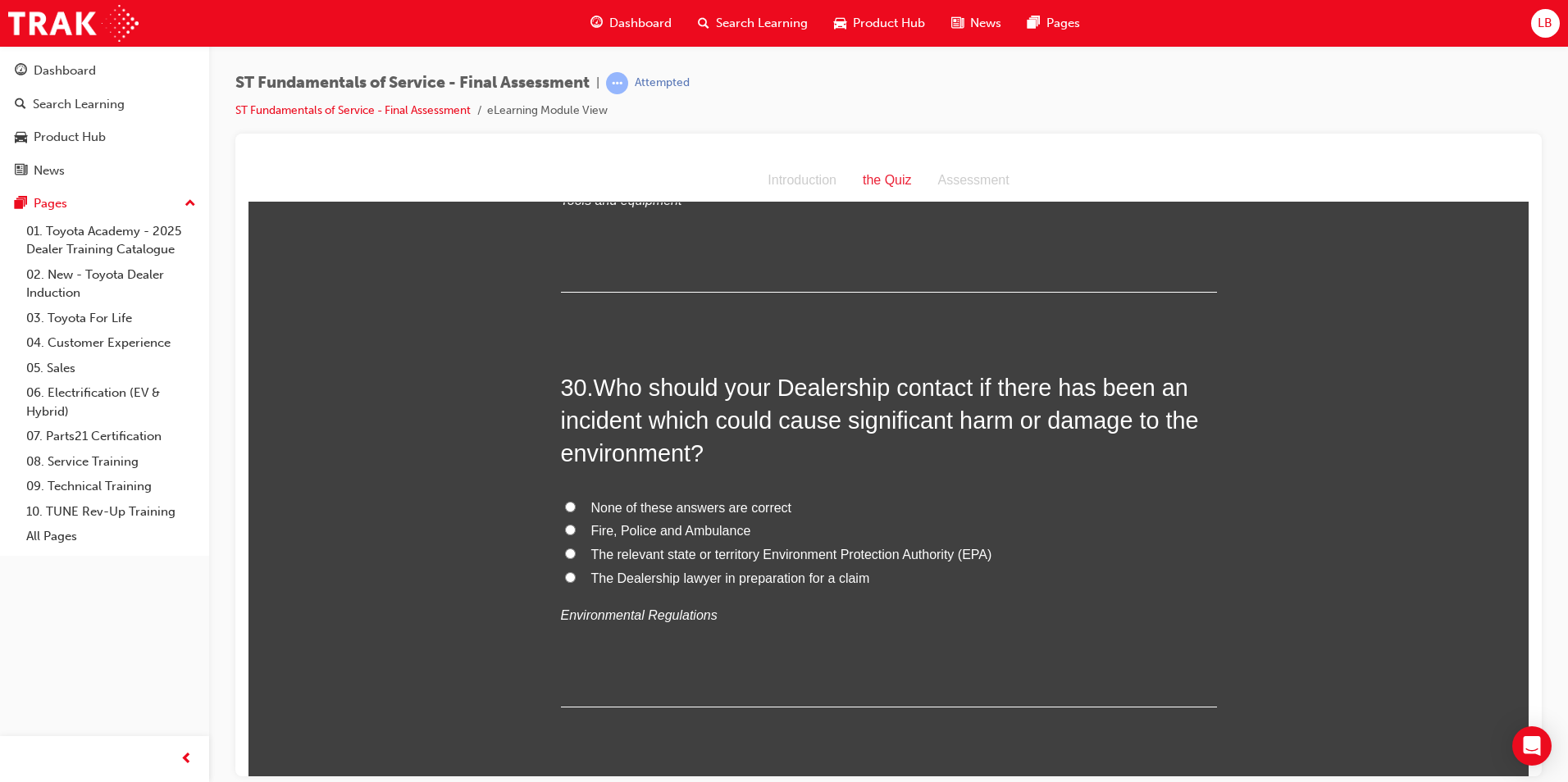
click at [662, 547] on span "The relevant state or territory Environment Protection Authority (EPA)" at bounding box center [792, 554] width 401 height 14
click at [576, 547] on input "The relevant state or territory Environment Protection Authority (EPA)" at bounding box center [570, 553] width 11 height 11
radio input "true"
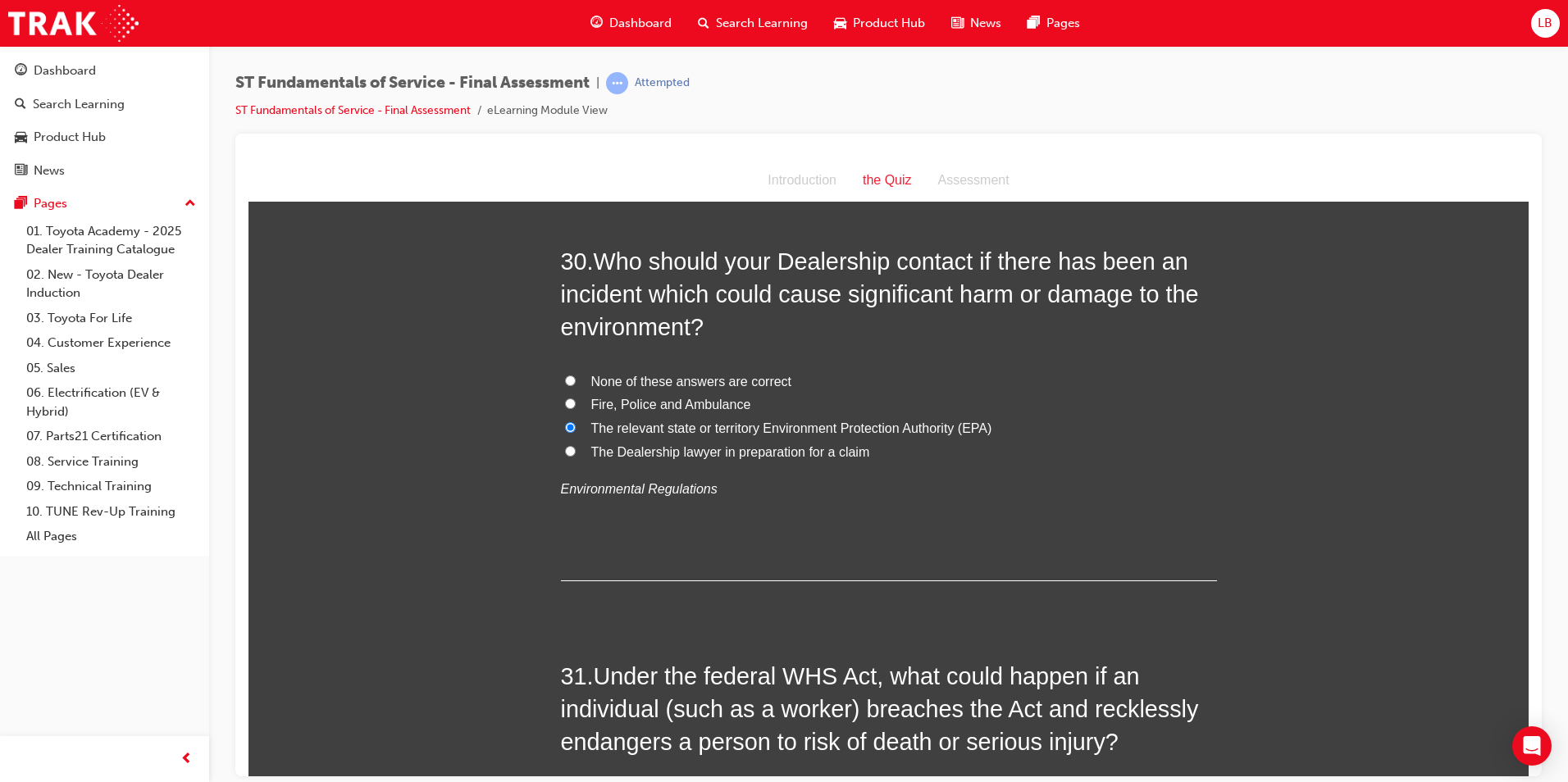
scroll to position [10975, 0]
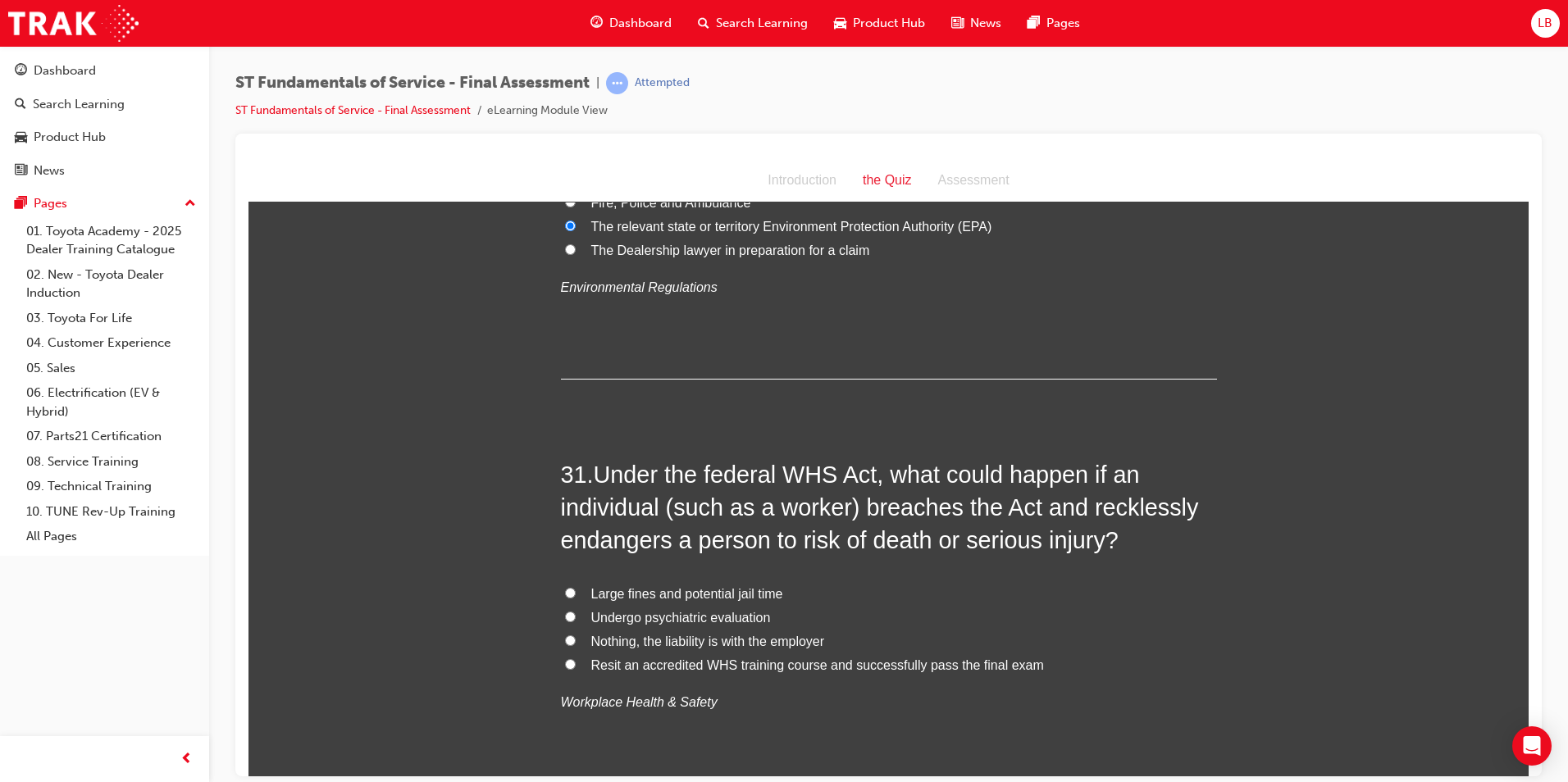
click at [624, 586] on span "Large fines and potential jail time" at bounding box center [688, 593] width 192 height 14
click at [576, 587] on input "Large fines and potential jail time" at bounding box center [570, 593] width 11 height 11
radio input "true"
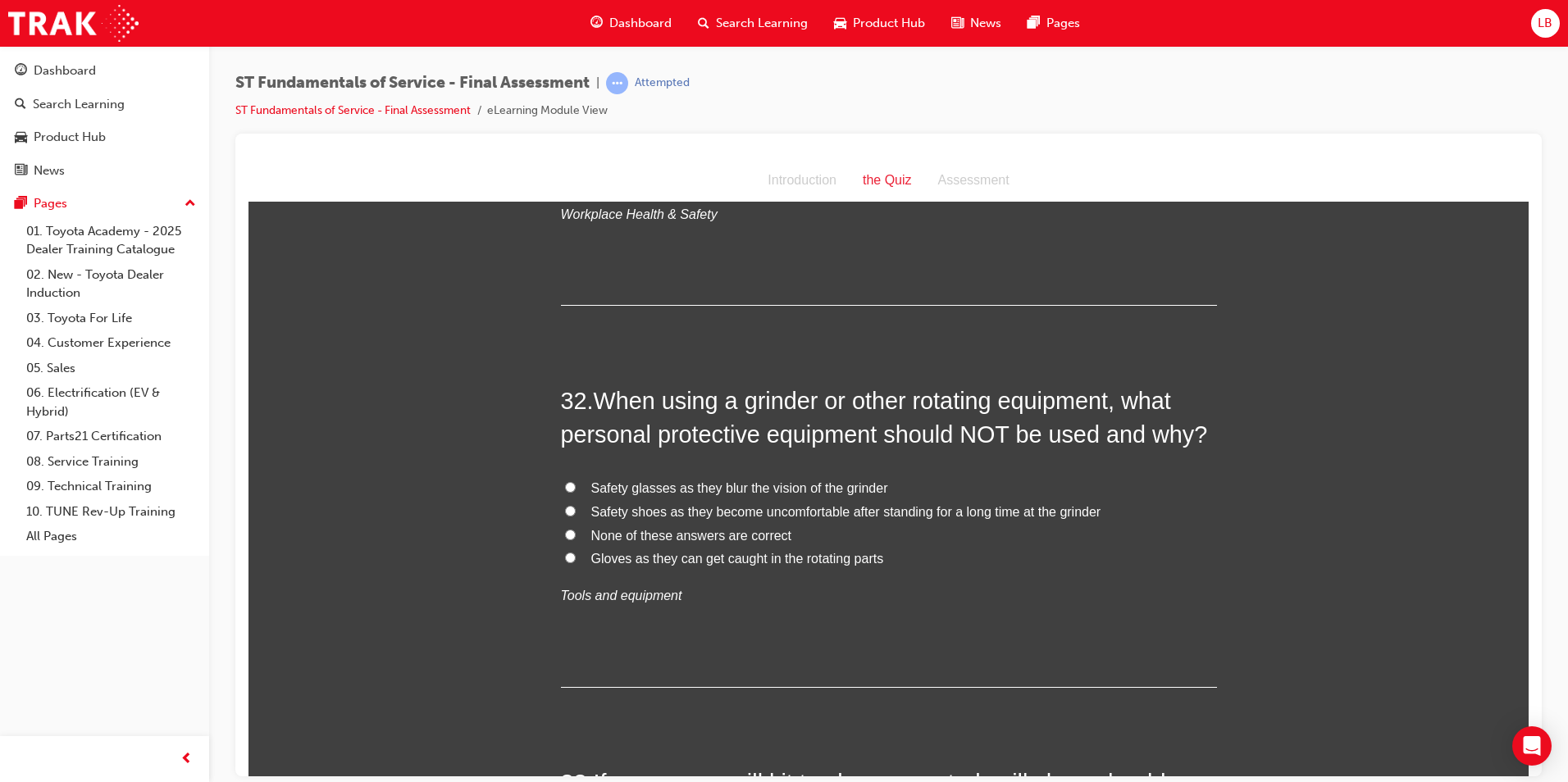
scroll to position [11467, 0]
click at [710, 547] on span "Gloves as they can get caught in the rotating parts" at bounding box center [737, 554] width 293 height 14
click at [576, 547] on input "Gloves as they can get caught in the rotating parts" at bounding box center [570, 553] width 11 height 11
radio input "true"
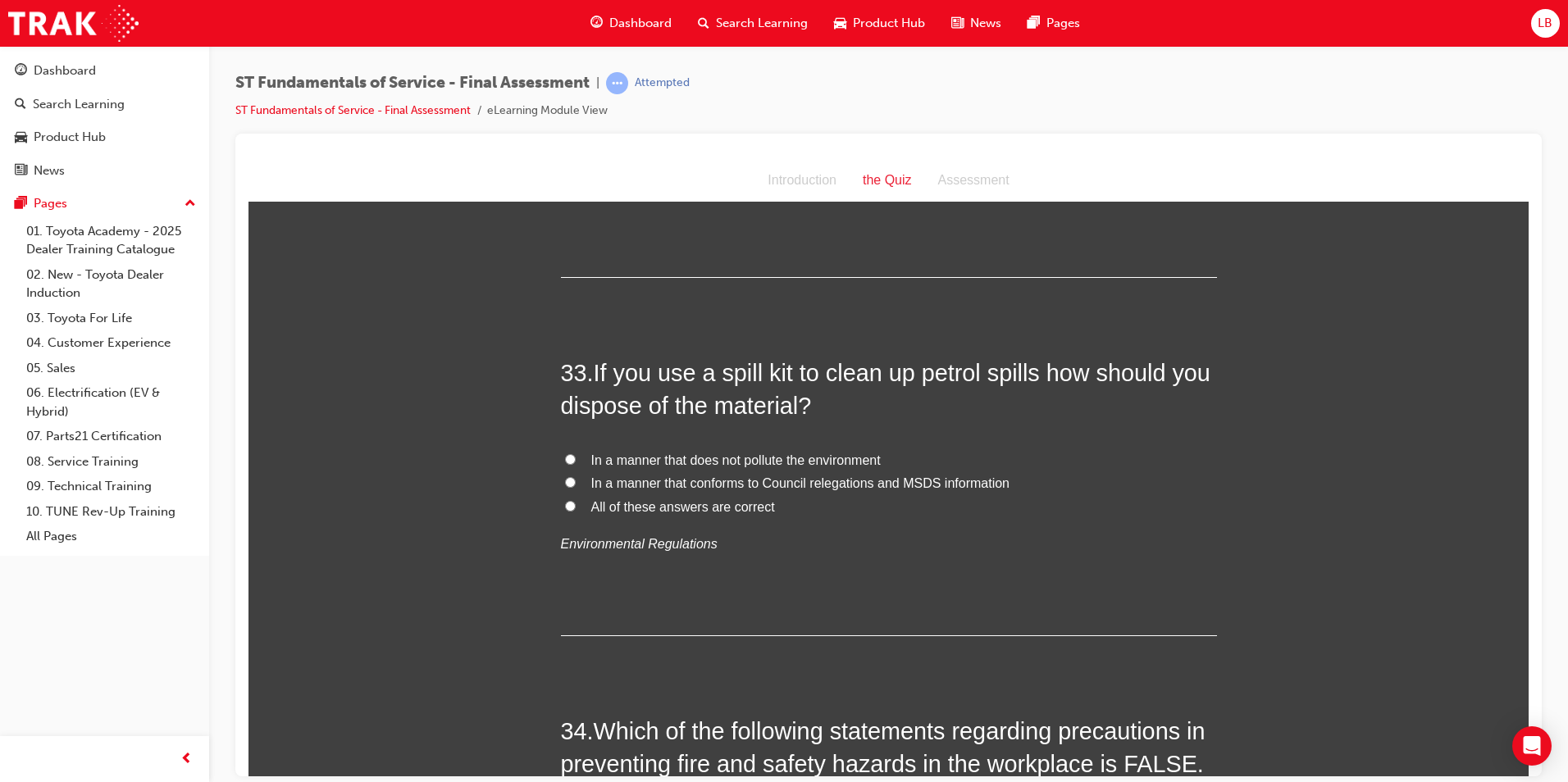
scroll to position [11877, 0]
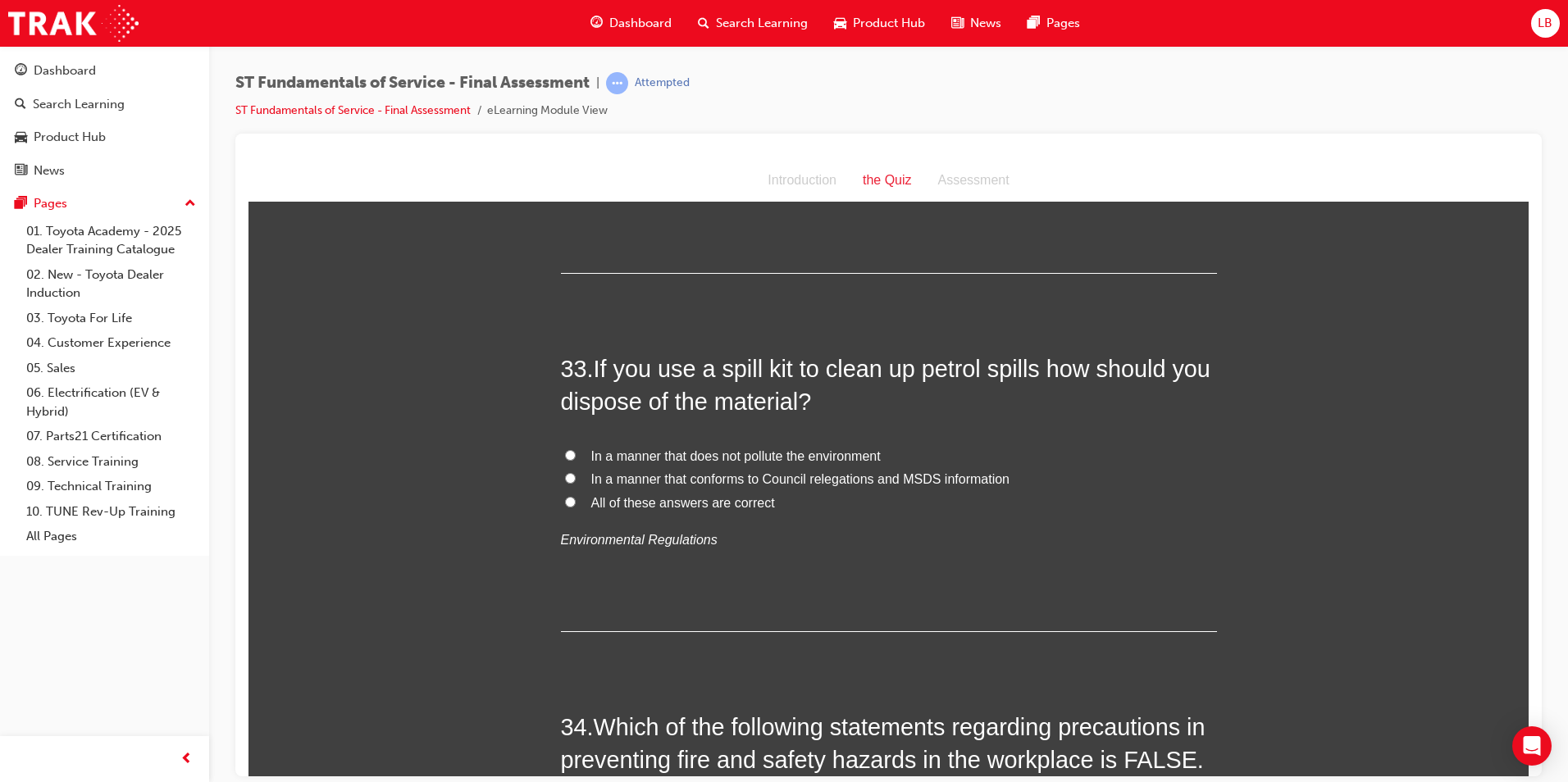
click at [685, 496] on span "All of these answers are correct" at bounding box center [683, 502] width 184 height 14
click at [576, 496] on input "All of these answers are correct" at bounding box center [570, 501] width 11 height 11
radio input "true"
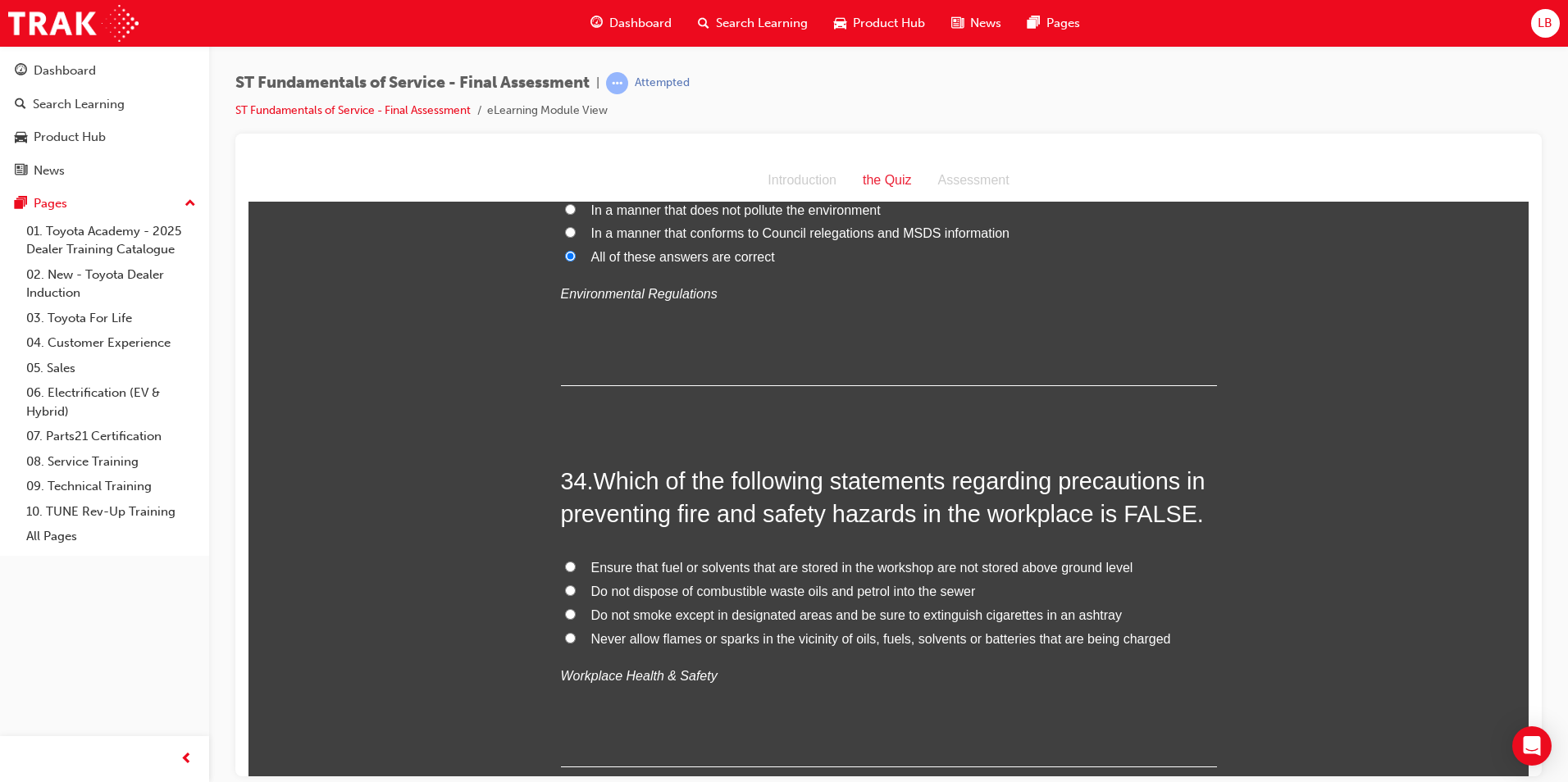
scroll to position [12205, 0]
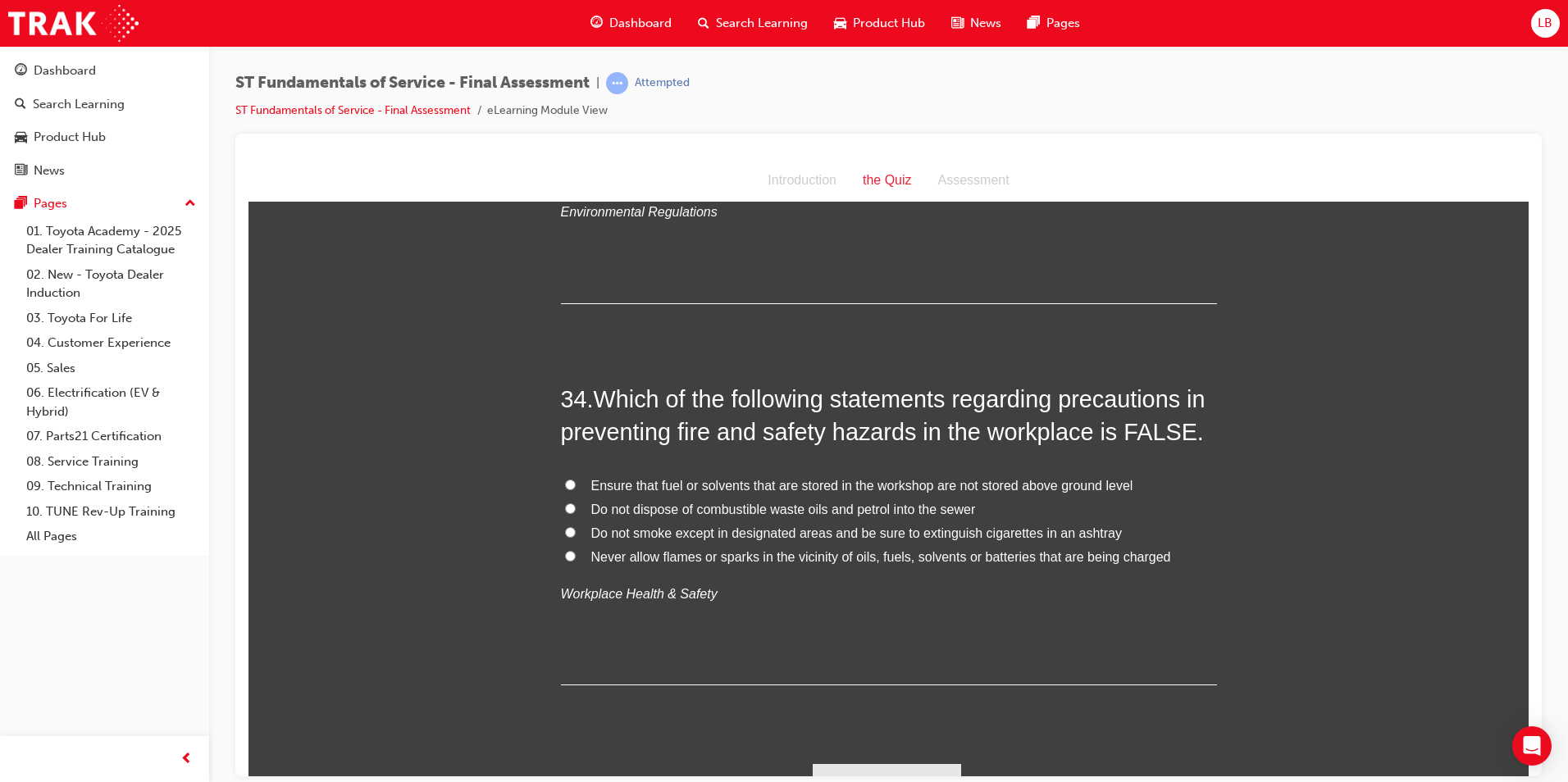
click at [628, 478] on span "Ensure that fuel or solvents that are stored in the workshop are not stored abo…" at bounding box center [862, 485] width 542 height 14
click at [576, 479] on input "Ensure that fuel or solvents that are stored in the workshop are not stored abo…" at bounding box center [570, 485] width 11 height 11
radio input "true"
click at [865, 764] on button "Submit Answers" at bounding box center [887, 787] width 150 height 46
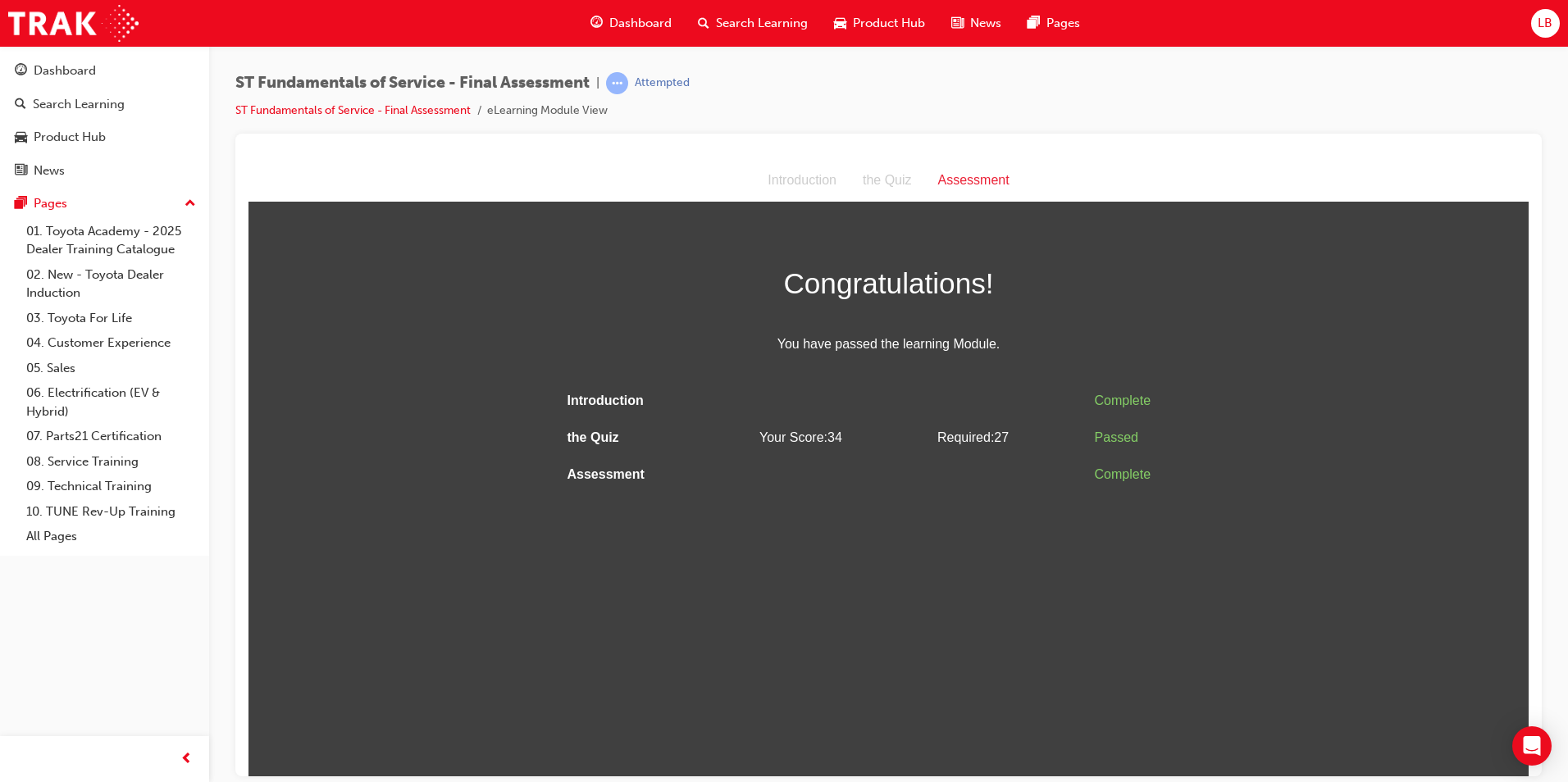
scroll to position [0, 0]
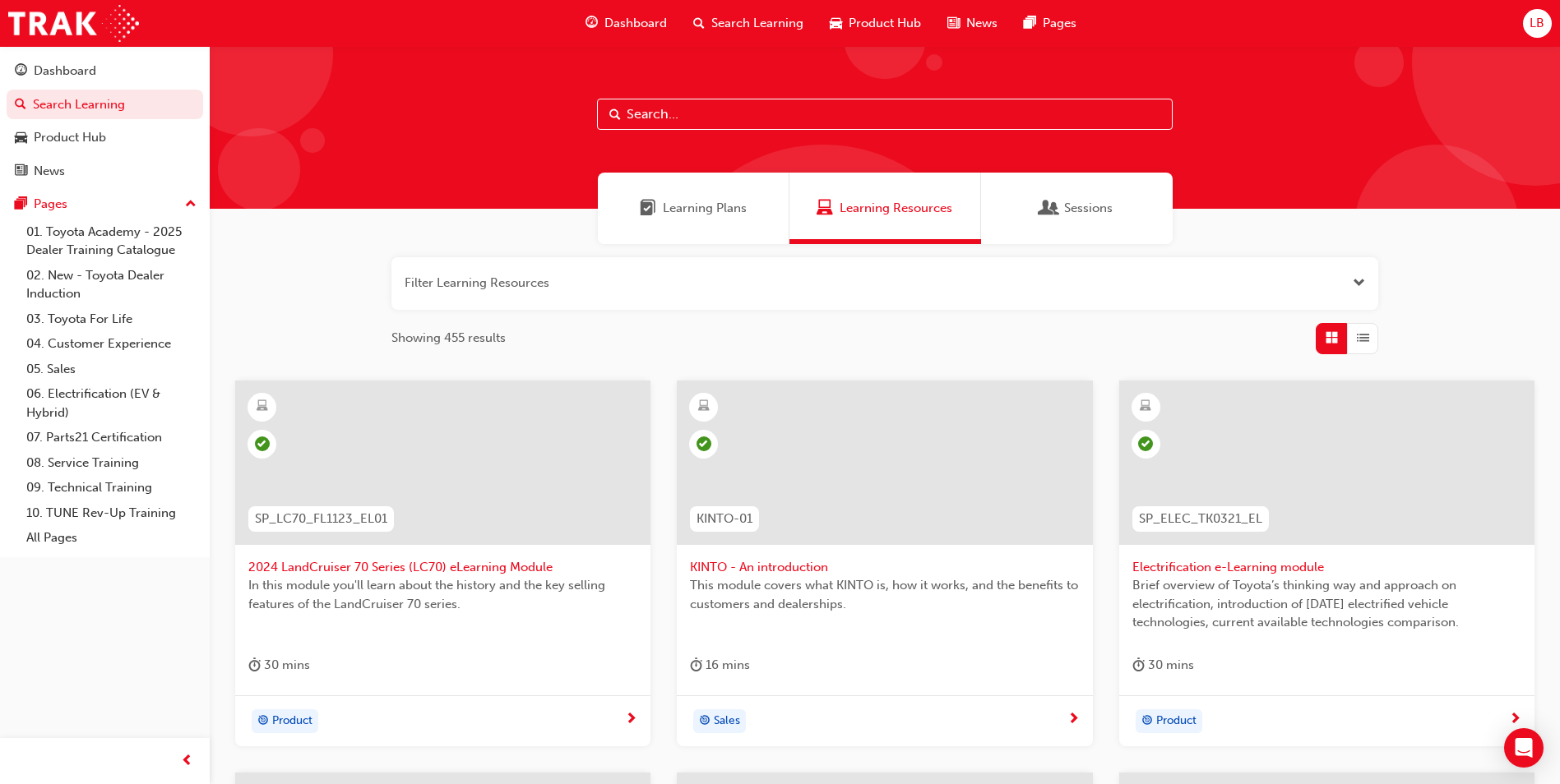
click at [722, 107] on input "text" at bounding box center [885, 115] width 576 height 31
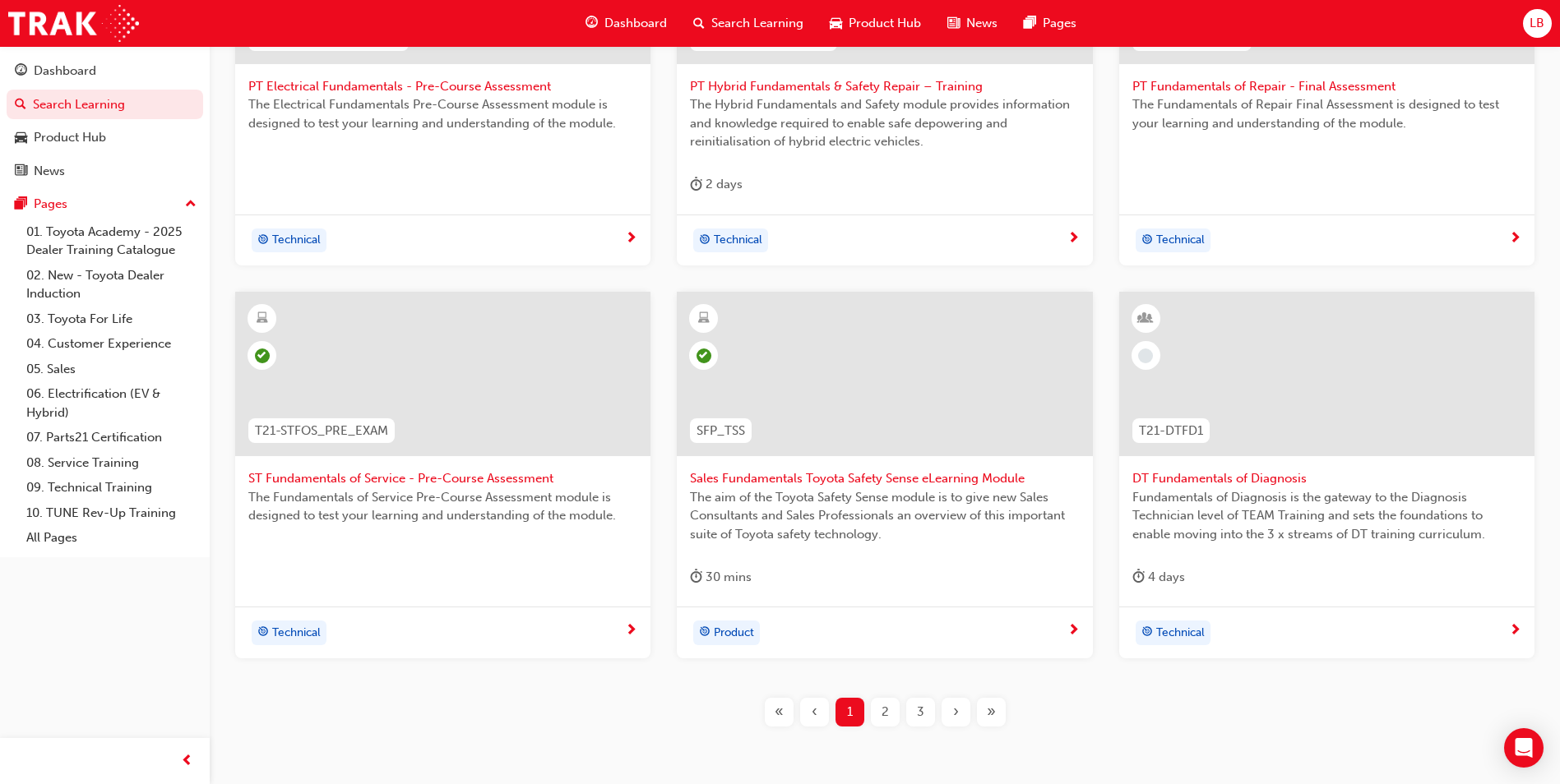
scroll to position [493, 0]
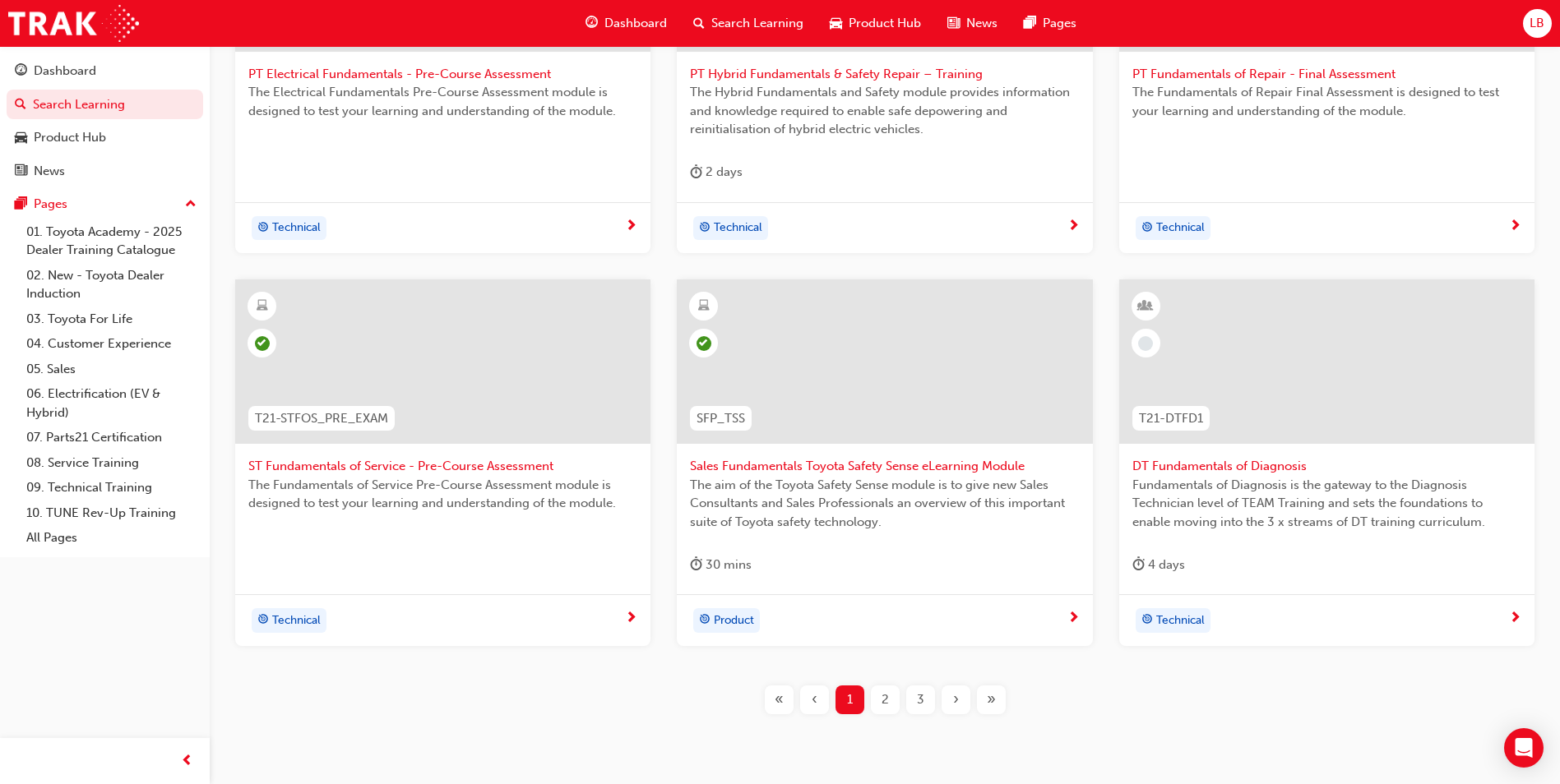
click at [888, 701] on span "2" at bounding box center [885, 700] width 7 height 19
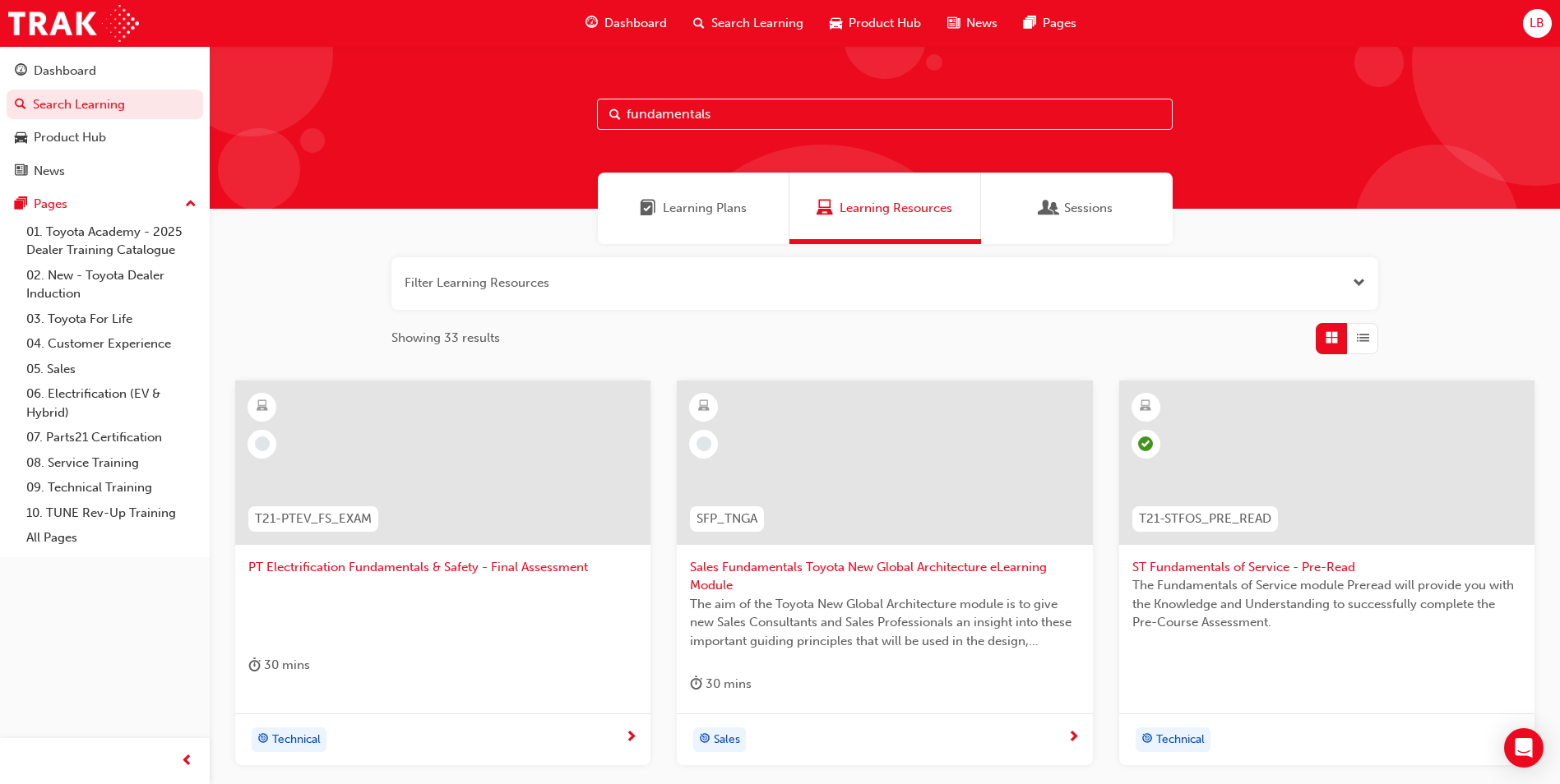
click at [754, 113] on input "fundamentals" at bounding box center [885, 115] width 576 height 31
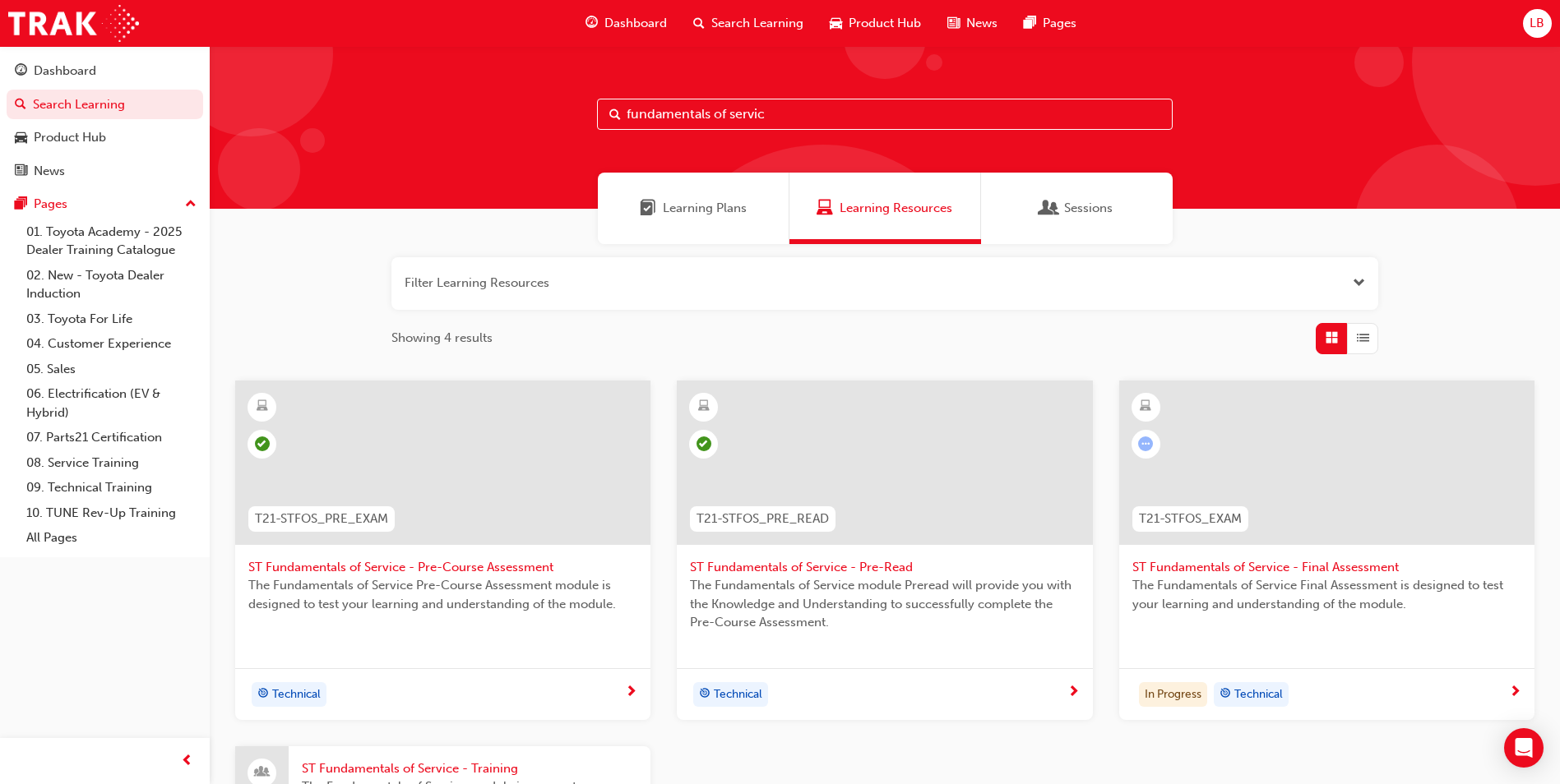
type input "fundamentals of servic"
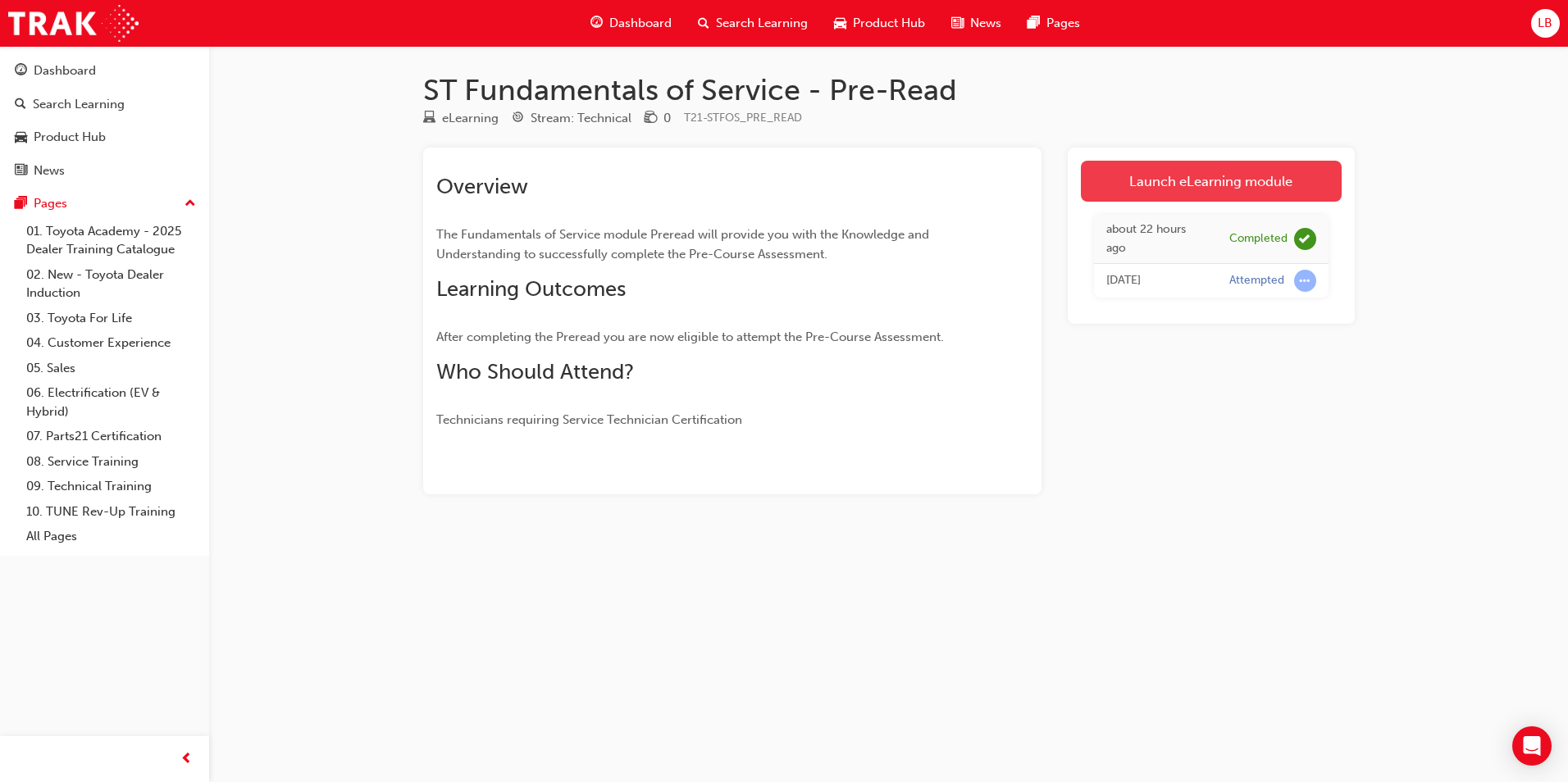
click at [1175, 190] on link "Launch eLearning module" at bounding box center [1211, 181] width 260 height 41
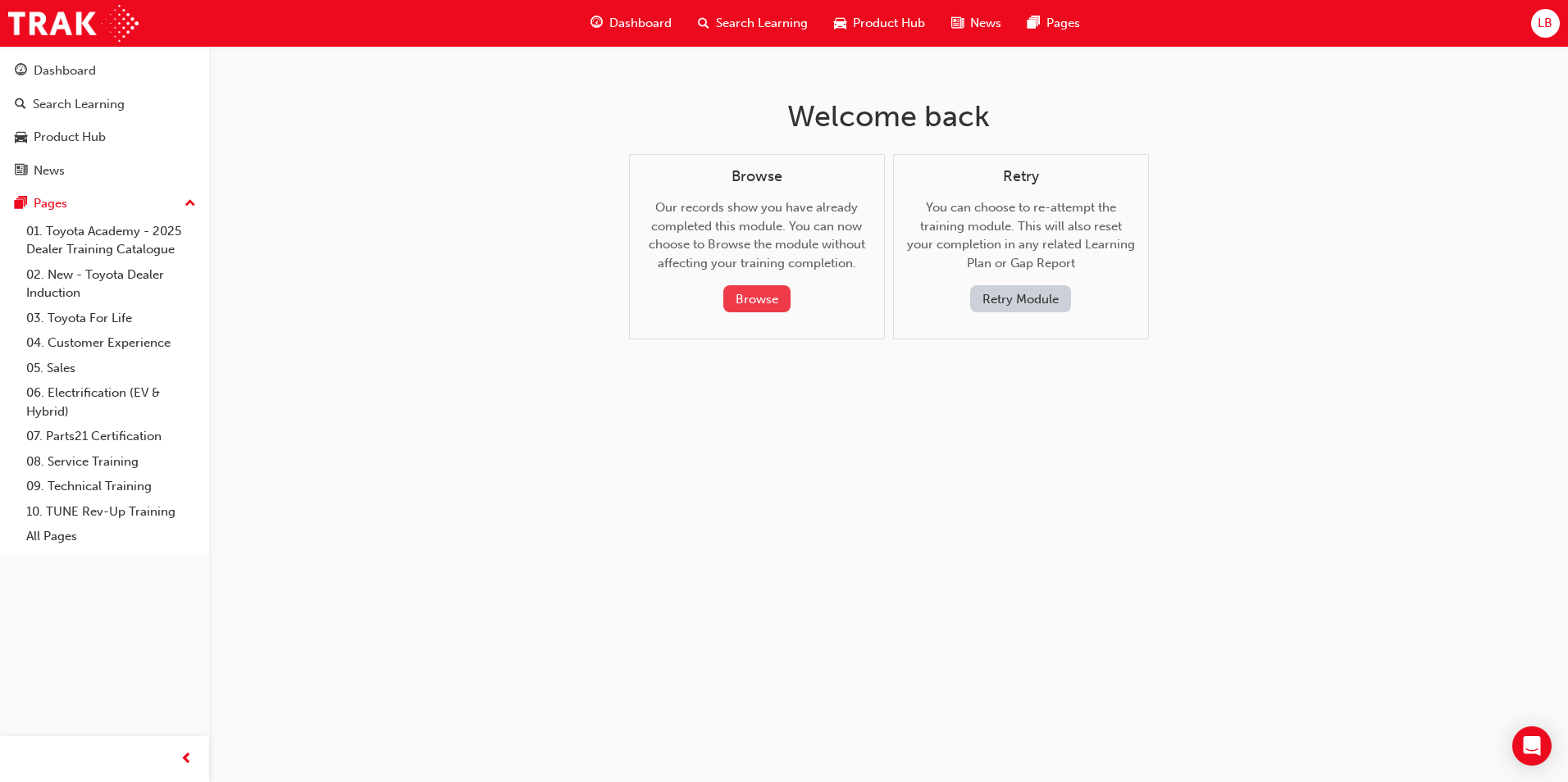
click at [758, 297] on button "Browse" at bounding box center [757, 298] width 67 height 27
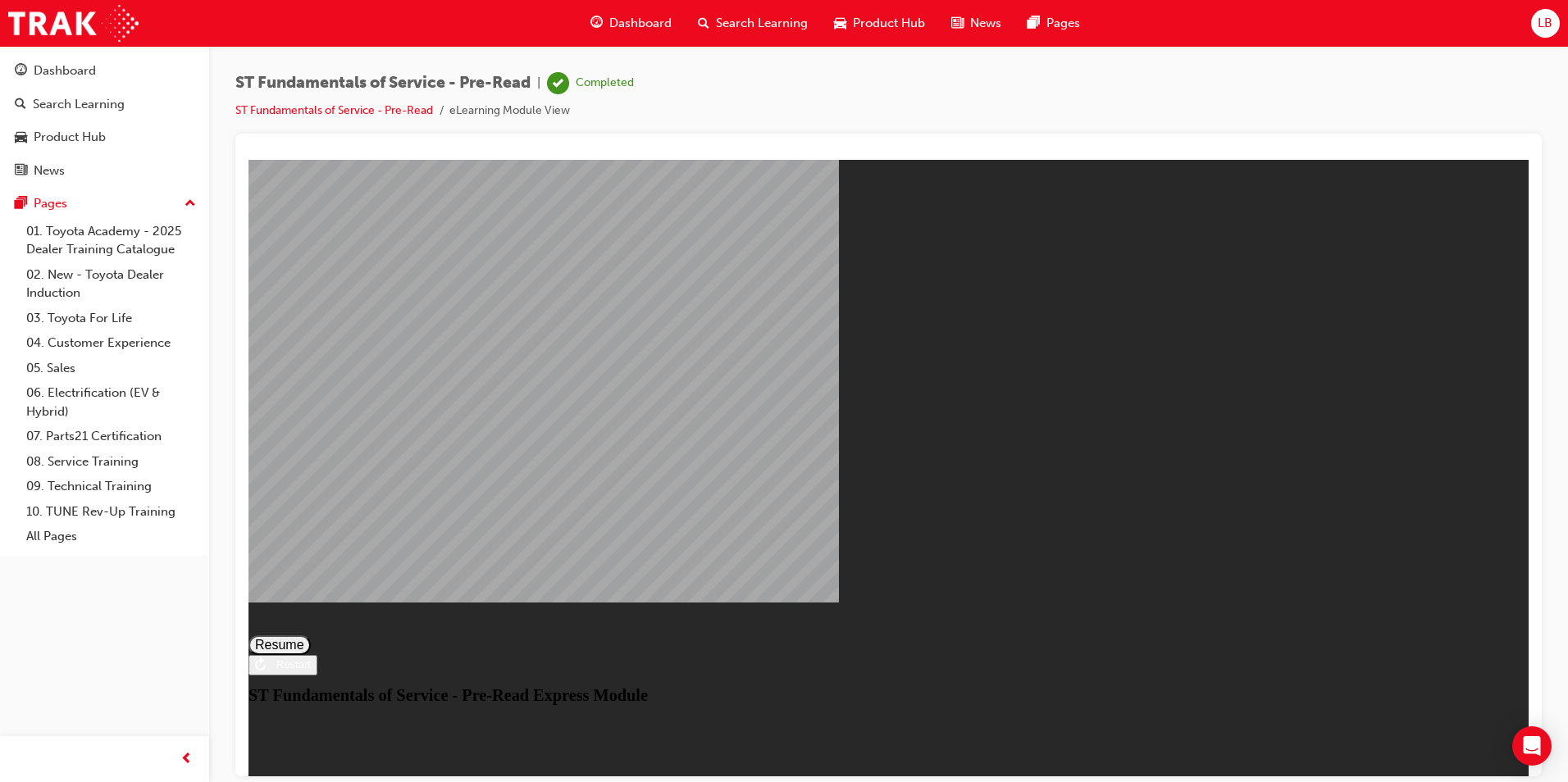
click at [311, 635] on button "Resume" at bounding box center [280, 644] width 63 height 19
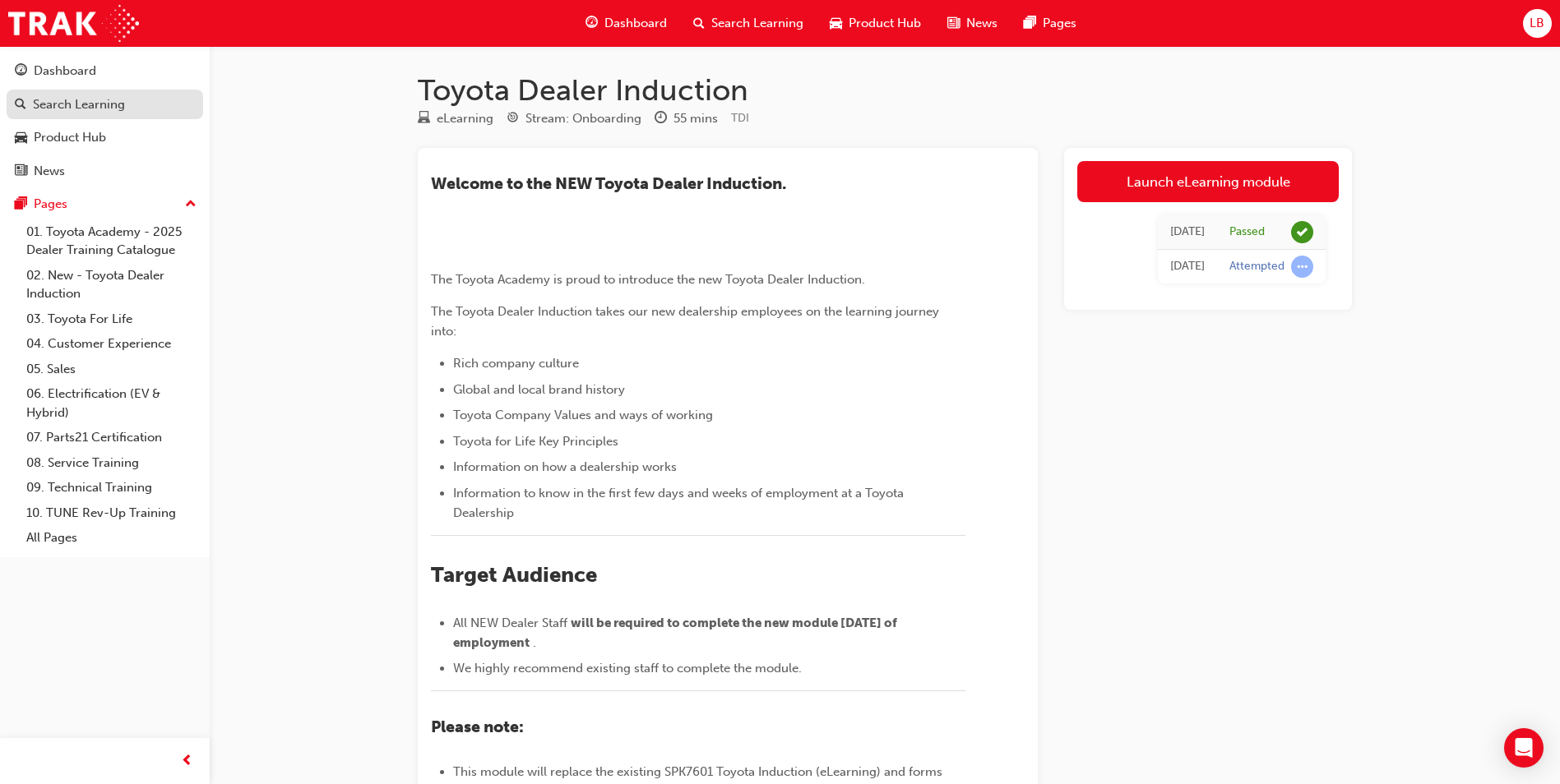
click at [77, 106] on div "Search Learning" at bounding box center [79, 105] width 92 height 19
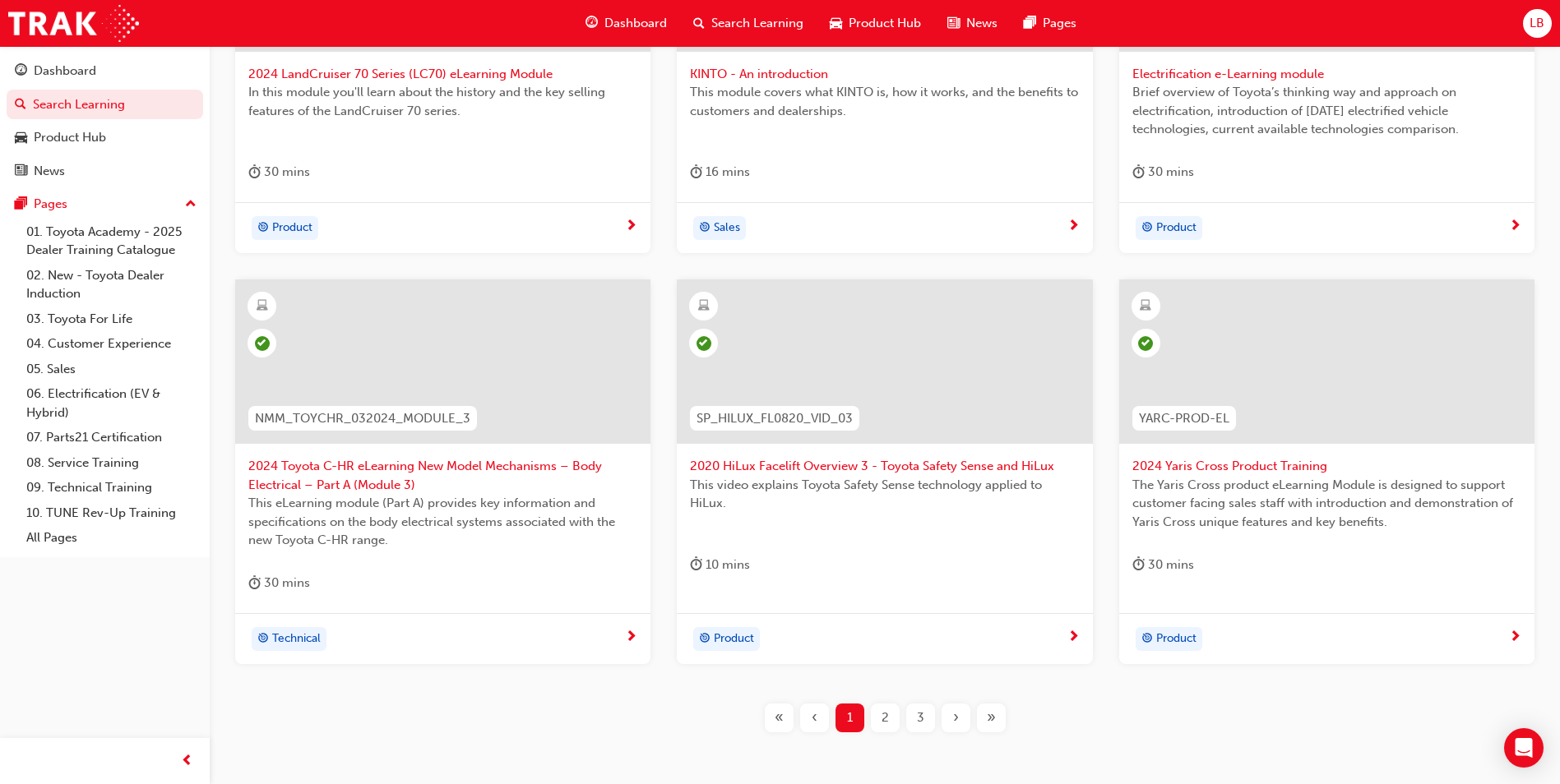
scroll to position [575, 0]
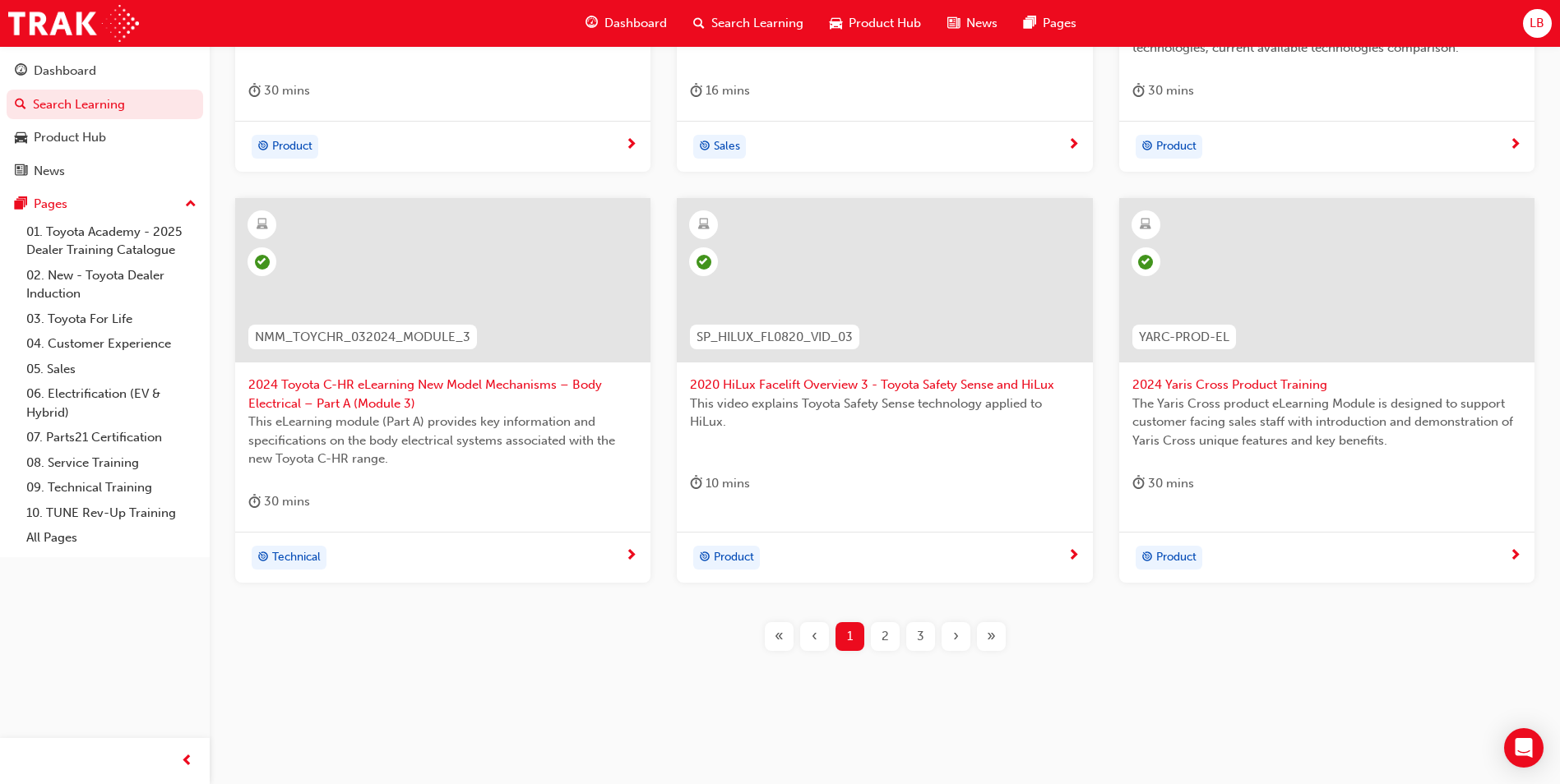
click at [886, 637] on span "2" at bounding box center [885, 637] width 7 height 19
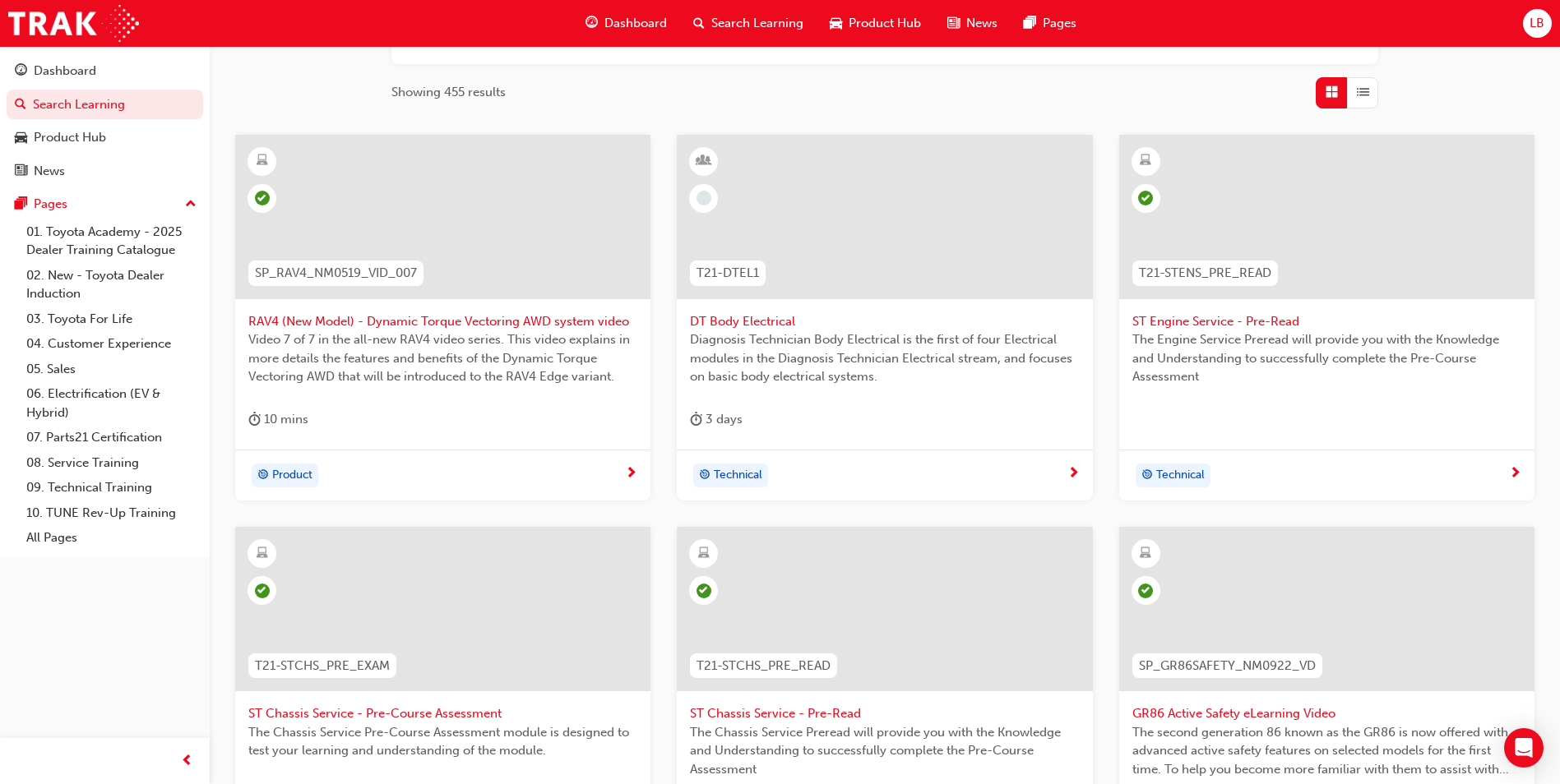
scroll to position [228, 0]
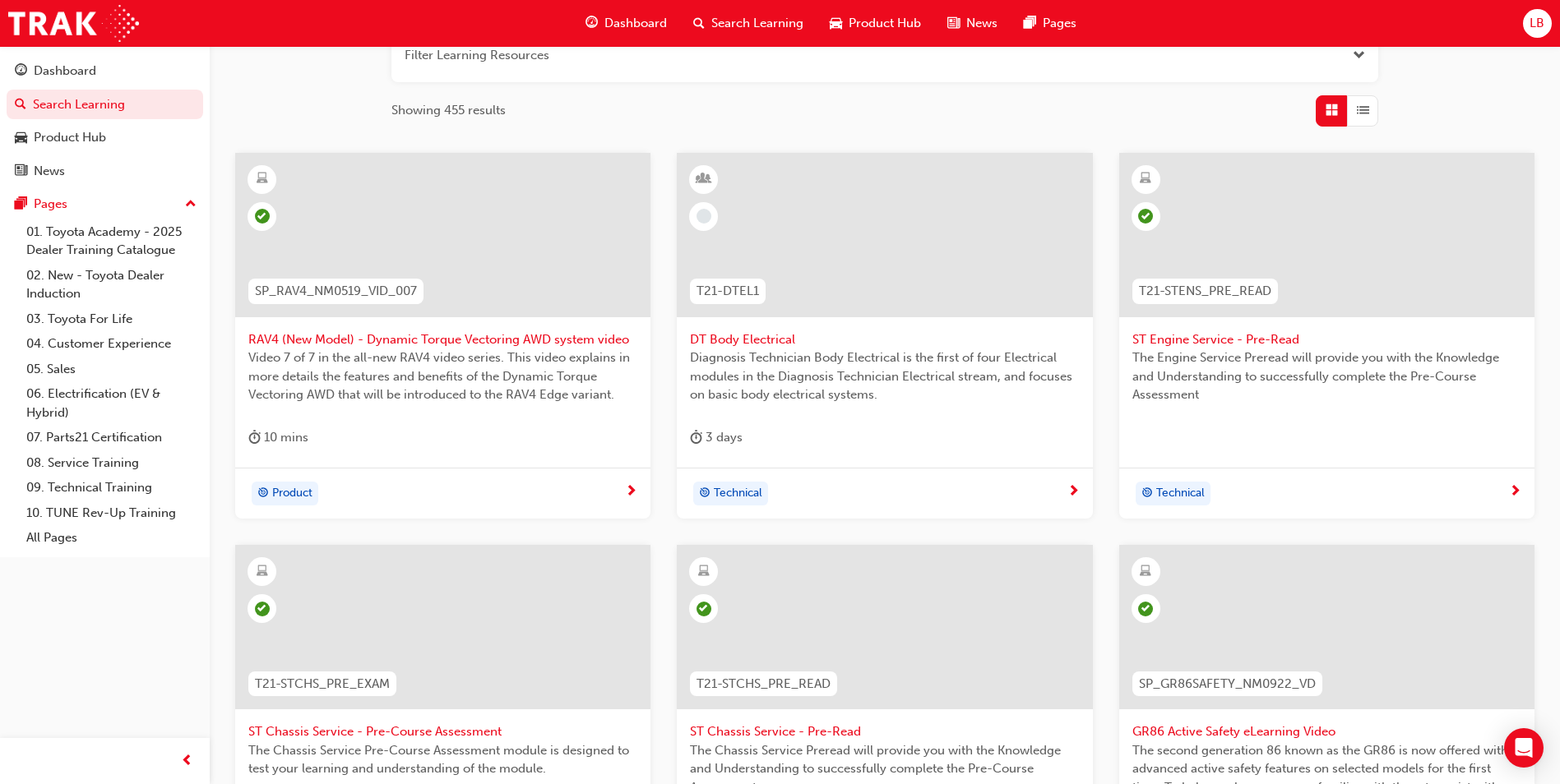
click at [733, 339] on span "DT Body Electrical" at bounding box center [884, 340] width 389 height 19
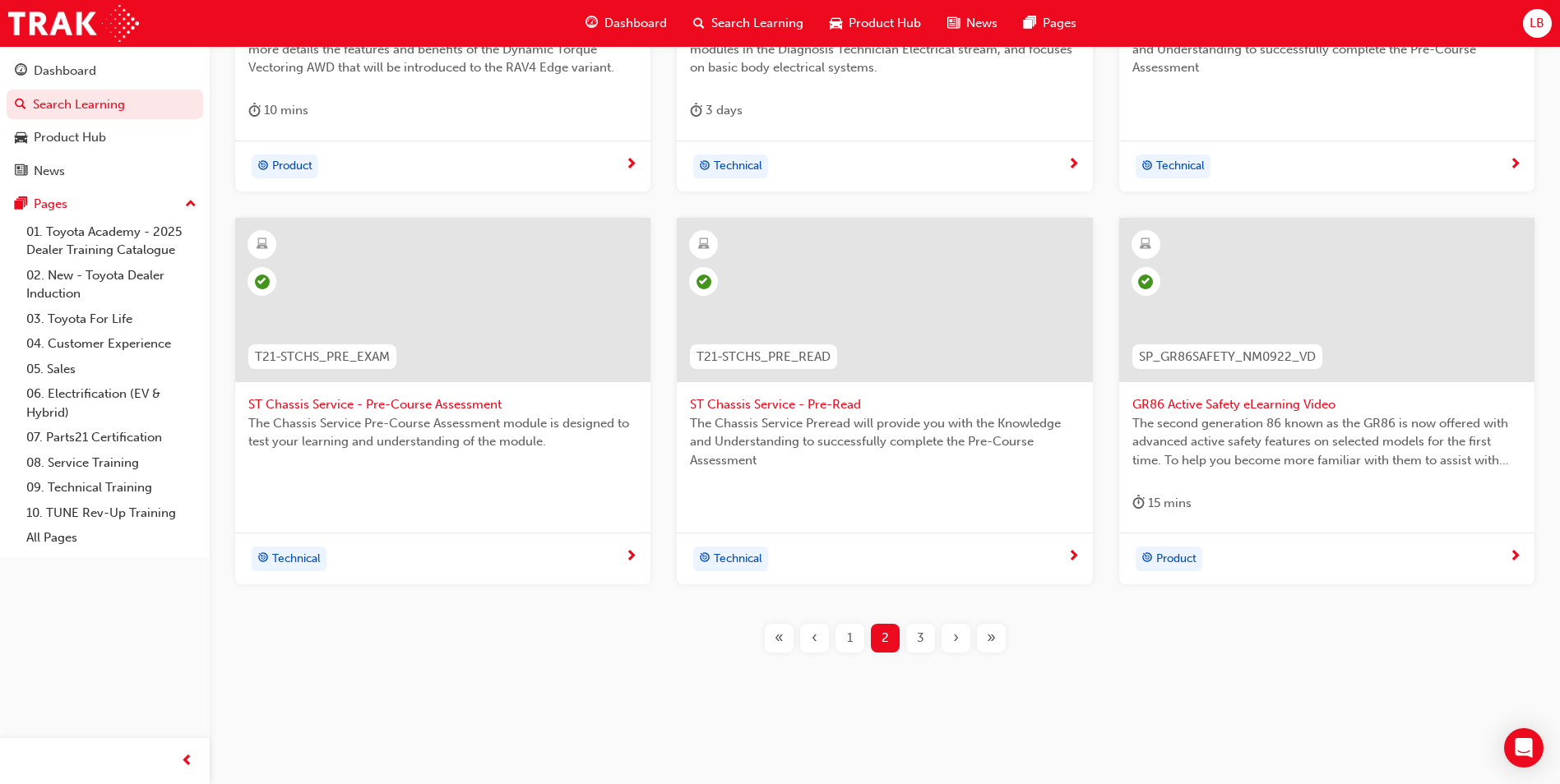
scroll to position [556, 0]
click at [924, 642] on span "3" at bounding box center [921, 637] width 7 height 19
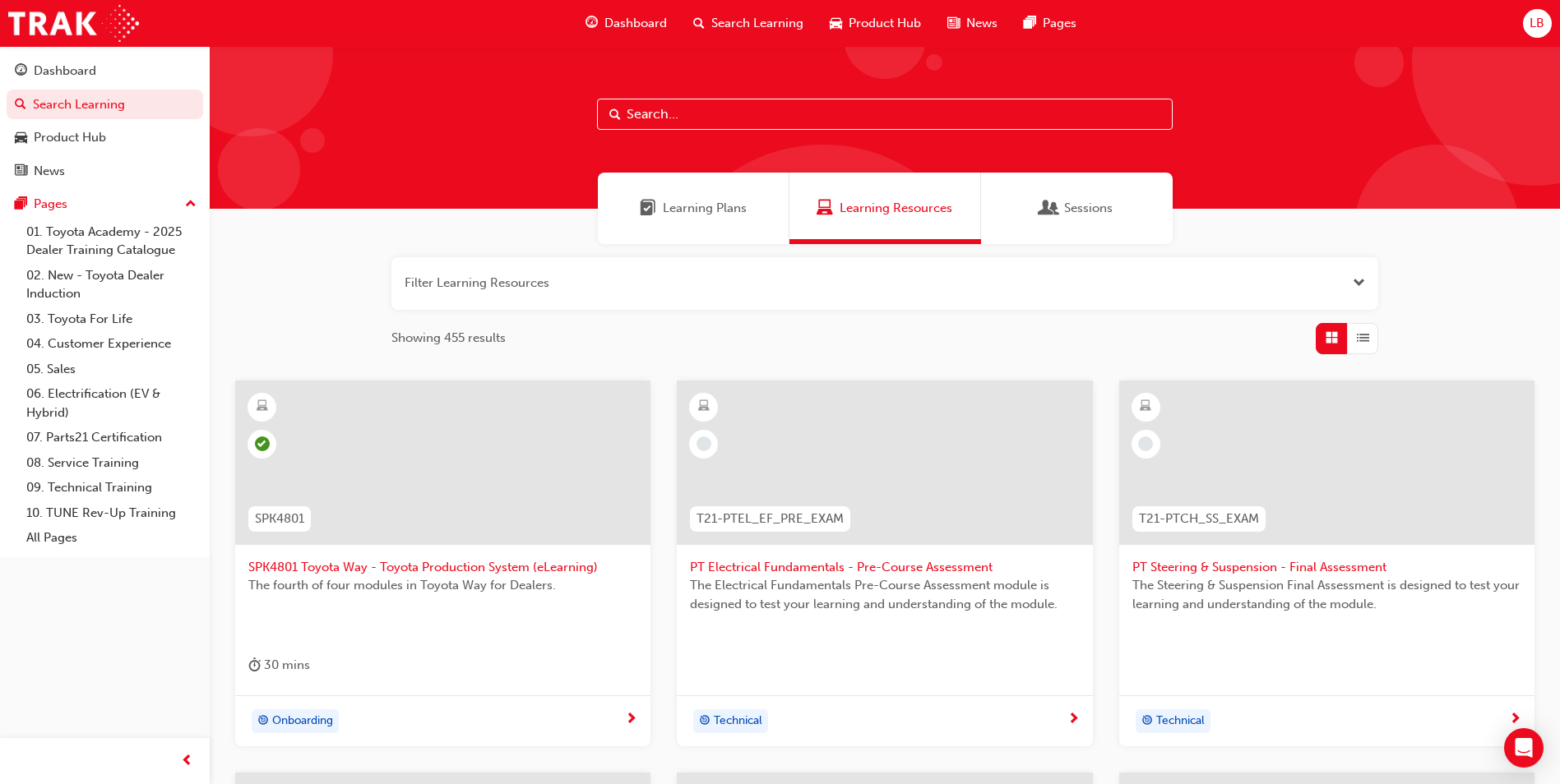
click at [808, 568] on span "PT Electrical Fundamentals - Pre-Course Assessment" at bounding box center [884, 567] width 389 height 19
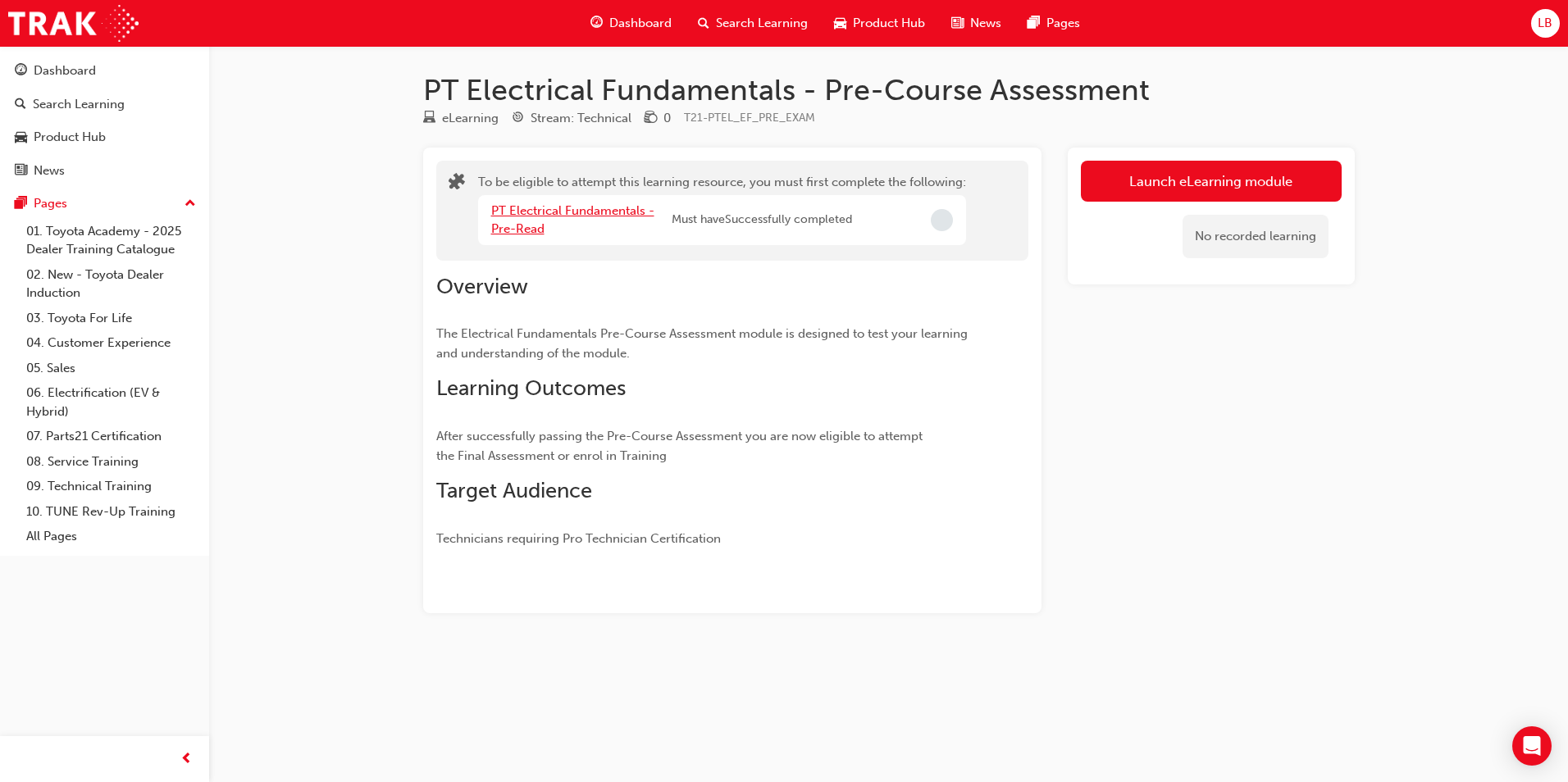
click at [518, 217] on link "PT Electrical Fundamentals - Pre-Read" at bounding box center [572, 220] width 163 height 33
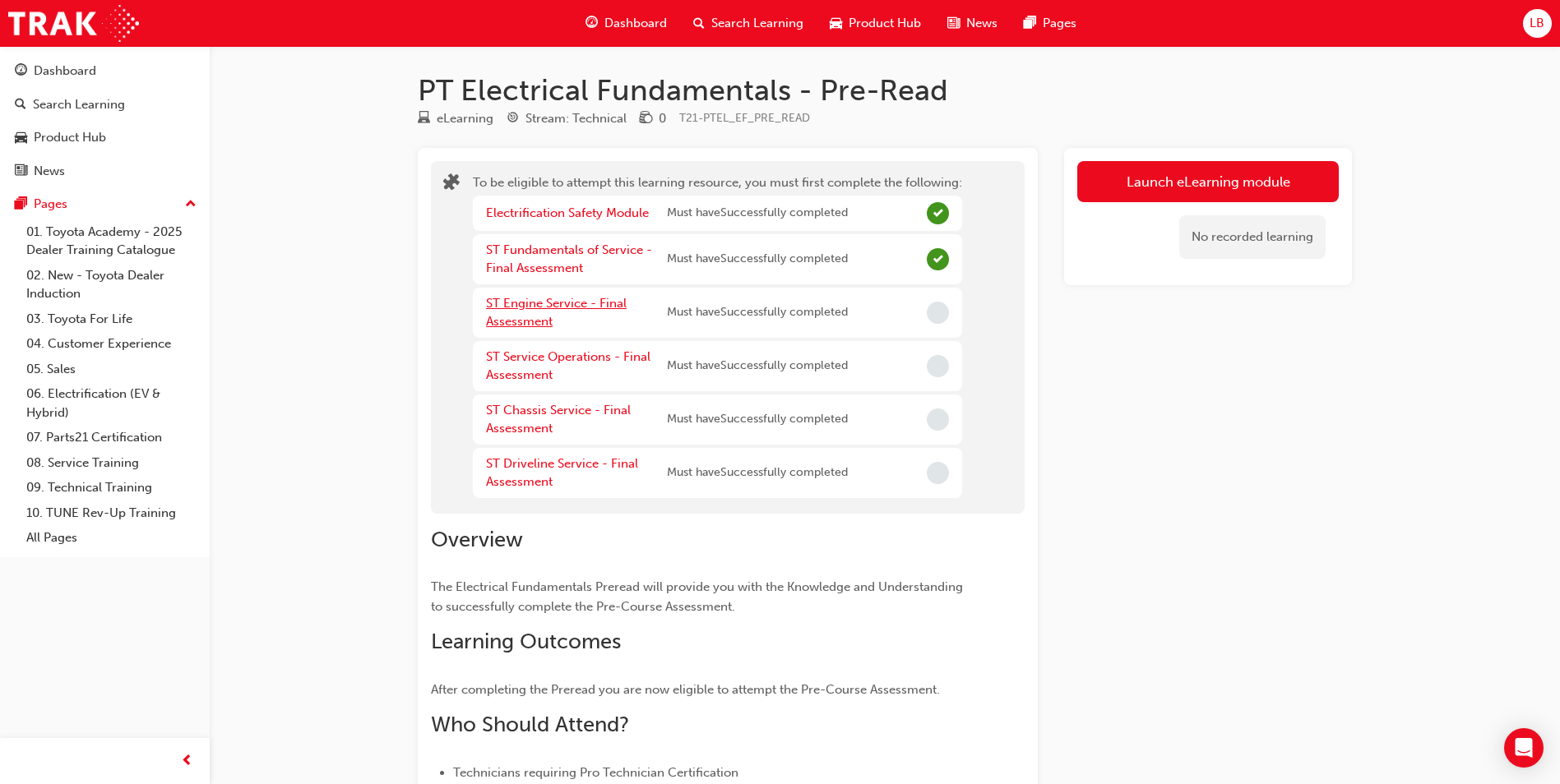
click at [541, 305] on link "ST Engine Service - Final Assessment" at bounding box center [556, 313] width 141 height 33
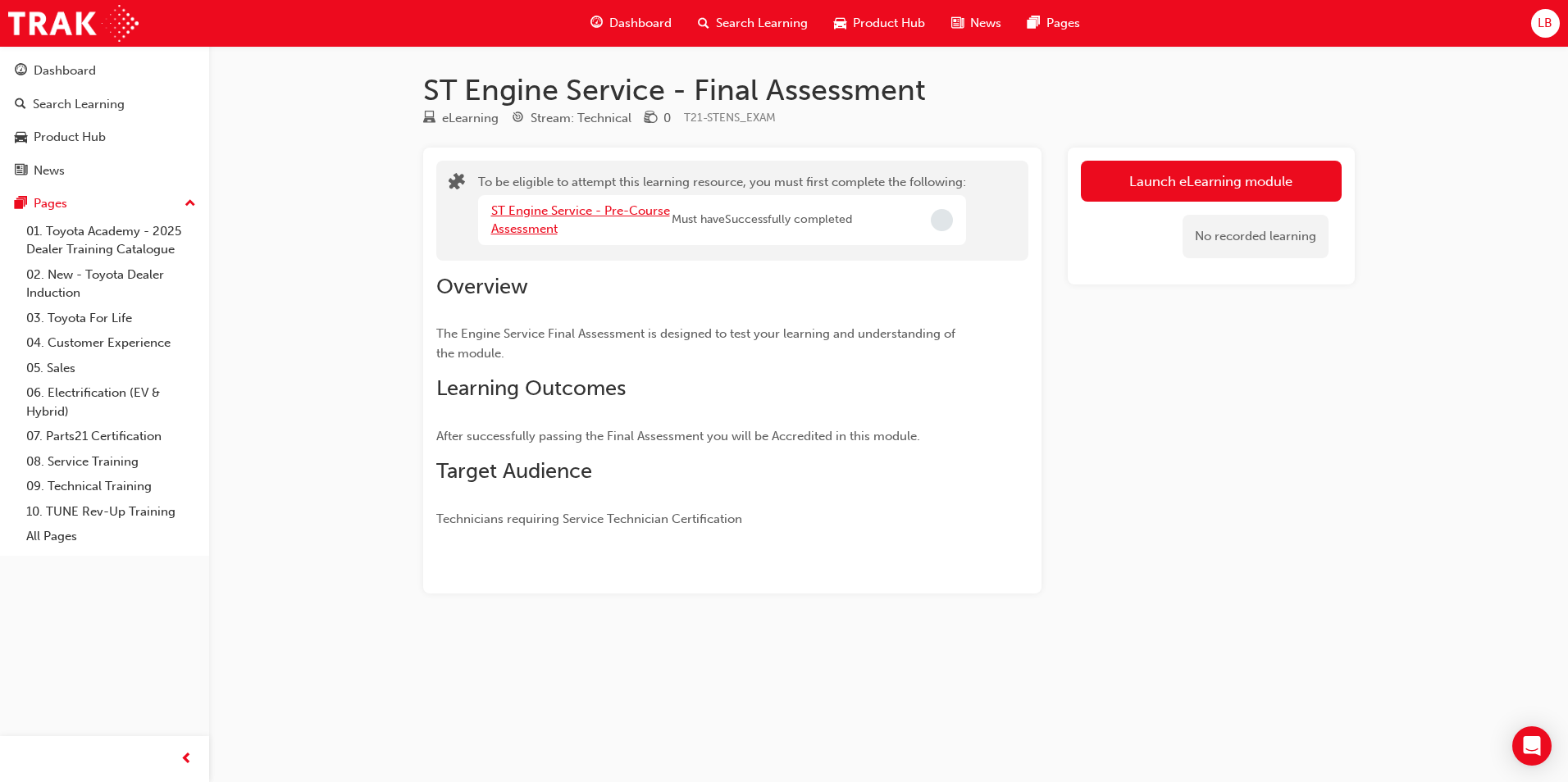
click at [545, 213] on link "ST Engine Service - Pre-Course Assessment" at bounding box center [581, 220] width 179 height 33
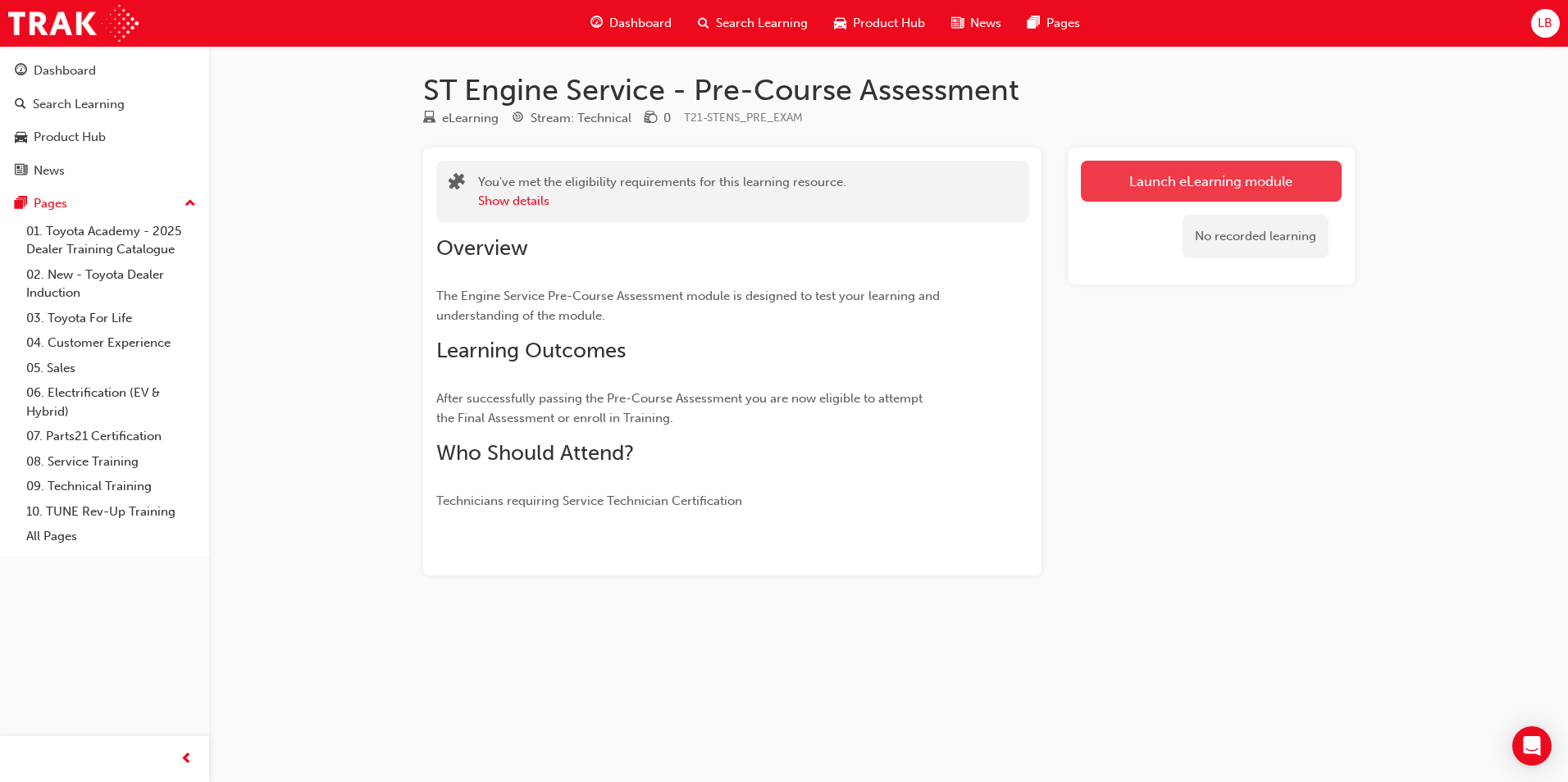
click at [1115, 187] on link "Launch eLearning module" at bounding box center [1211, 181] width 260 height 41
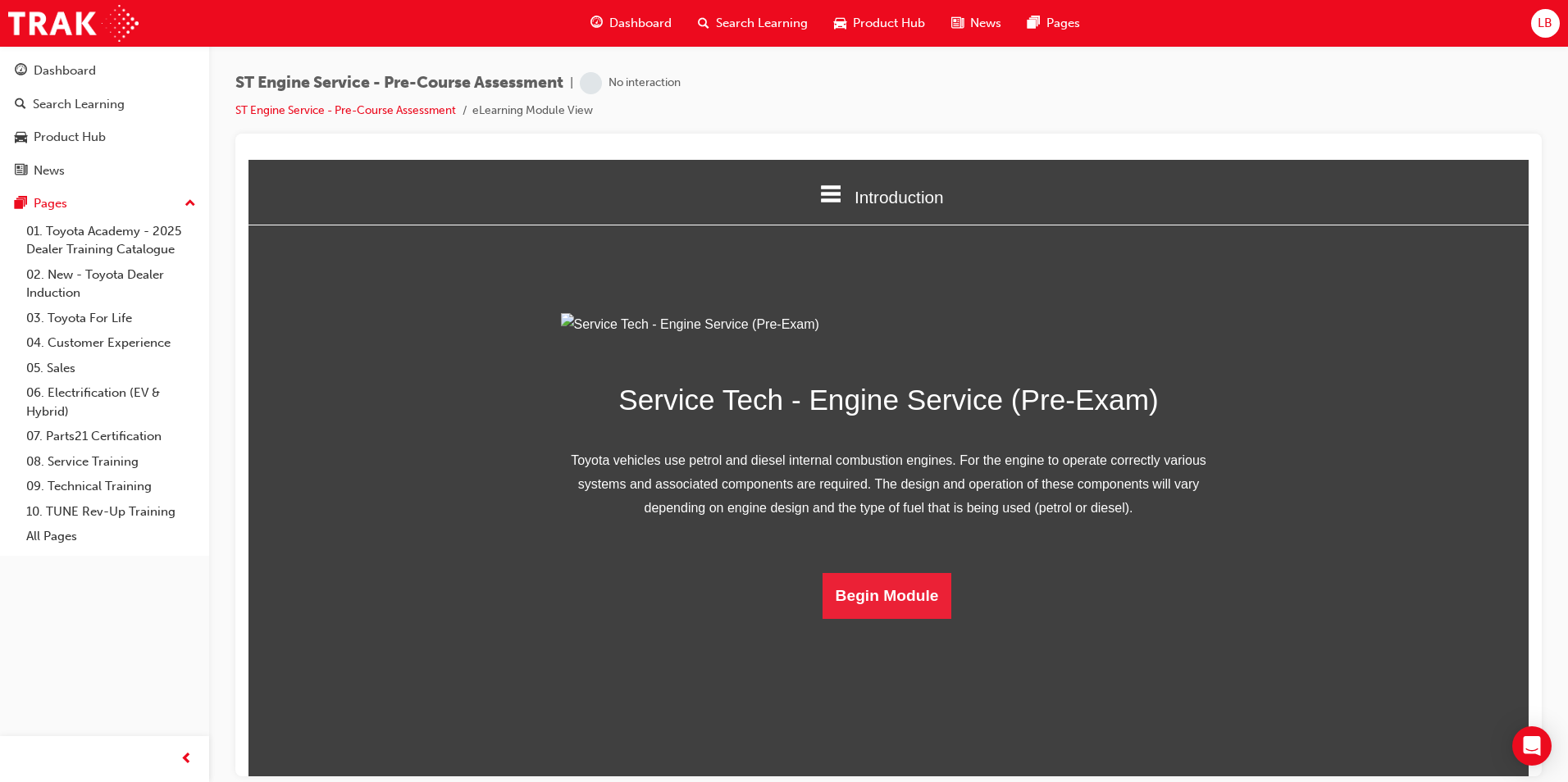
scroll to position [23, 0]
click at [893, 619] on button "Begin Module" at bounding box center [887, 596] width 129 height 46
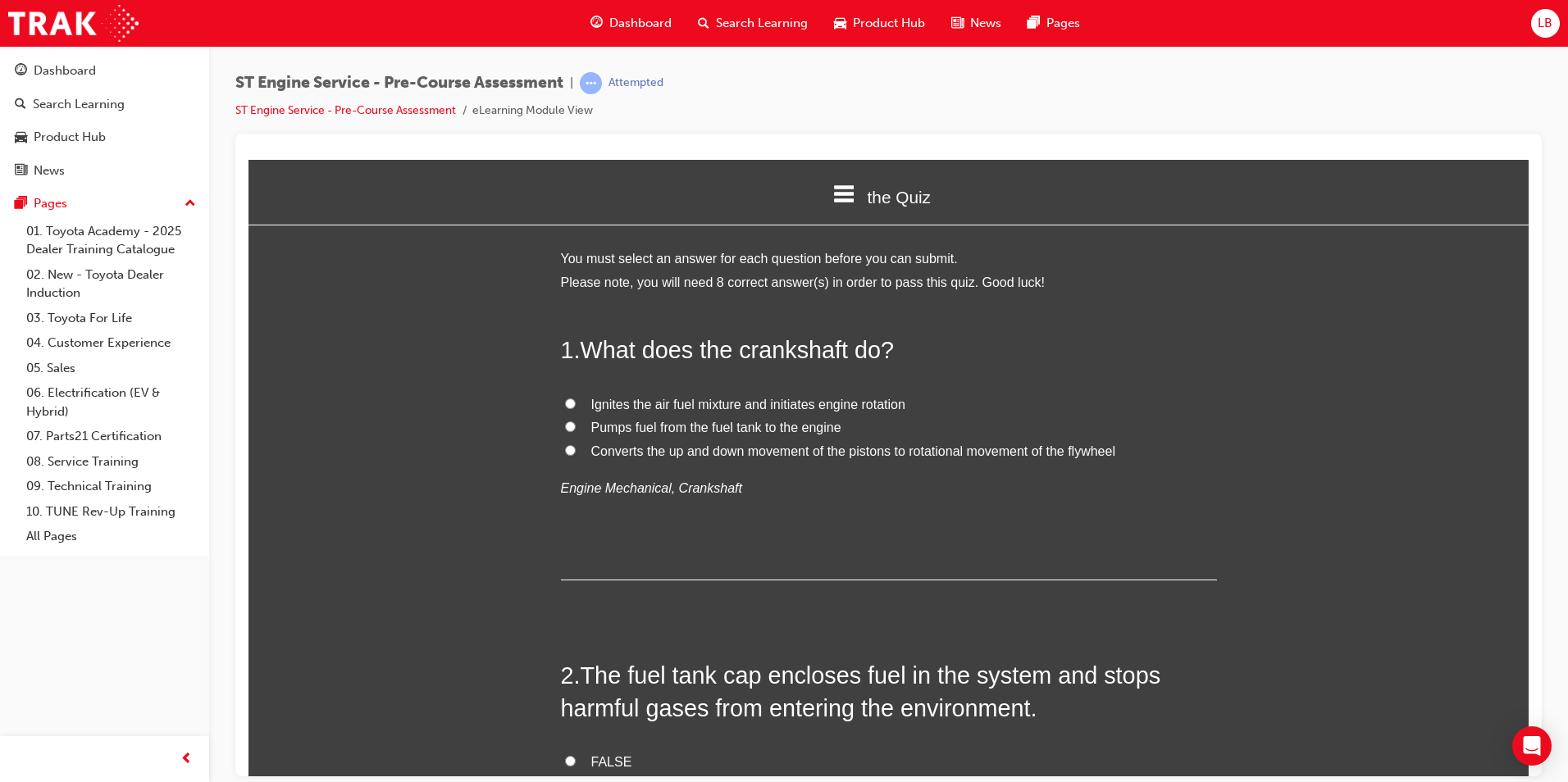
click at [632, 452] on span "Converts the up and down movement of the pistons to rotational movement of the …" at bounding box center [854, 451] width 524 height 14
click at [576, 452] on input "Converts the up and down movement of the pistons to rotational movement of the …" at bounding box center [570, 450] width 11 height 11
radio input "true"
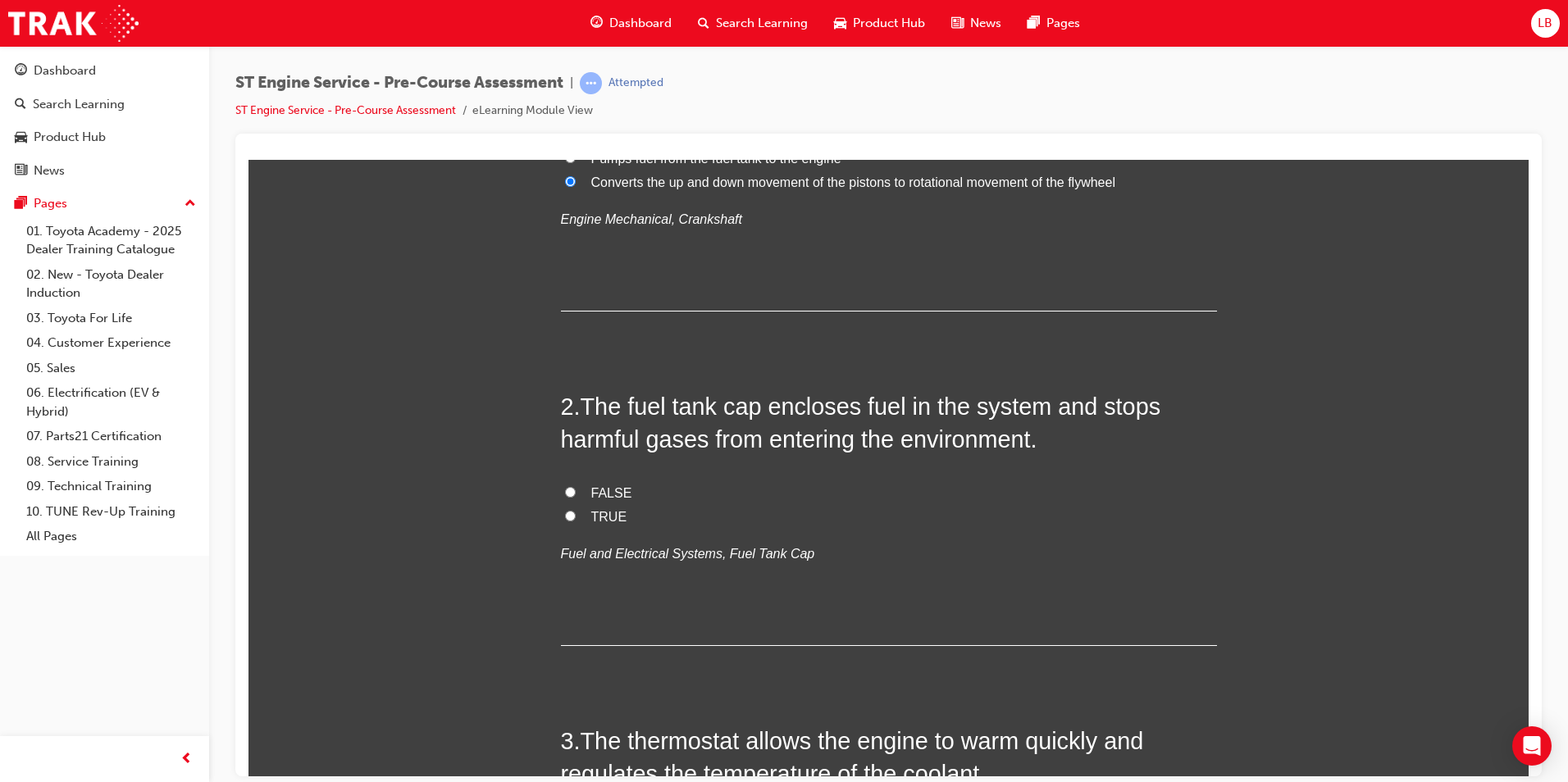
scroll to position [328, 0]
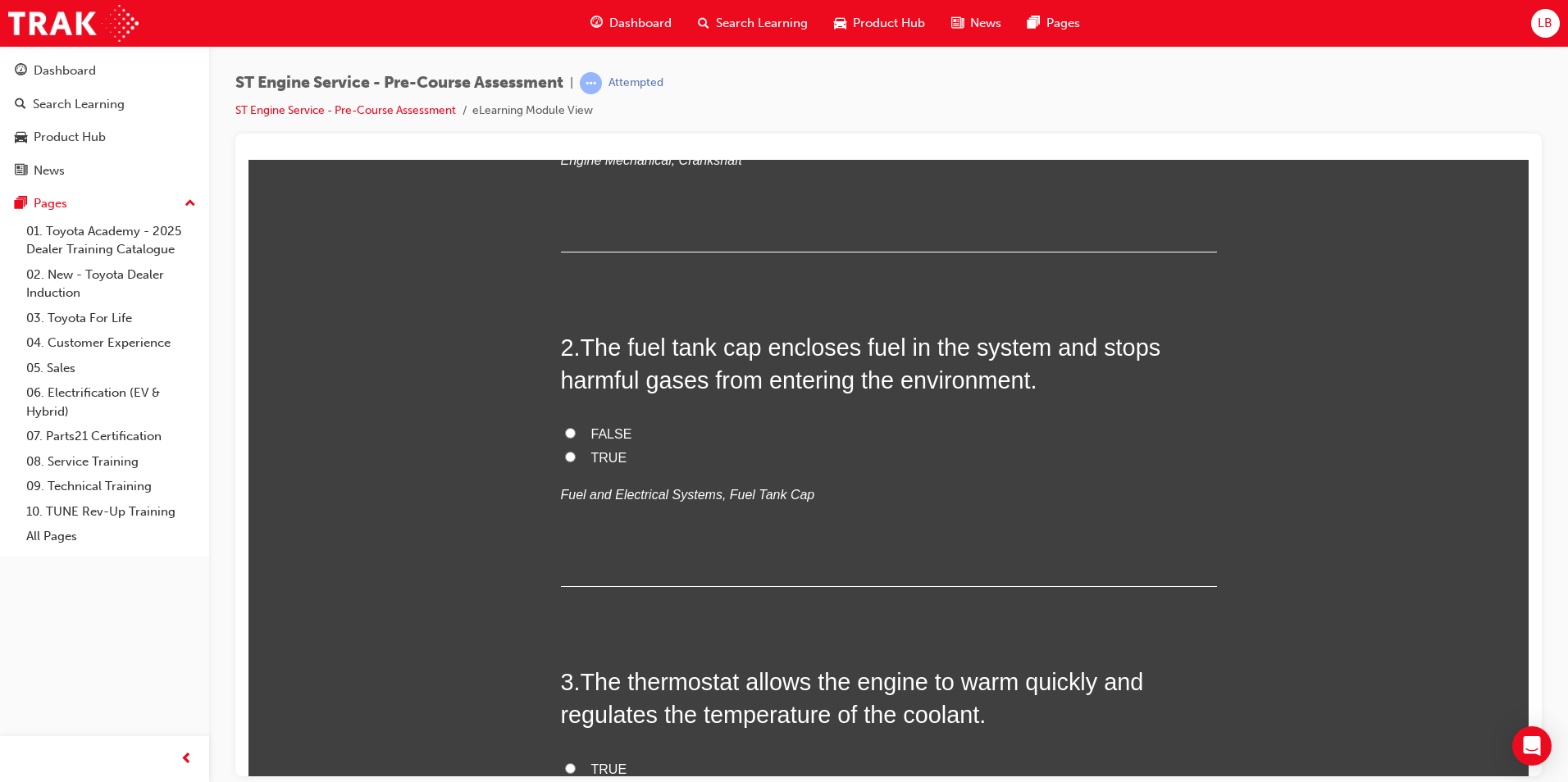
click at [595, 451] on span "TRUE" at bounding box center [609, 457] width 36 height 14
click at [576, 451] on input "TRUE" at bounding box center [570, 457] width 11 height 11
radio input "true"
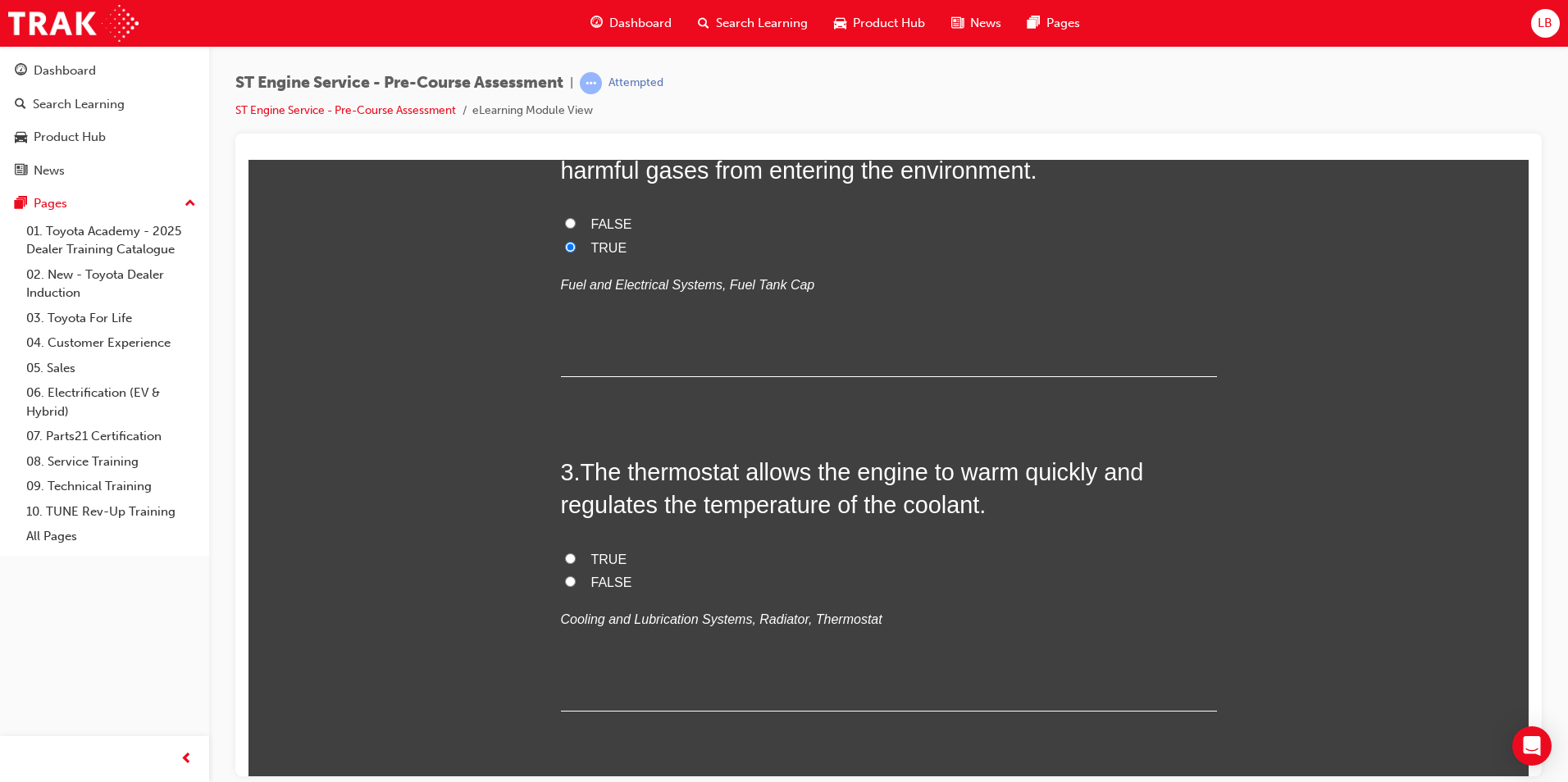
scroll to position [739, 0]
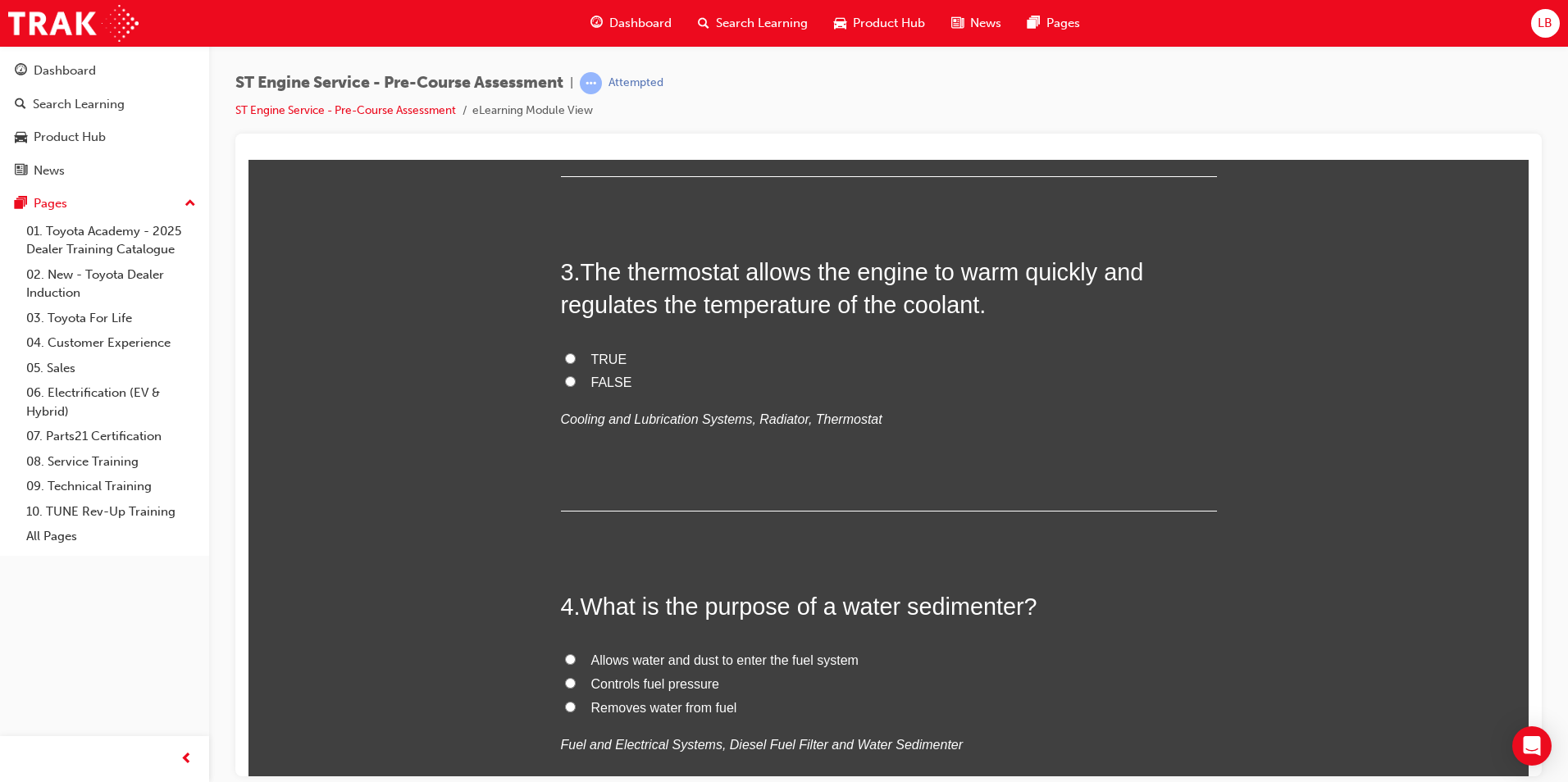
click at [592, 355] on span "TRUE" at bounding box center [609, 358] width 36 height 14
click at [576, 355] on input "TRUE" at bounding box center [570, 358] width 11 height 11
radio input "true"
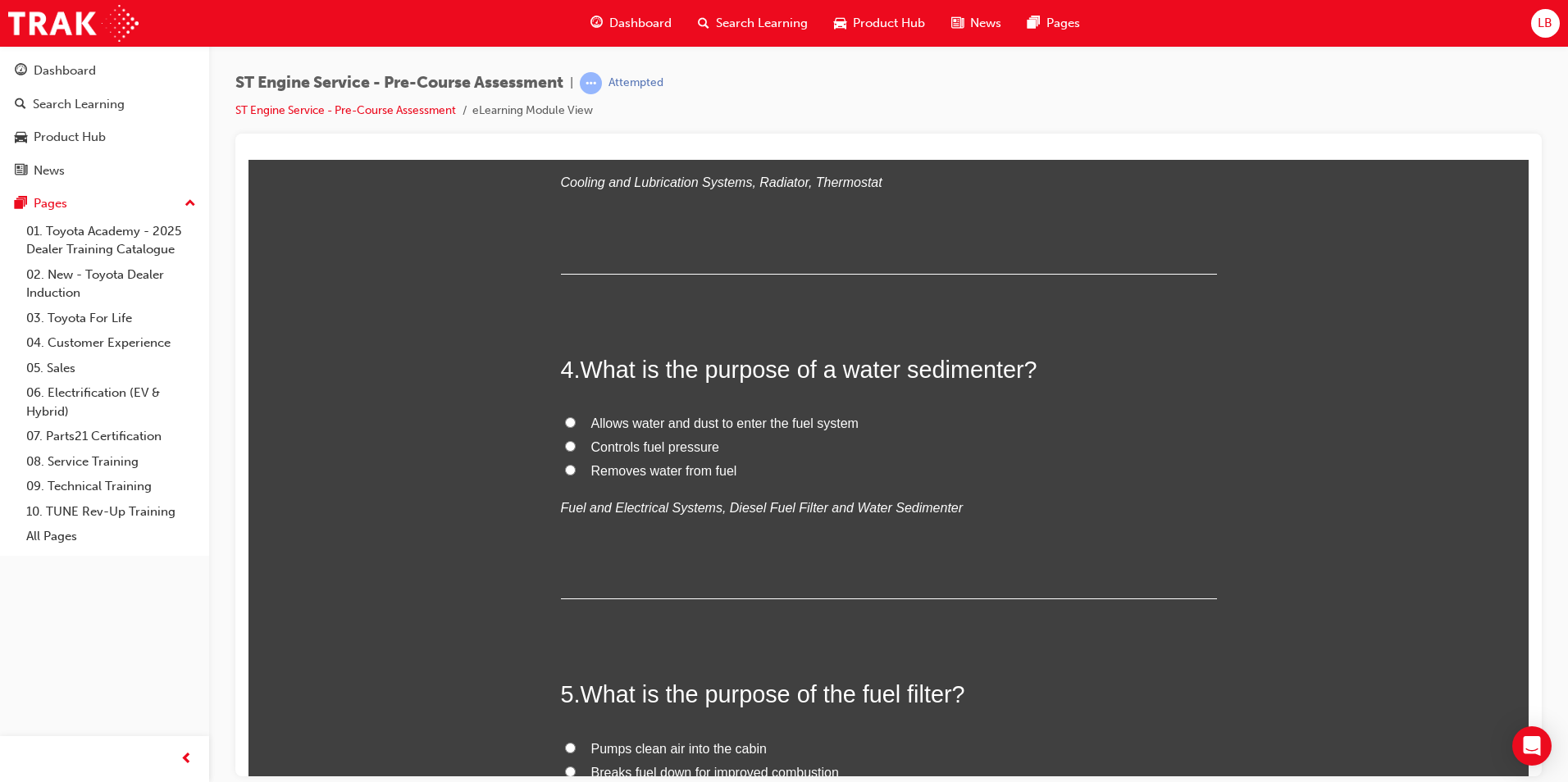
scroll to position [984, 0]
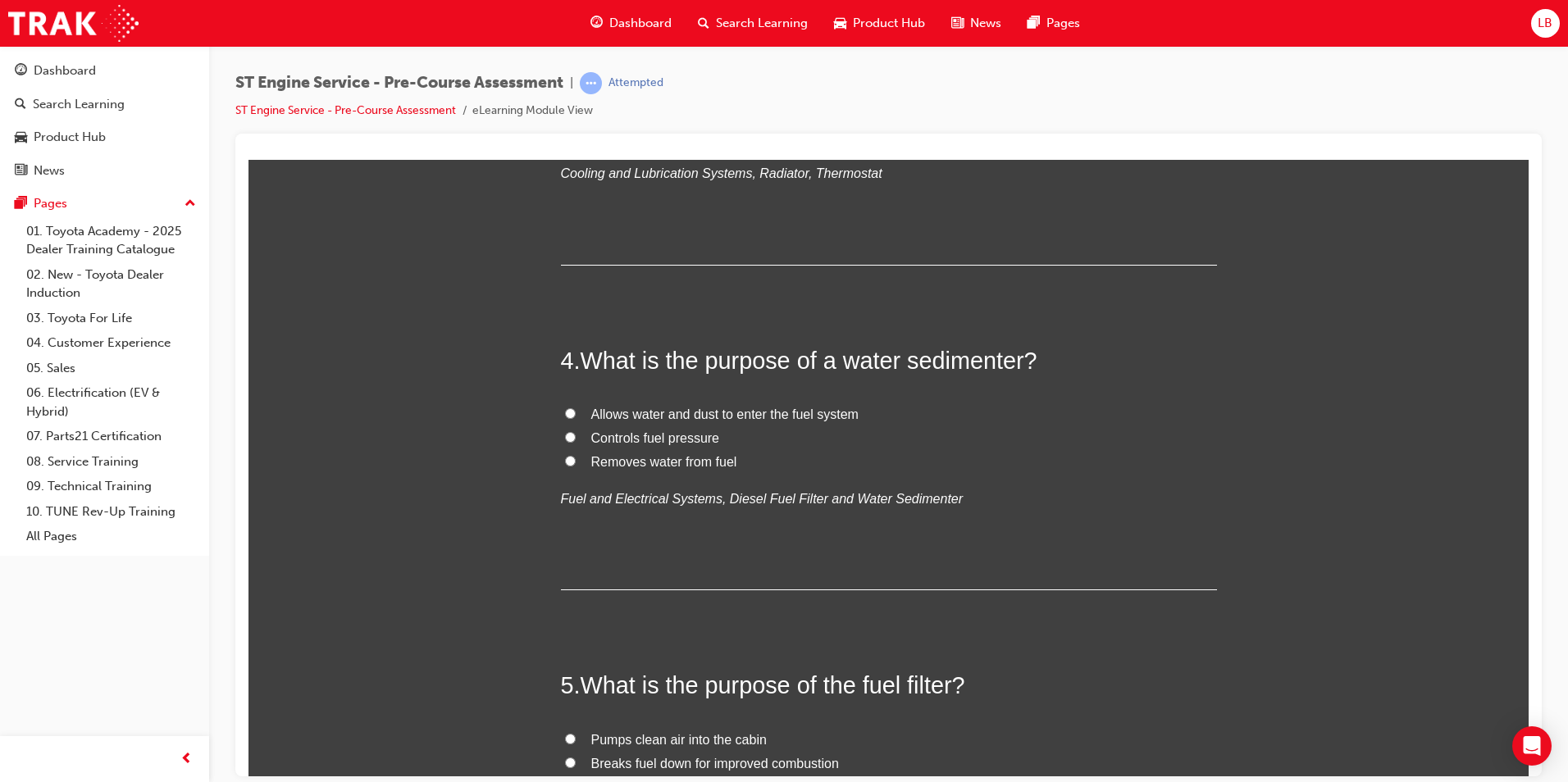
click at [625, 463] on span "Removes water from fuel" at bounding box center [664, 461] width 146 height 14
click at [576, 463] on input "Removes water from fuel" at bounding box center [570, 461] width 11 height 11
radio input "true"
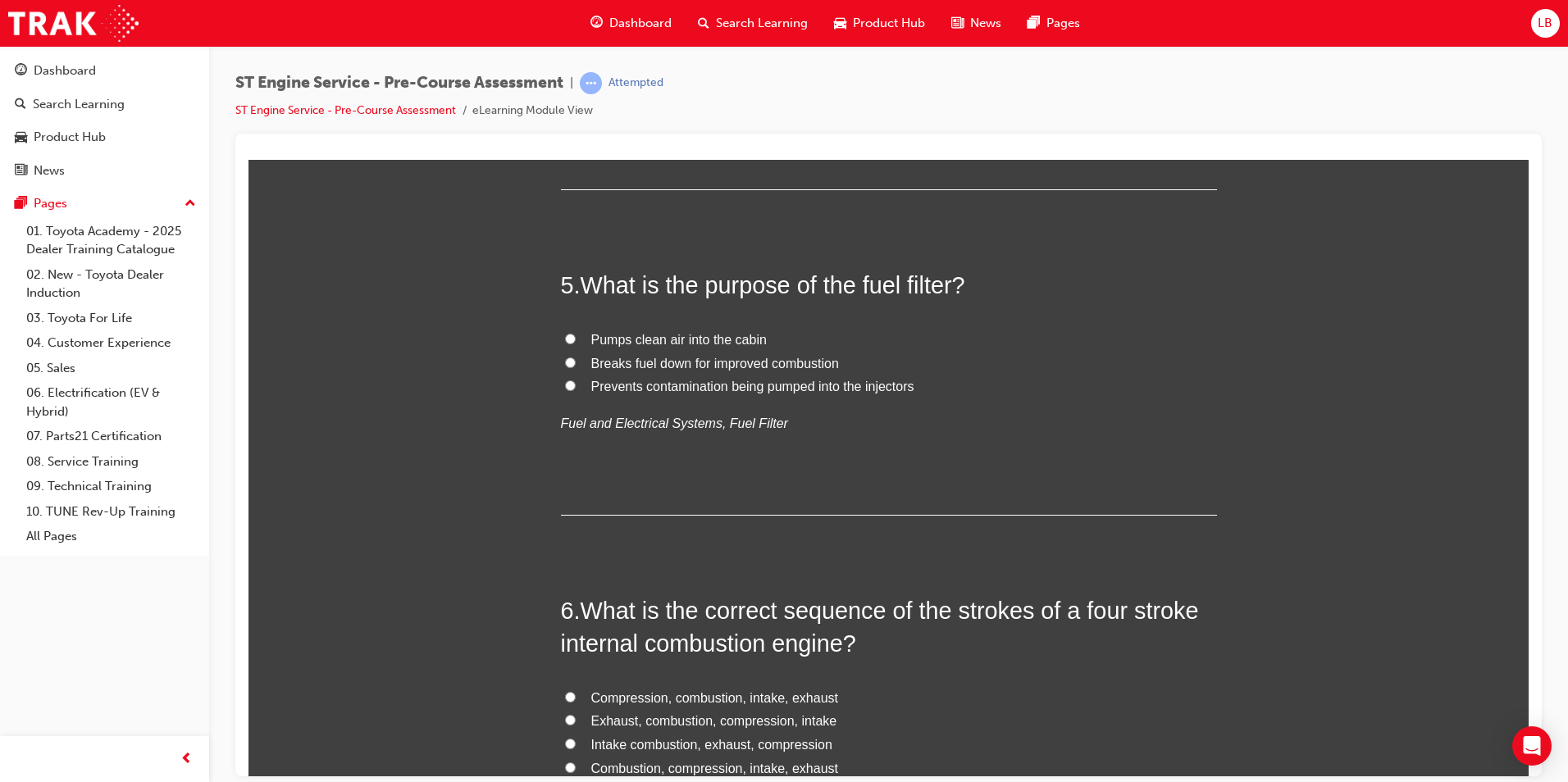
scroll to position [1394, 0]
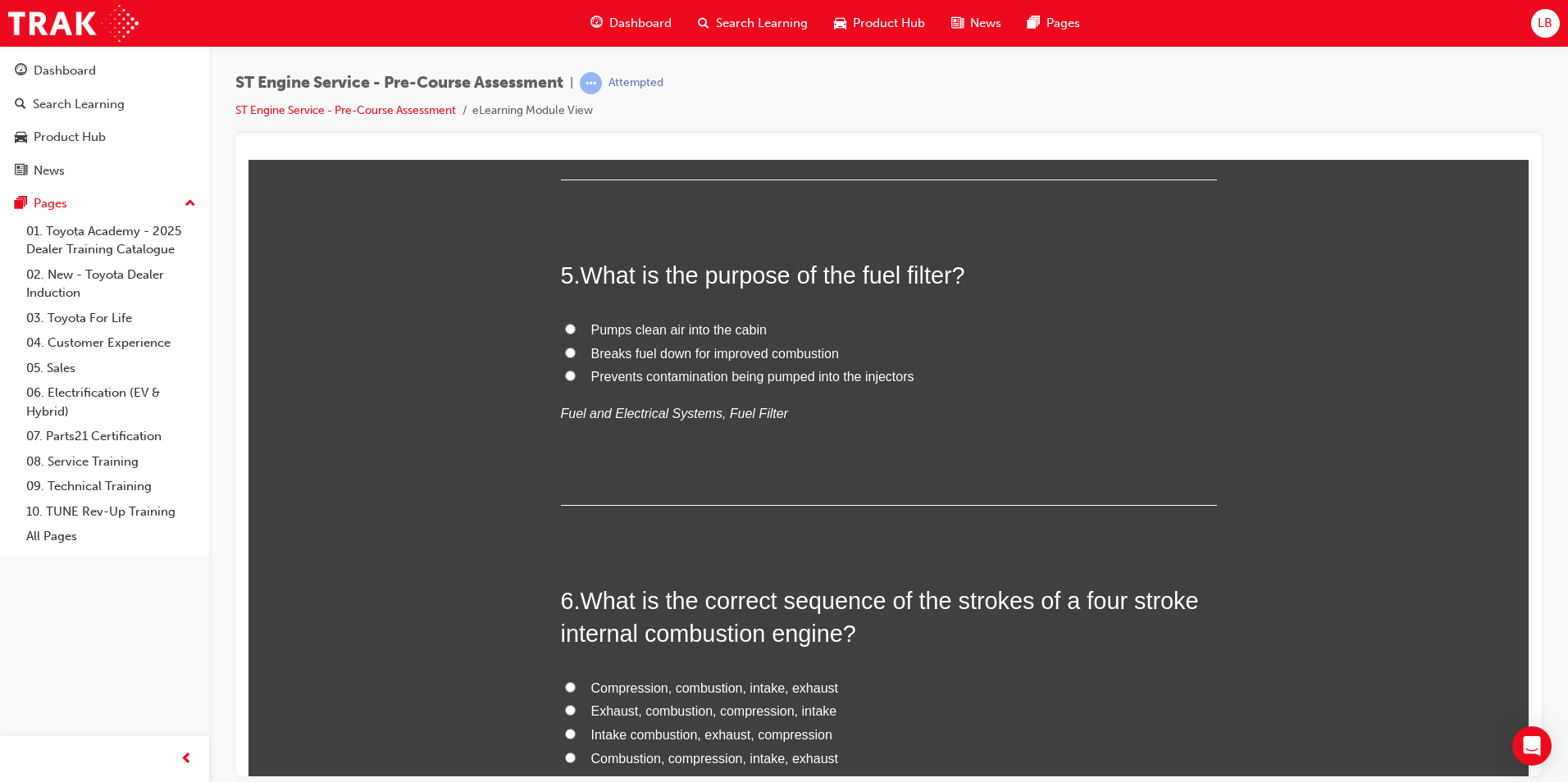
click at [635, 379] on span "Prevents contamination being pumped into the injectors" at bounding box center [753, 376] width 323 height 14
click at [576, 379] on input "Prevents contamination being pumped into the injectors" at bounding box center [570, 376] width 11 height 11
radio input "true"
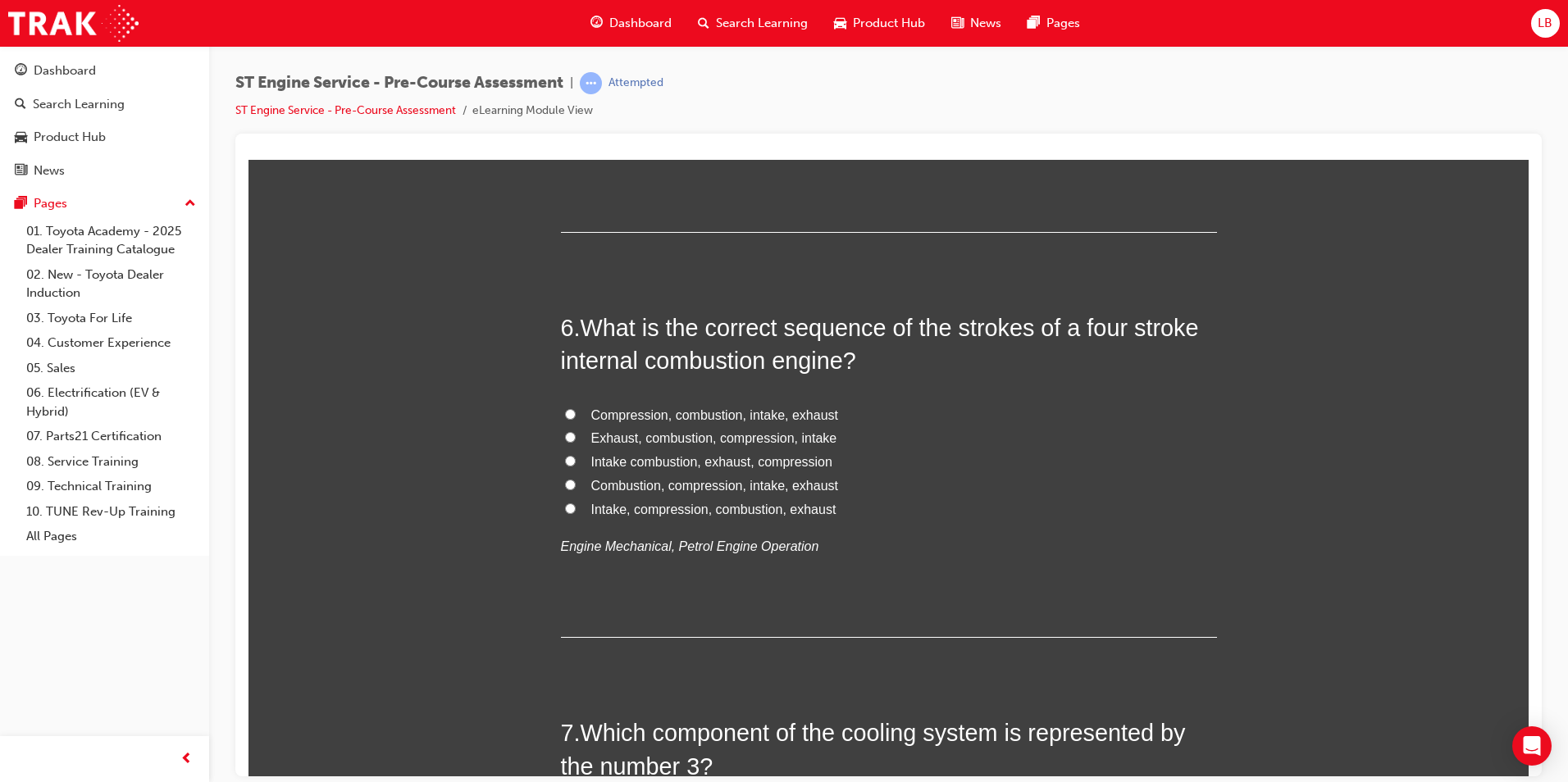
scroll to position [1723, 0]
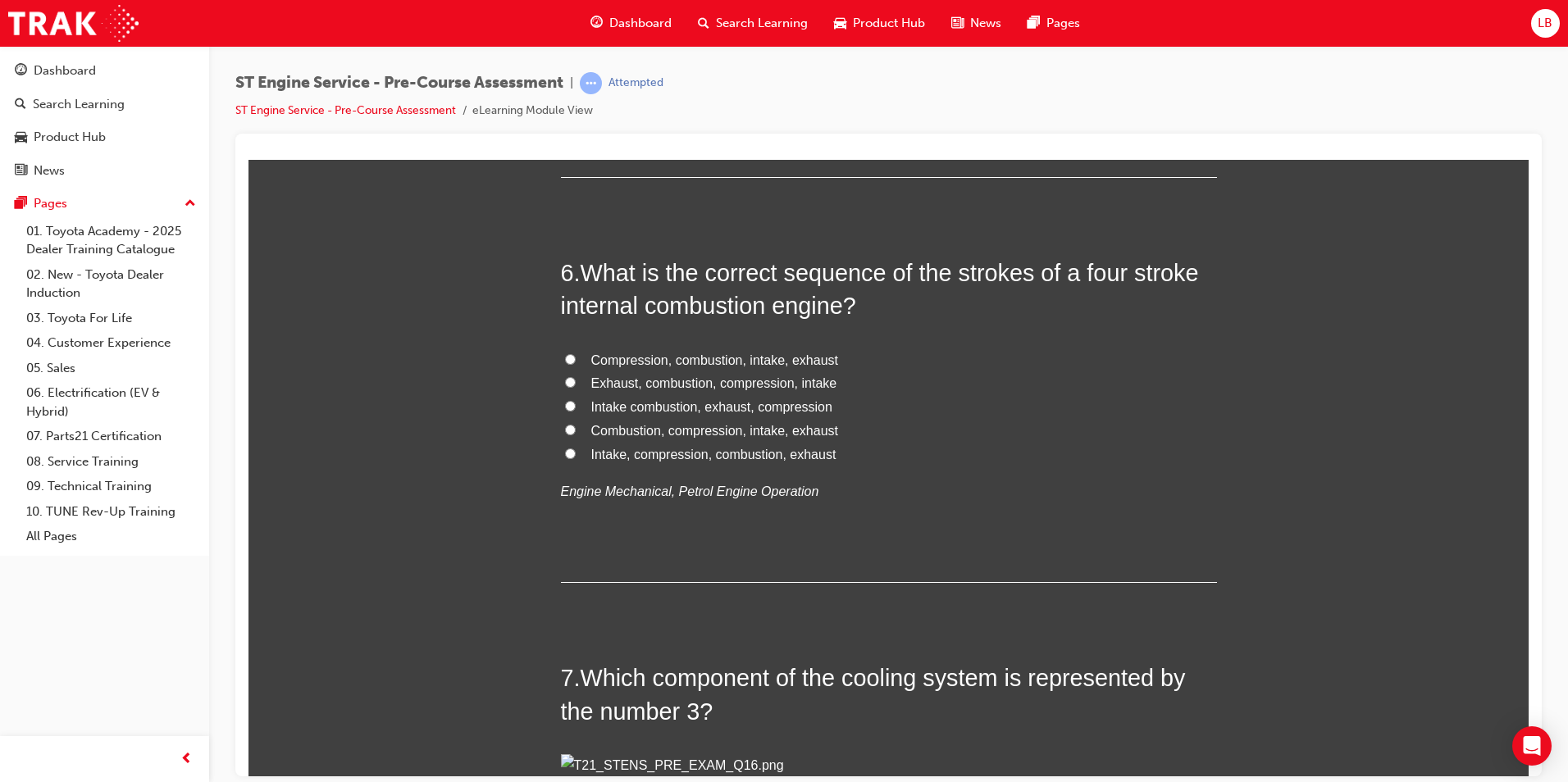
click at [565, 451] on input "Intake, compression, combustion, exhaust" at bounding box center [570, 453] width 11 height 11
radio input "true"
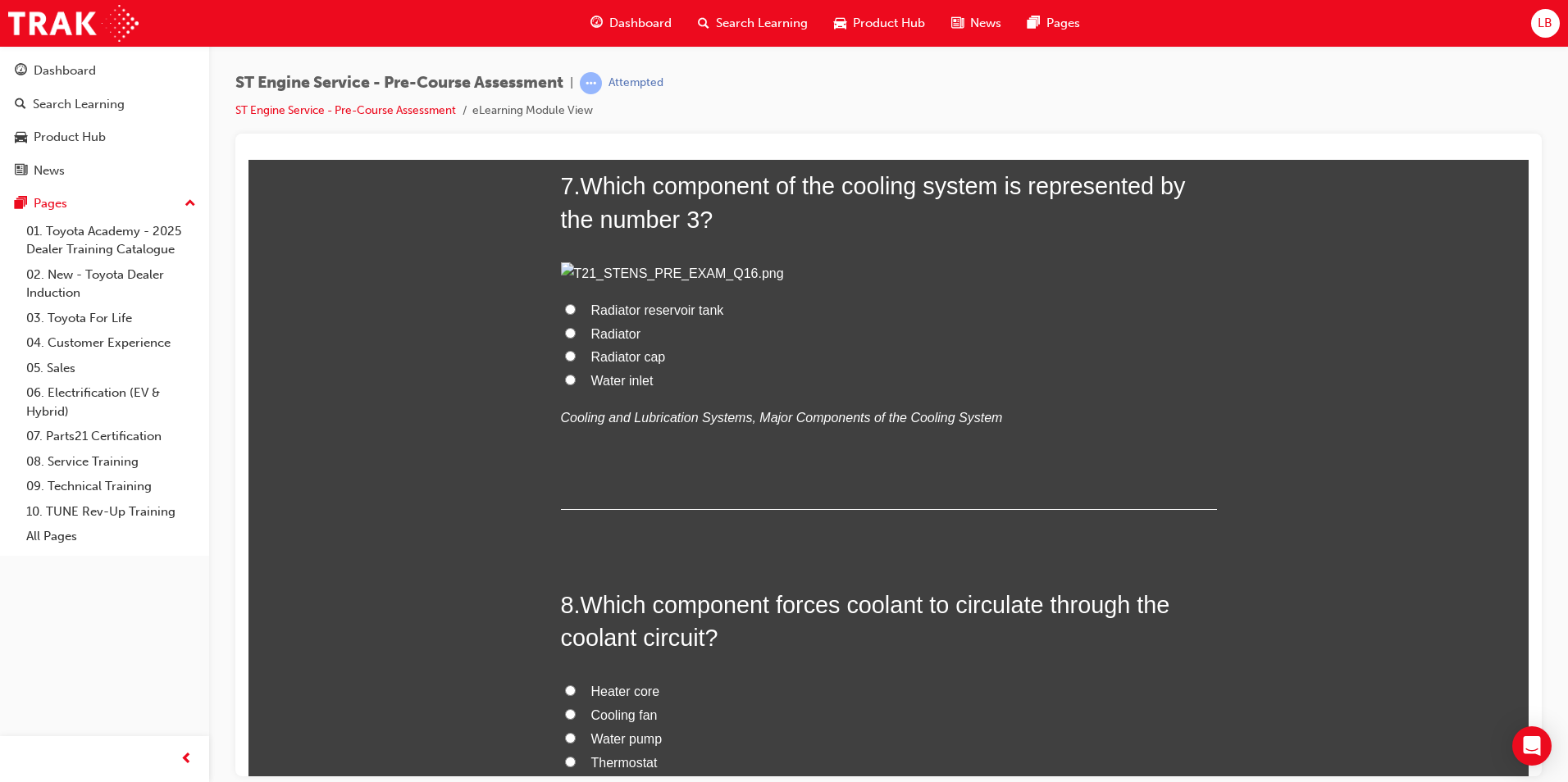
scroll to position [2296, 0]
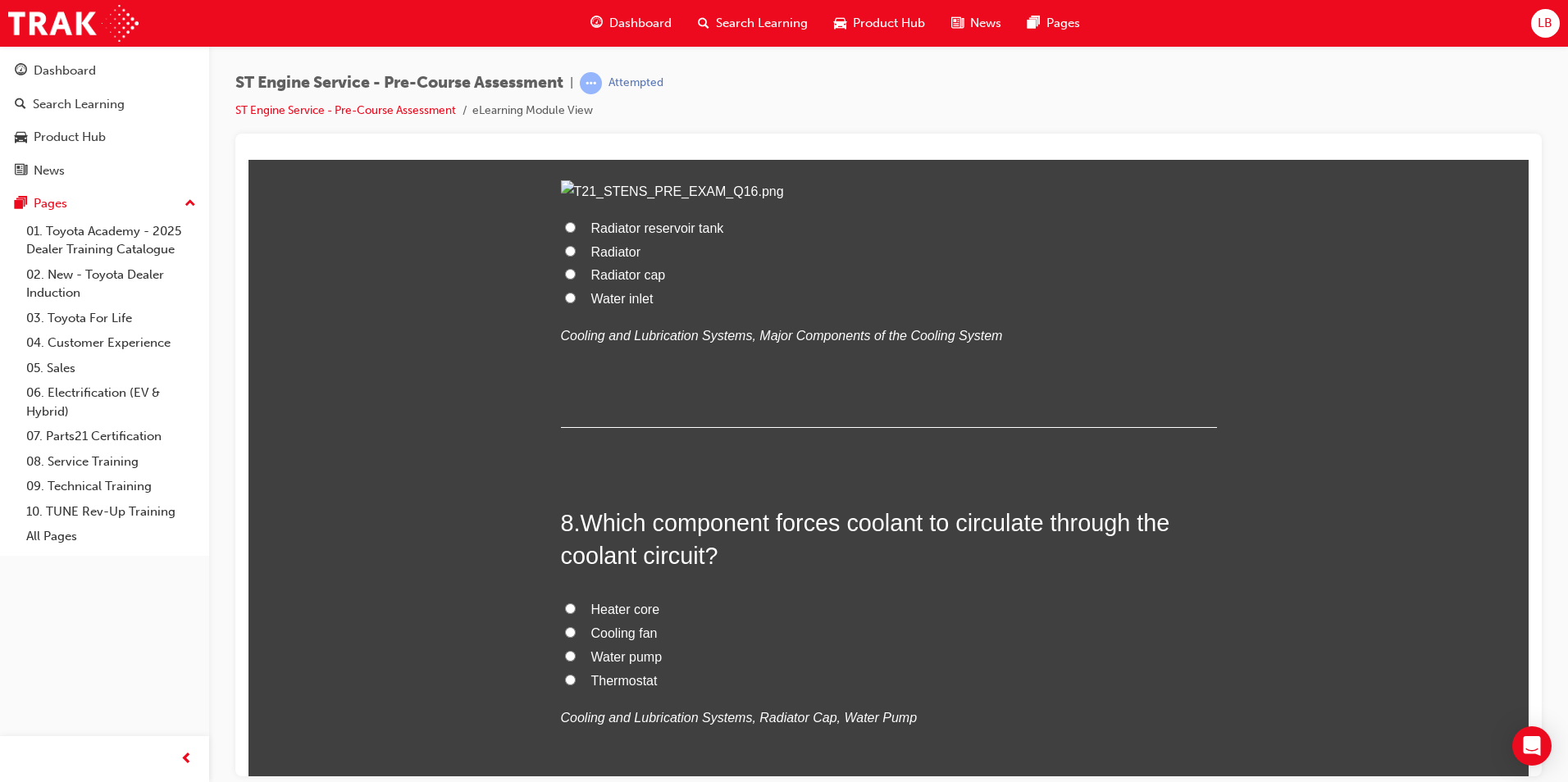
click at [594, 282] on span "Radiator cap" at bounding box center [628, 274] width 75 height 14
click at [576, 279] on input "Radiator cap" at bounding box center [570, 273] width 11 height 11
radio input "true"
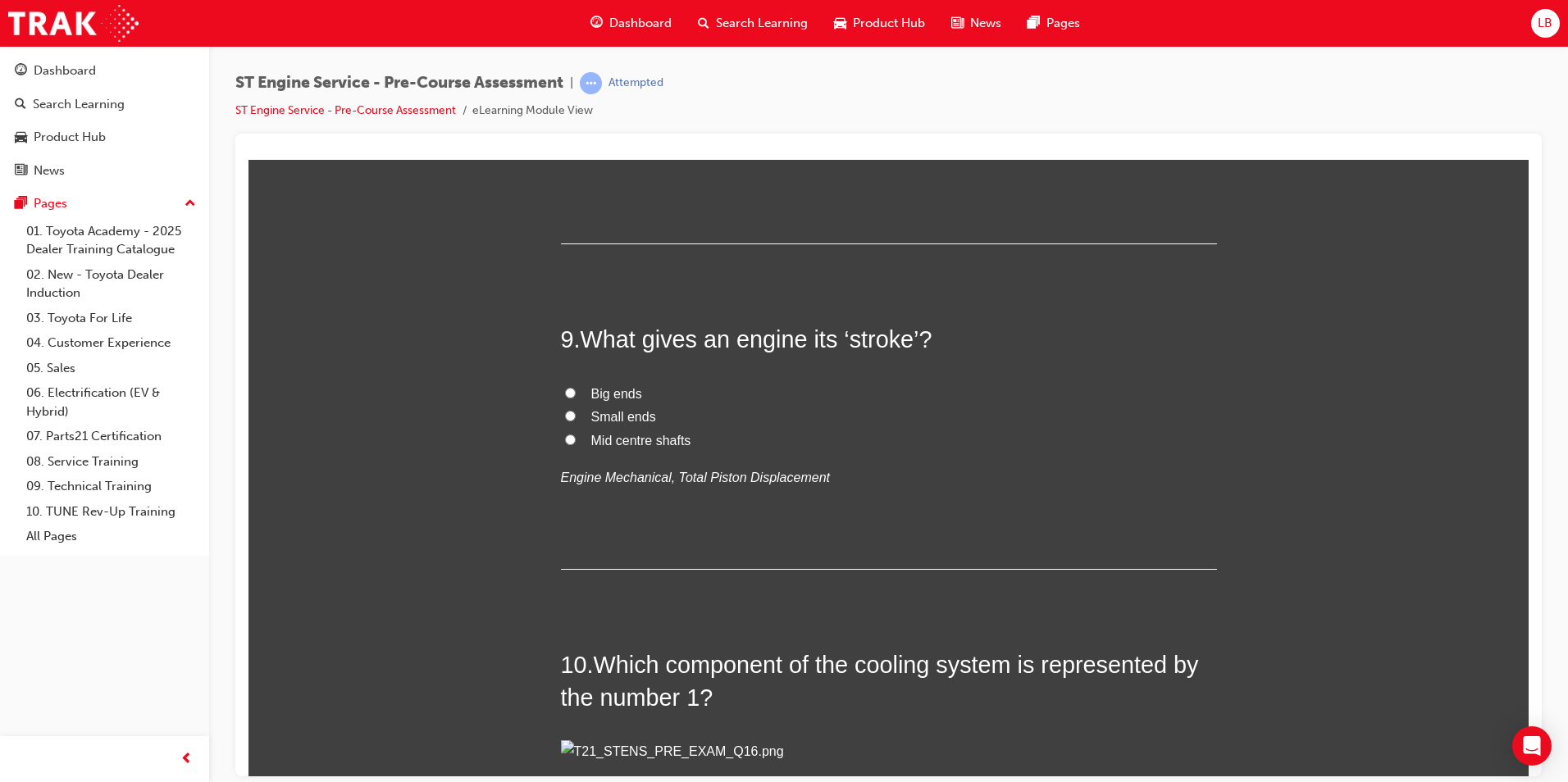
scroll to position [2870, 0]
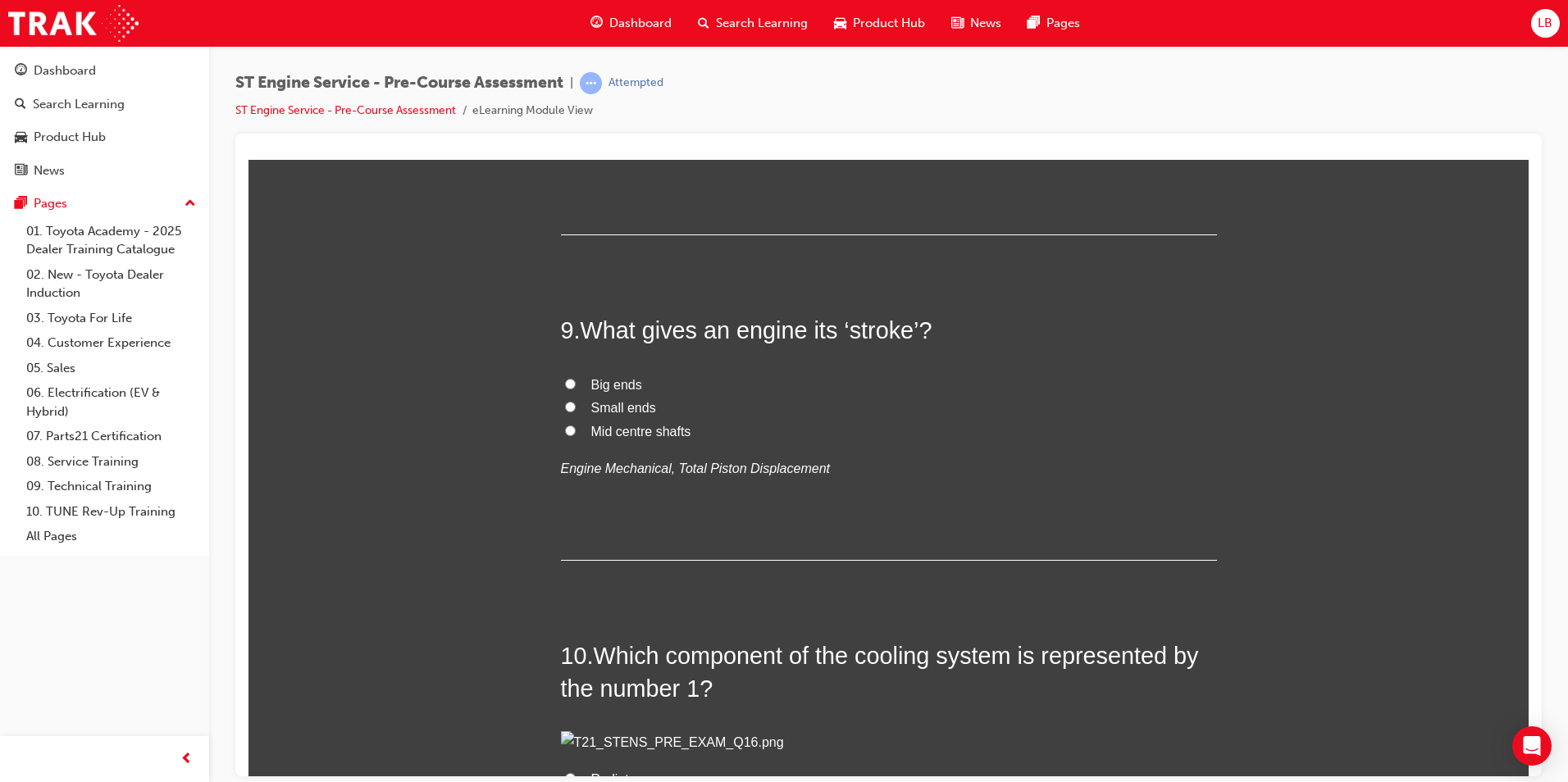
click at [610, 90] on span "Water pump" at bounding box center [627, 82] width 71 height 14
click at [576, 87] on input "Water pump" at bounding box center [570, 82] width 11 height 11
radio input "true"
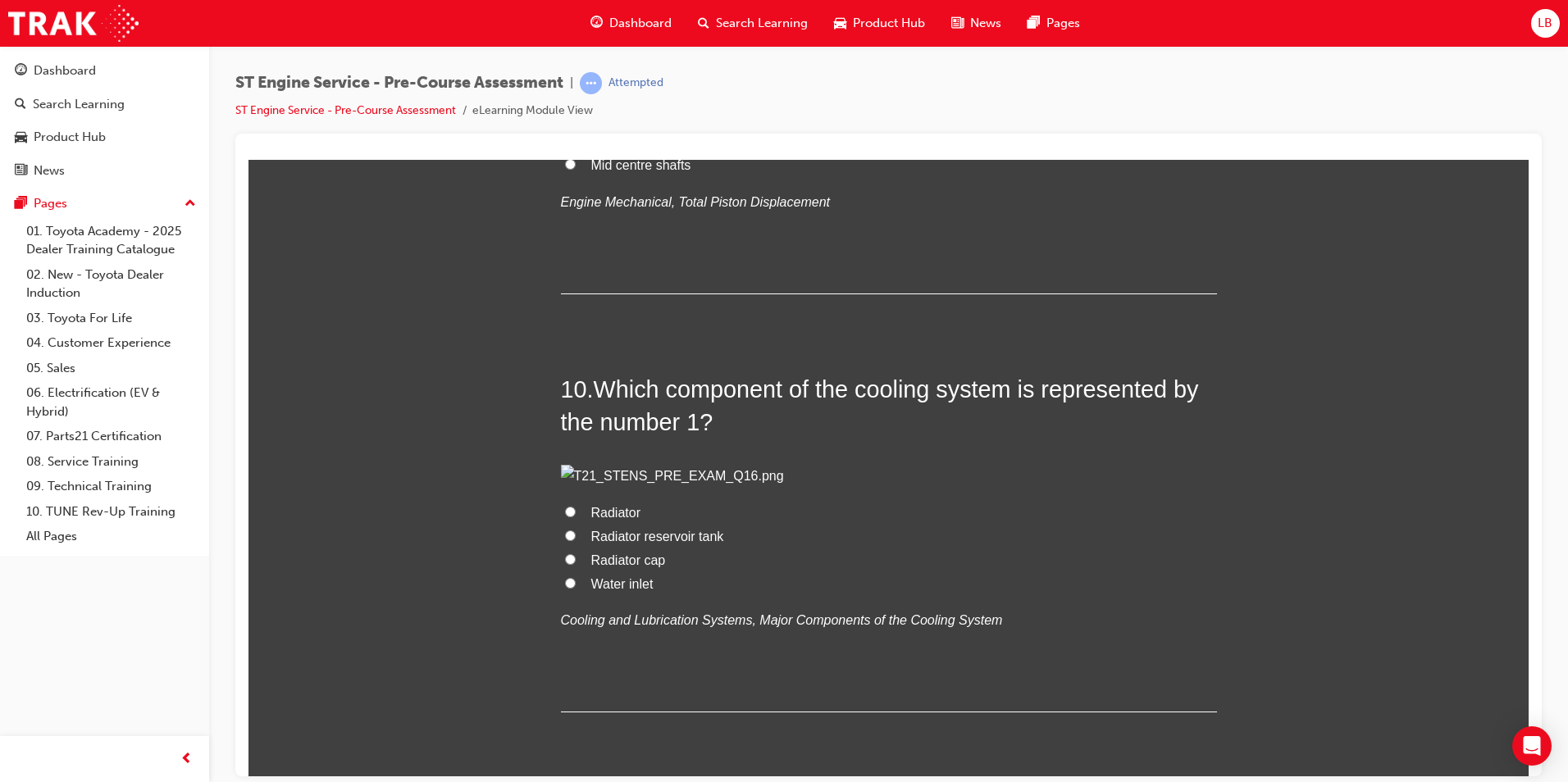
scroll to position [3280, 0]
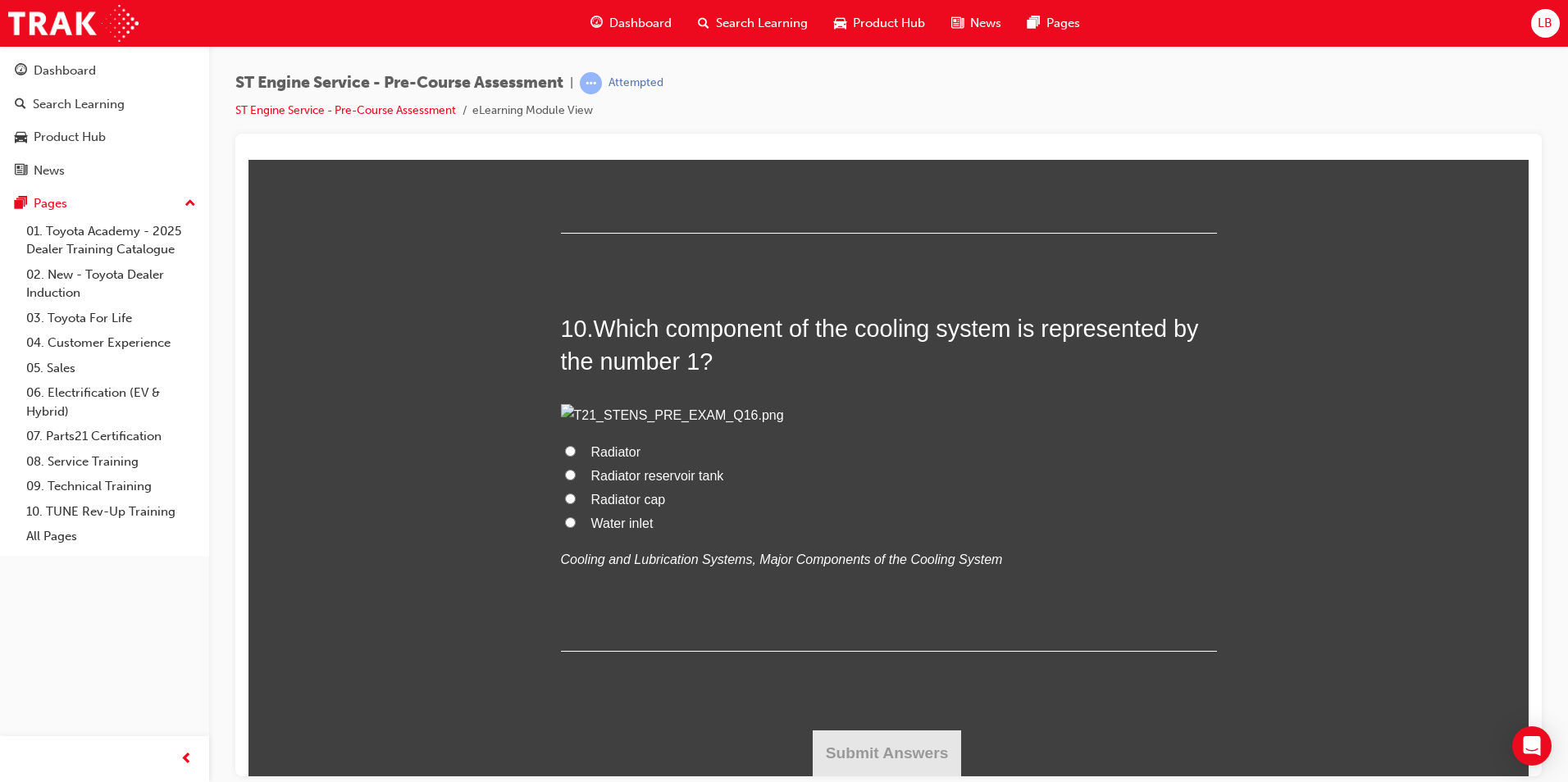
click at [565, 62] on input "Big ends" at bounding box center [570, 56] width 11 height 11
radio input "true"
click at [592, 458] on span "Radiator" at bounding box center [616, 451] width 49 height 14
click at [576, 456] on input "Radiator" at bounding box center [570, 451] width 11 height 11
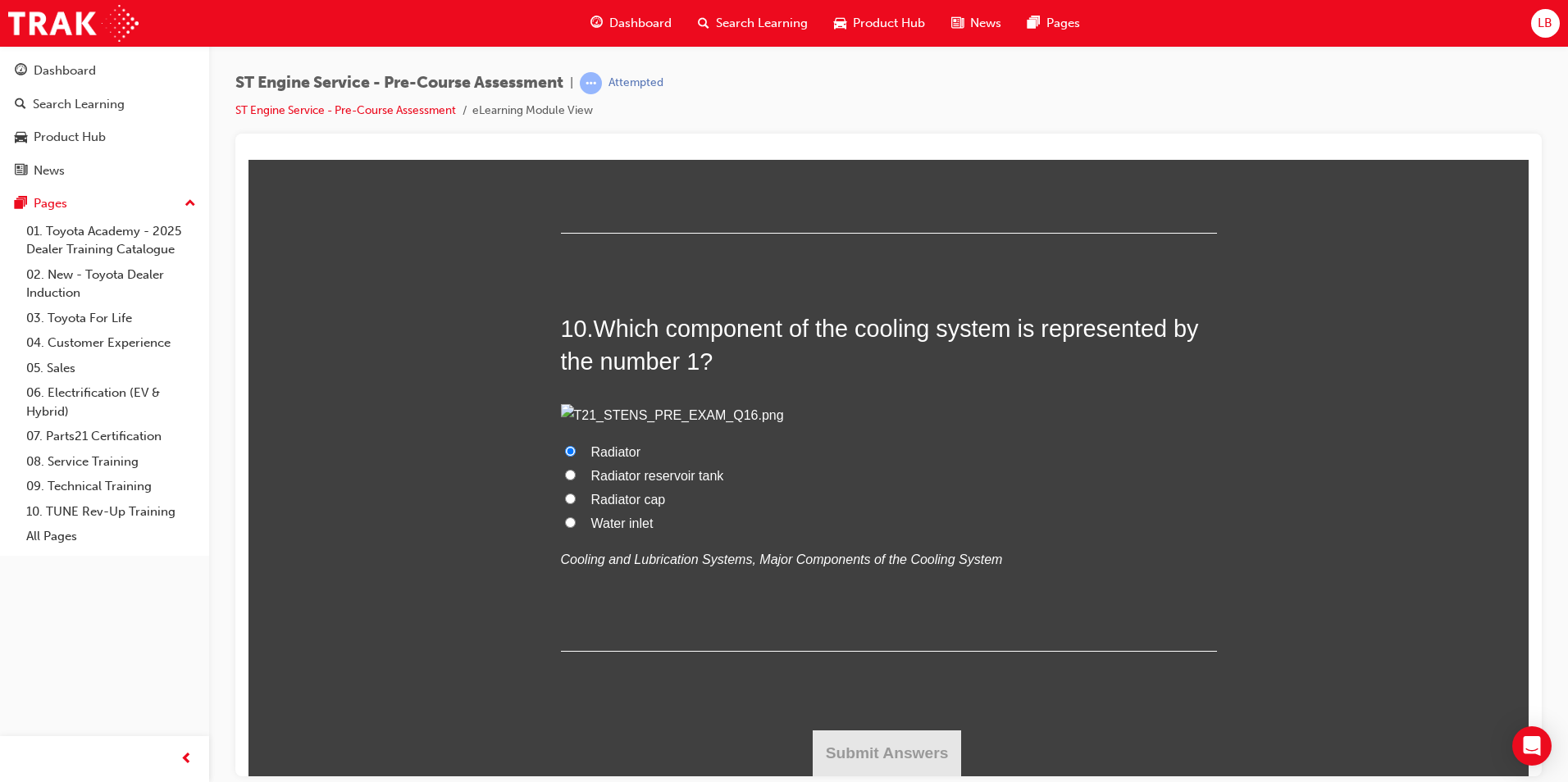
radio input "true"
click at [872, 758] on button "Submit Answers" at bounding box center [887, 753] width 150 height 46
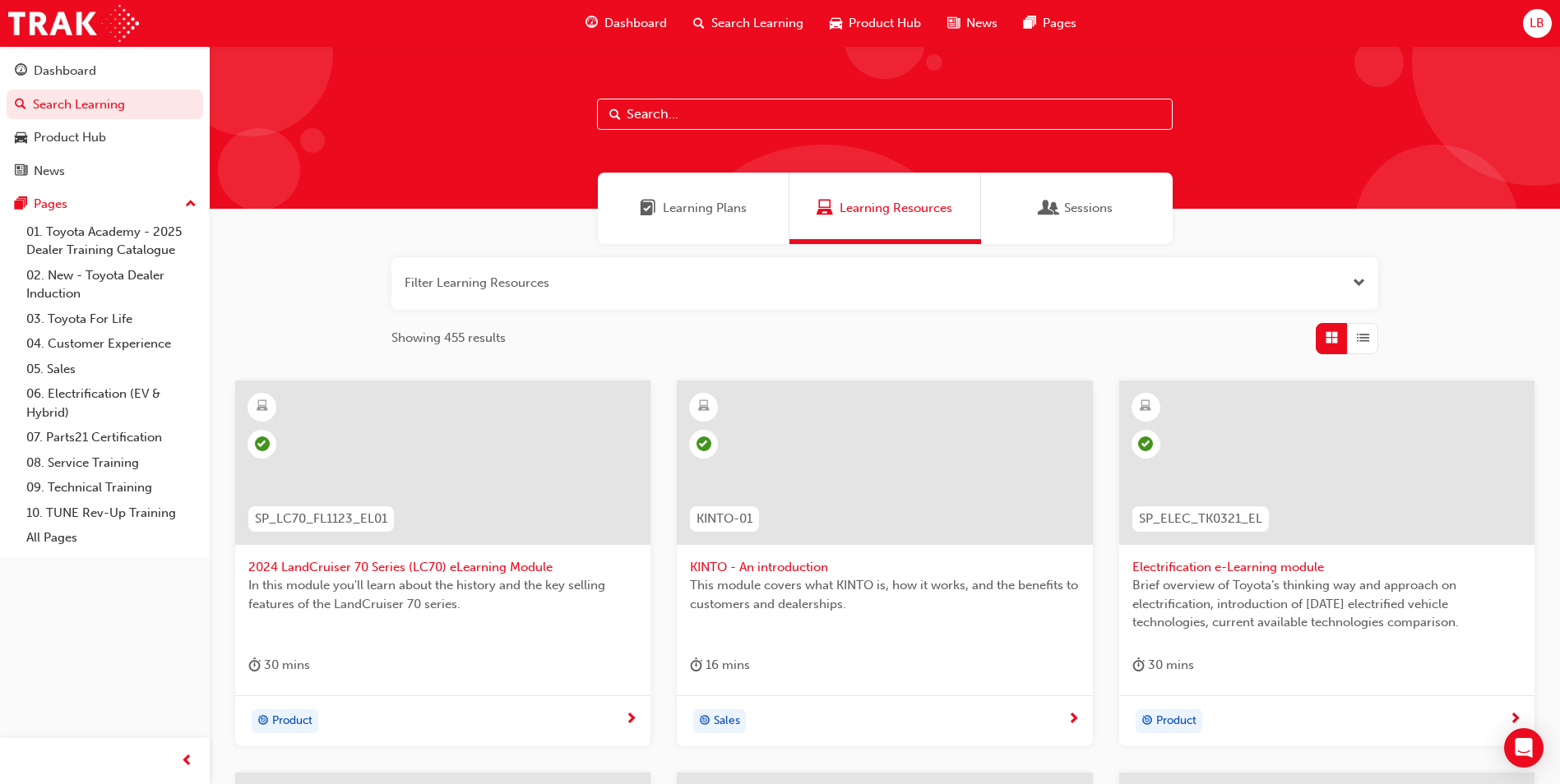
click at [711, 109] on input "text" at bounding box center [885, 115] width 576 height 31
type input "st engine service"
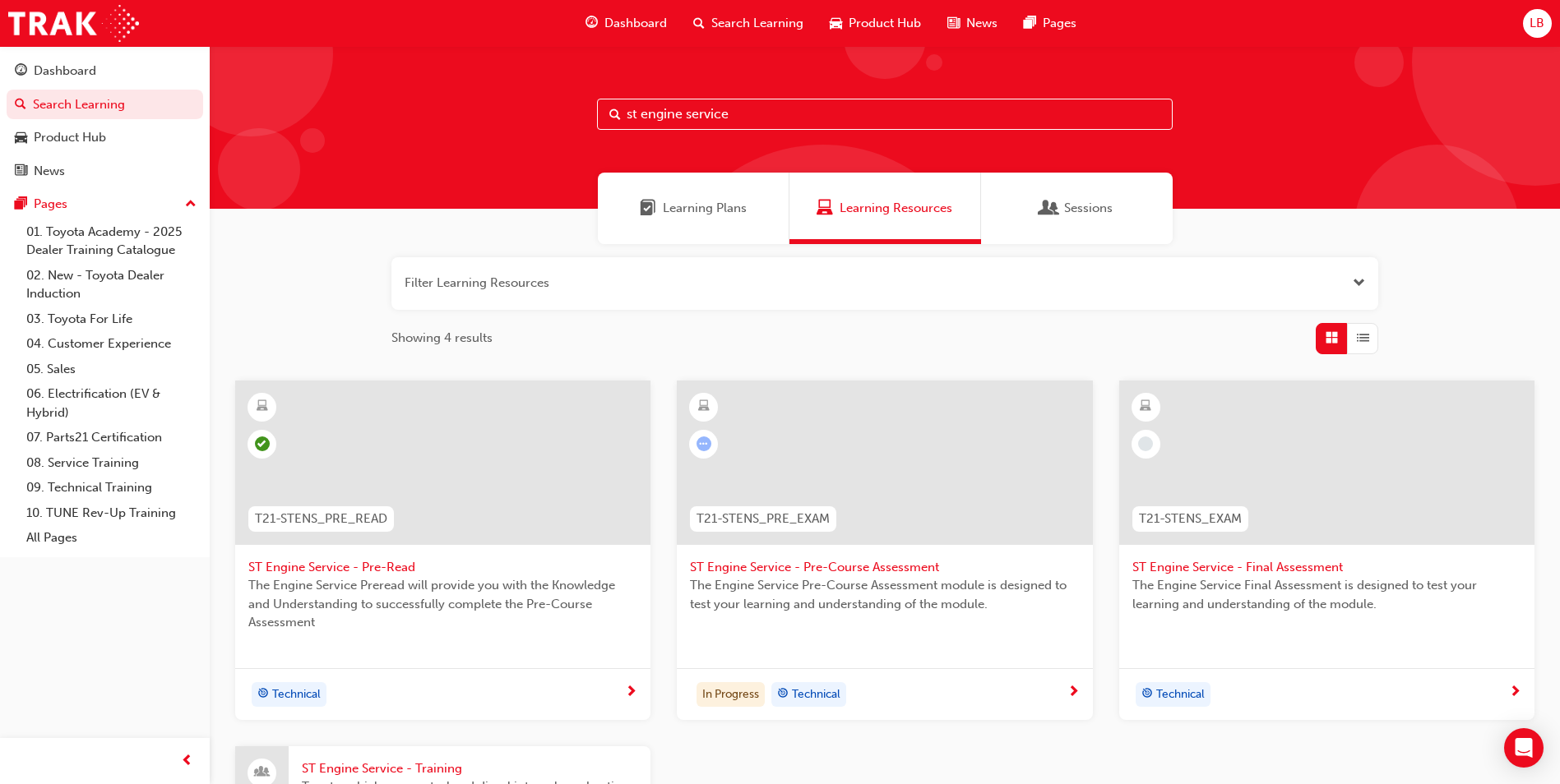
click at [350, 571] on span "ST Engine Service - Pre-Read" at bounding box center [443, 567] width 389 height 19
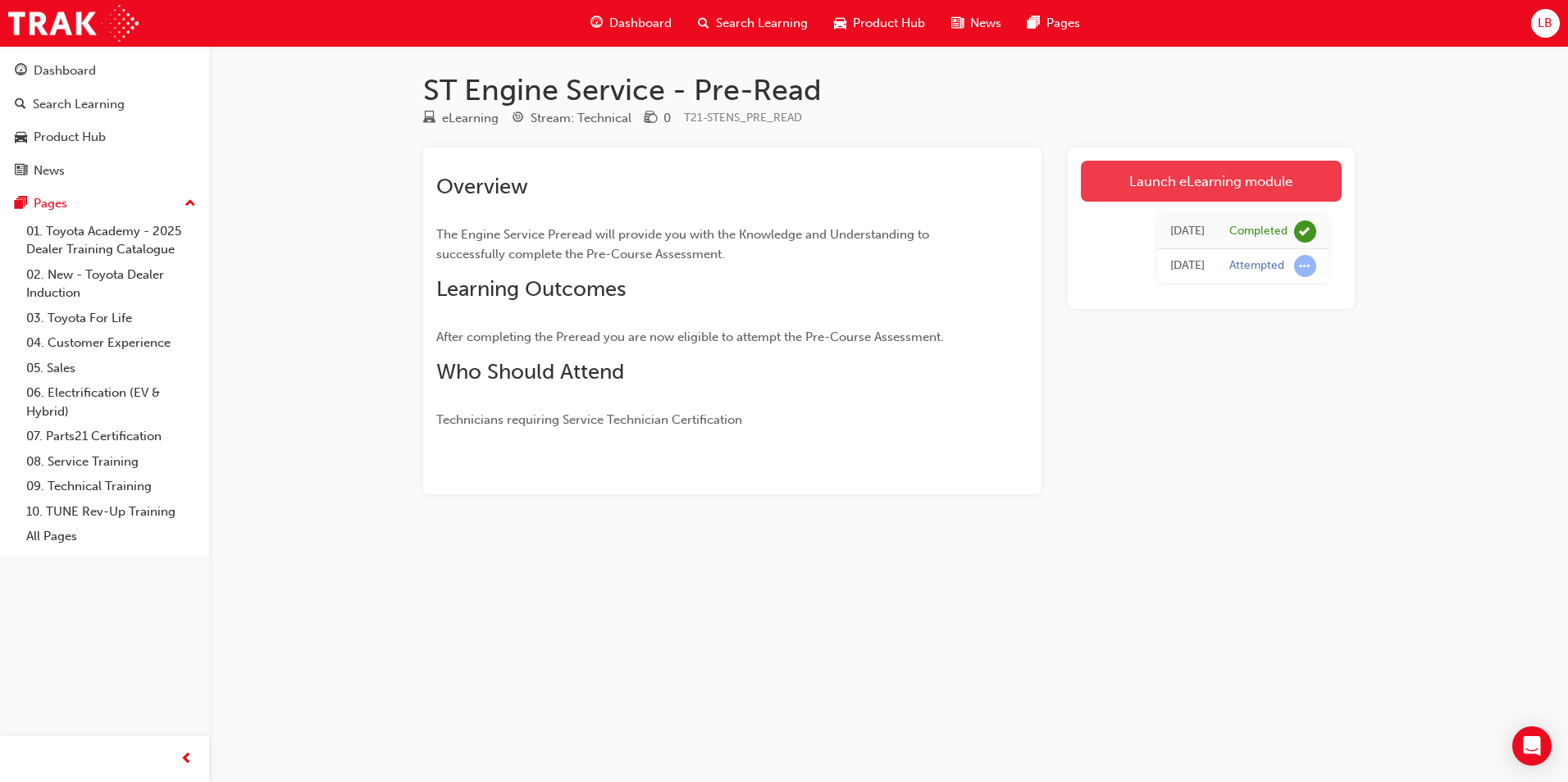
click at [1215, 176] on link "Launch eLearning module" at bounding box center [1211, 181] width 260 height 41
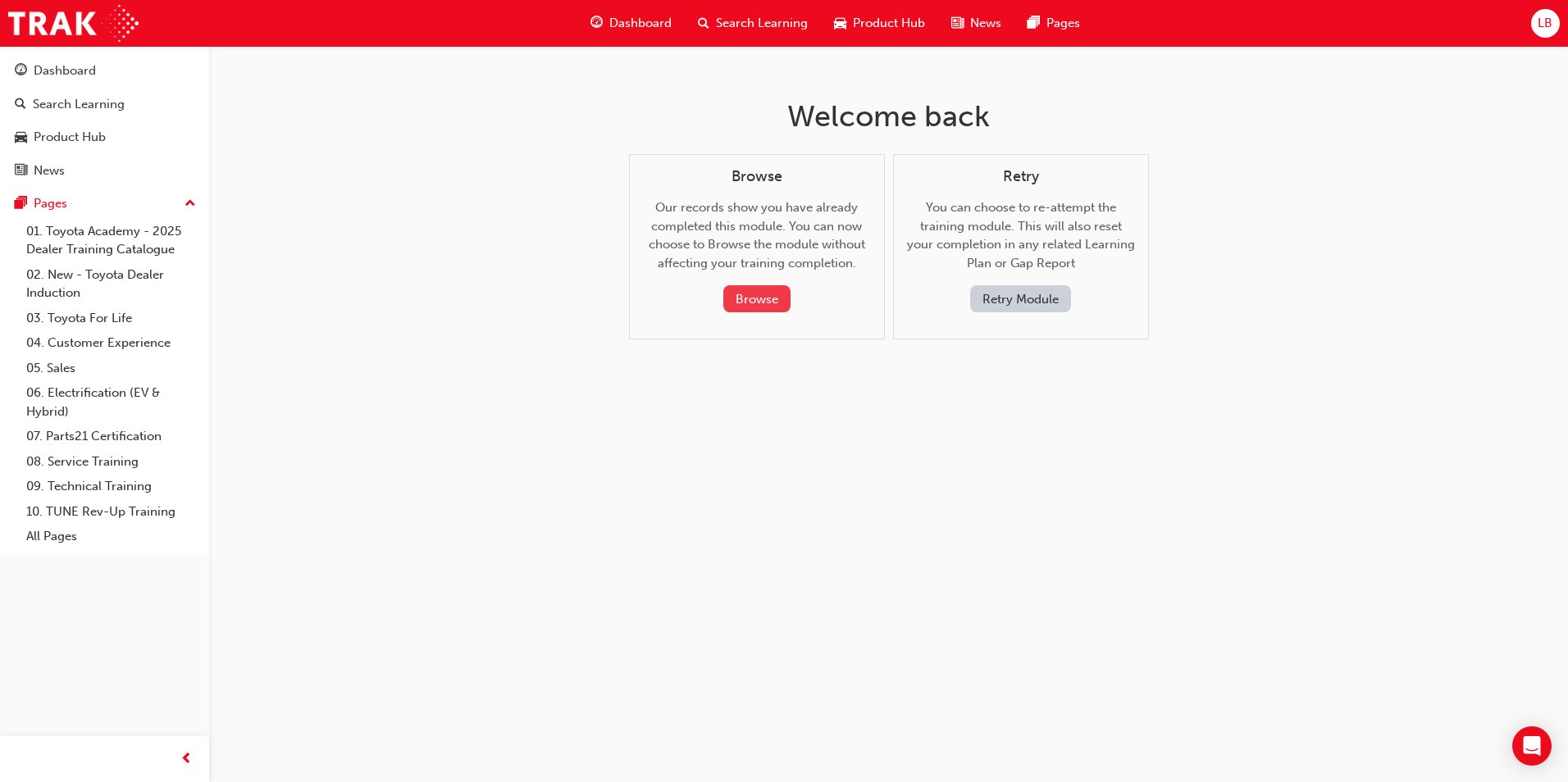
click at [772, 302] on button "Browse" at bounding box center [757, 298] width 67 height 27
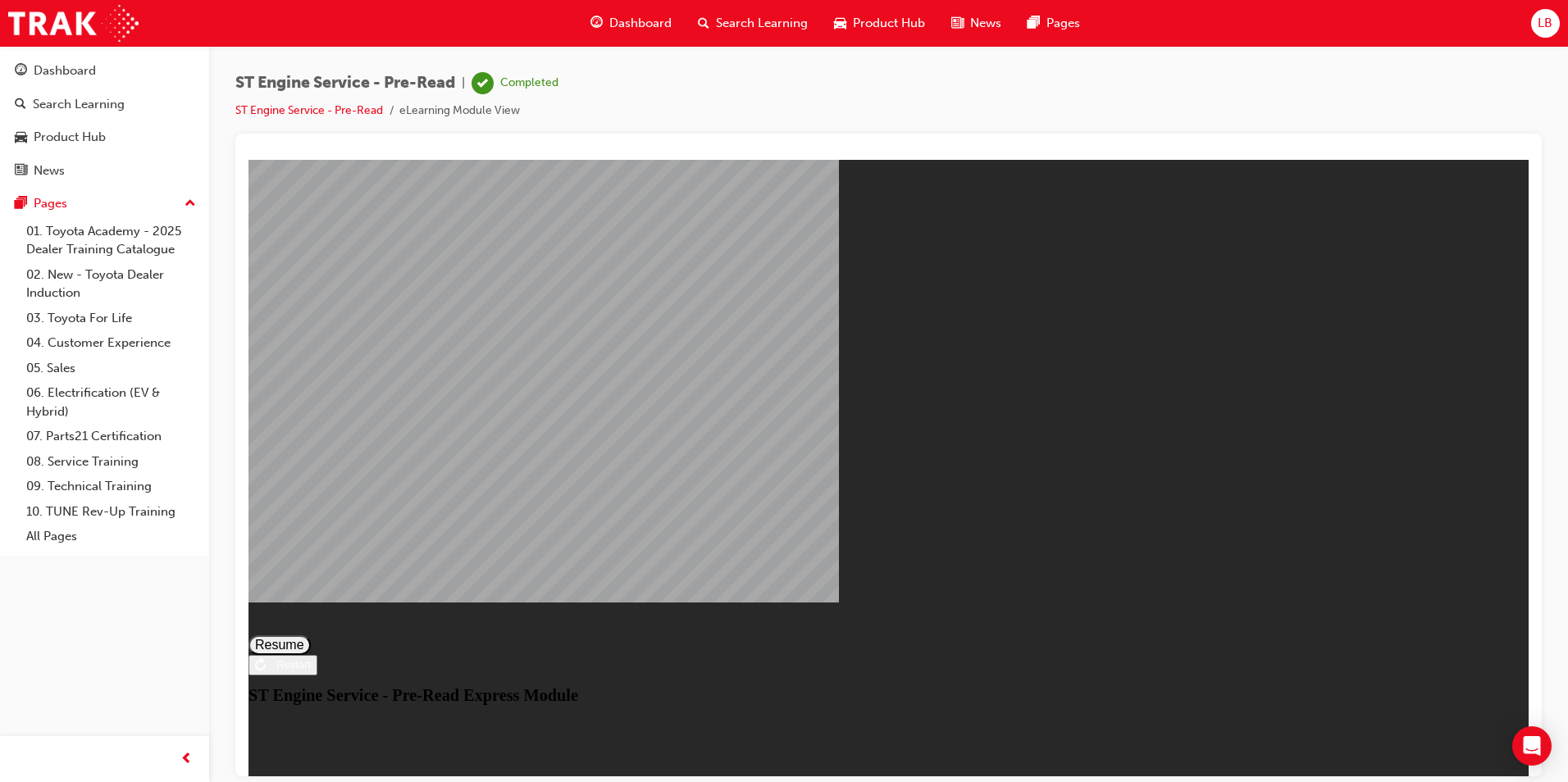
click at [311, 635] on button "Resume" at bounding box center [280, 644] width 63 height 19
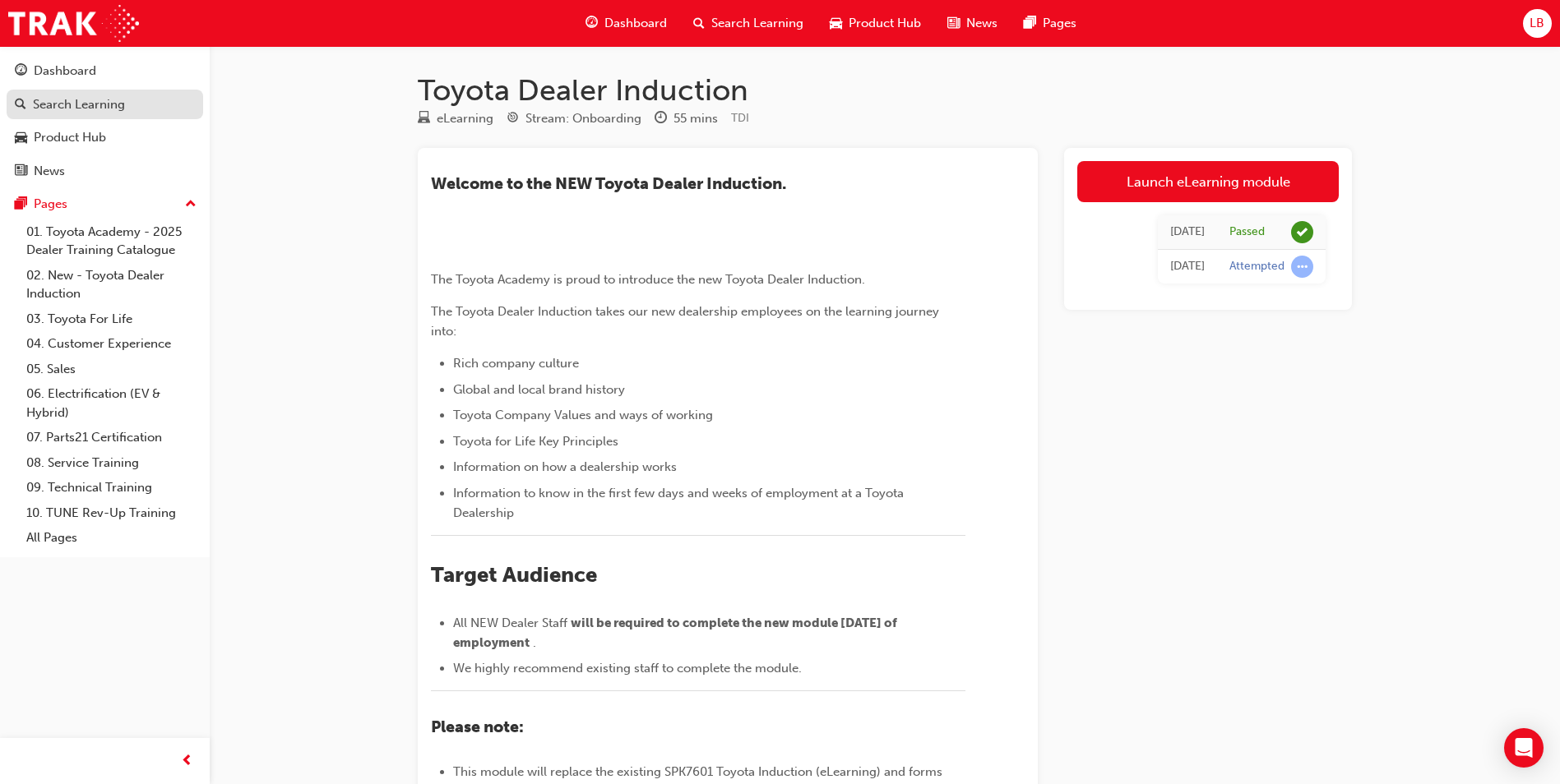
click at [75, 114] on div "Search Learning" at bounding box center [105, 105] width 181 height 20
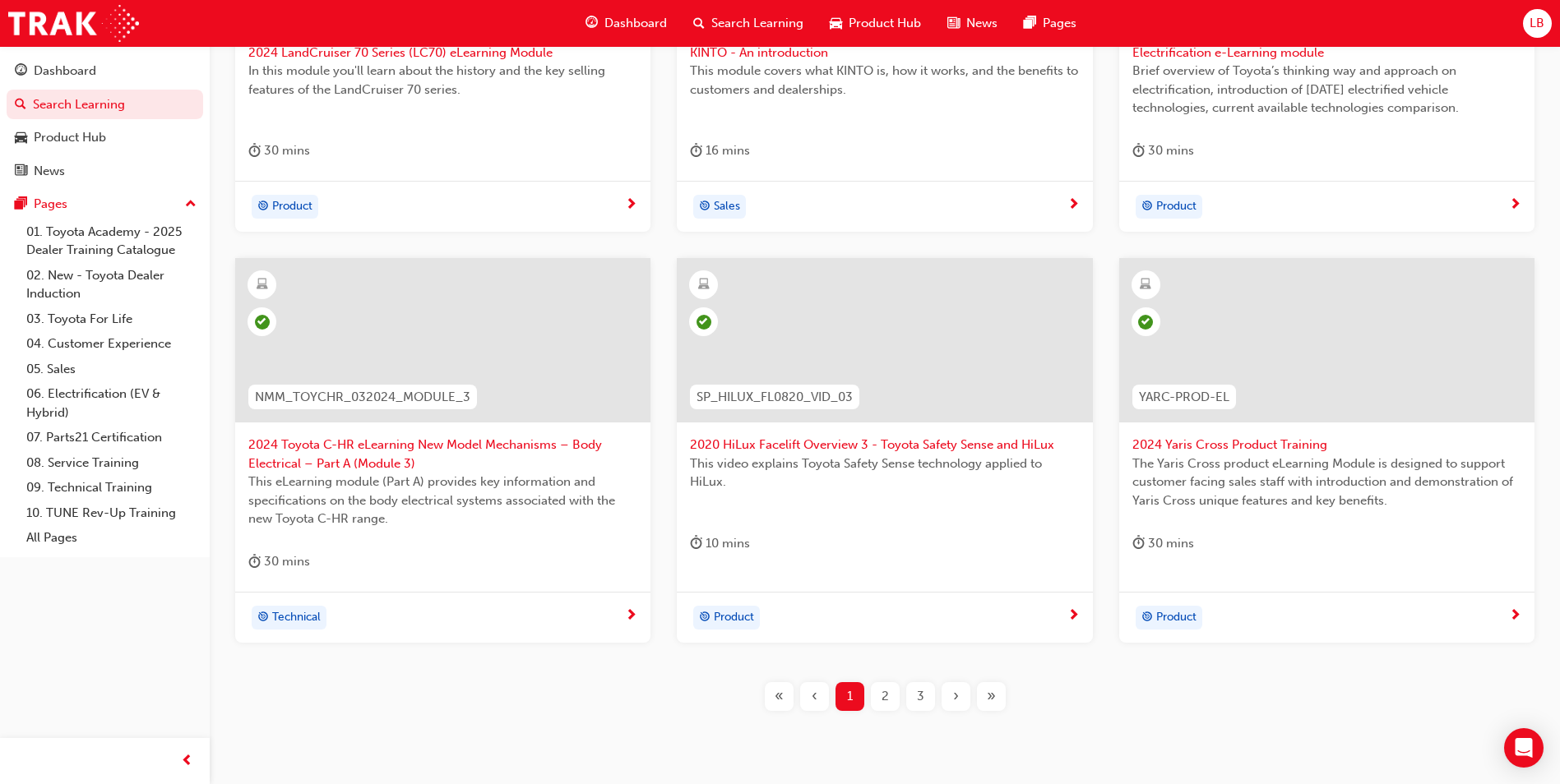
scroll to position [575, 0]
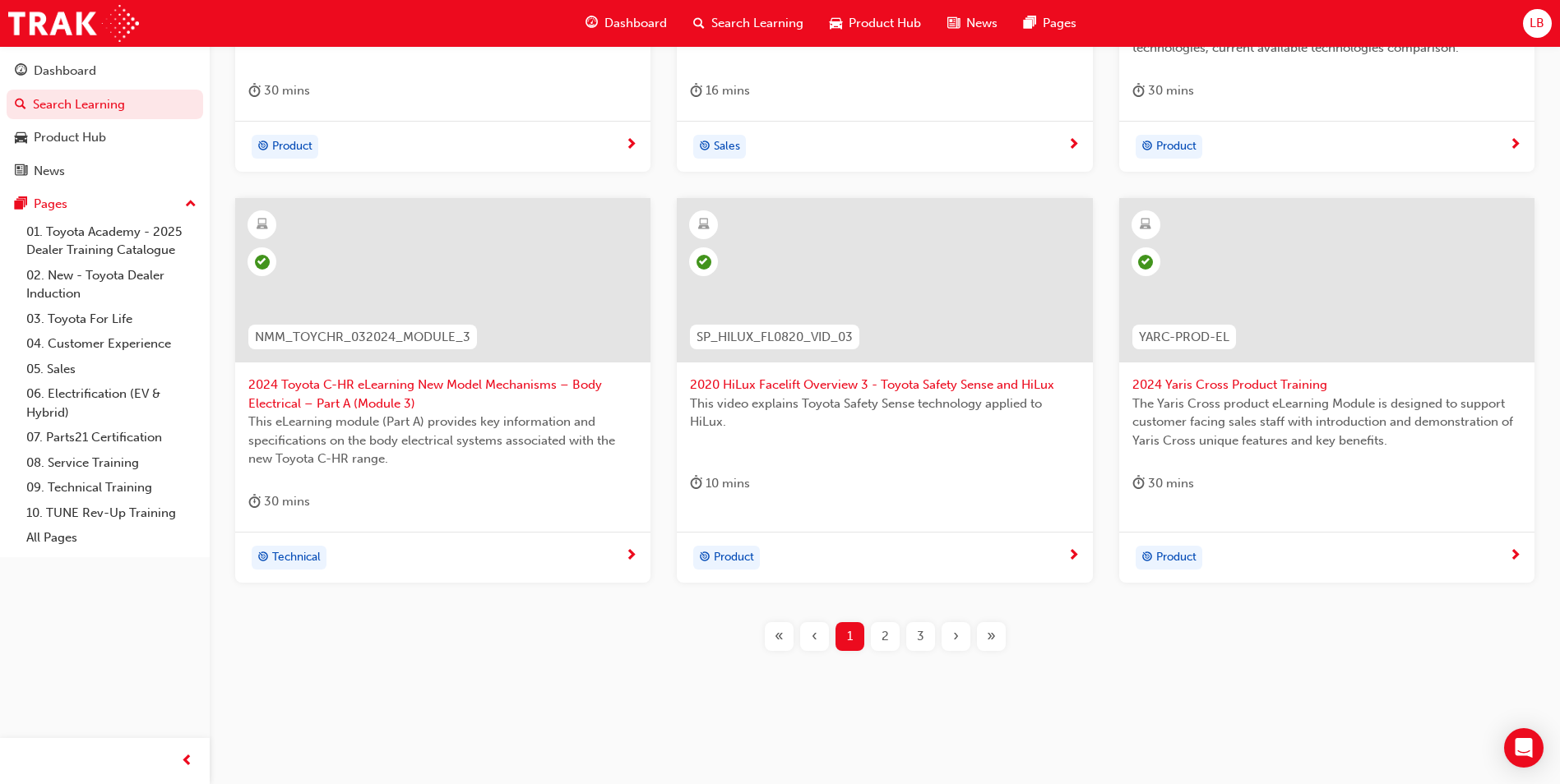
click at [878, 636] on div "2" at bounding box center [885, 636] width 29 height 29
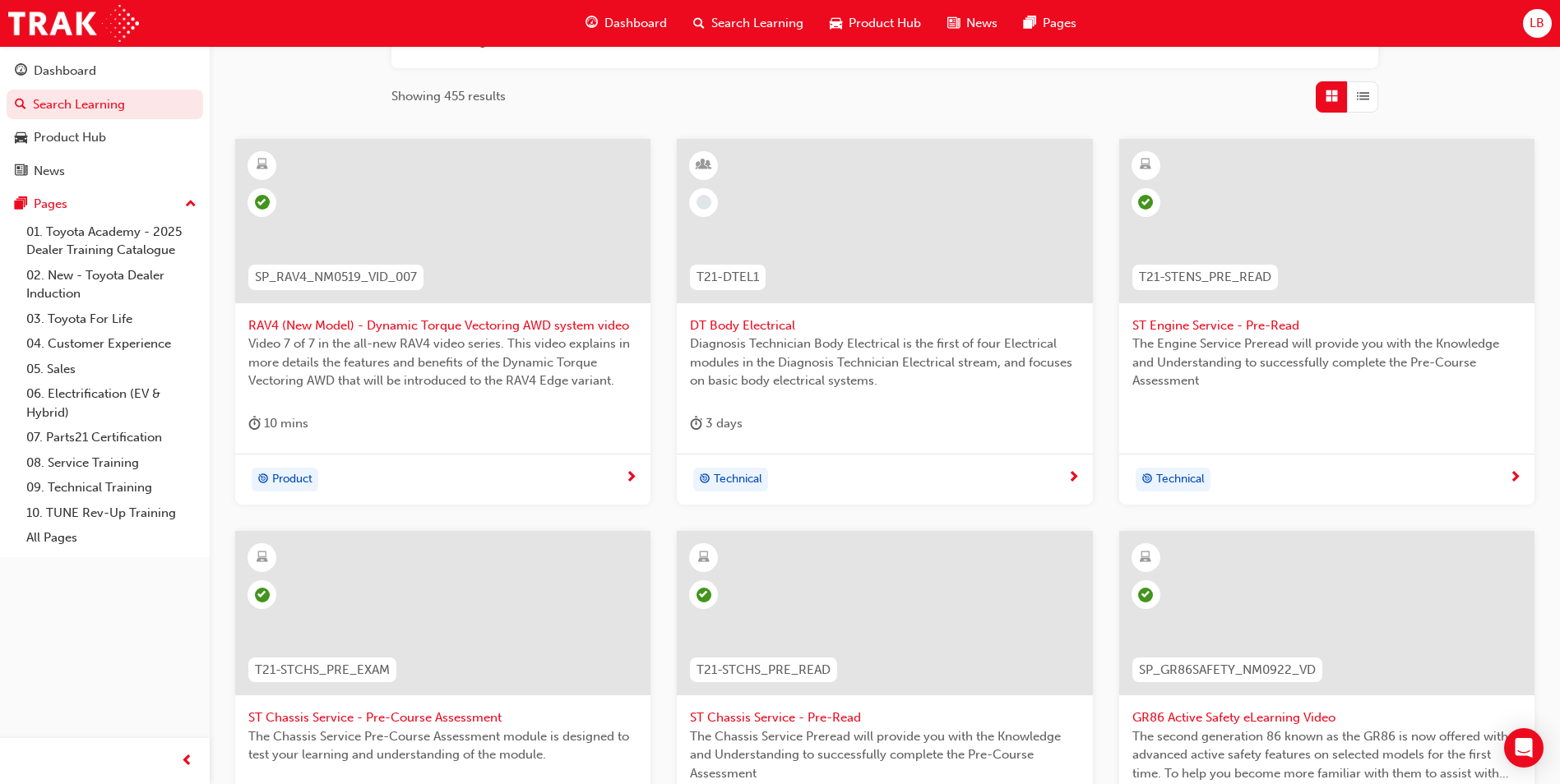
scroll to position [556, 0]
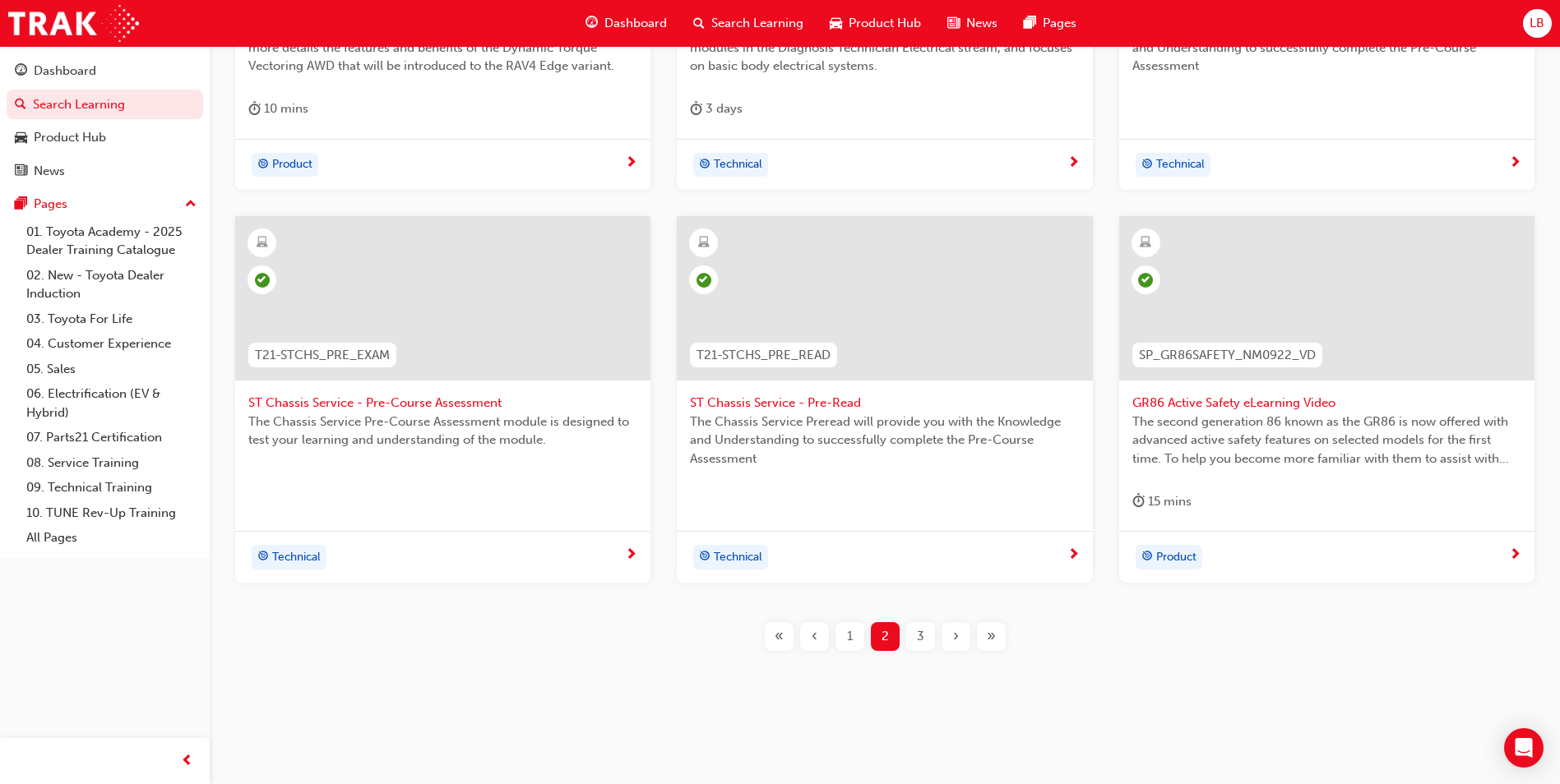
click at [920, 632] on span "3" at bounding box center [921, 637] width 7 height 19
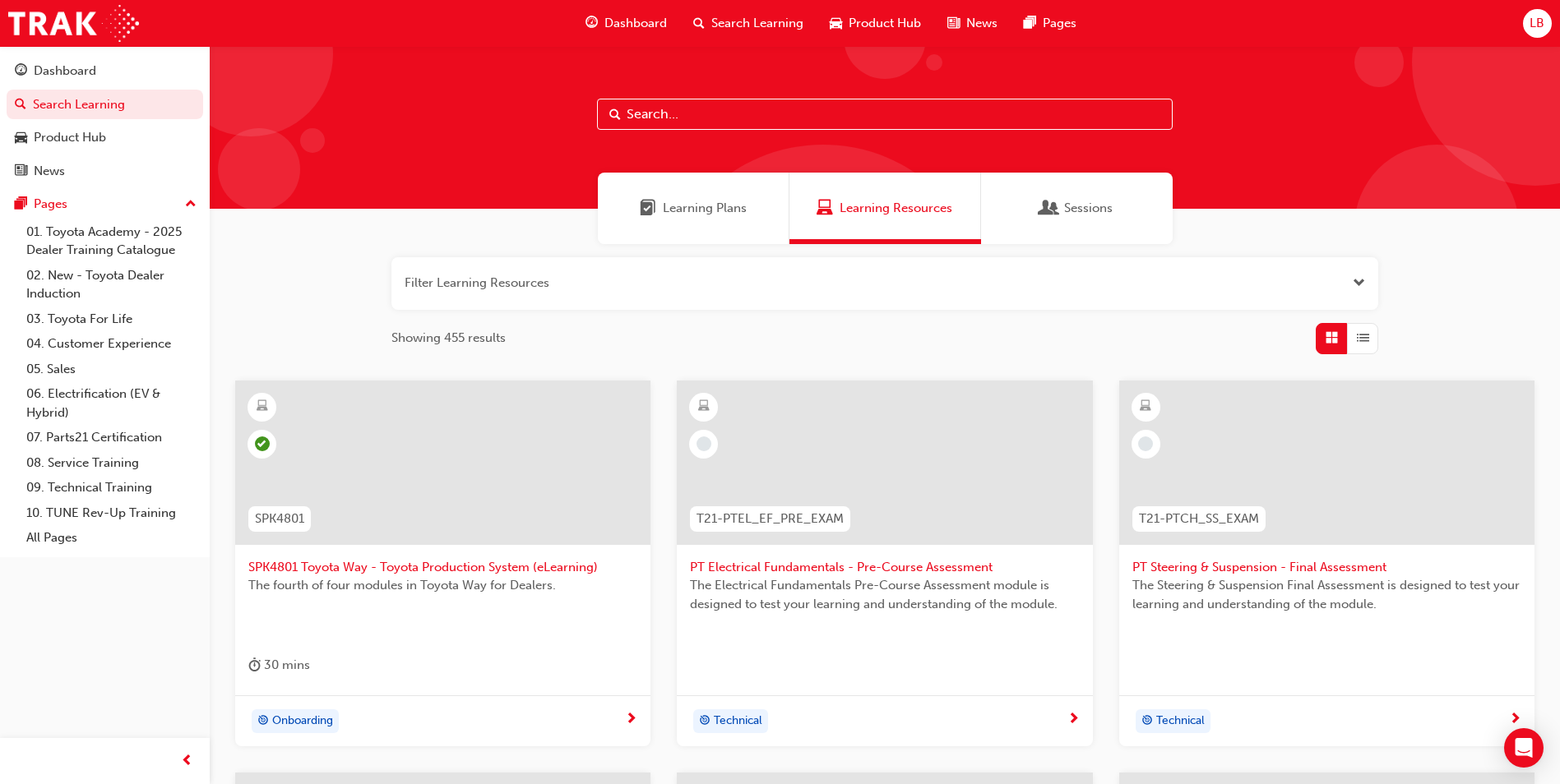
click at [777, 571] on span "PT Electrical Fundamentals - Pre-Course Assessment" at bounding box center [884, 567] width 389 height 19
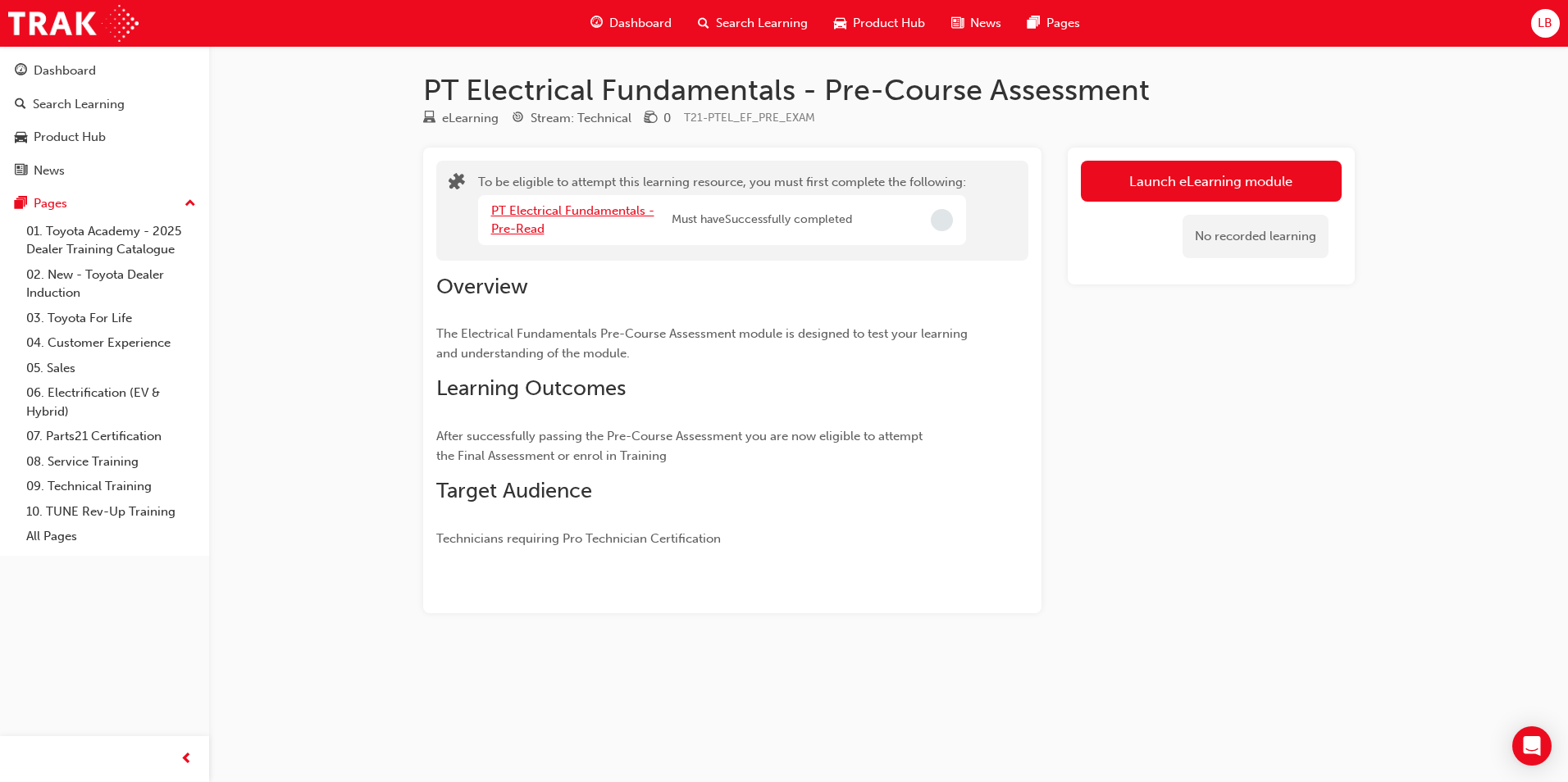
click at [545, 210] on link "PT Electrical Fundamentals - Pre-Read" at bounding box center [572, 220] width 163 height 33
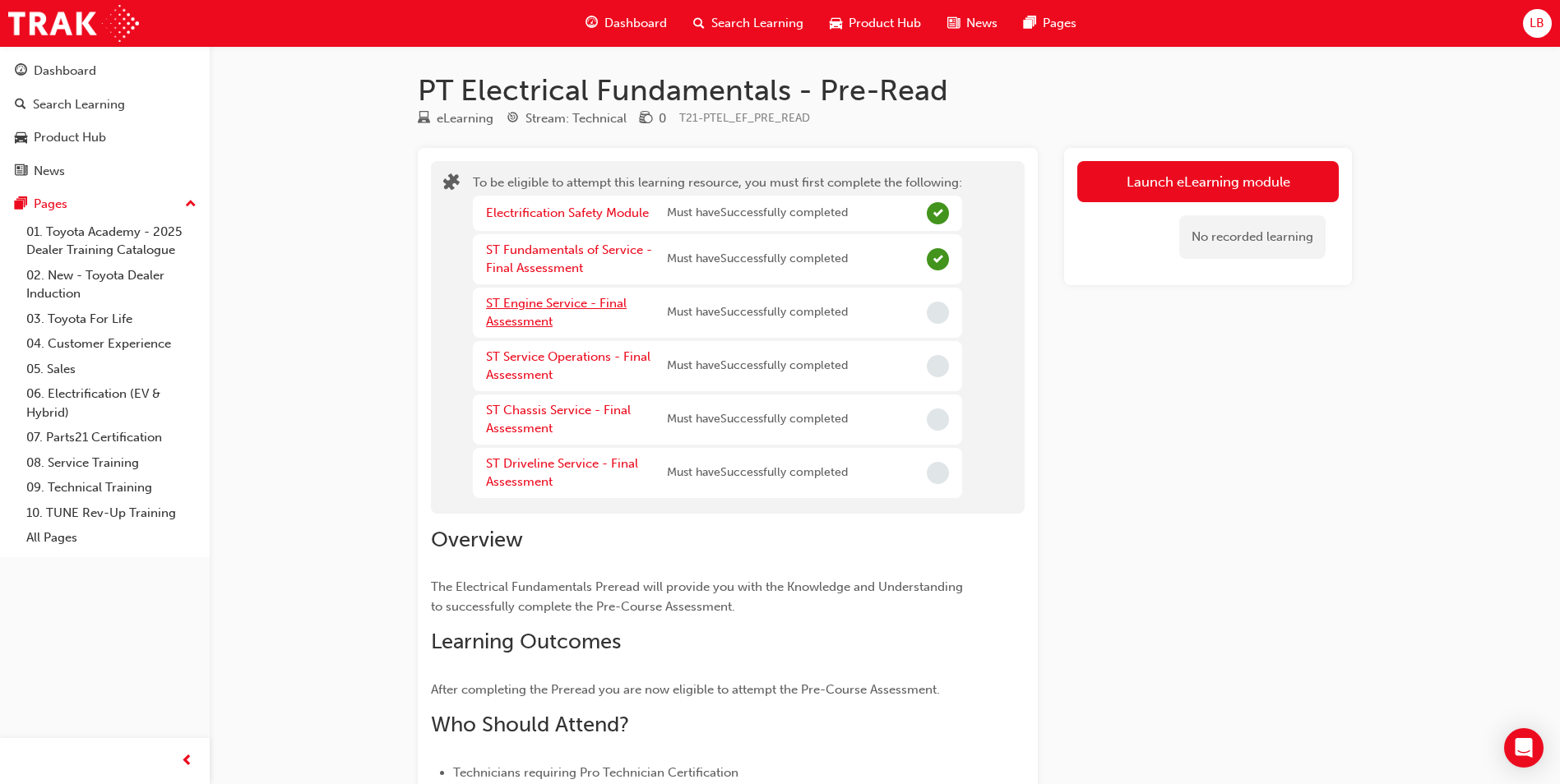
click at [505, 307] on link "ST Engine Service - Final Assessment" at bounding box center [556, 313] width 141 height 33
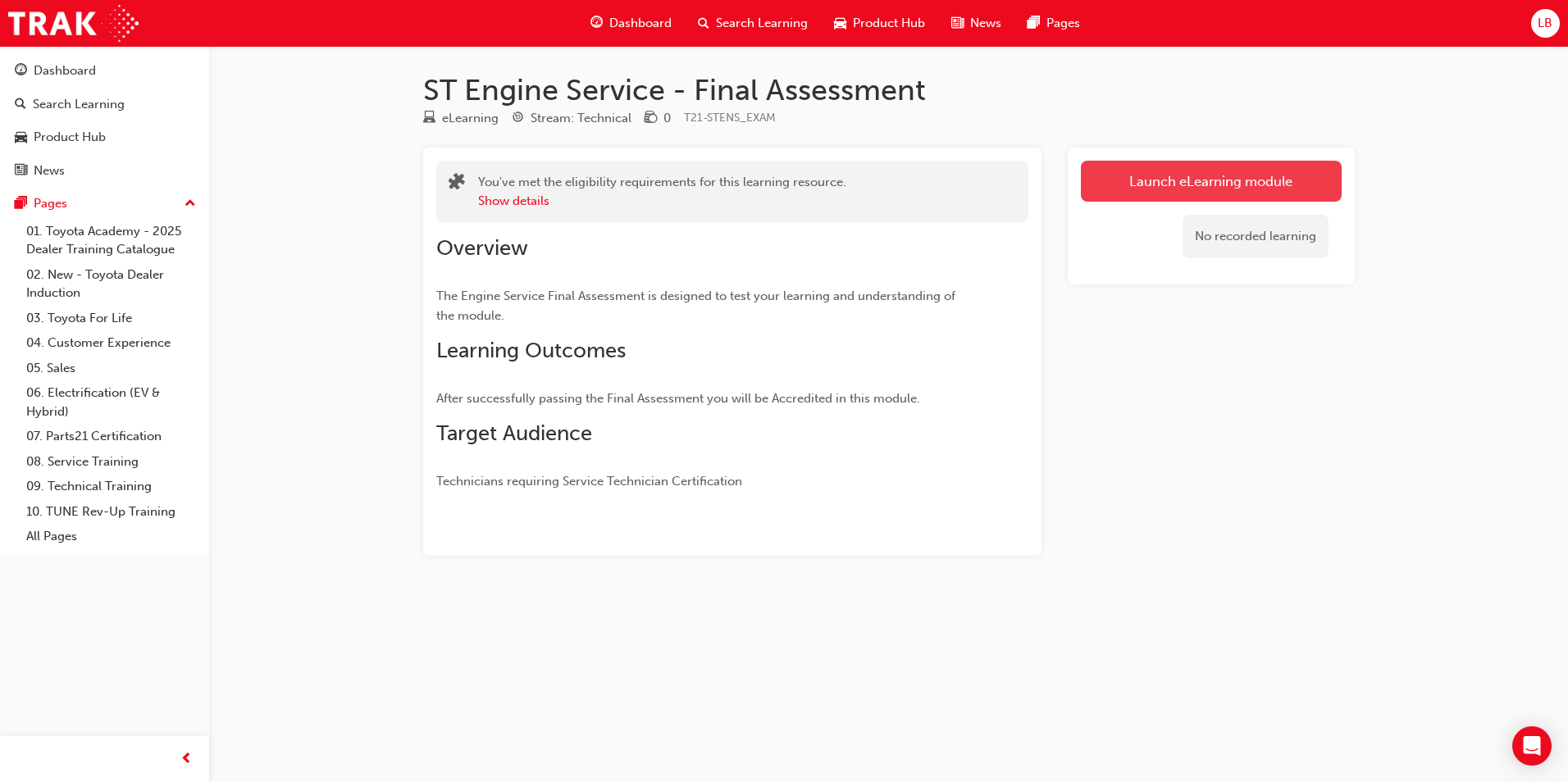
click at [1164, 193] on link "Launch eLearning module" at bounding box center [1211, 181] width 260 height 41
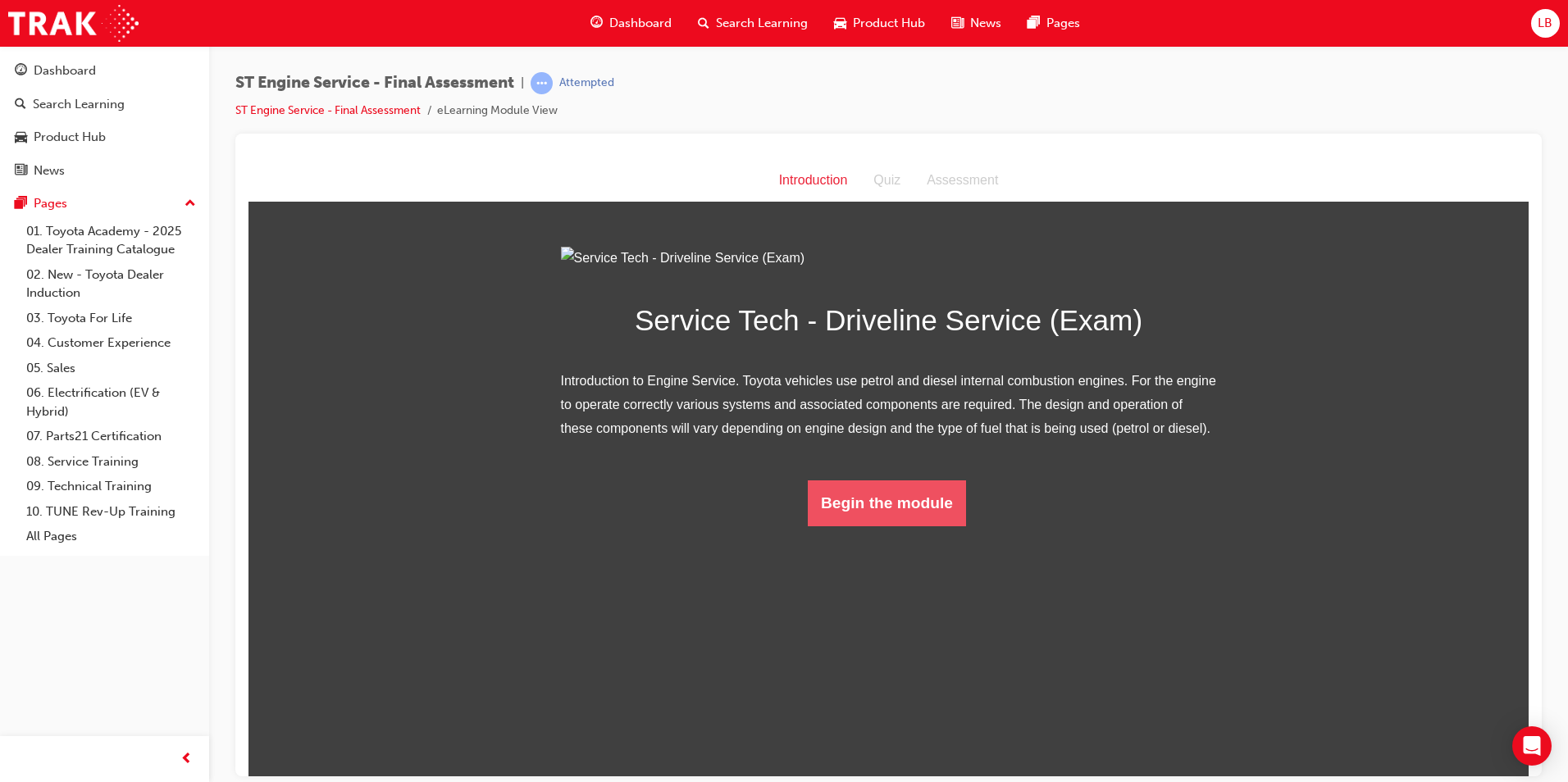
click at [883, 525] on button "Begin the module" at bounding box center [886, 503] width 158 height 46
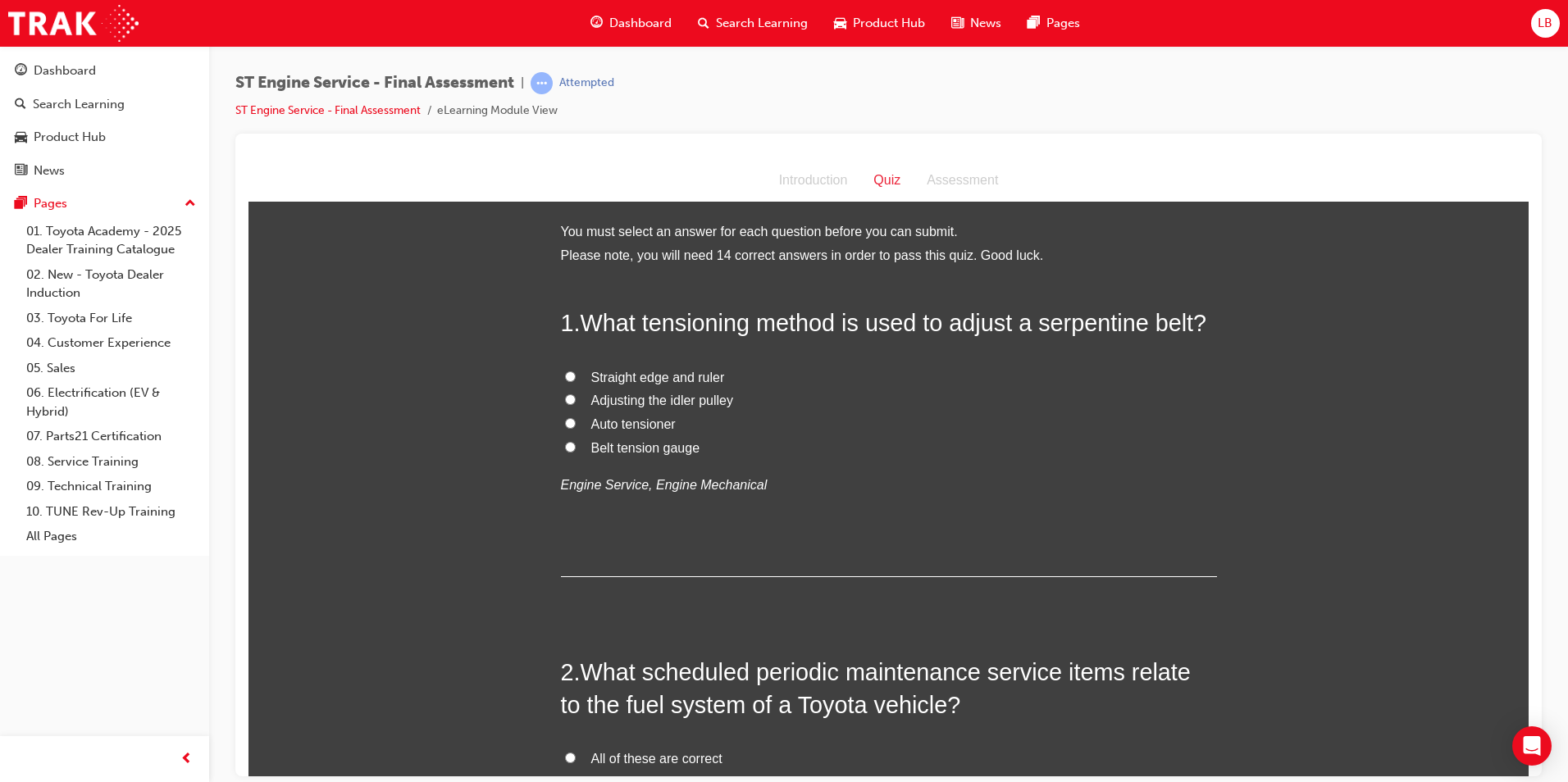
click at [648, 419] on span "Auto tensioner" at bounding box center [634, 423] width 85 height 14
click at [576, 419] on input "Auto tensioner" at bounding box center [570, 423] width 11 height 11
radio input "true"
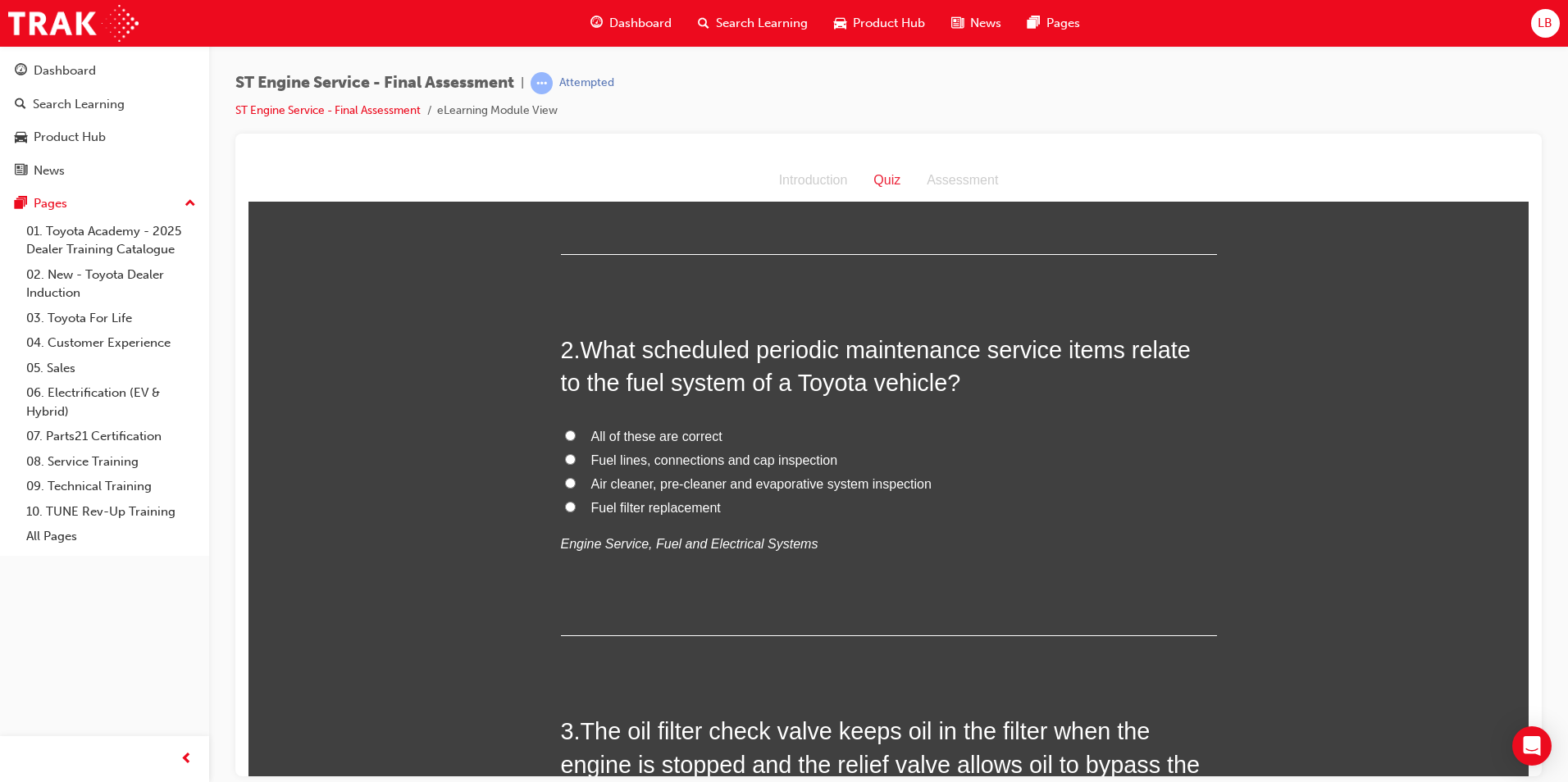
scroll to position [328, 0]
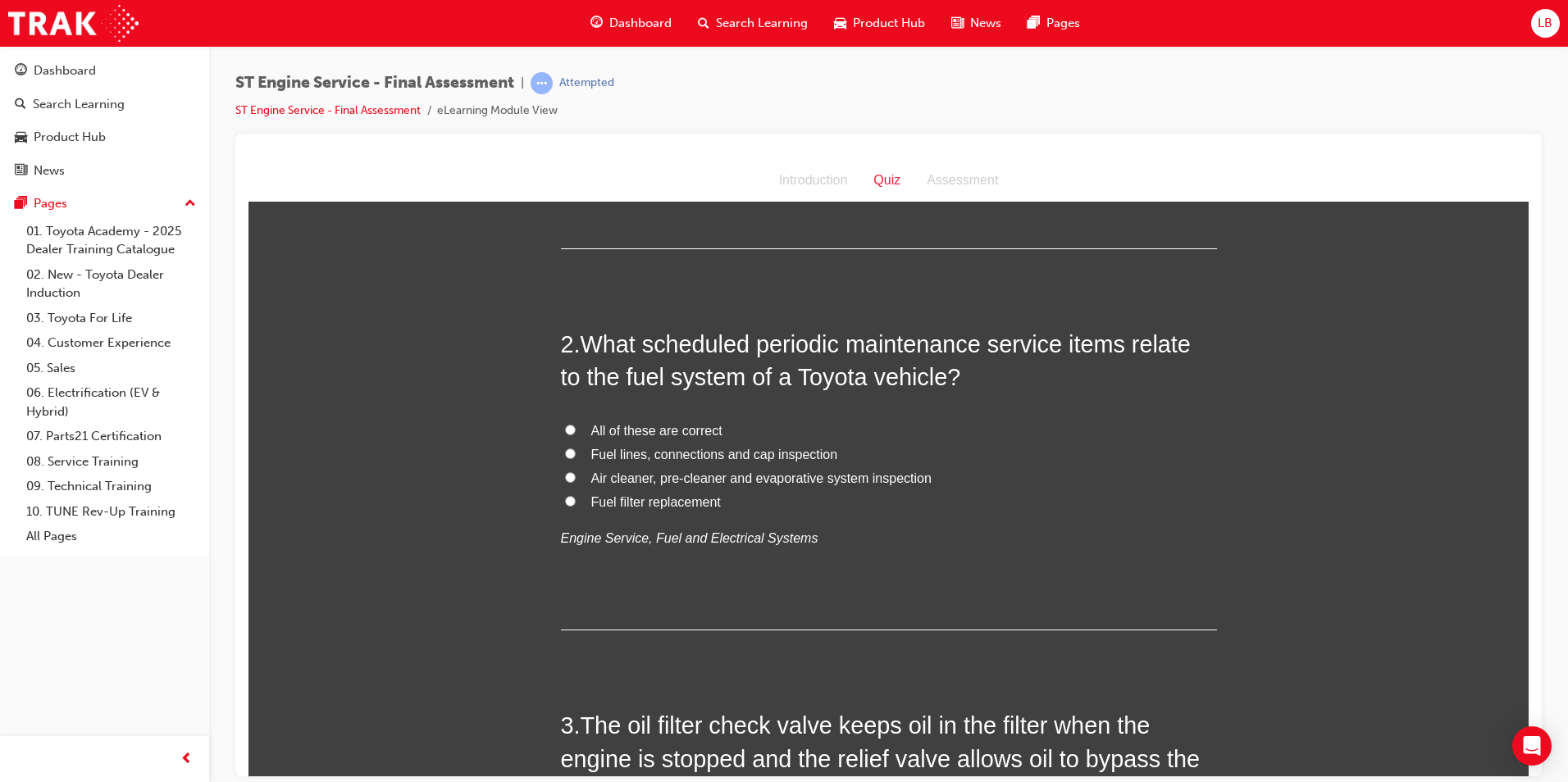
click at [616, 429] on span "All of these are correct" at bounding box center [657, 429] width 131 height 14
click at [576, 429] on input "All of these are correct" at bounding box center [570, 429] width 11 height 11
radio input "true"
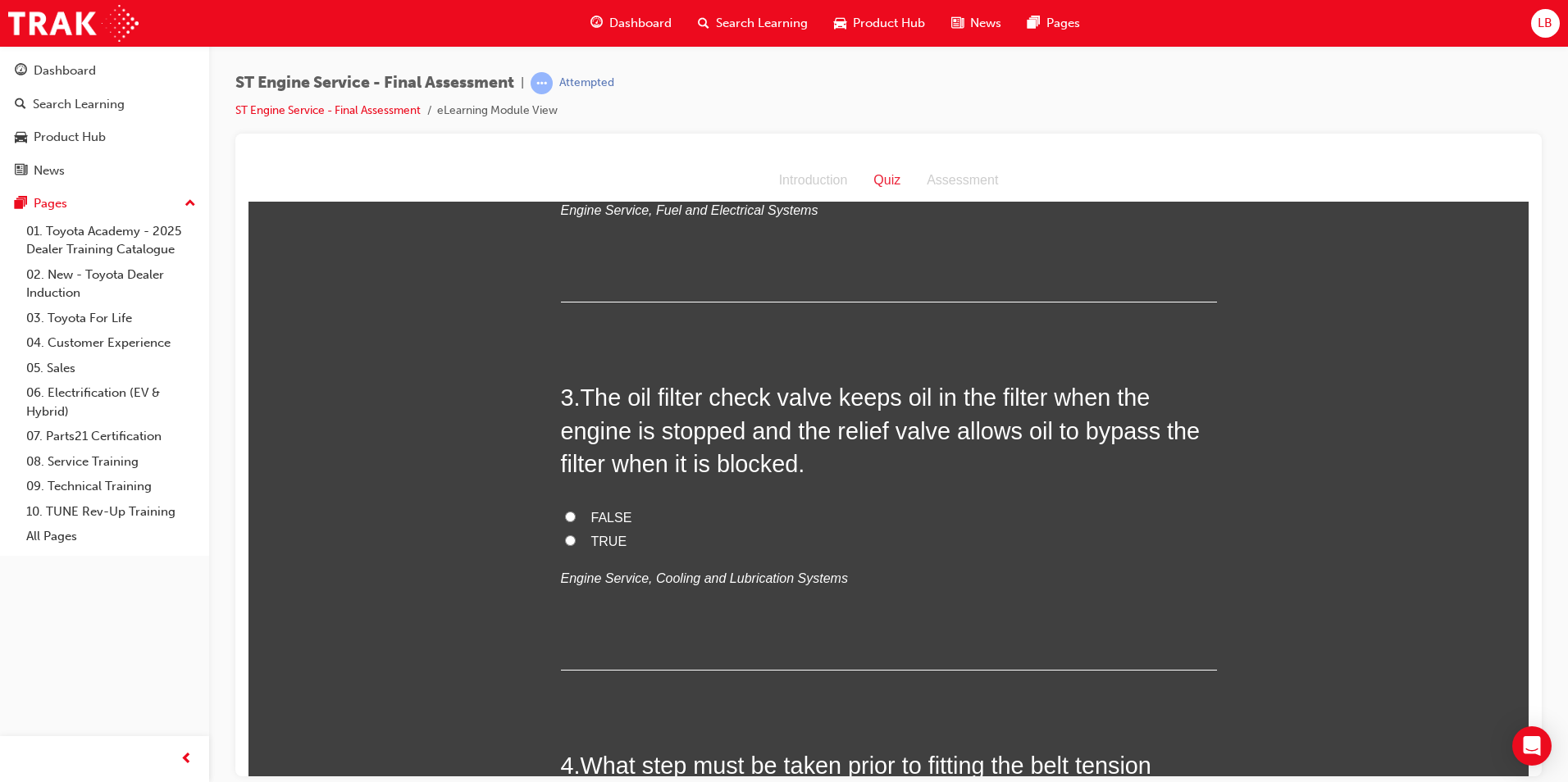
scroll to position [739, 0]
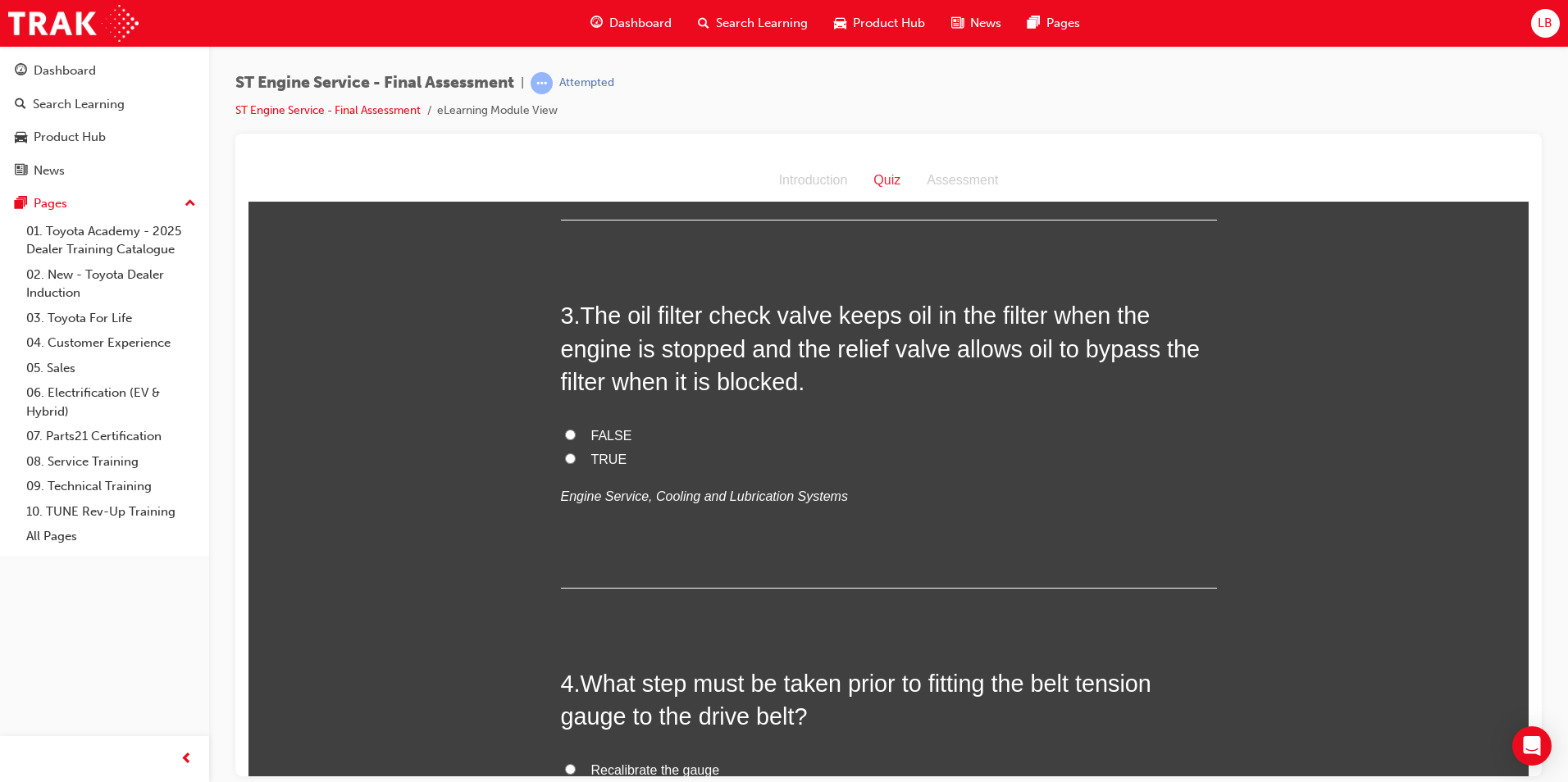
click at [565, 455] on input "TRUE" at bounding box center [570, 458] width 11 height 11
radio input "true"
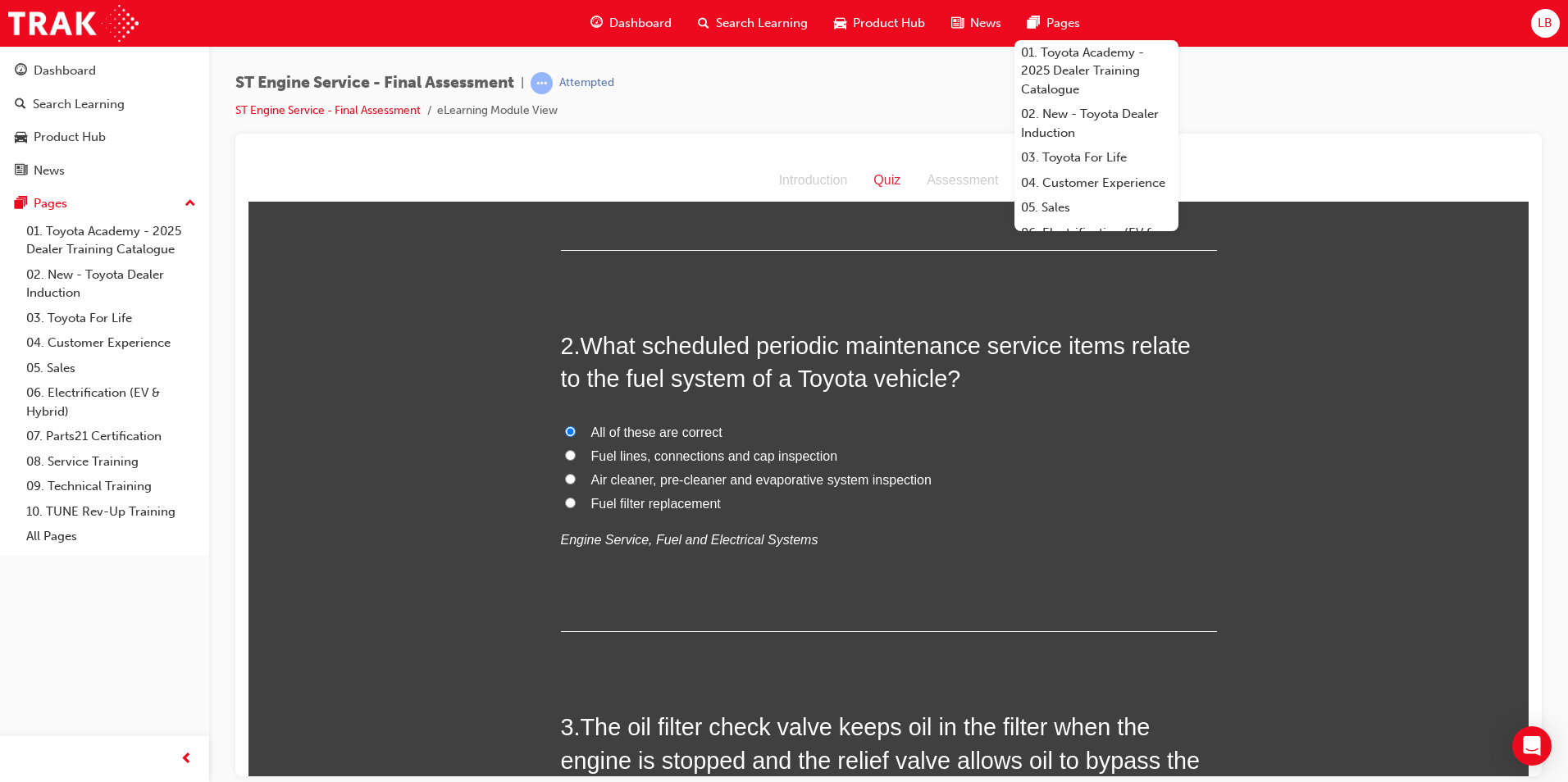
scroll to position [0, 0]
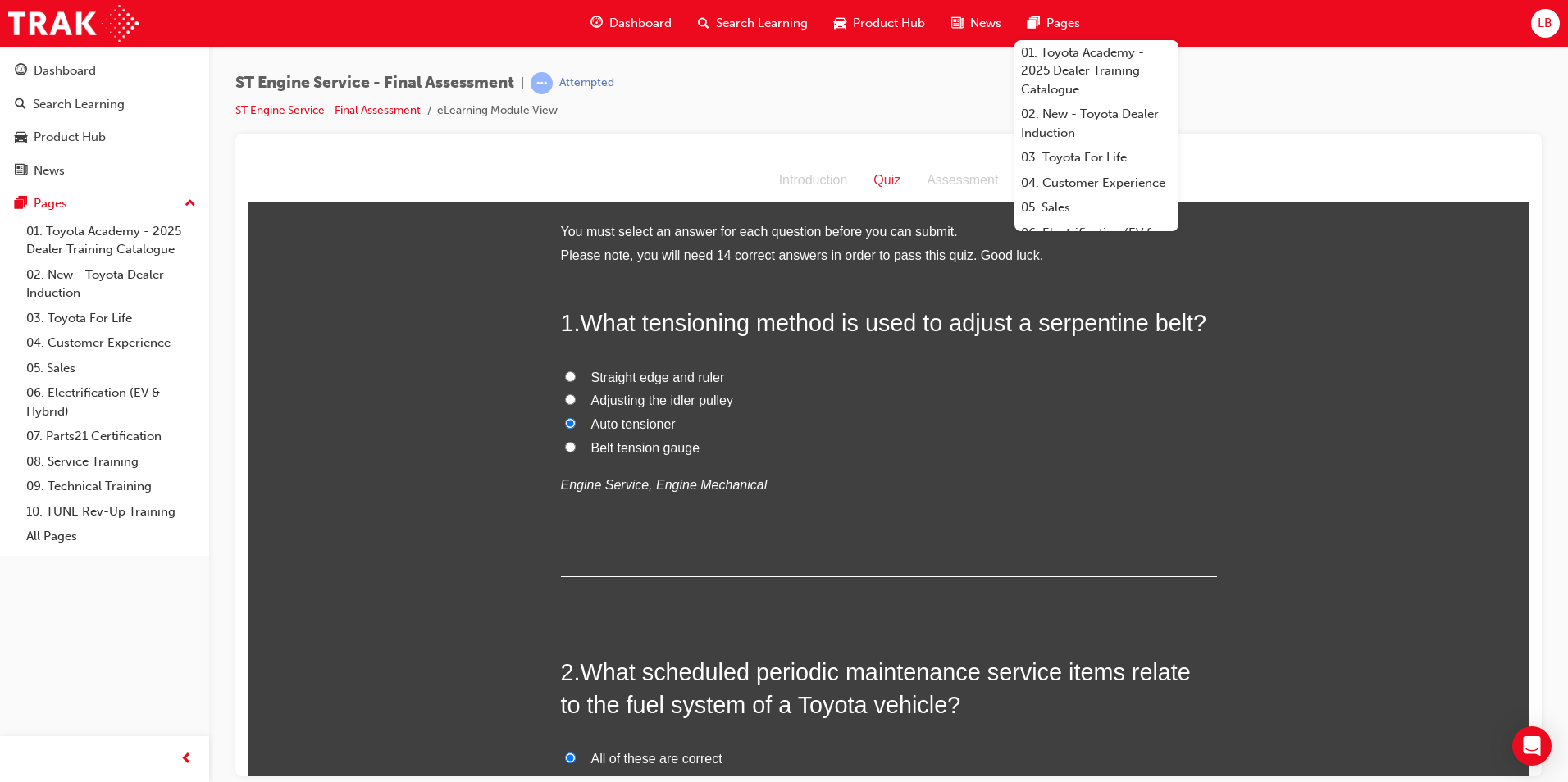
click at [656, 449] on span "Belt tension gauge" at bounding box center [646, 447] width 109 height 14
click at [576, 449] on input "Belt tension gauge" at bounding box center [570, 447] width 11 height 11
radio input "true"
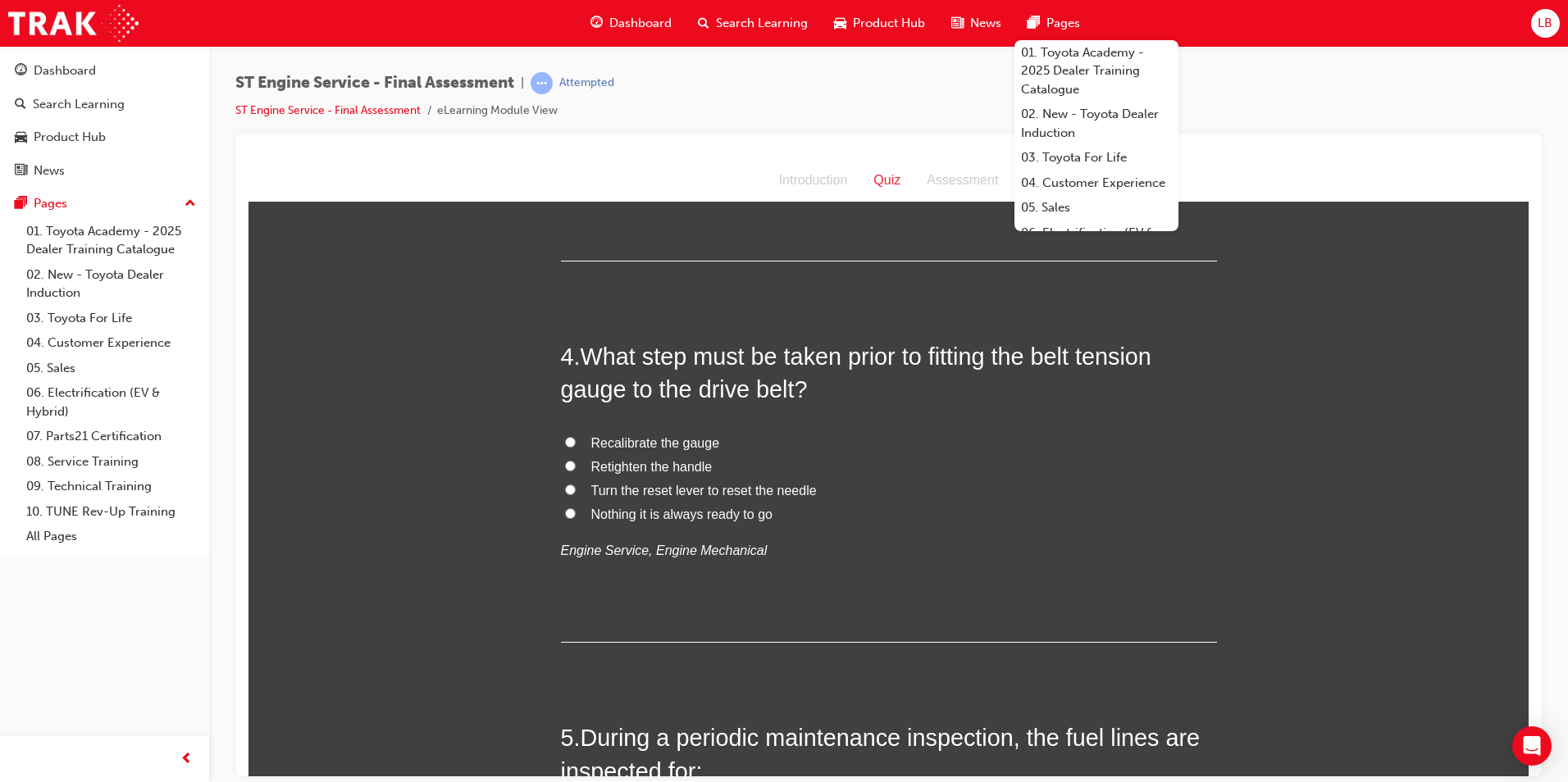
scroll to position [1066, 0]
click at [630, 444] on span "Recalibrate the gauge" at bounding box center [655, 441] width 128 height 14
click at [576, 444] on input "Recalibrate the gauge" at bounding box center [570, 441] width 11 height 11
radio input "true"
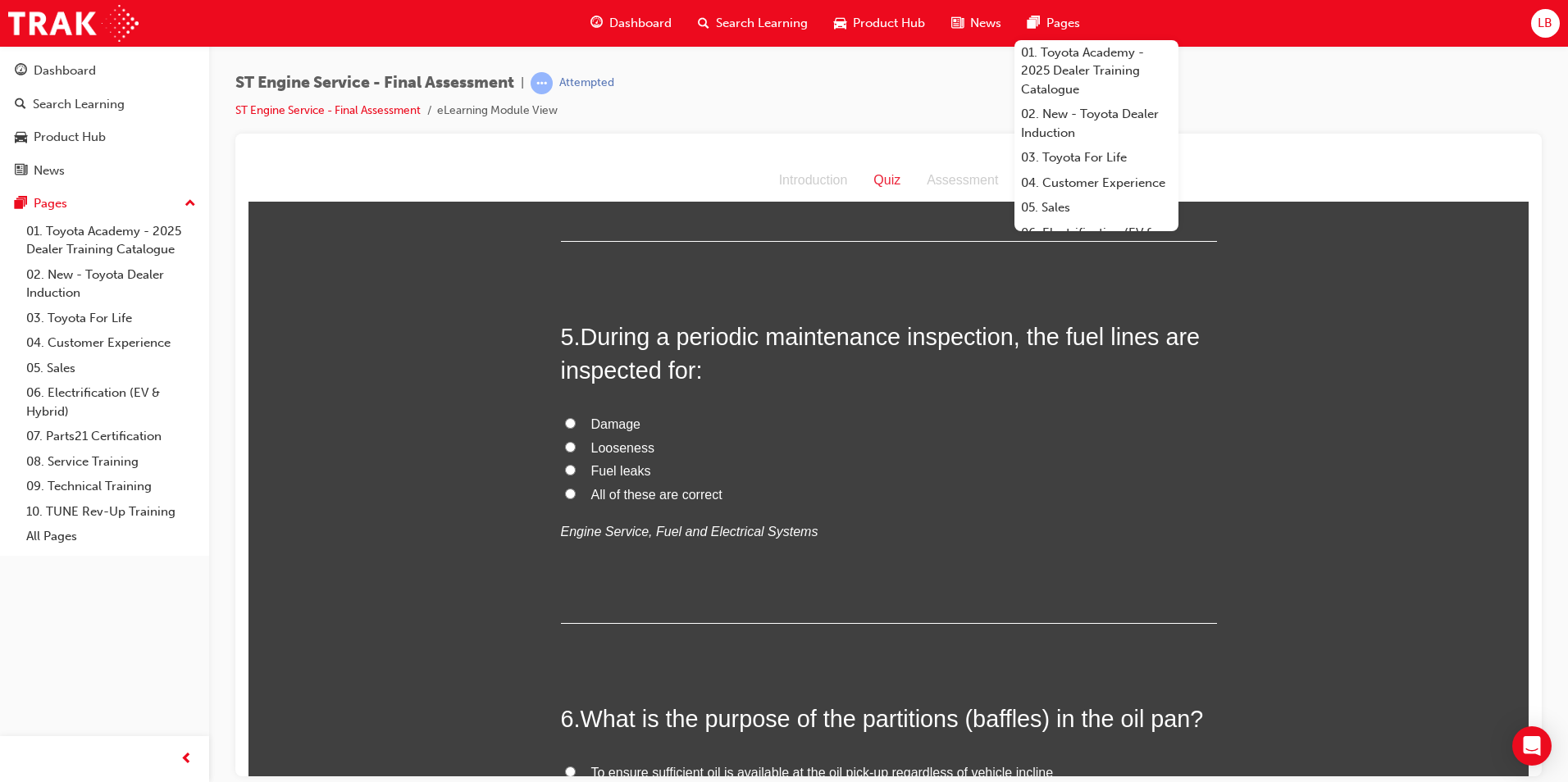
scroll to position [1476, 0]
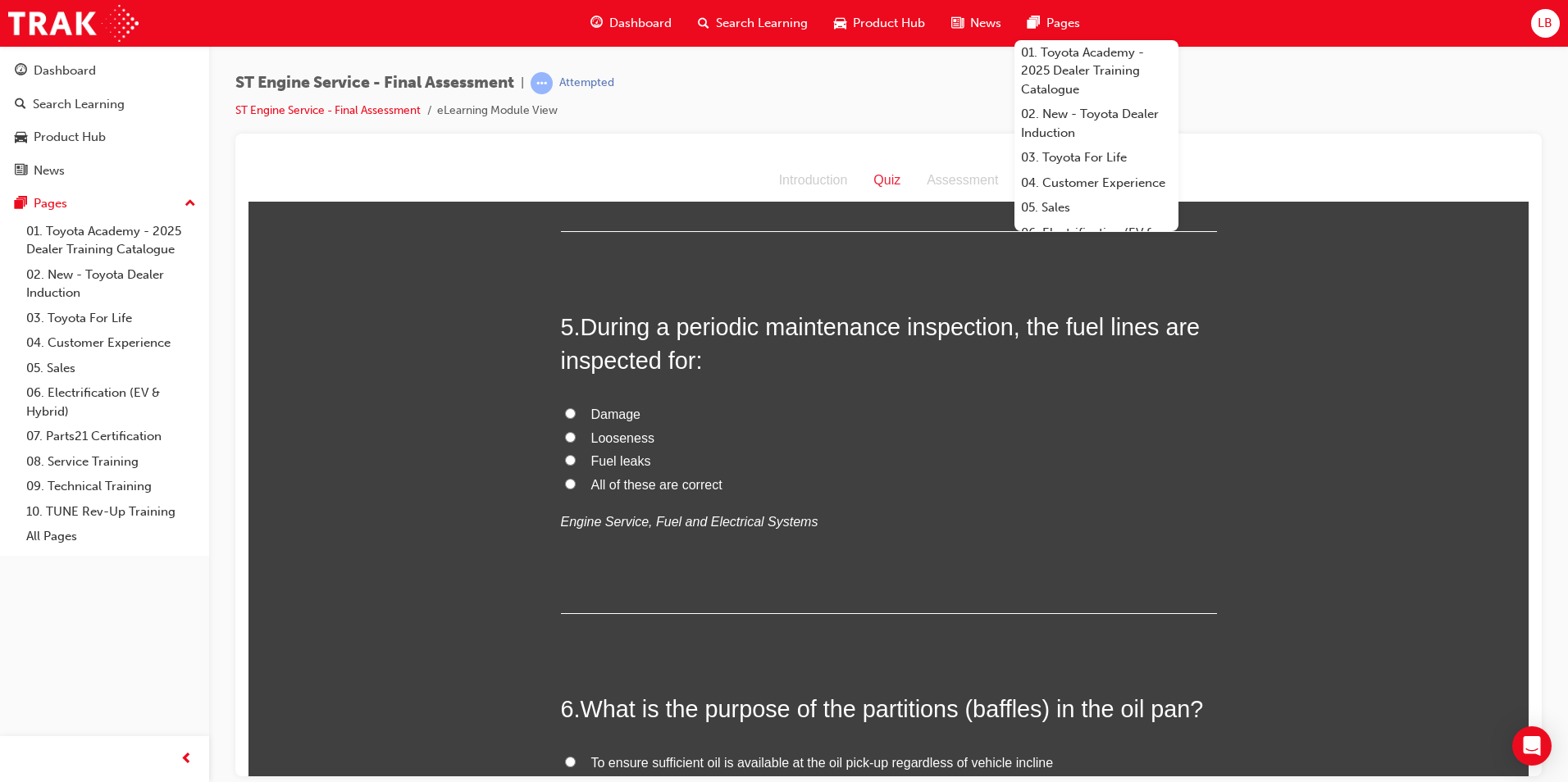
click at [613, 485] on span "All of these are correct" at bounding box center [657, 484] width 131 height 14
click at [576, 485] on input "All of these are correct" at bounding box center [570, 484] width 11 height 11
radio input "true"
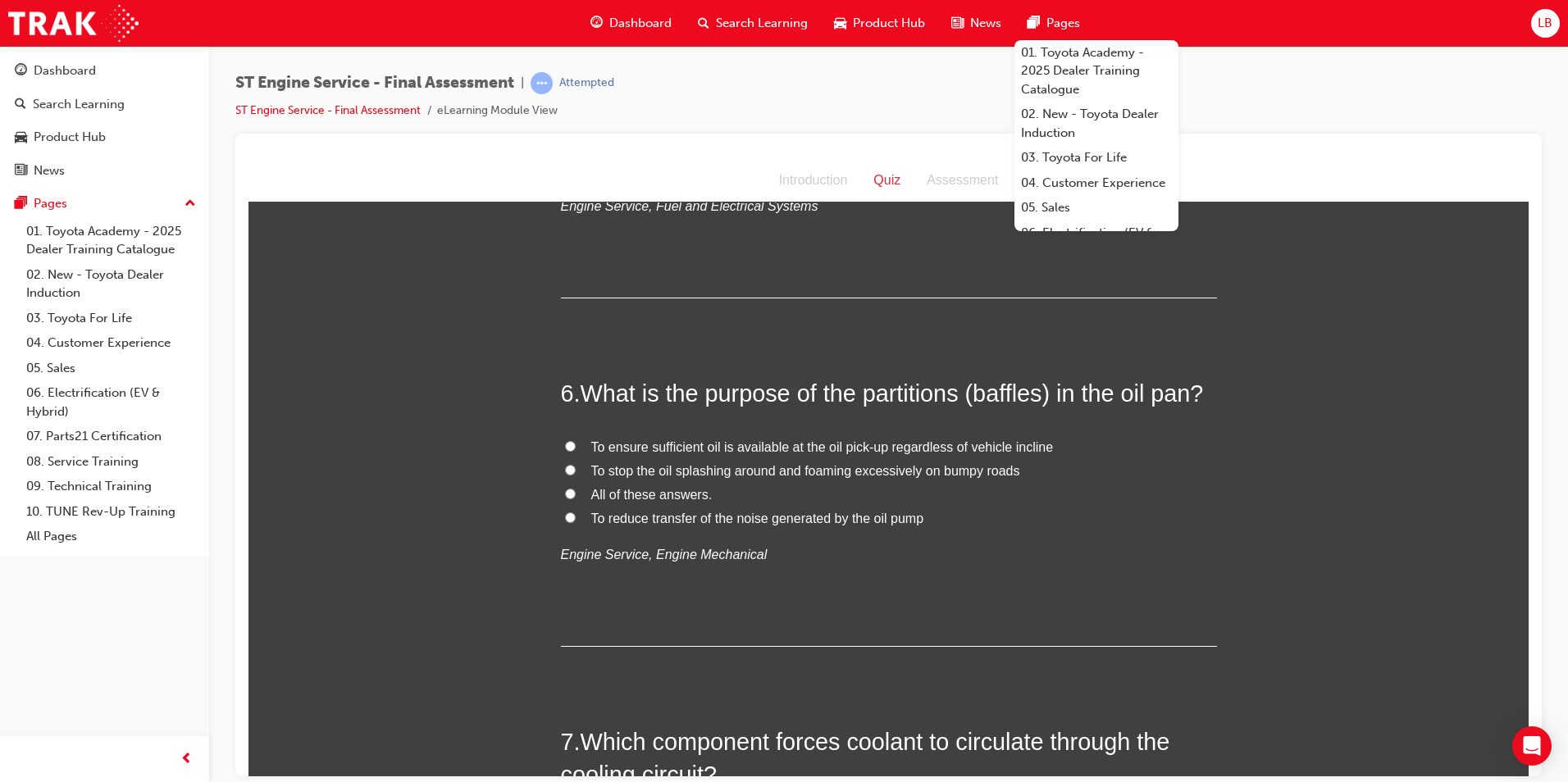
scroll to position [1804, 0]
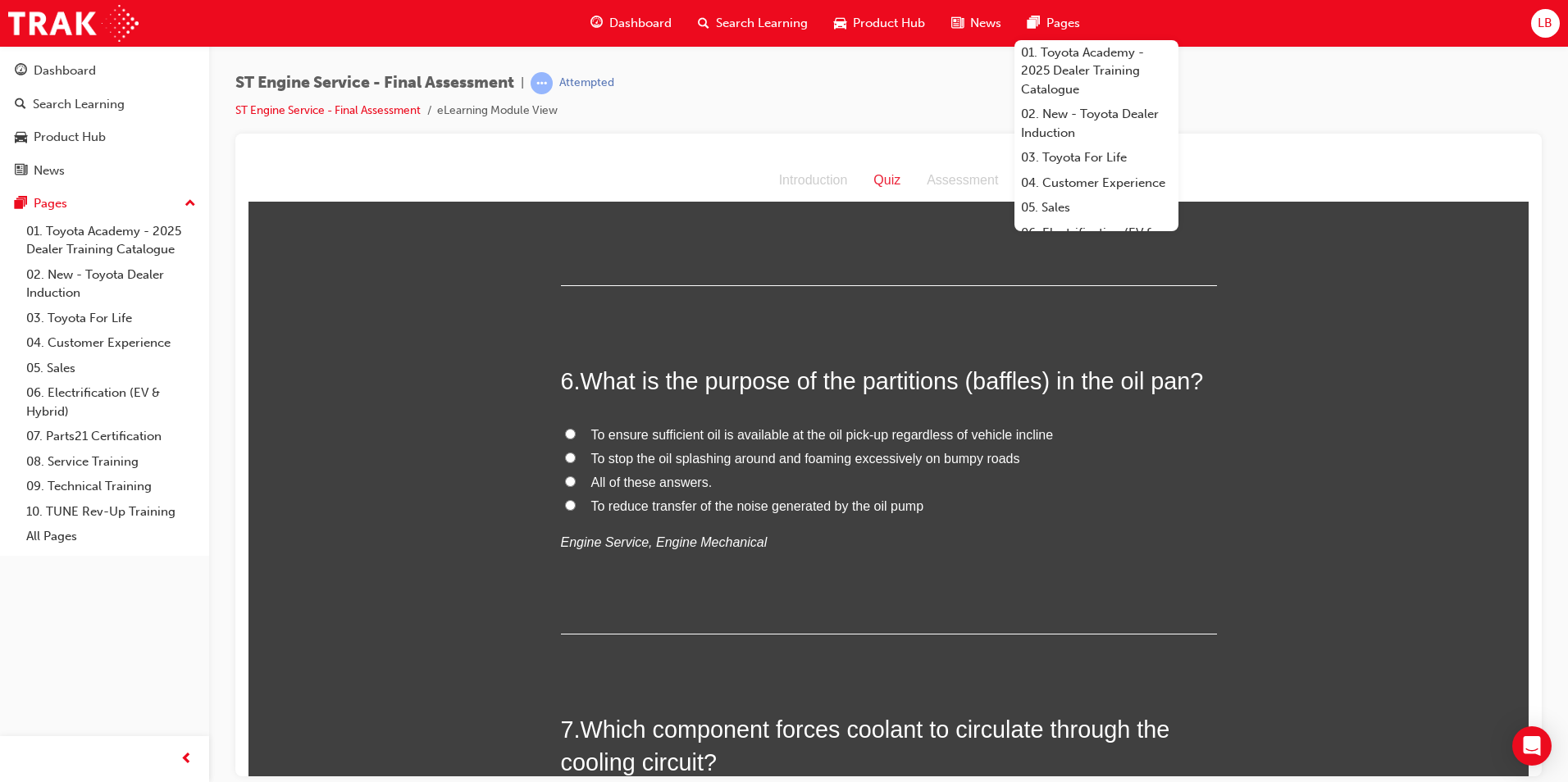
click at [665, 436] on span "To ensure sufficient oil is available at the oil pick-up regardless of vehicle …" at bounding box center [822, 434] width 462 height 14
click at [576, 436] on input "To ensure sufficient oil is available at the oil pick-up regardless of vehicle …" at bounding box center [570, 434] width 11 height 11
radio input "true"
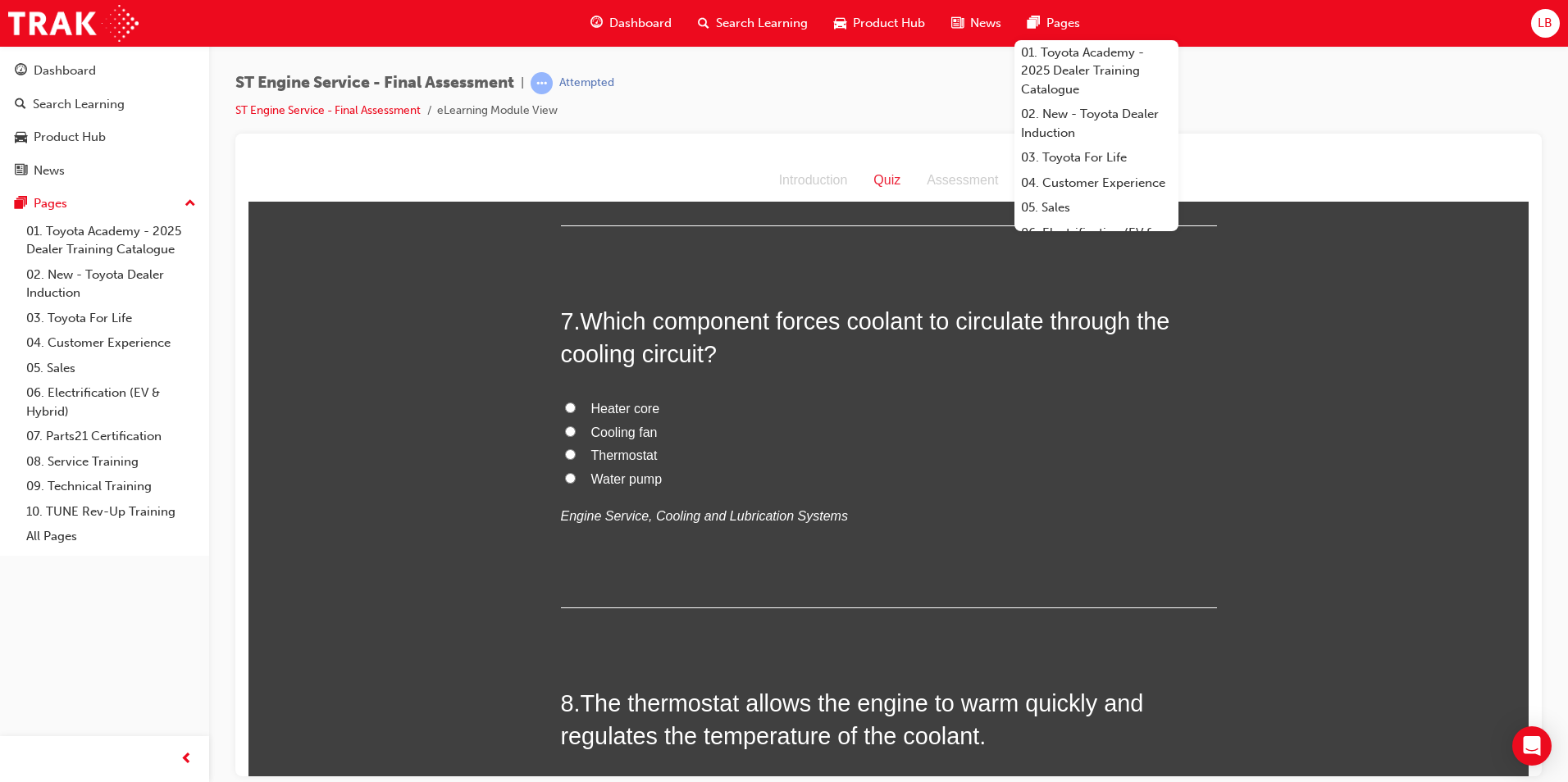
scroll to position [2215, 0]
click at [616, 452] on span "Thermostat" at bounding box center [625, 452] width 66 height 14
click at [576, 452] on input "Thermostat" at bounding box center [570, 452] width 11 height 11
radio input "true"
click at [624, 474] on span "Water pump" at bounding box center [627, 476] width 71 height 14
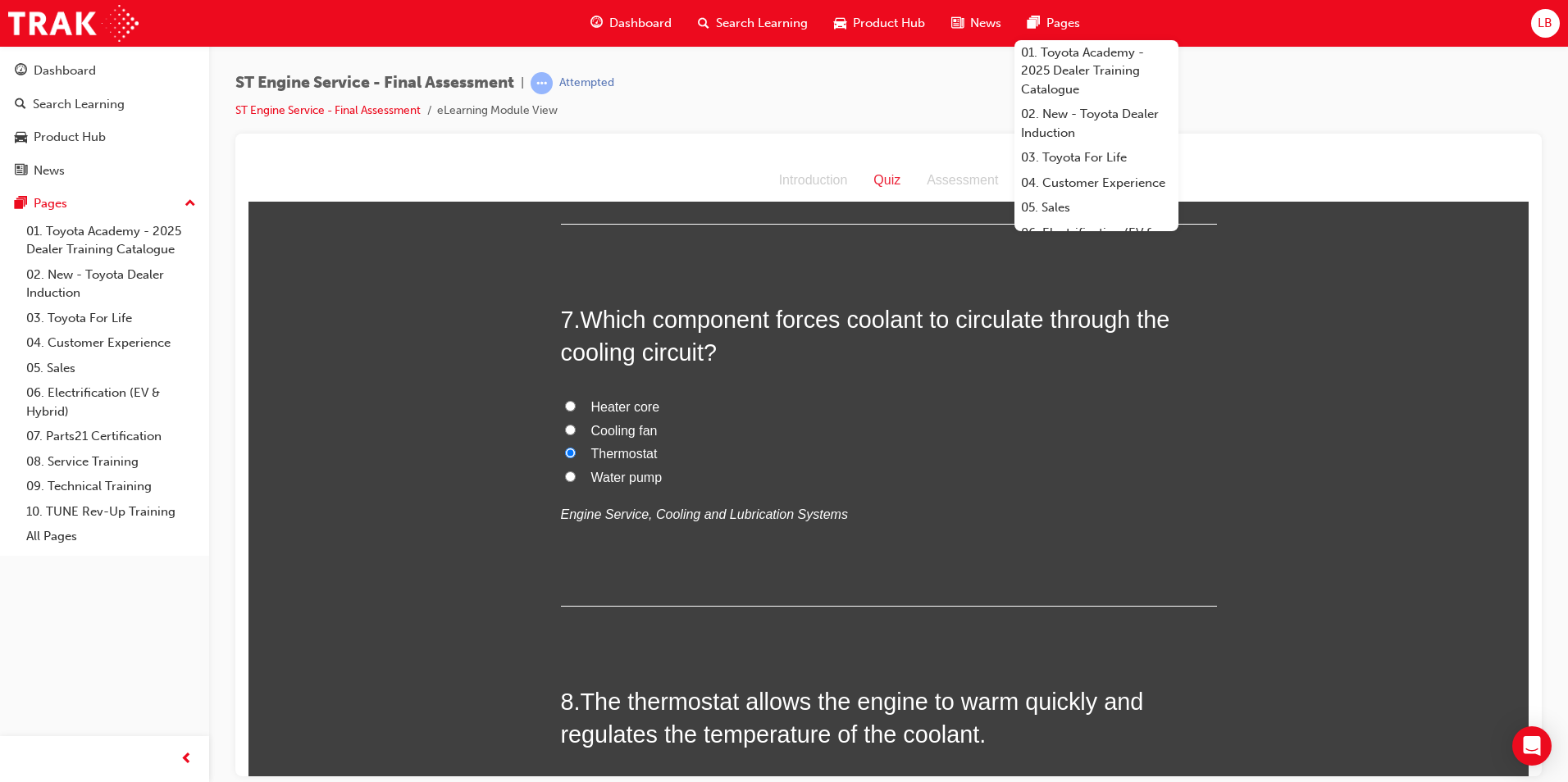
click at [576, 474] on input "Water pump" at bounding box center [570, 476] width 11 height 11
radio input "true"
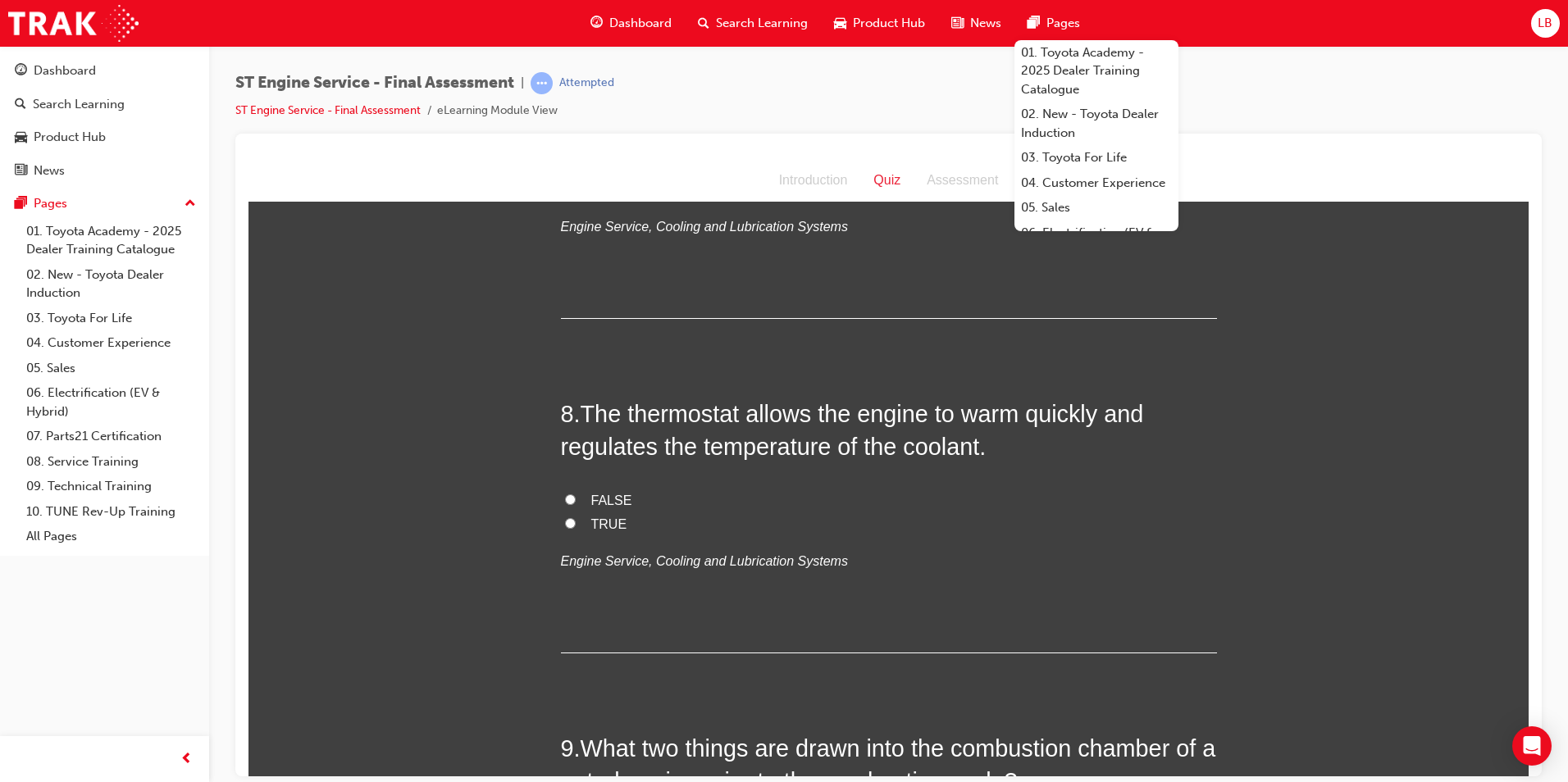
scroll to position [2543, 0]
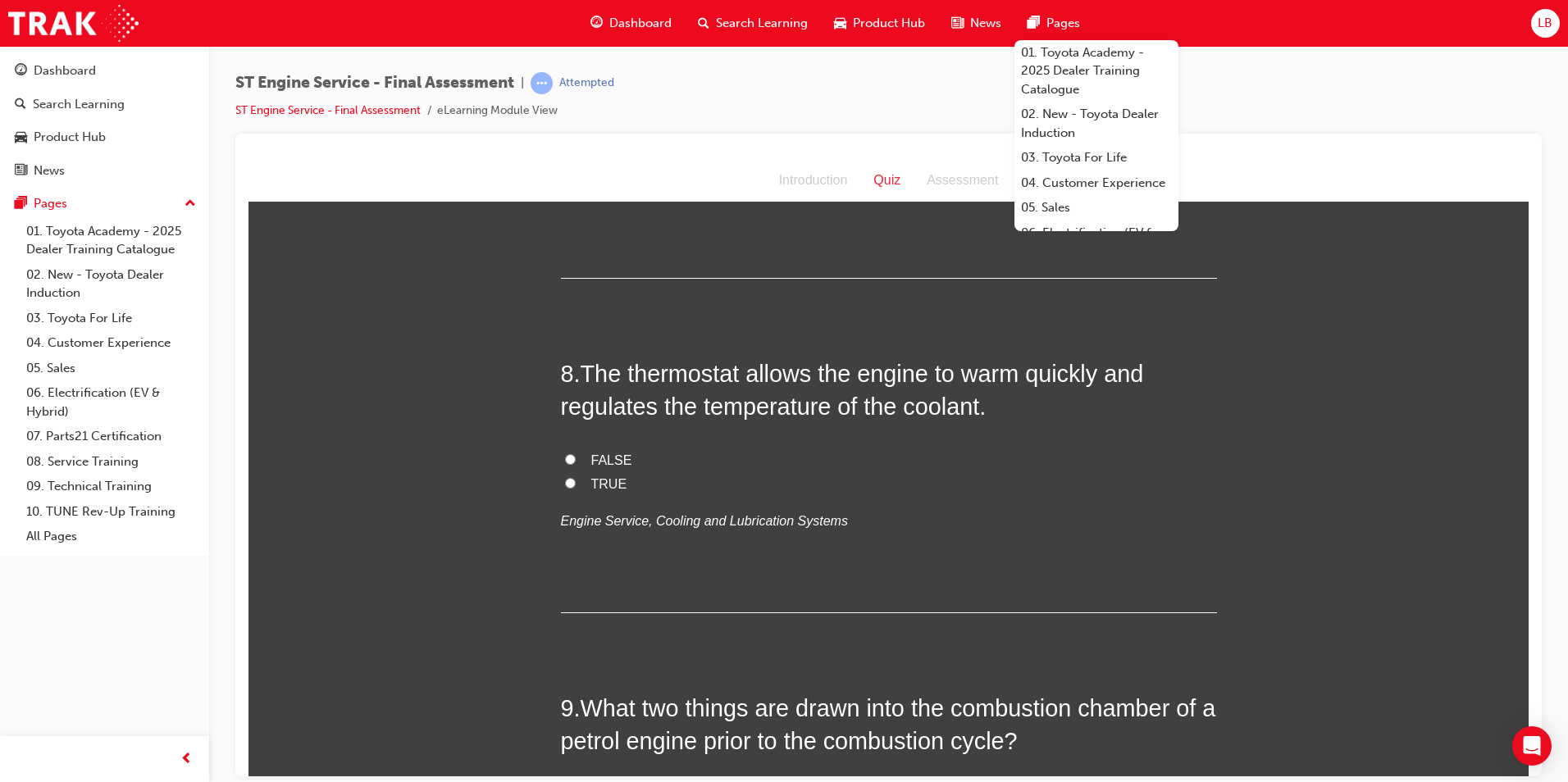
click at [599, 478] on span "TRUE" at bounding box center [609, 483] width 36 height 14
click at [576, 478] on input "TRUE" at bounding box center [570, 483] width 11 height 11
radio input "true"
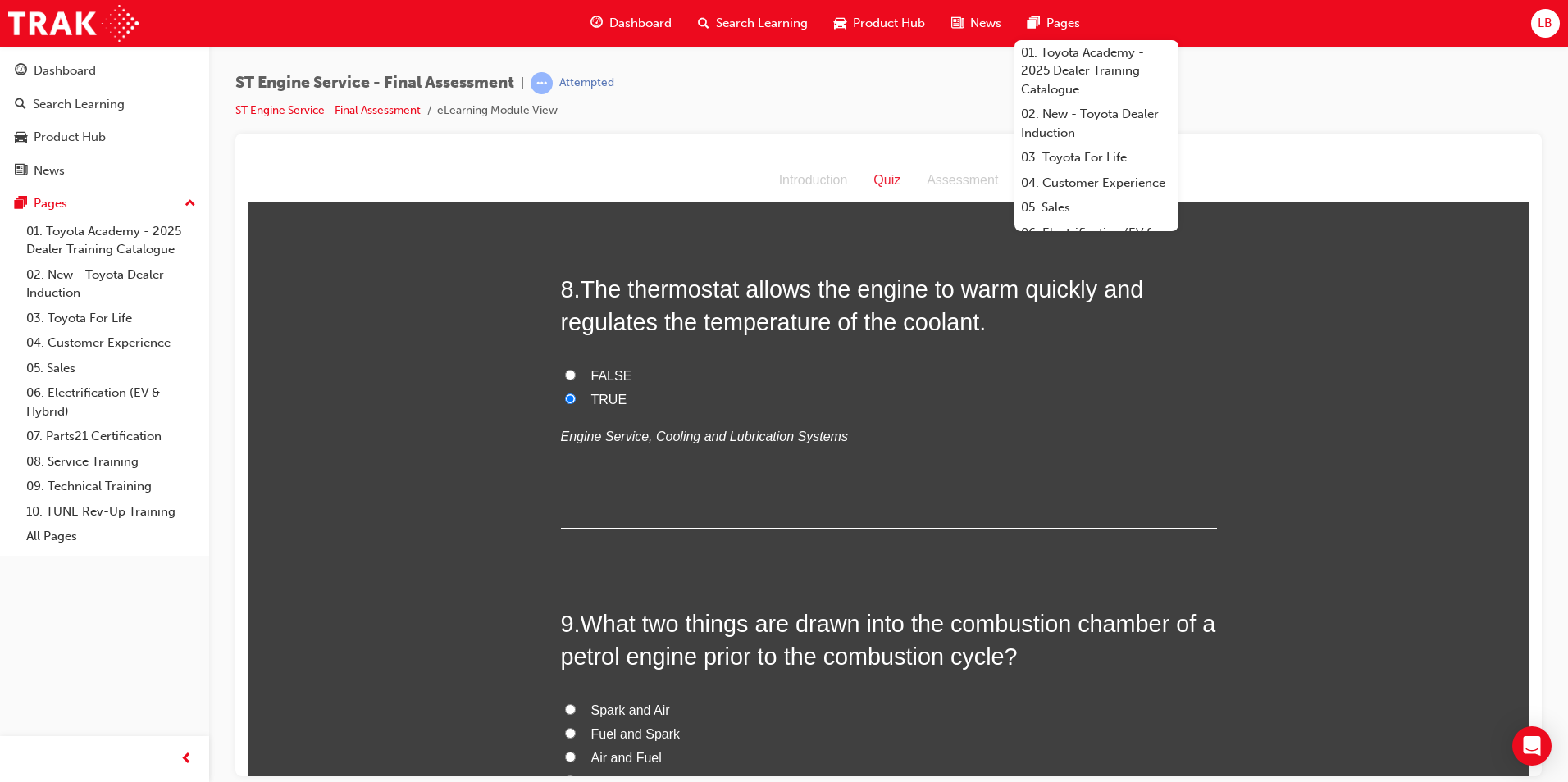
scroll to position [2870, 0]
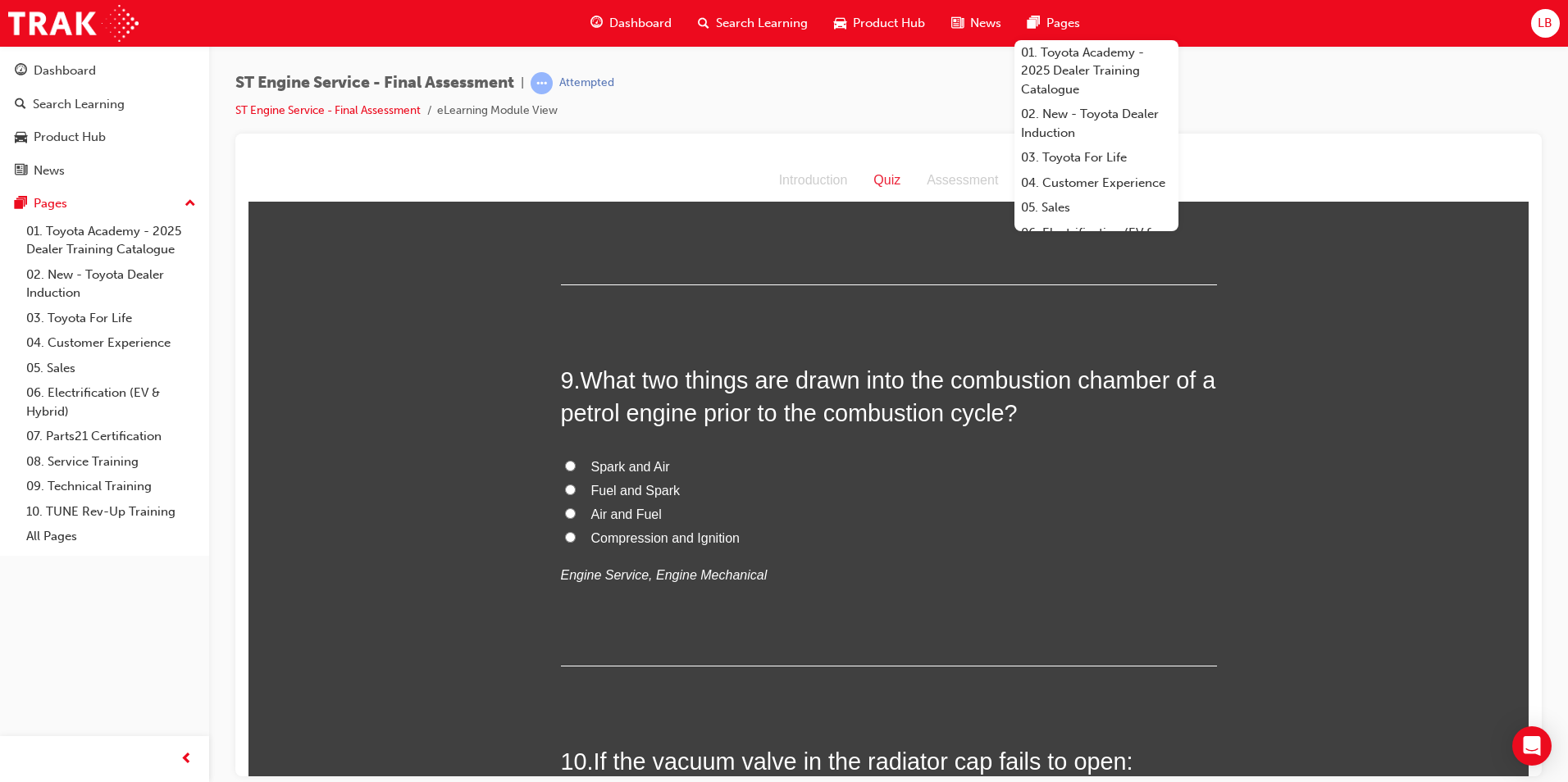
click at [611, 516] on span "Air and Fuel" at bounding box center [627, 513] width 70 height 14
click at [576, 516] on input "Air and Fuel" at bounding box center [570, 513] width 11 height 11
radio input "true"
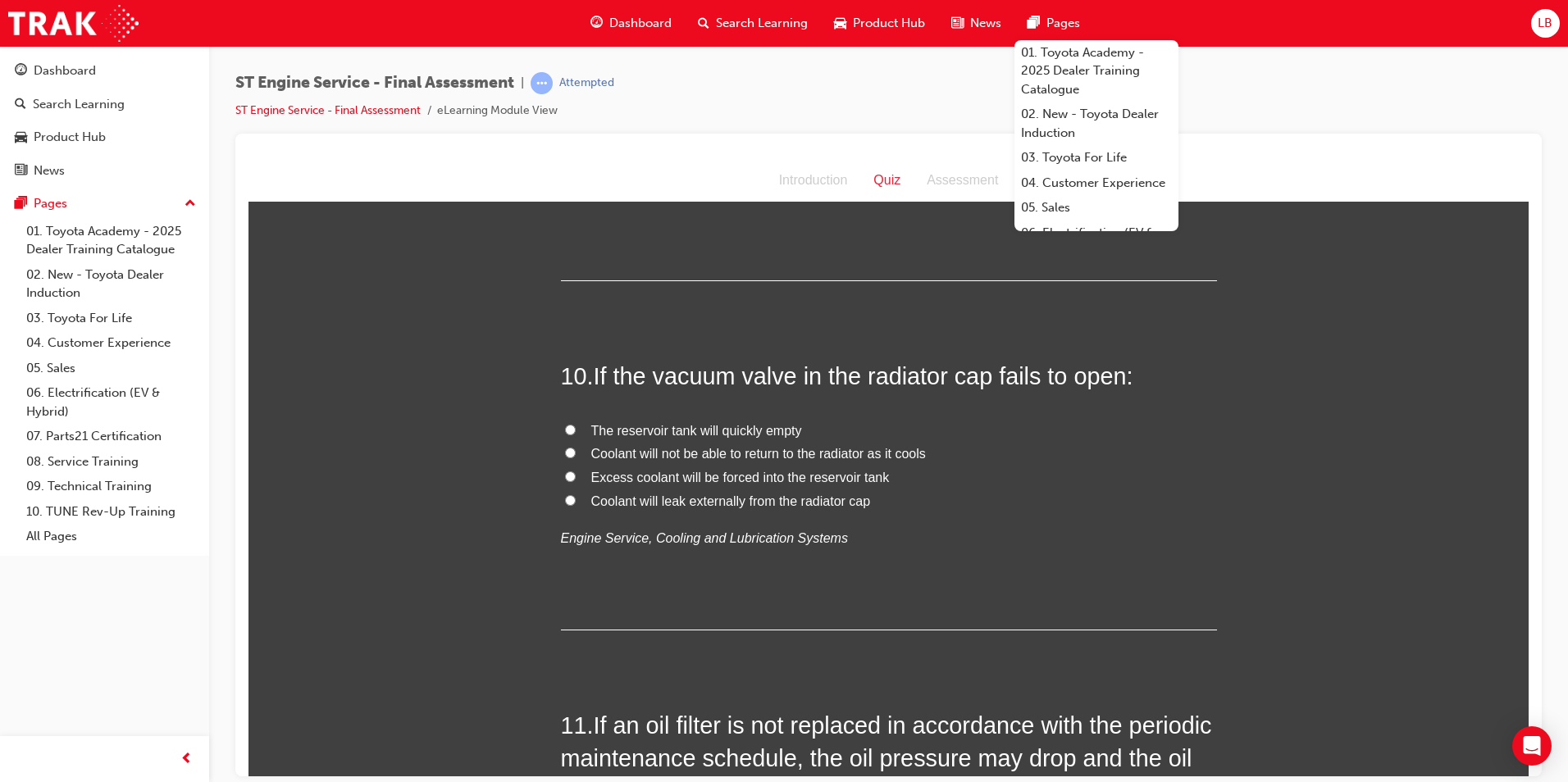
scroll to position [3280, 0]
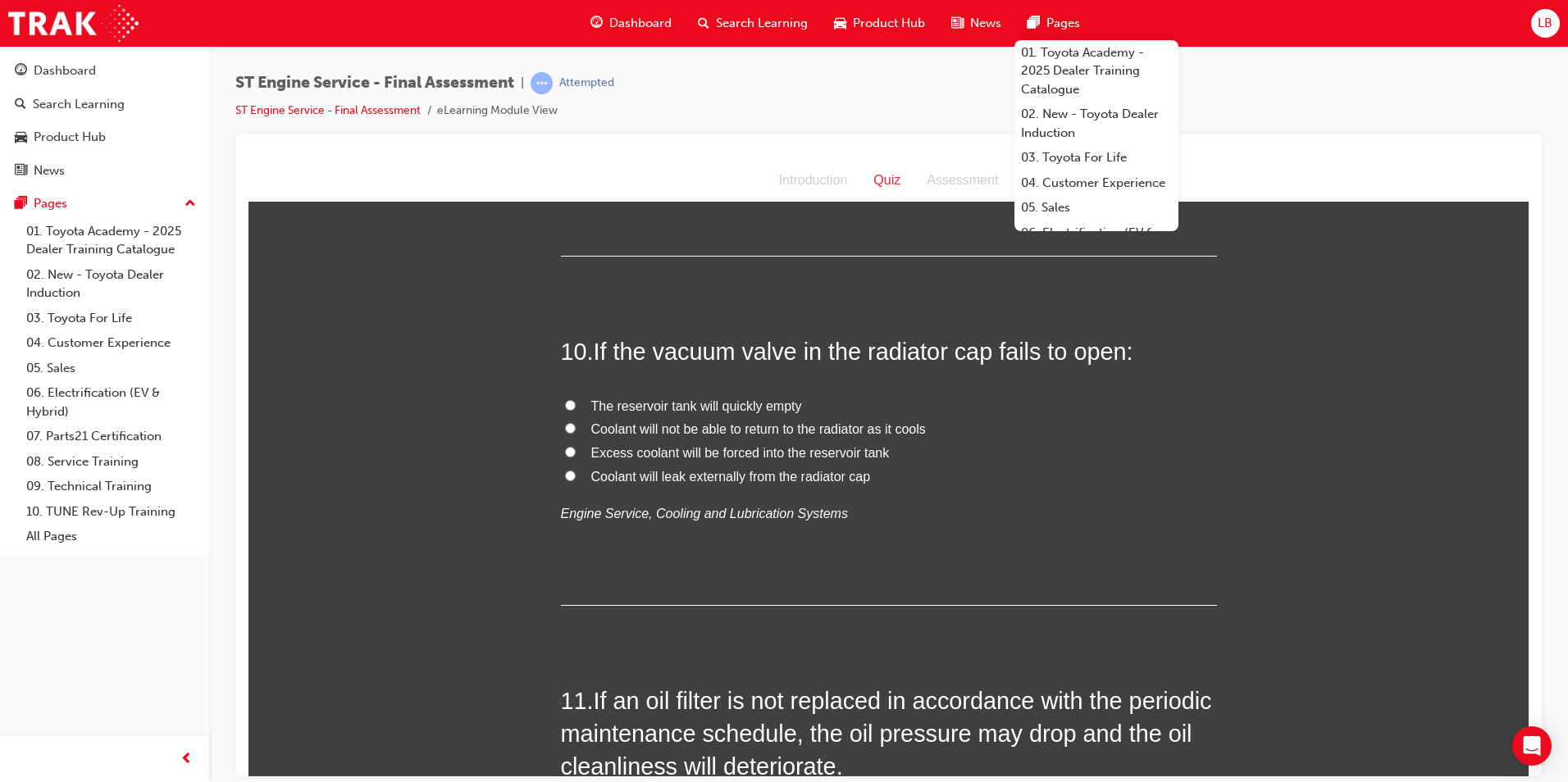
click at [712, 423] on span "Coolant will not be able to return to the radiator as it cools" at bounding box center [759, 428] width 334 height 14
click at [576, 423] on input "Coolant will not be able to return to the radiator as it cools" at bounding box center [570, 428] width 11 height 11
radio input "true"
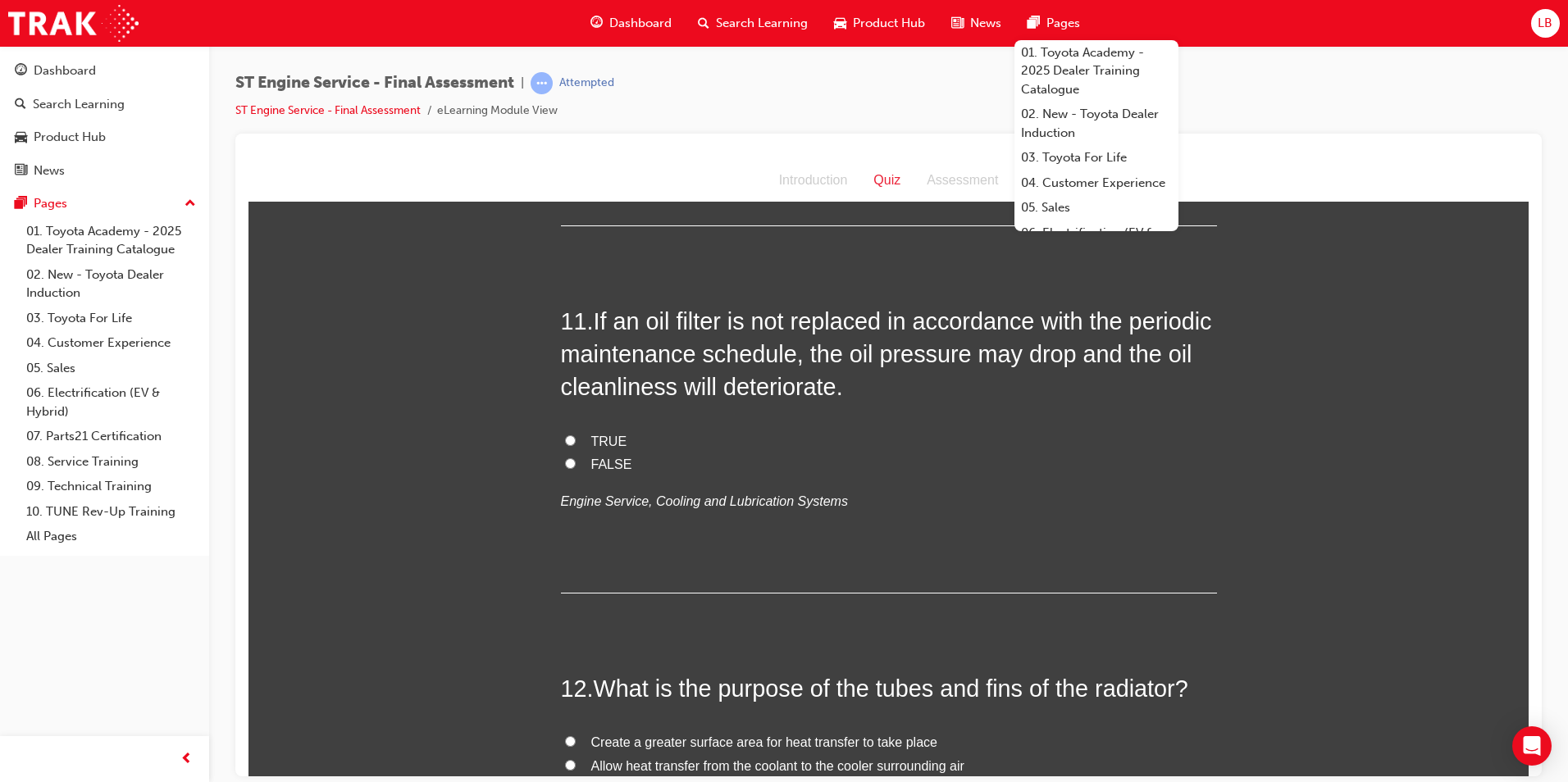
scroll to position [3691, 0]
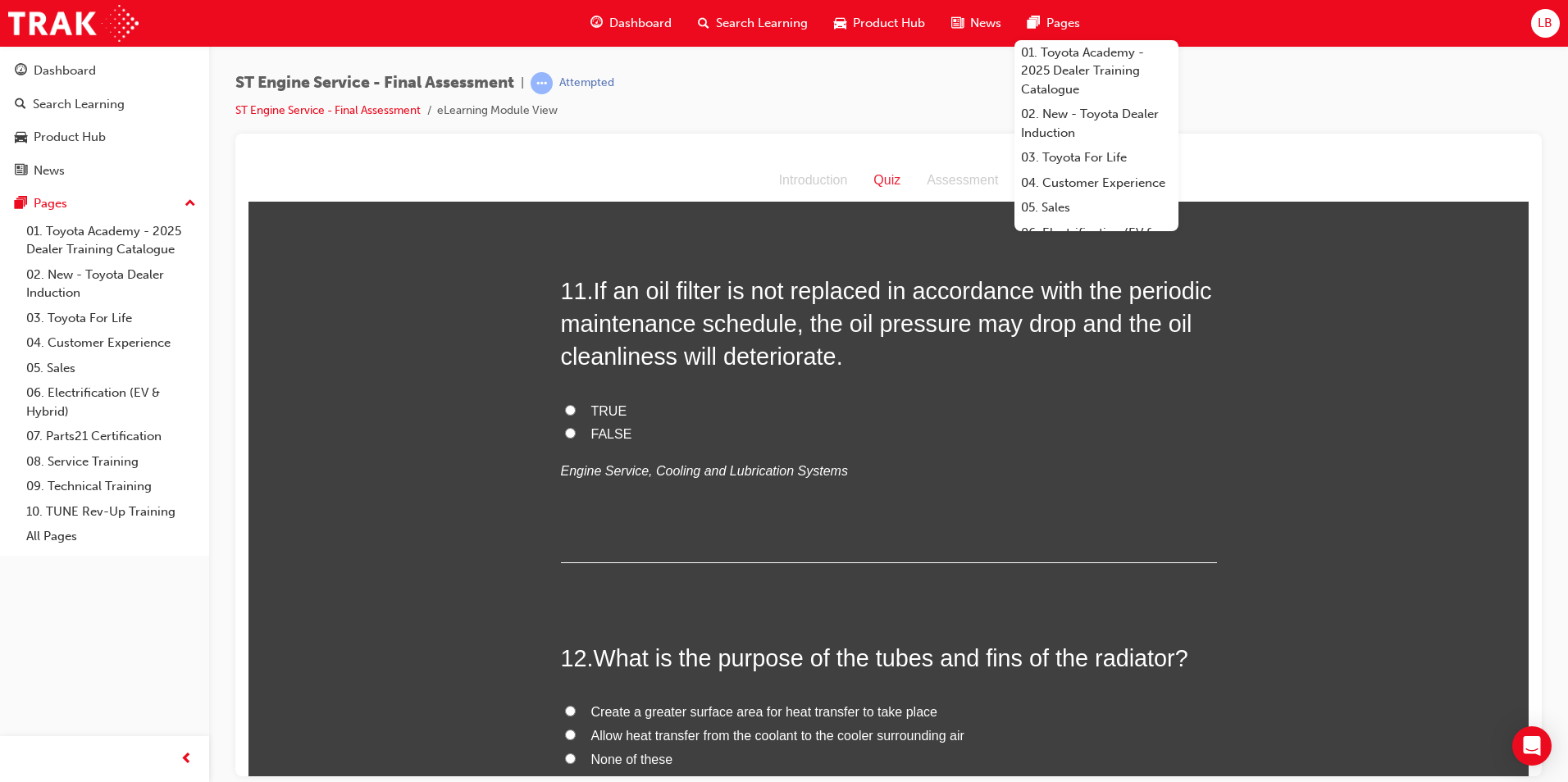
click at [594, 412] on span "TRUE" at bounding box center [609, 410] width 36 height 14
click at [576, 412] on input "TRUE" at bounding box center [570, 410] width 11 height 11
radio input "true"
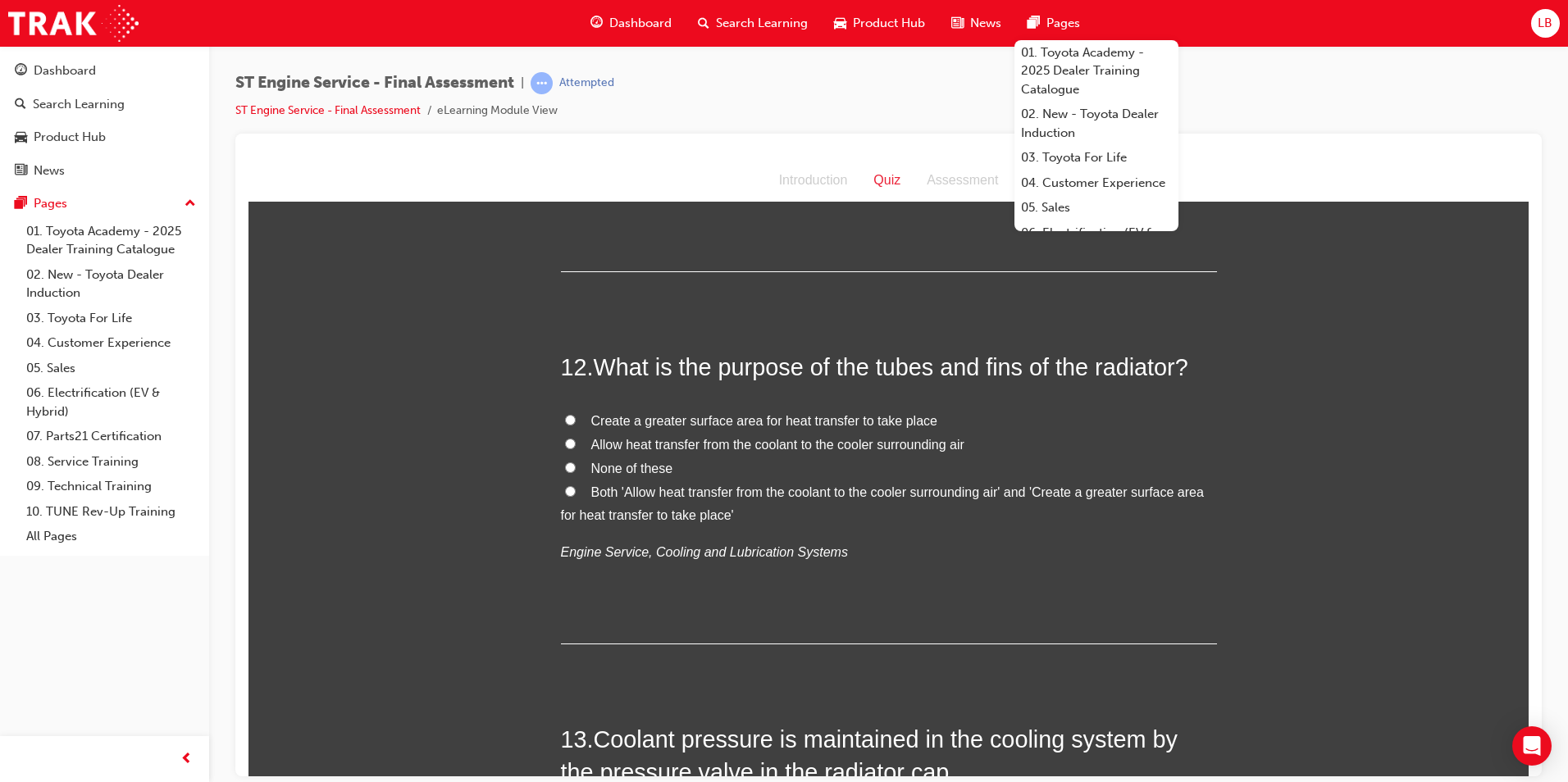
scroll to position [4019, 0]
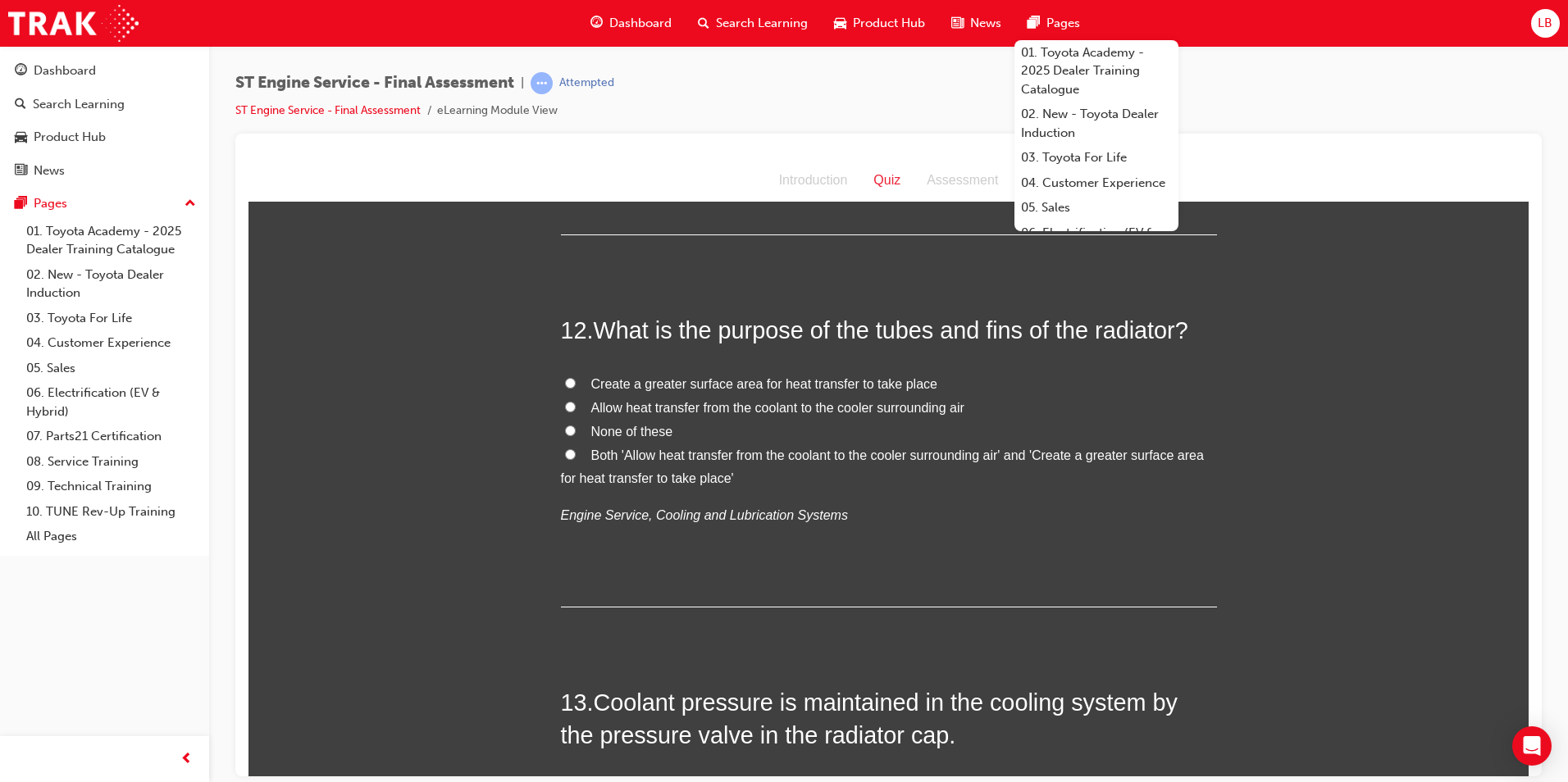
click at [649, 458] on span "Both 'Allow heat transfer from the coolant to the cooler surrounding air' and '…" at bounding box center [882, 466] width 642 height 38
click at [576, 458] on input "Both 'Allow heat transfer from the coolant to the cooler surrounding air' and '…" at bounding box center [570, 454] width 11 height 11
radio input "true"
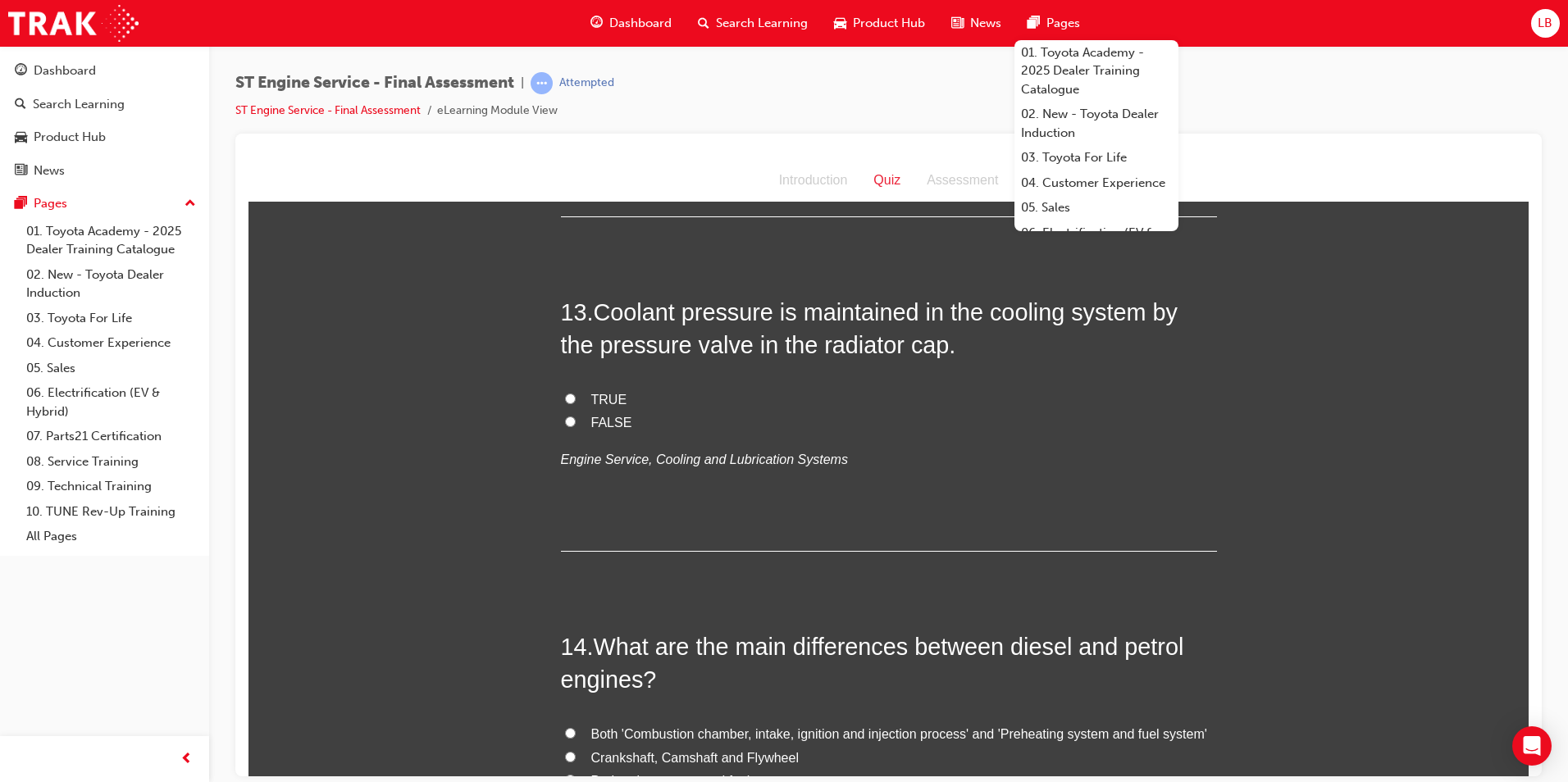
scroll to position [4429, 0]
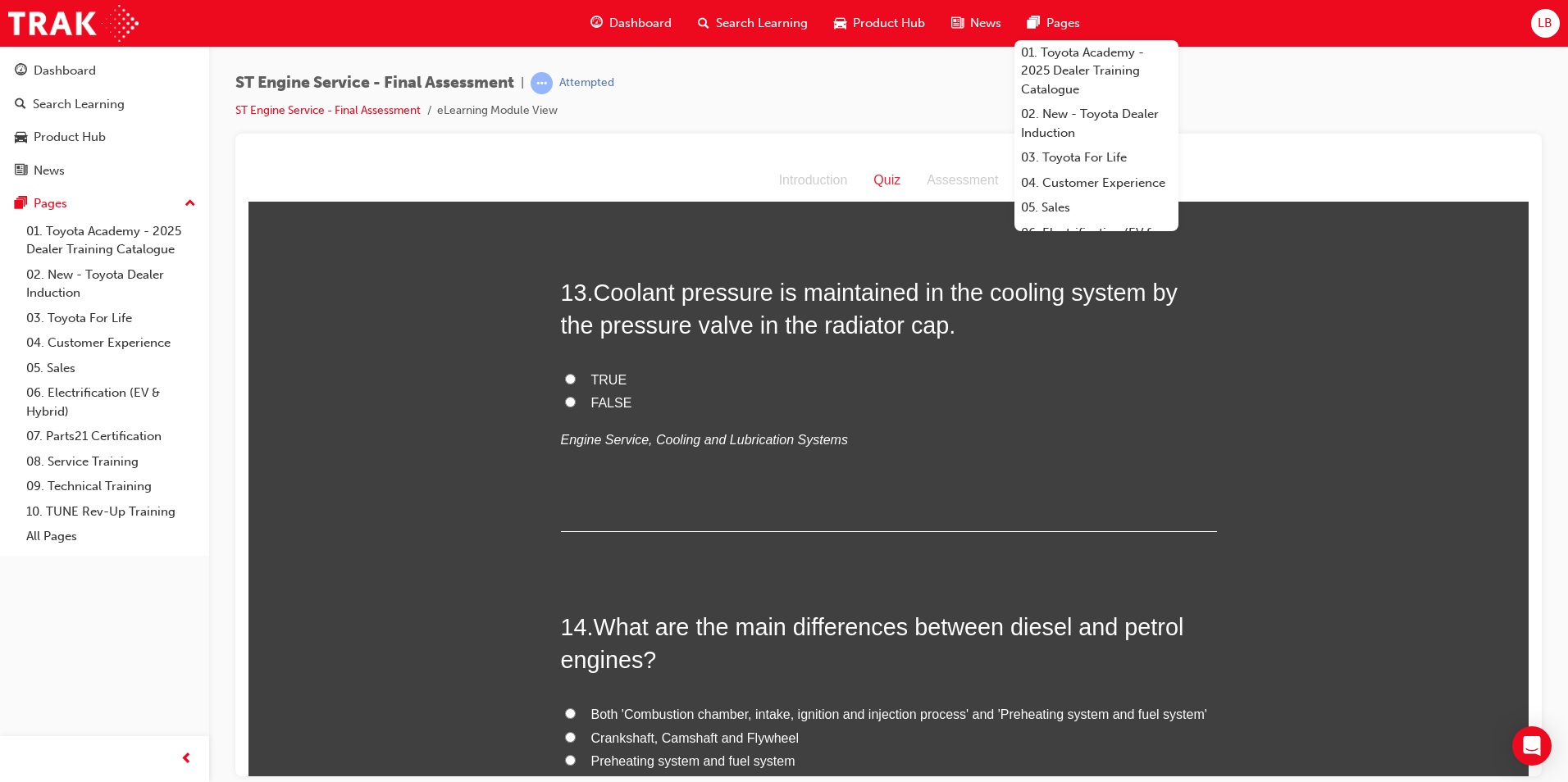
click at [592, 379] on span "TRUE" at bounding box center [609, 379] width 36 height 14
click at [576, 379] on input "TRUE" at bounding box center [570, 379] width 11 height 11
radio input "true"
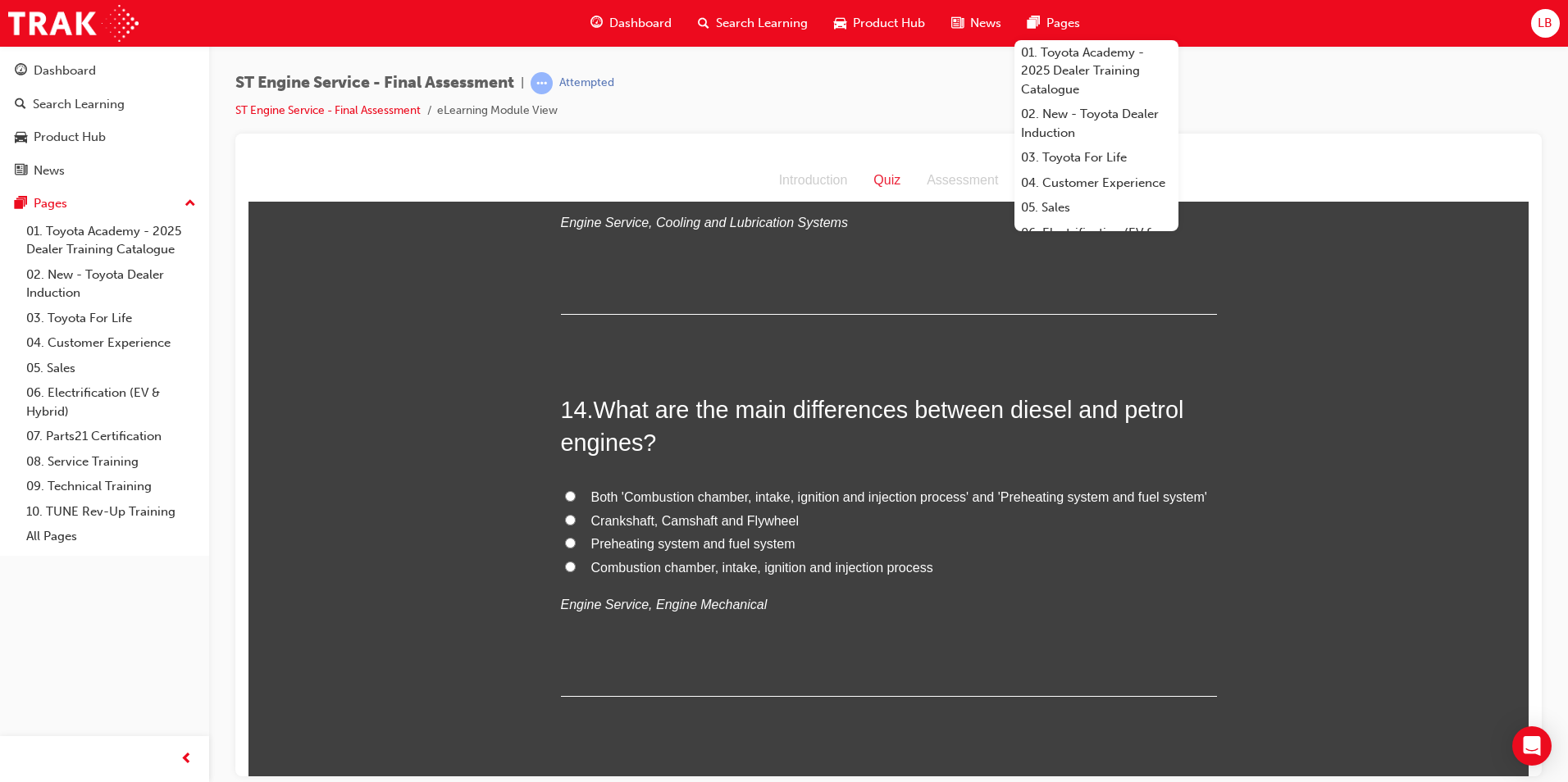
scroll to position [4675, 0]
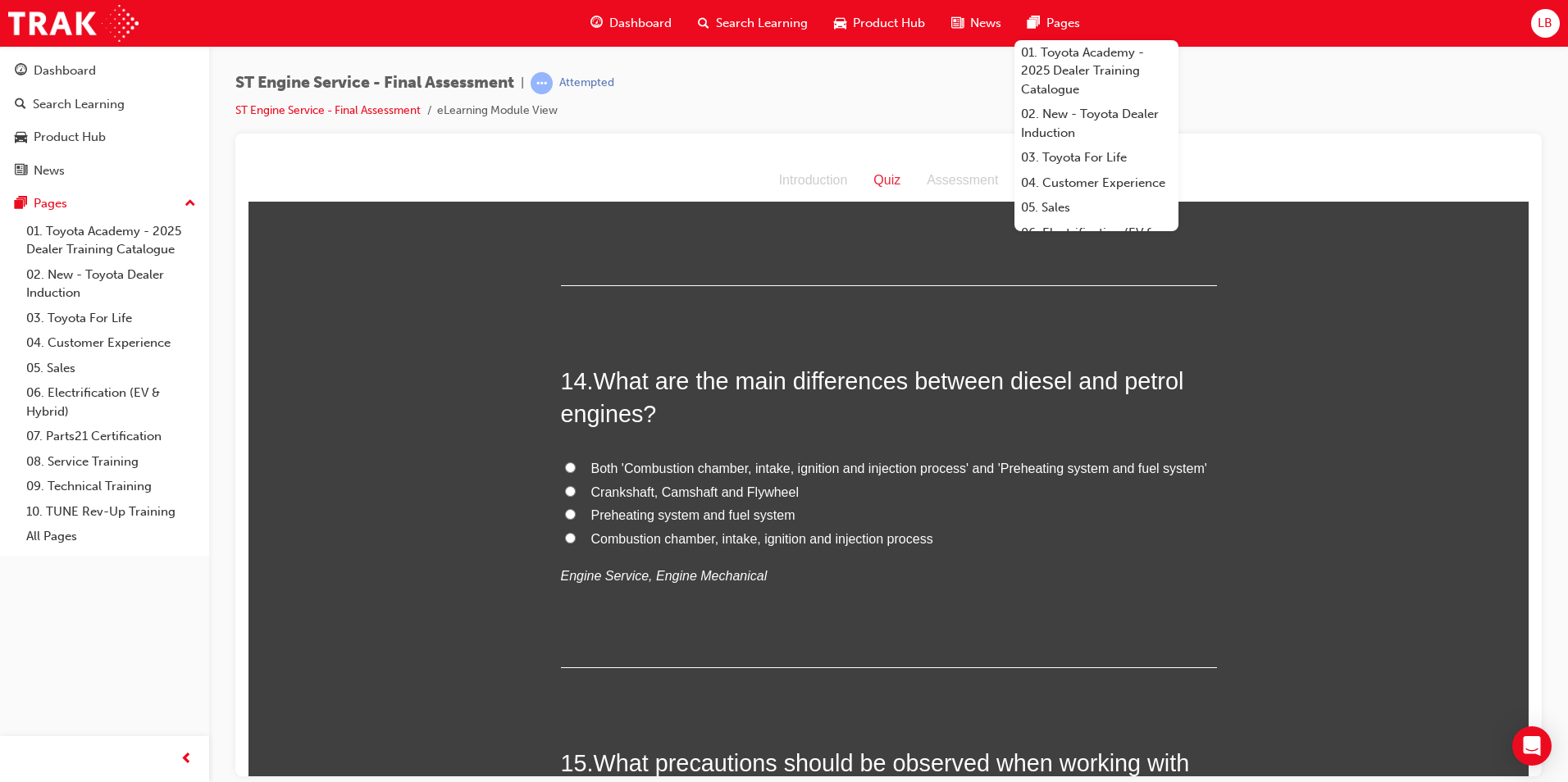
click at [671, 467] on span "Both 'Combustion chamber, intake, ignition and injection process' and 'Preheati…" at bounding box center [899, 467] width 616 height 14
click at [576, 467] on input "Both 'Combustion chamber, intake, ignition and injection process' and 'Preheati…" at bounding box center [570, 467] width 11 height 11
radio input "true"
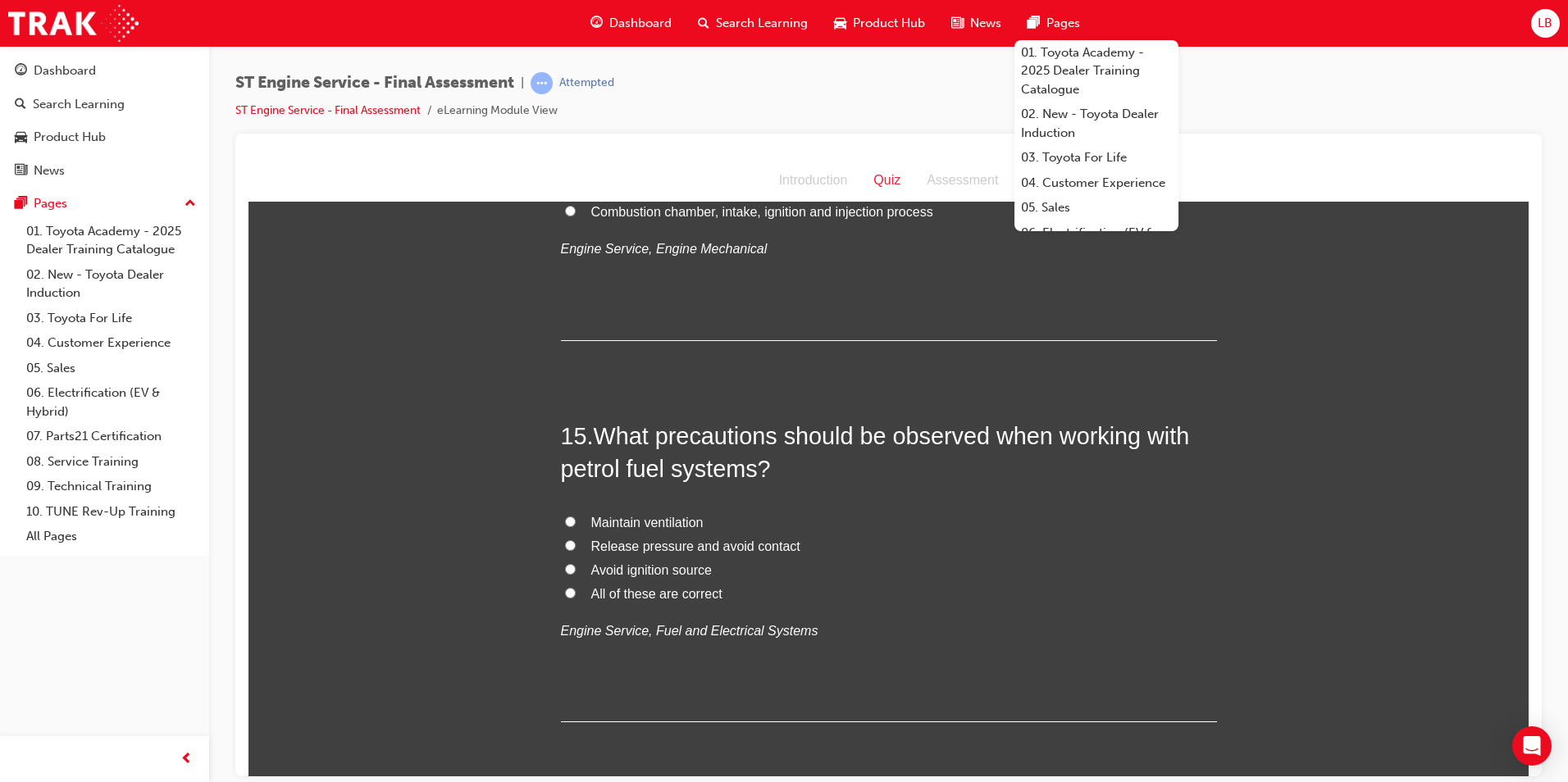
scroll to position [5003, 0]
click at [651, 591] on span "All of these are correct" at bounding box center [657, 592] width 131 height 14
click at [576, 591] on input "All of these are correct" at bounding box center [570, 592] width 11 height 11
radio input "true"
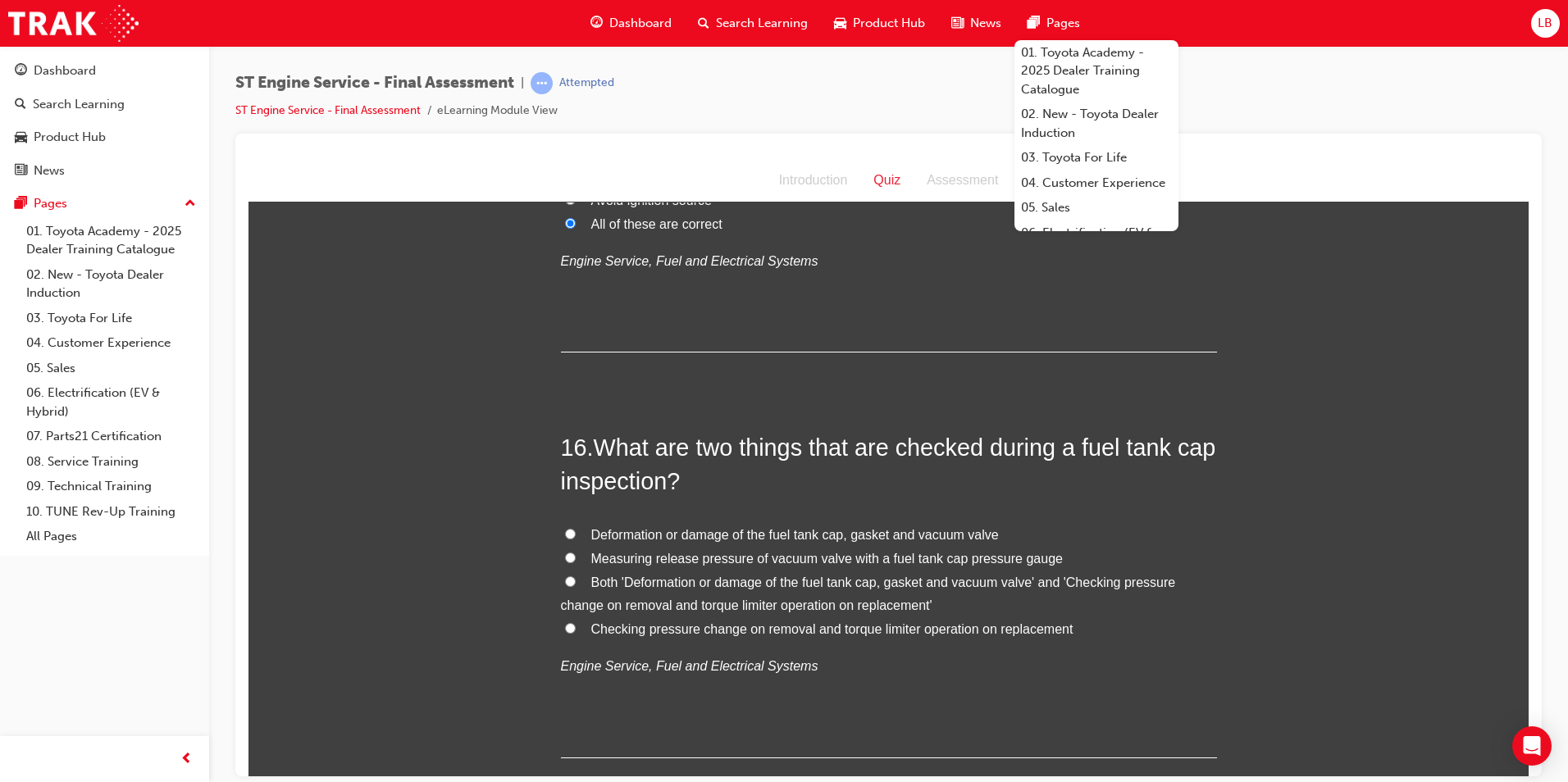
scroll to position [5413, 0]
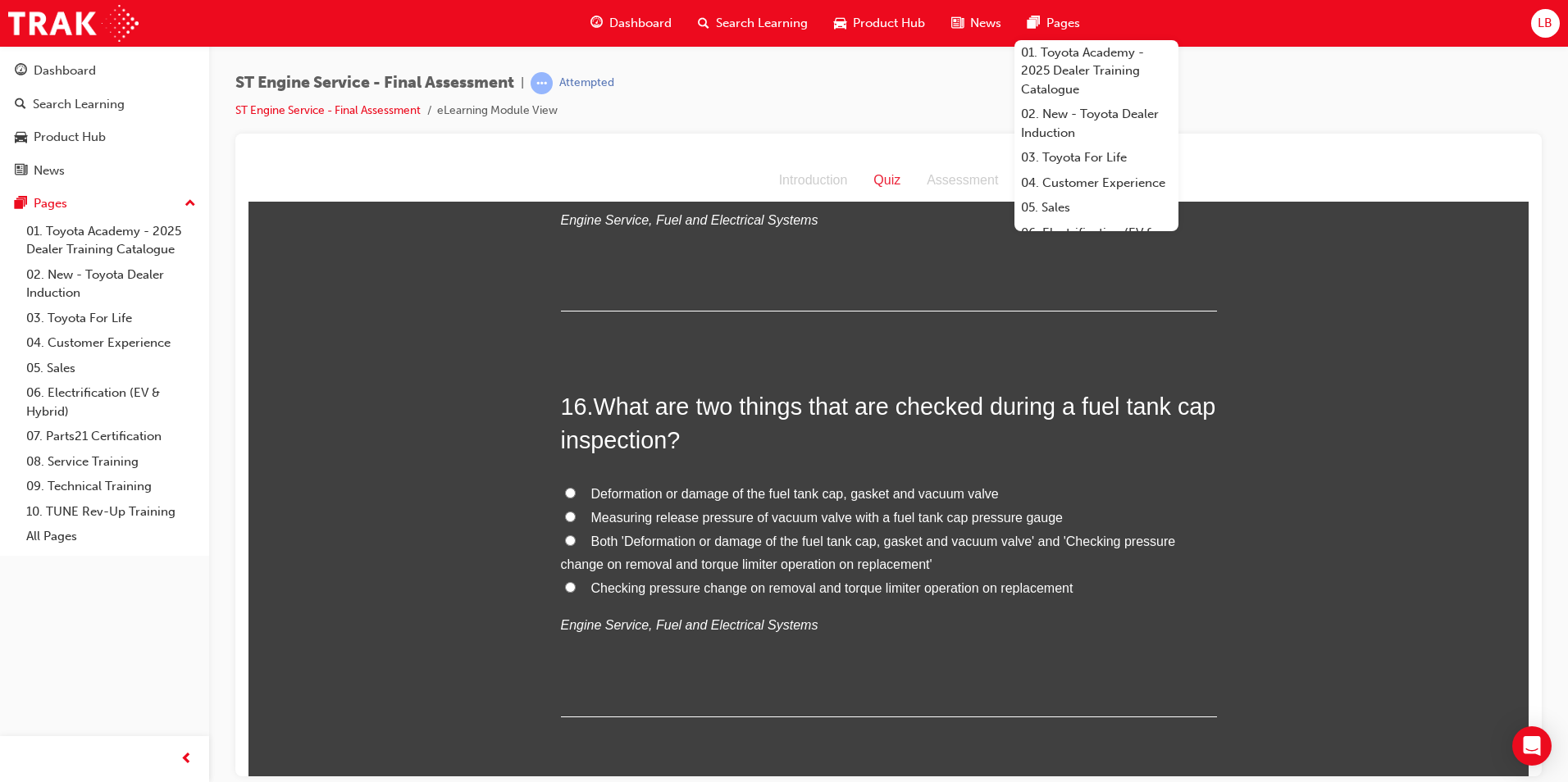
click at [645, 494] on span "Deformation or damage of the fuel tank cap, gasket and vacuum valve" at bounding box center [796, 493] width 408 height 14
click at [576, 494] on input "Deformation or damage of the fuel tank cap, gasket and vacuum valve" at bounding box center [570, 493] width 11 height 11
radio input "true"
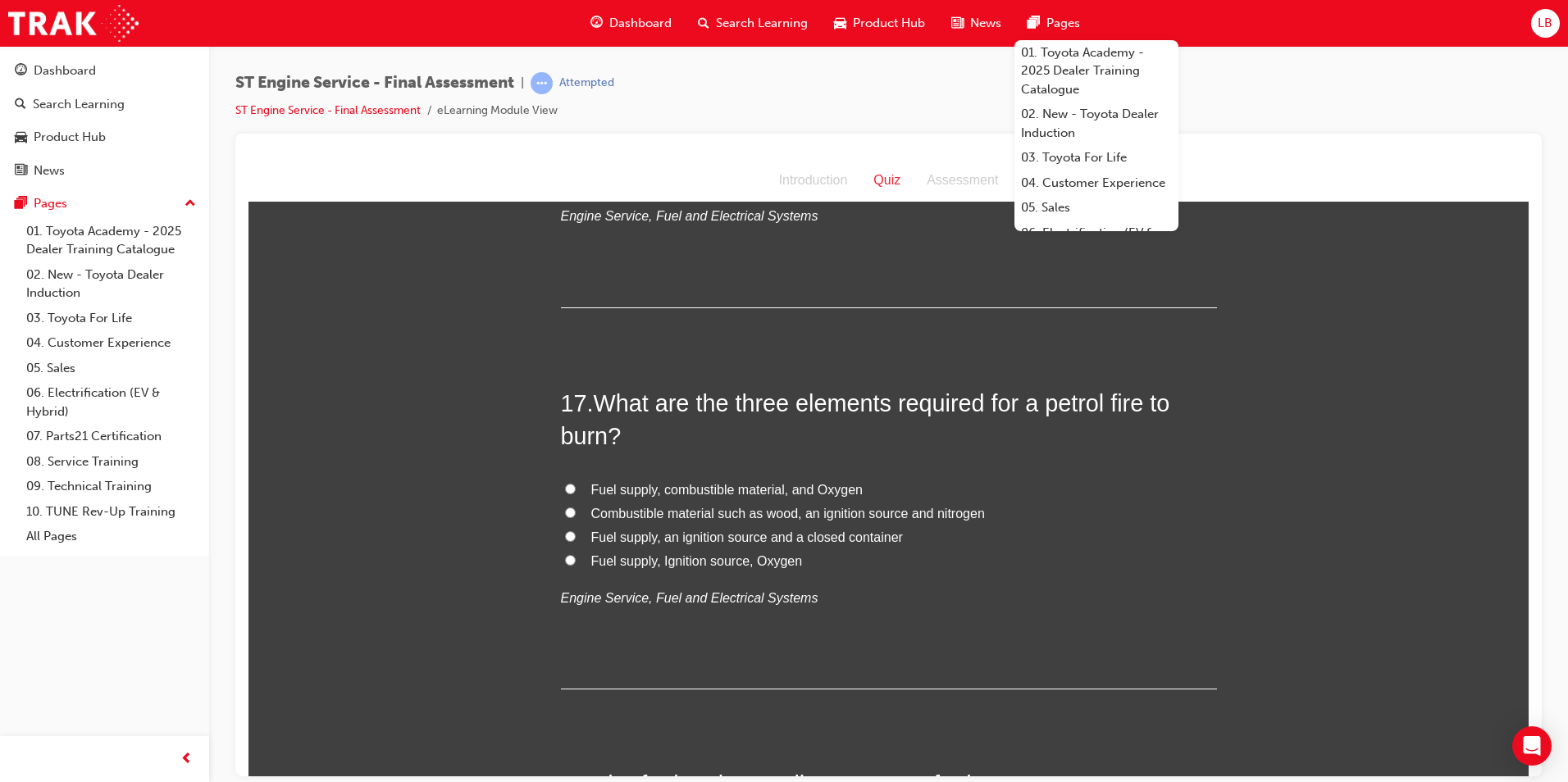
scroll to position [5823, 0]
click at [625, 559] on span "Fuel supply, Ignition source, Oxygen" at bounding box center [697, 559] width 211 height 14
click at [576, 559] on input "Fuel supply, Ignition source, Oxygen" at bounding box center [570, 559] width 11 height 11
radio input "true"
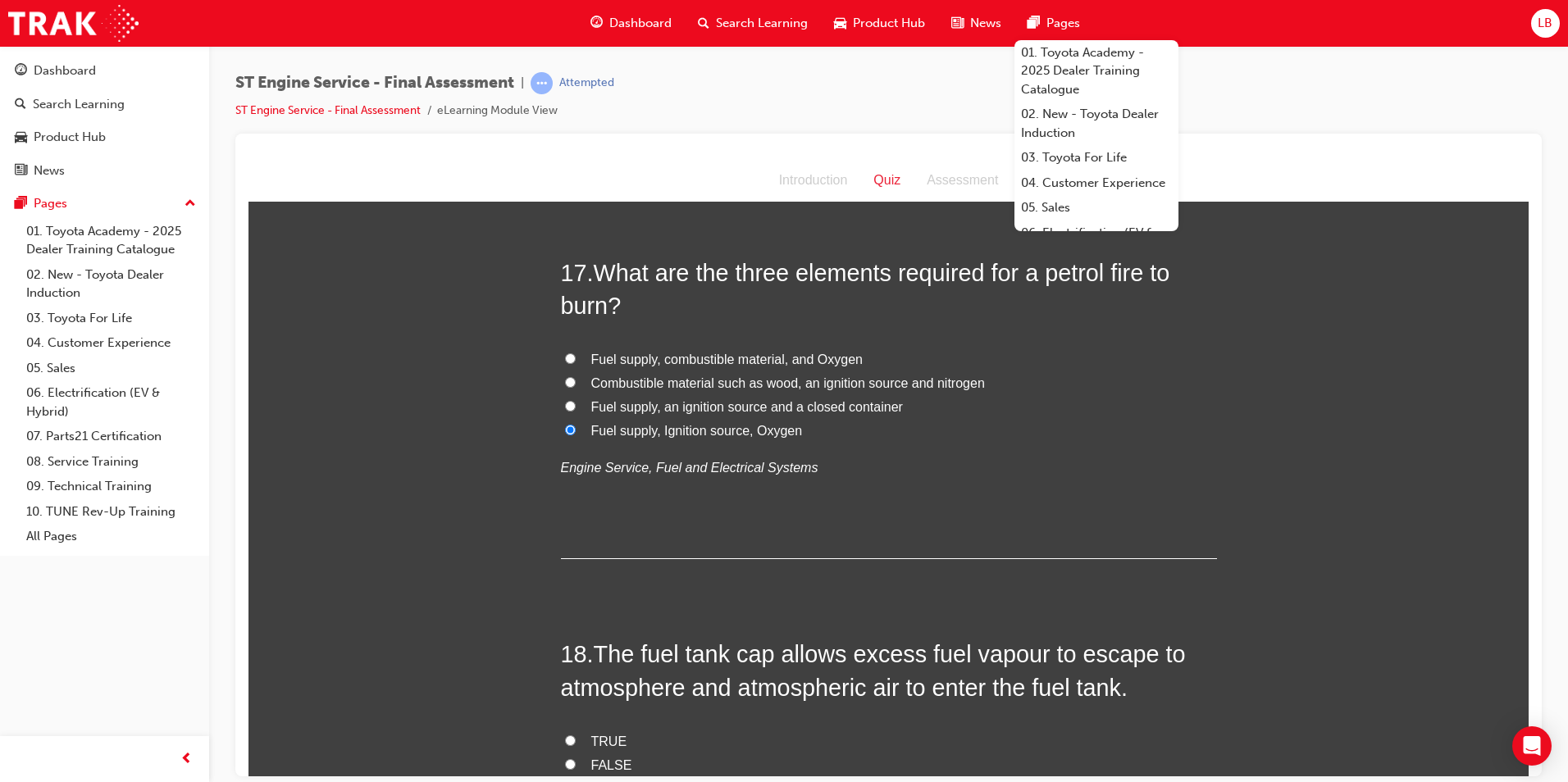
scroll to position [6194, 0]
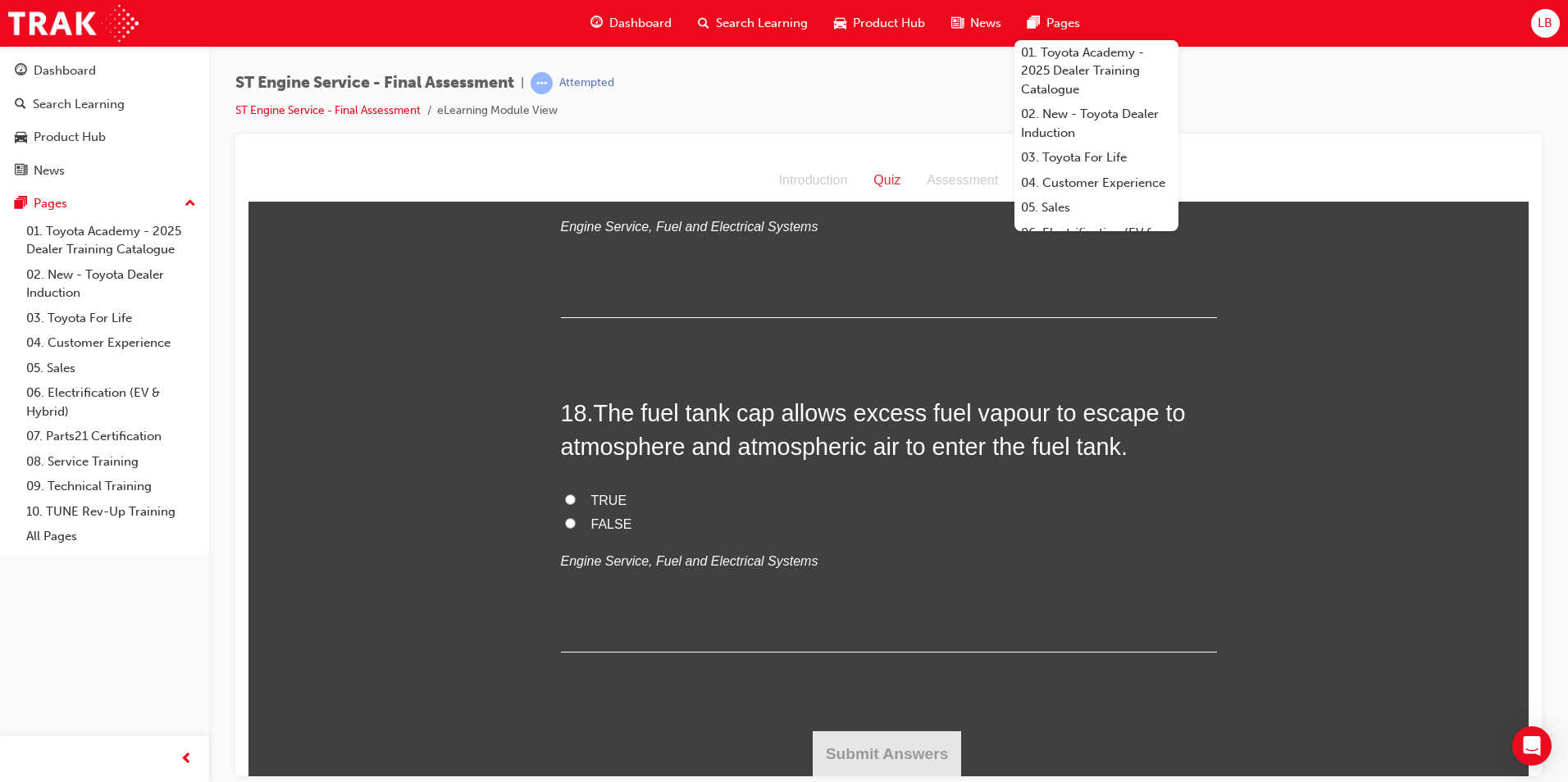
click at [611, 529] on span "FALSE" at bounding box center [612, 523] width 41 height 14
click at [576, 528] on input "FALSE" at bounding box center [570, 523] width 11 height 11
radio input "true"
click at [856, 746] on button "Submit Answers" at bounding box center [887, 754] width 150 height 46
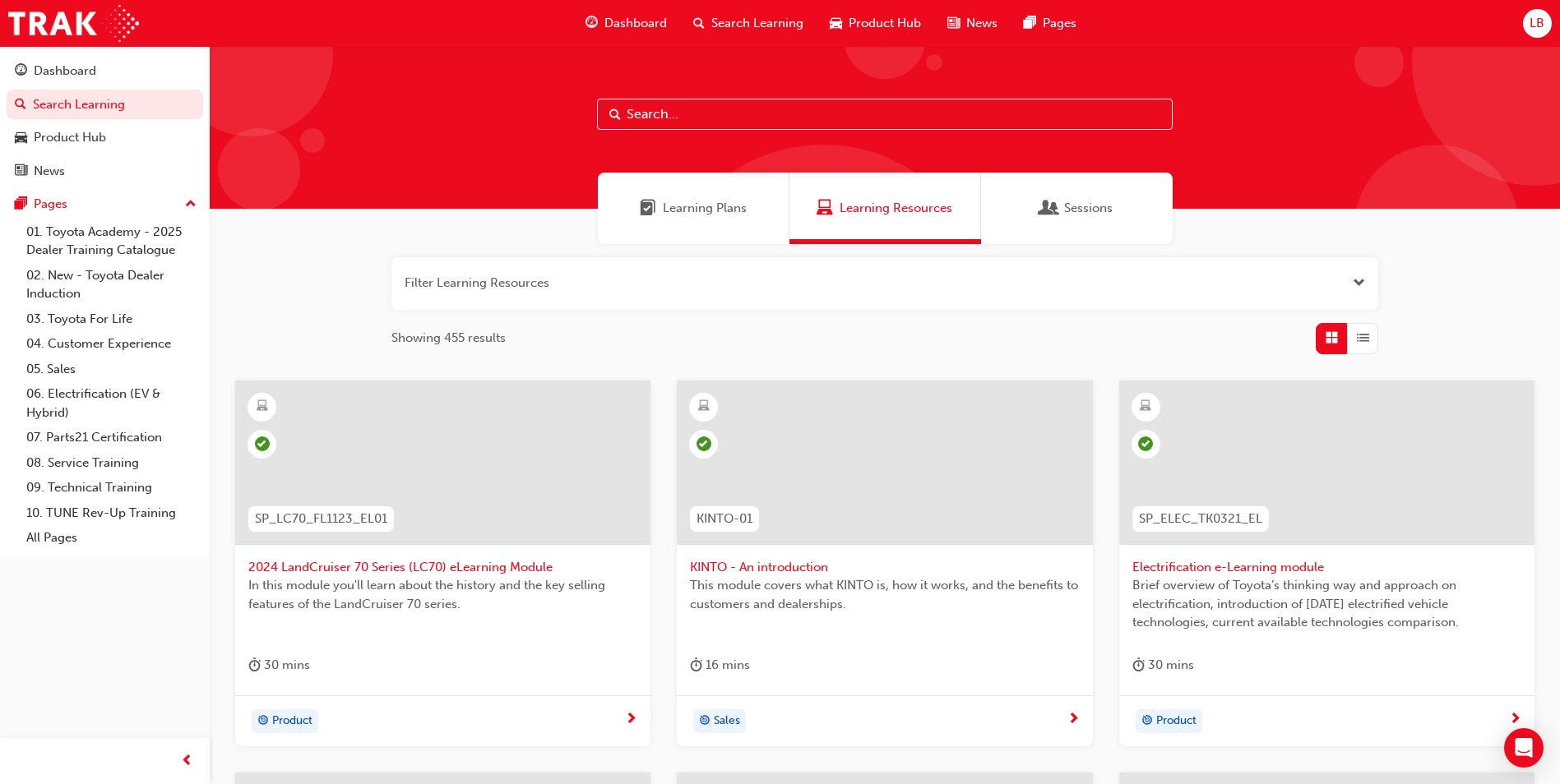
click at [731, 106] on input "text" at bounding box center [885, 115] width 576 height 31
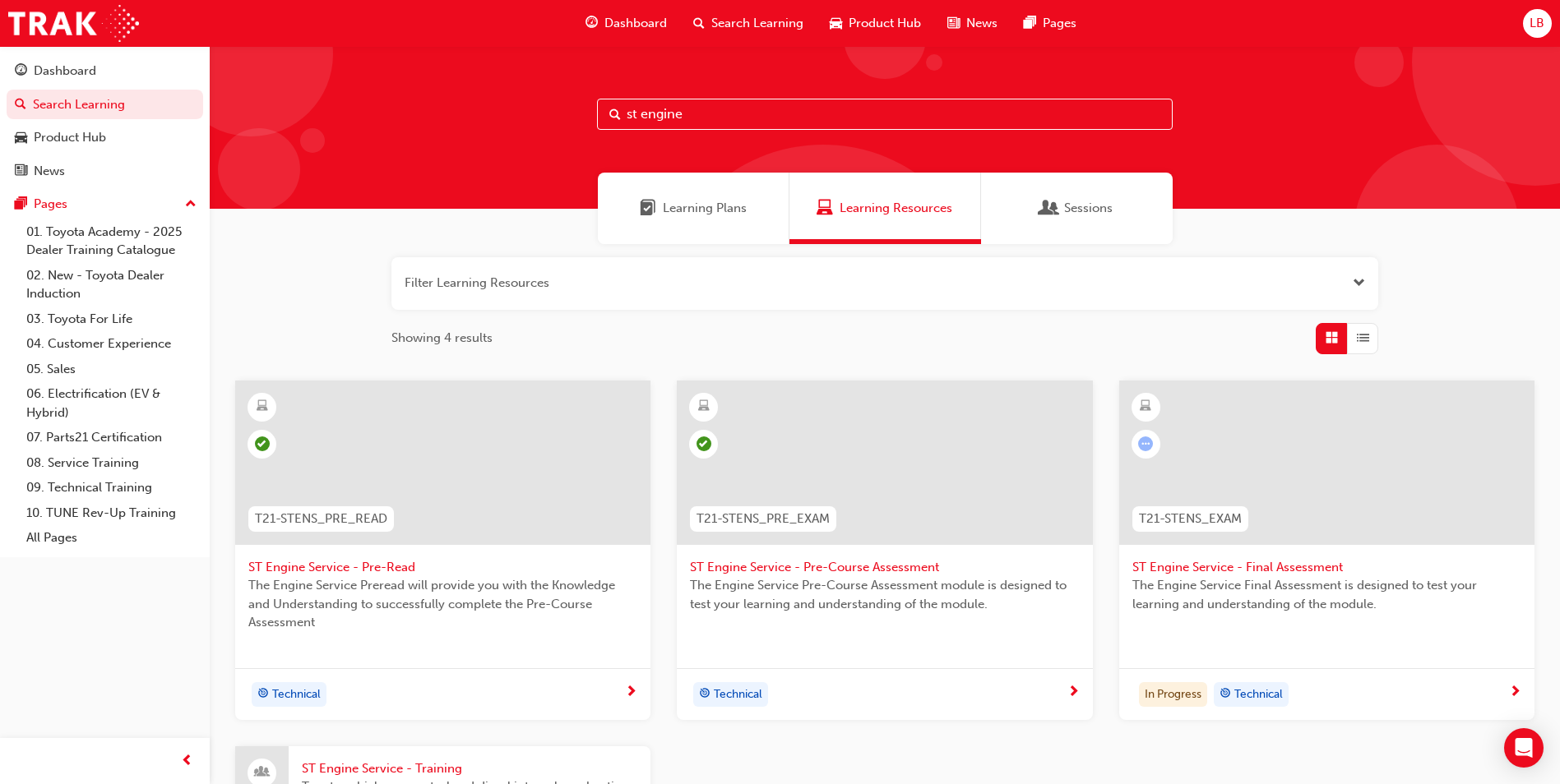
type input "st engine"
click at [337, 565] on span "ST Engine Service - Pre-Read" at bounding box center [443, 567] width 389 height 19
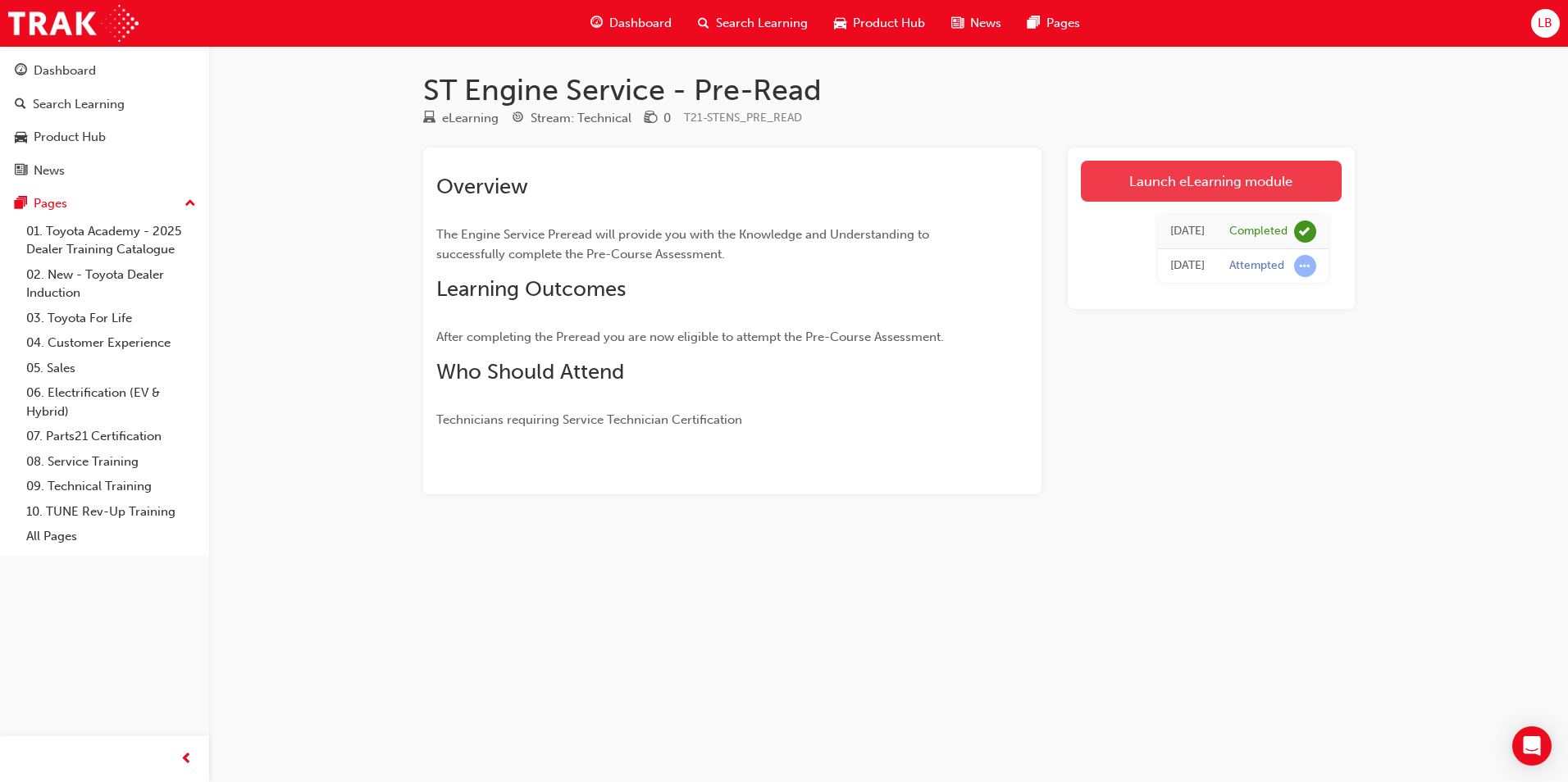
click at [1186, 186] on link "Launch eLearning module" at bounding box center [1211, 181] width 260 height 41
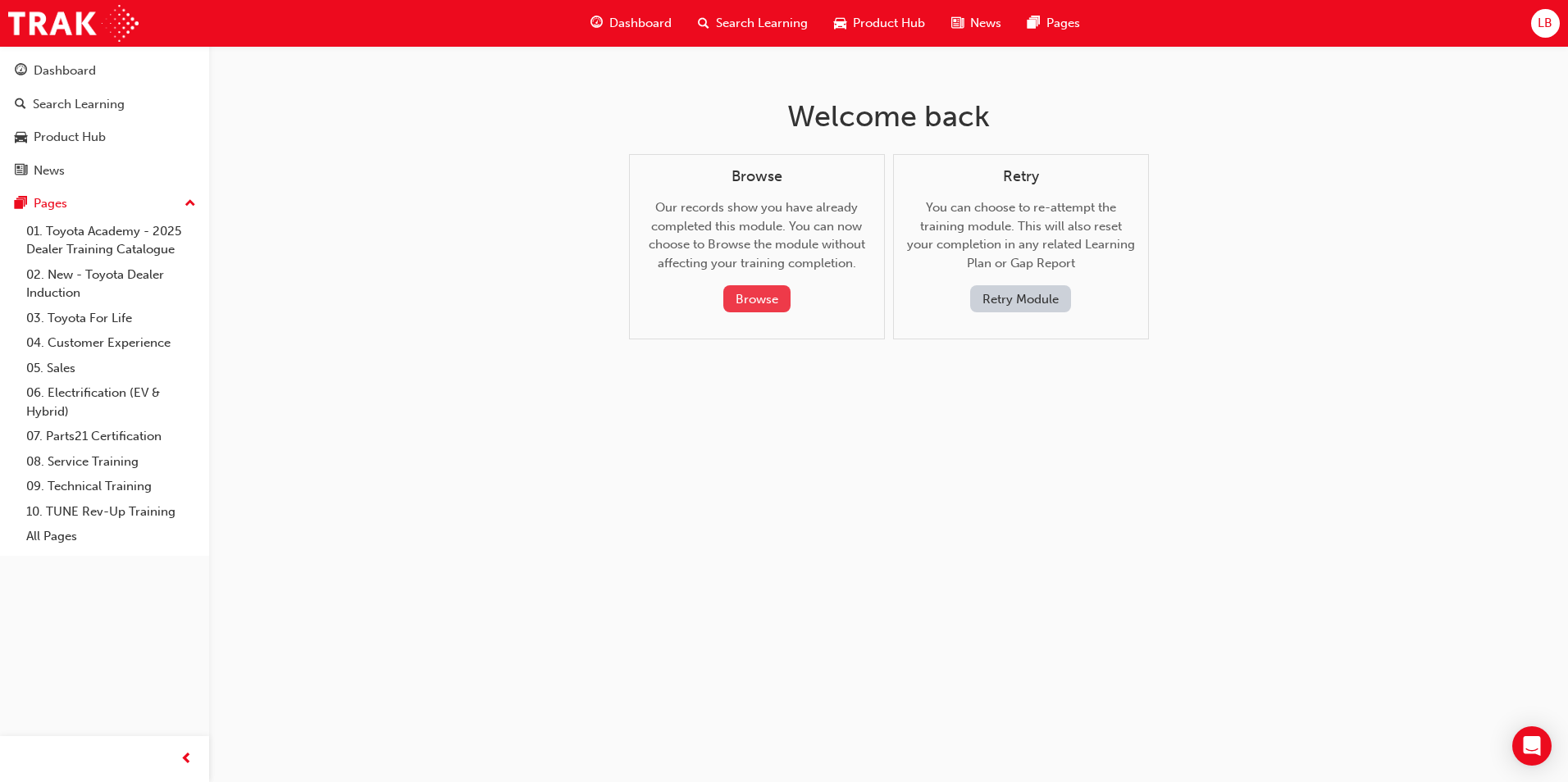
click at [760, 285] on button "Browse" at bounding box center [757, 298] width 67 height 27
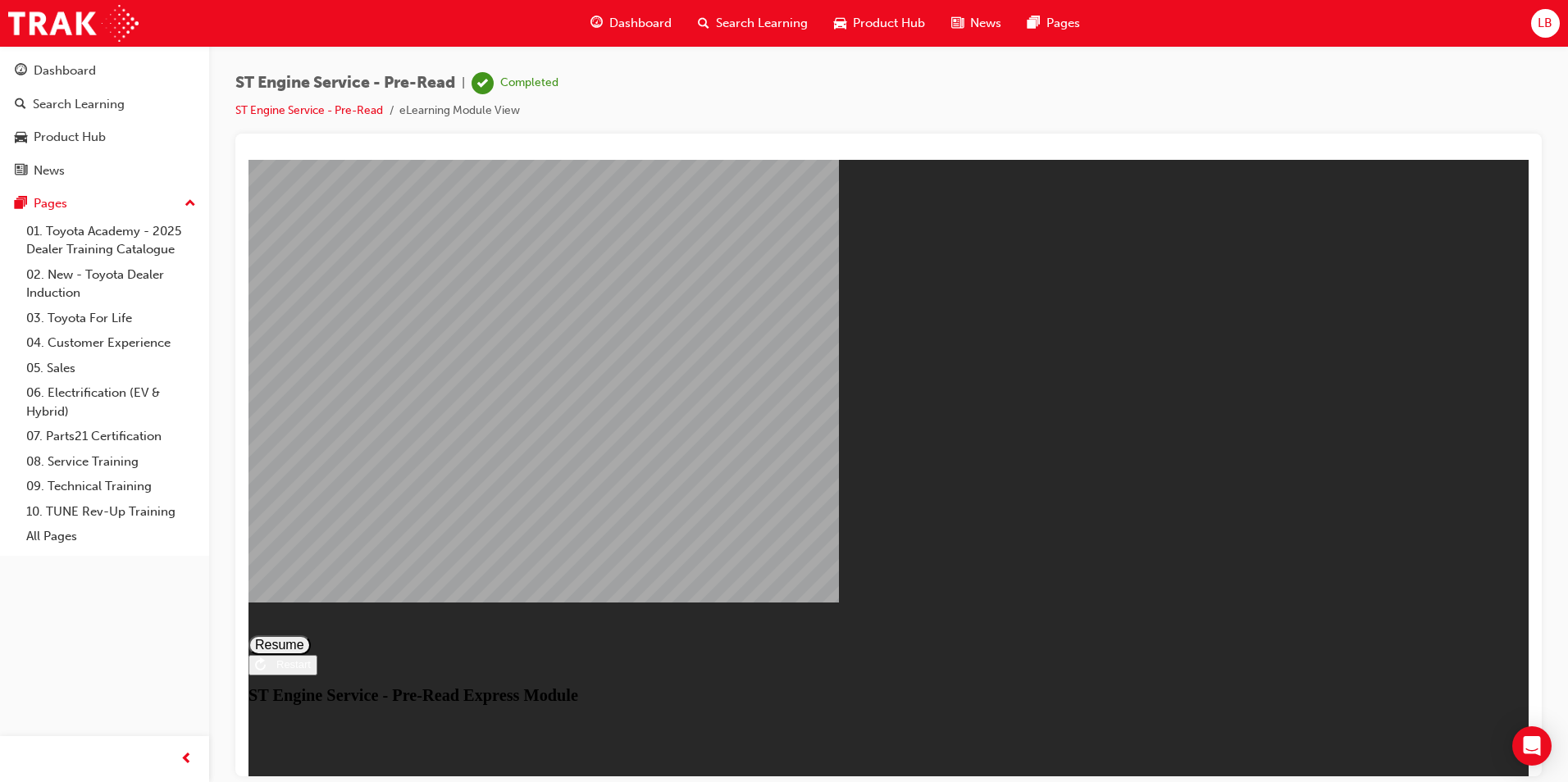
click at [311, 635] on button "Resume" at bounding box center [280, 644] width 63 height 19
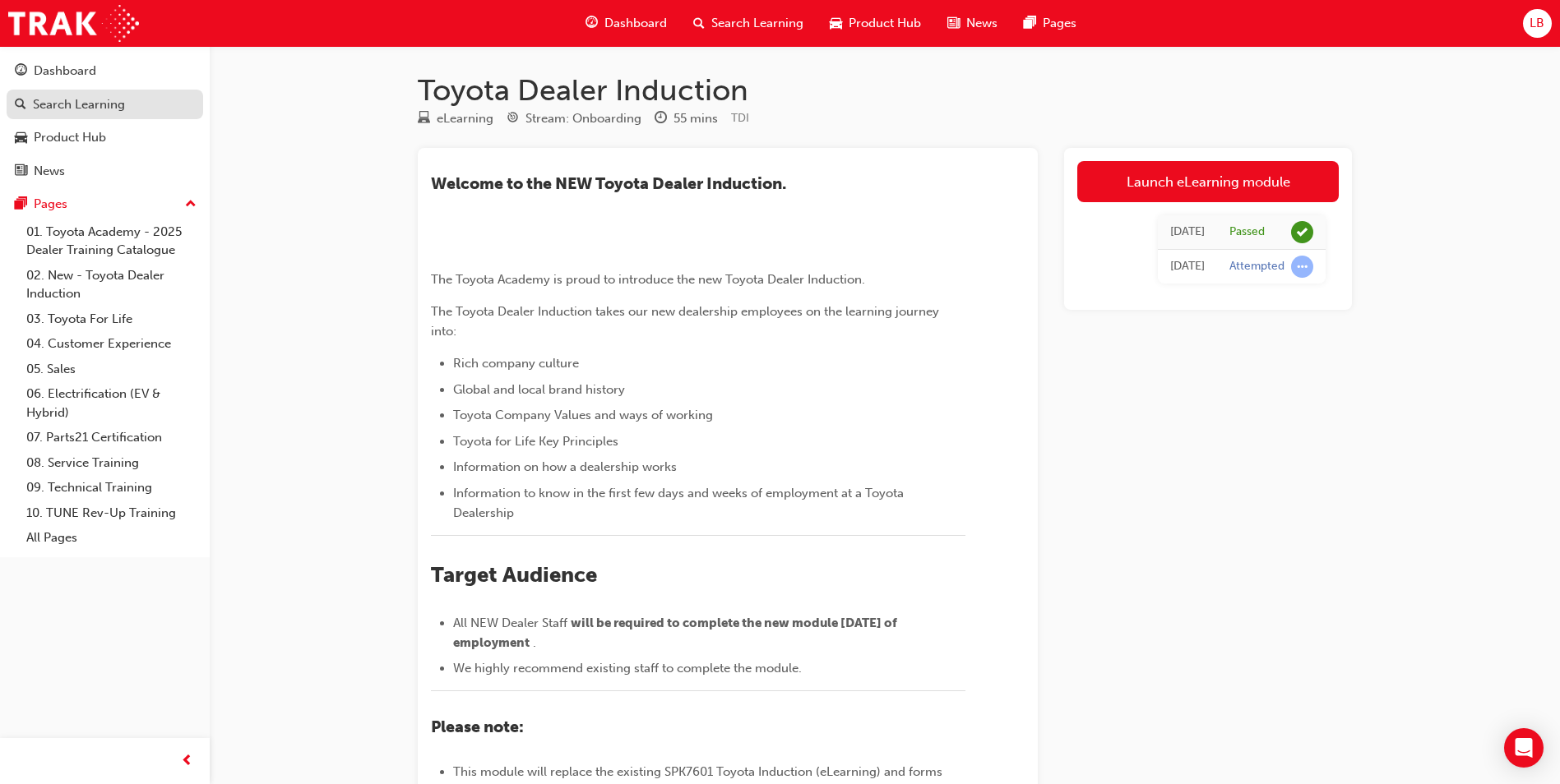
click at [59, 106] on div "Search Learning" at bounding box center [79, 105] width 92 height 19
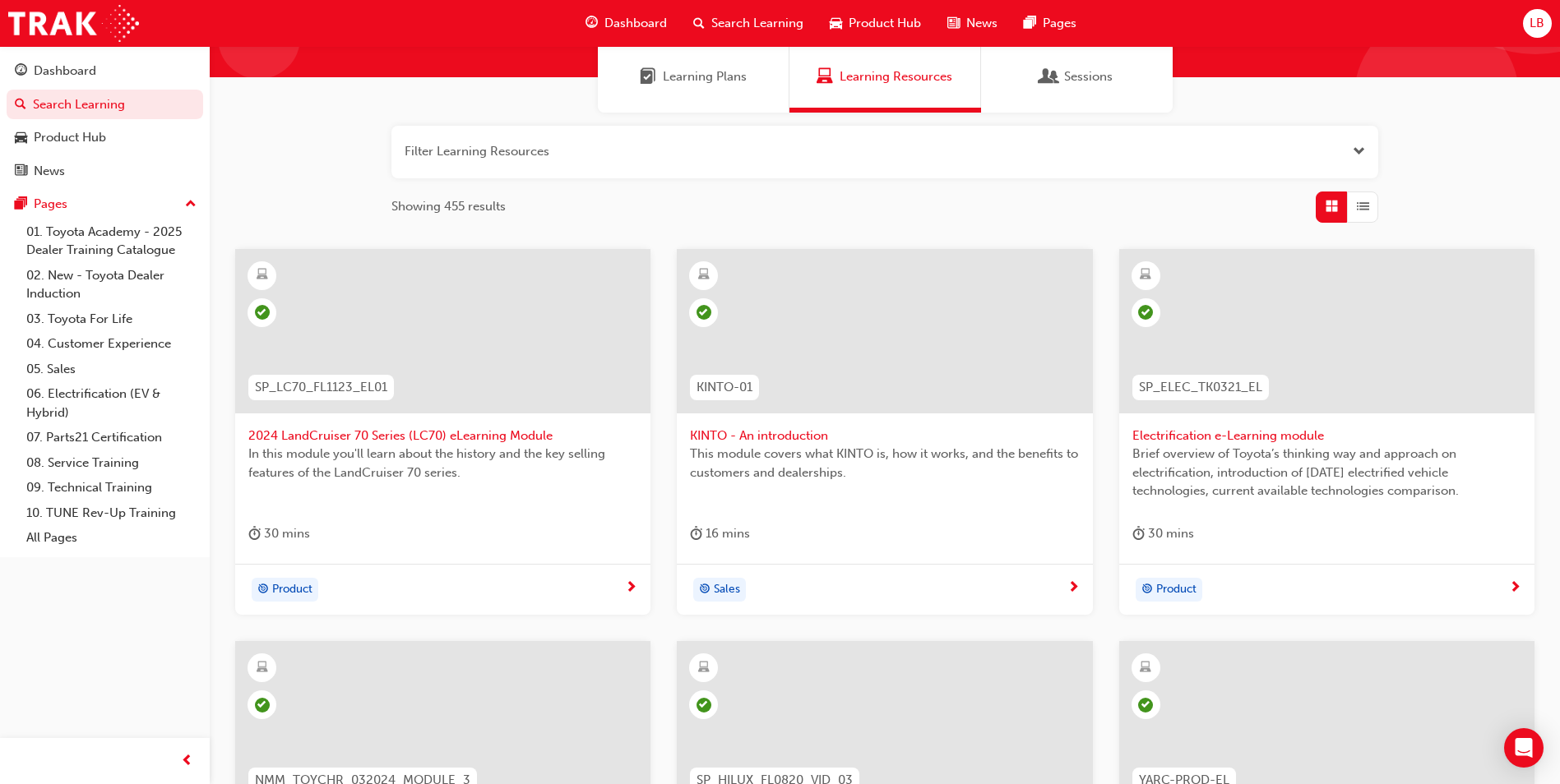
scroll to position [575, 0]
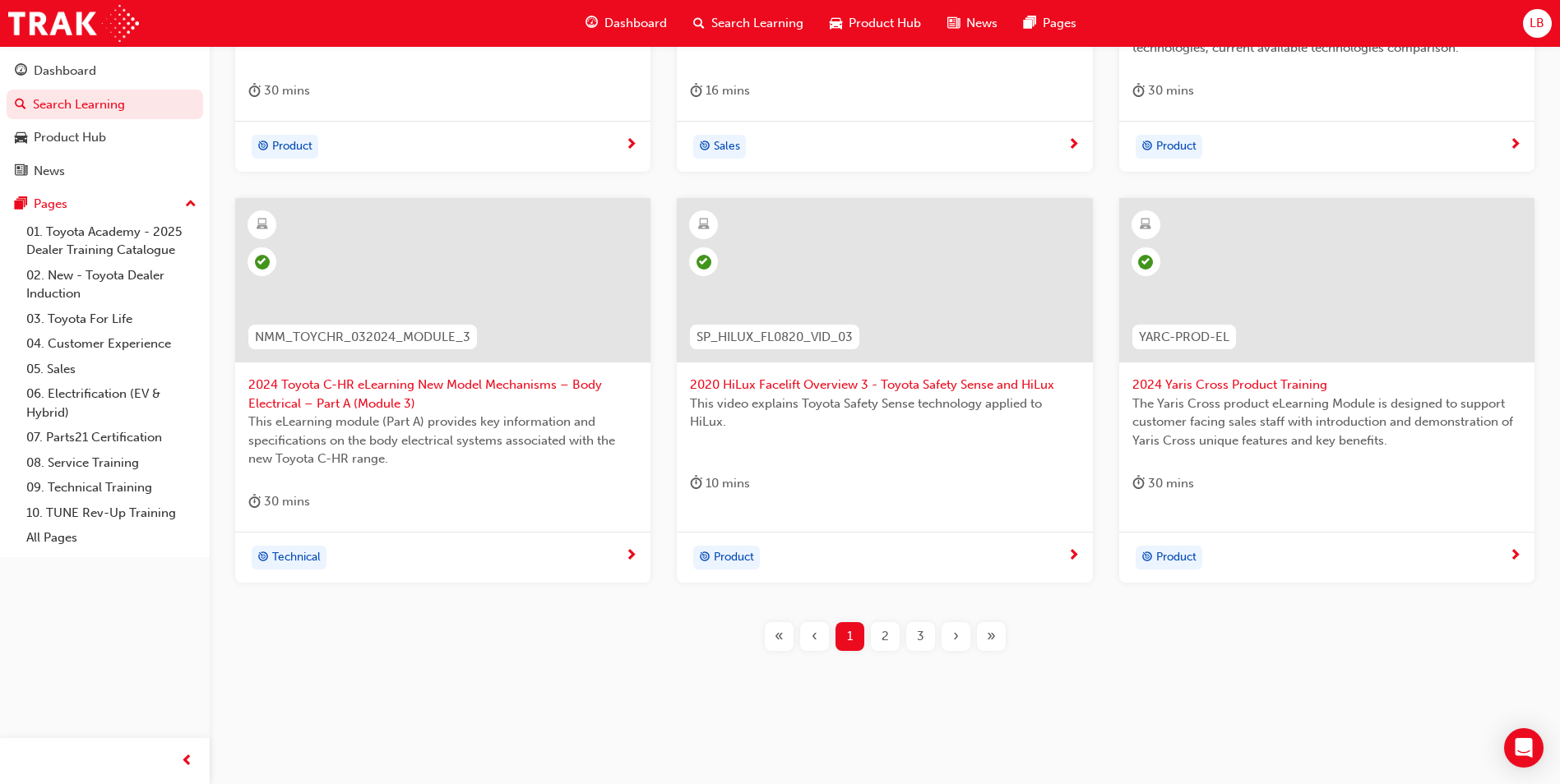
click at [923, 640] on span "3" at bounding box center [921, 637] width 7 height 19
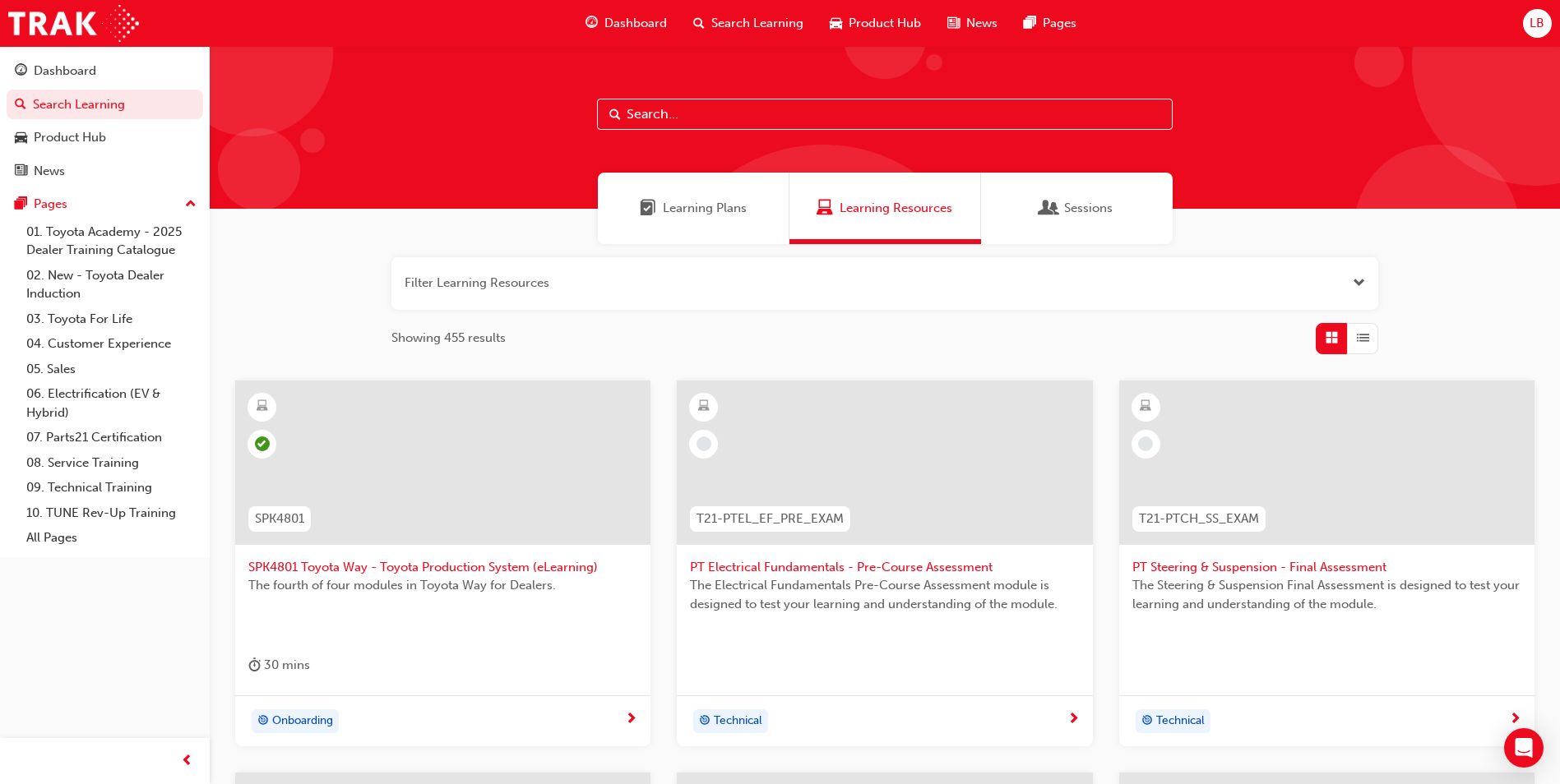
click at [821, 569] on span "PT Electrical Fundamentals - Pre-Course Assessment" at bounding box center [884, 567] width 389 height 19
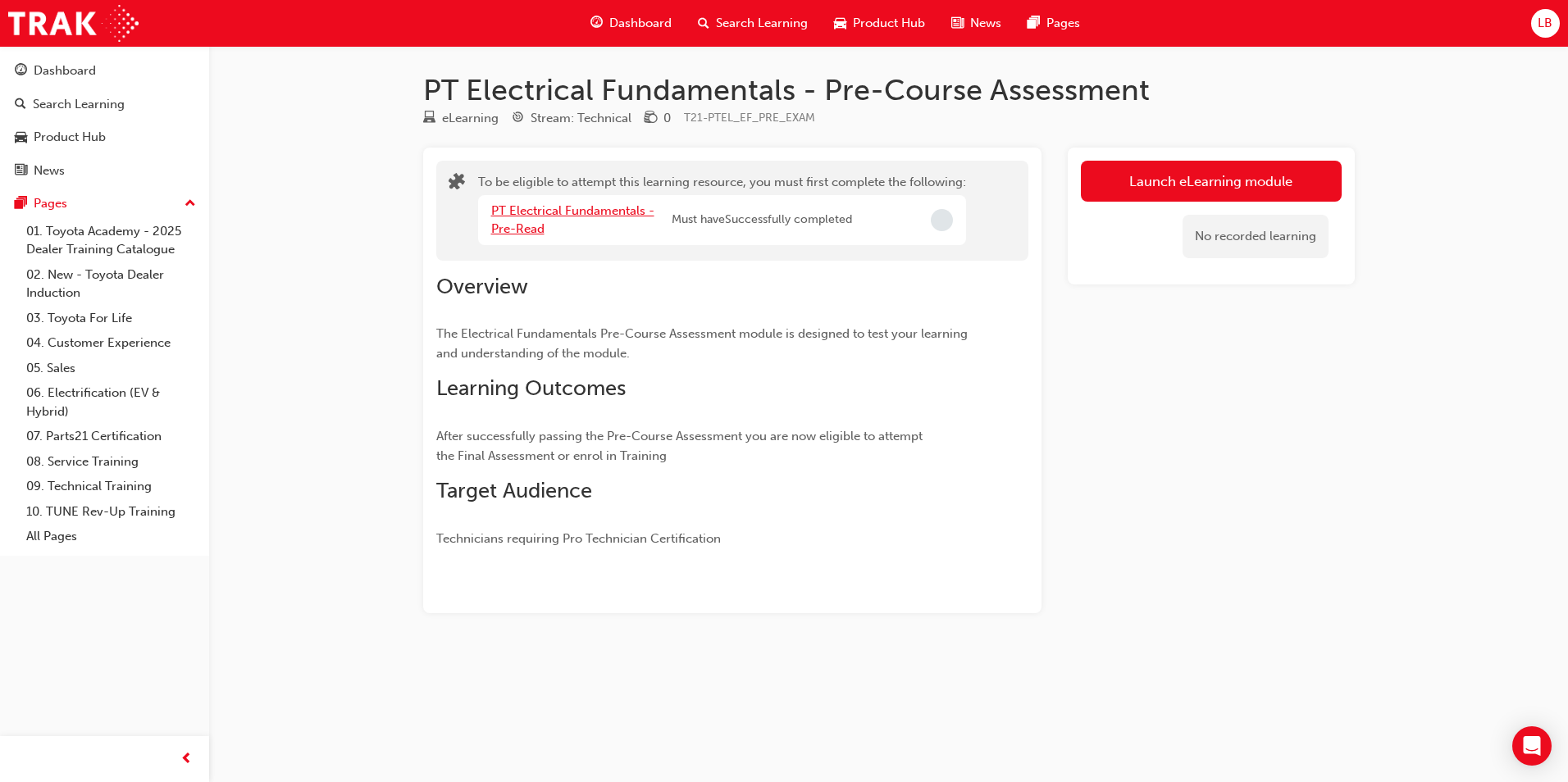
click at [526, 211] on link "PT Electrical Fundamentals - Pre-Read" at bounding box center [572, 220] width 163 height 33
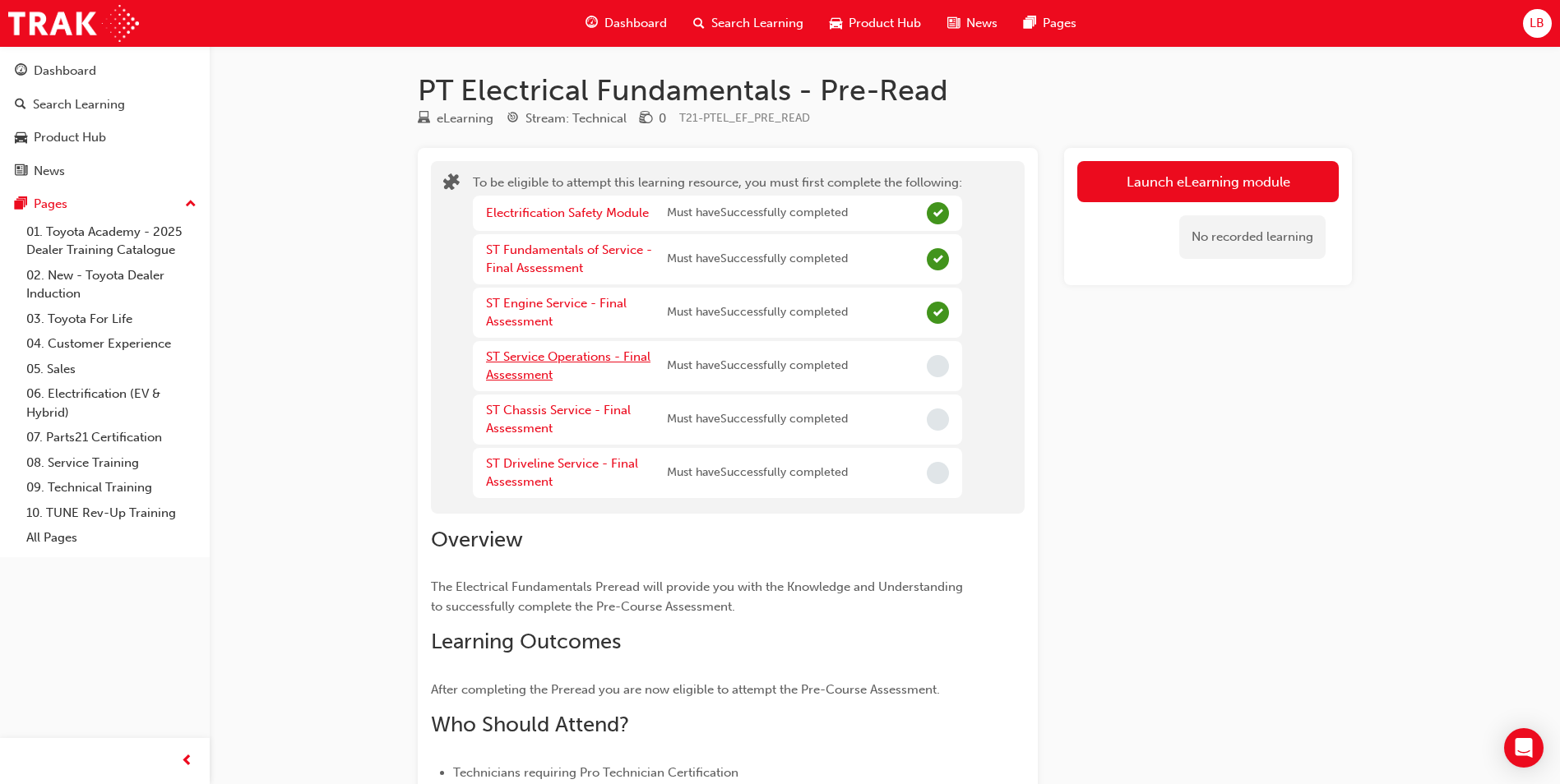
click at [570, 356] on link "ST Service Operations - Final Assessment" at bounding box center [568, 367] width 165 height 33
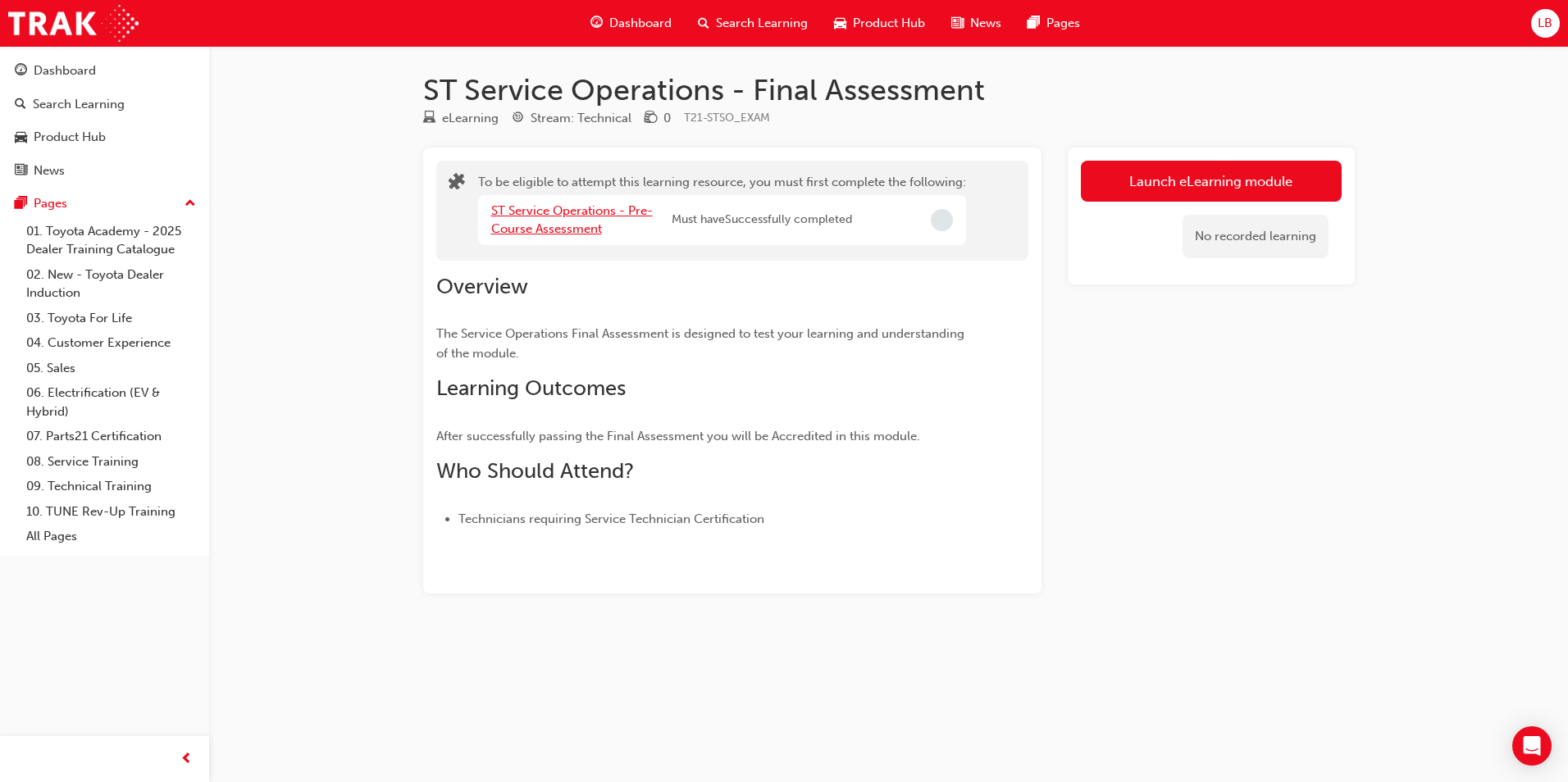
click at [555, 223] on link "ST Service Operations - Pre-Course Assessment" at bounding box center [571, 220] width 162 height 33
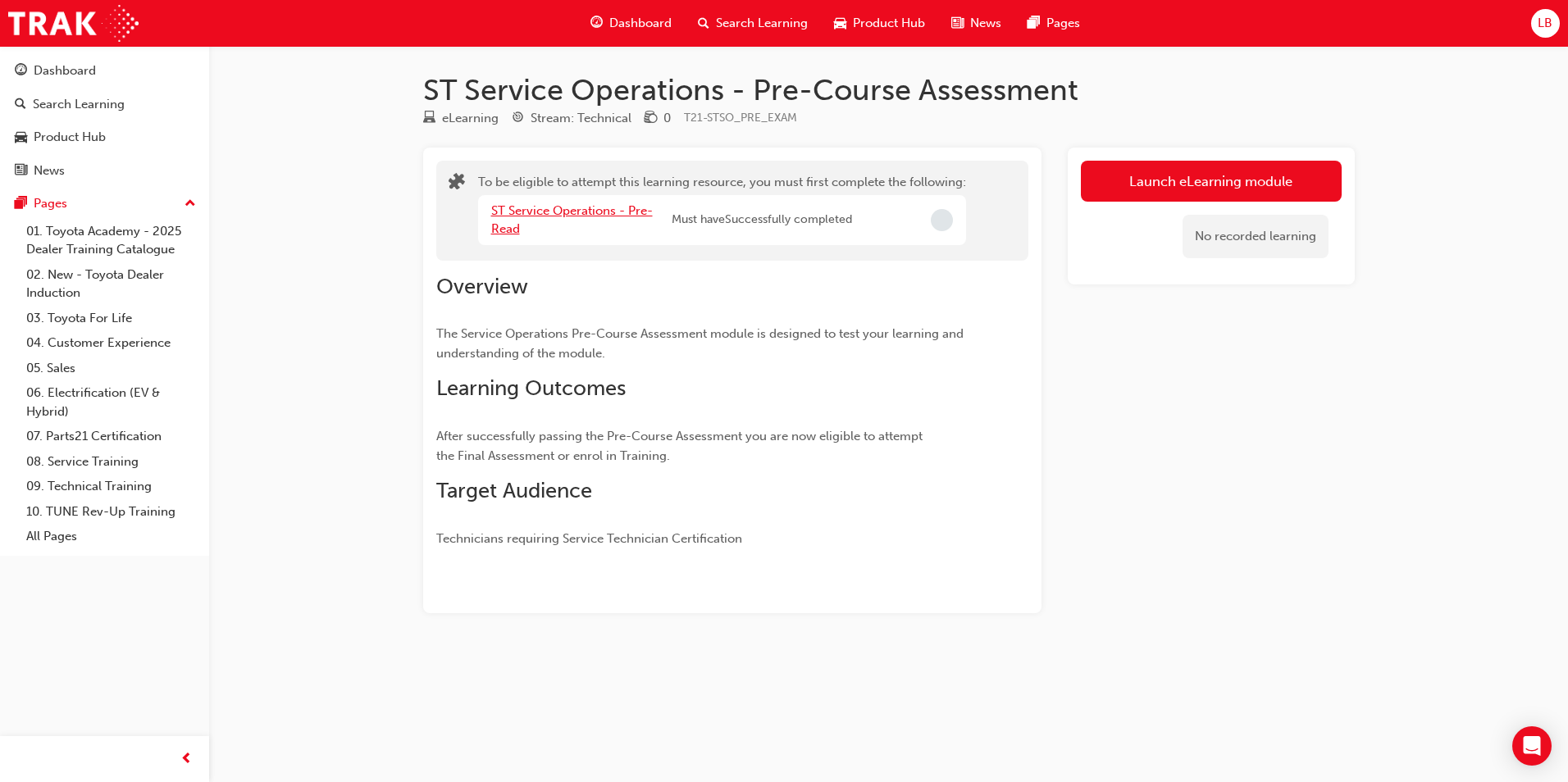
click at [592, 211] on link "ST Service Operations - Pre-Read" at bounding box center [571, 220] width 162 height 33
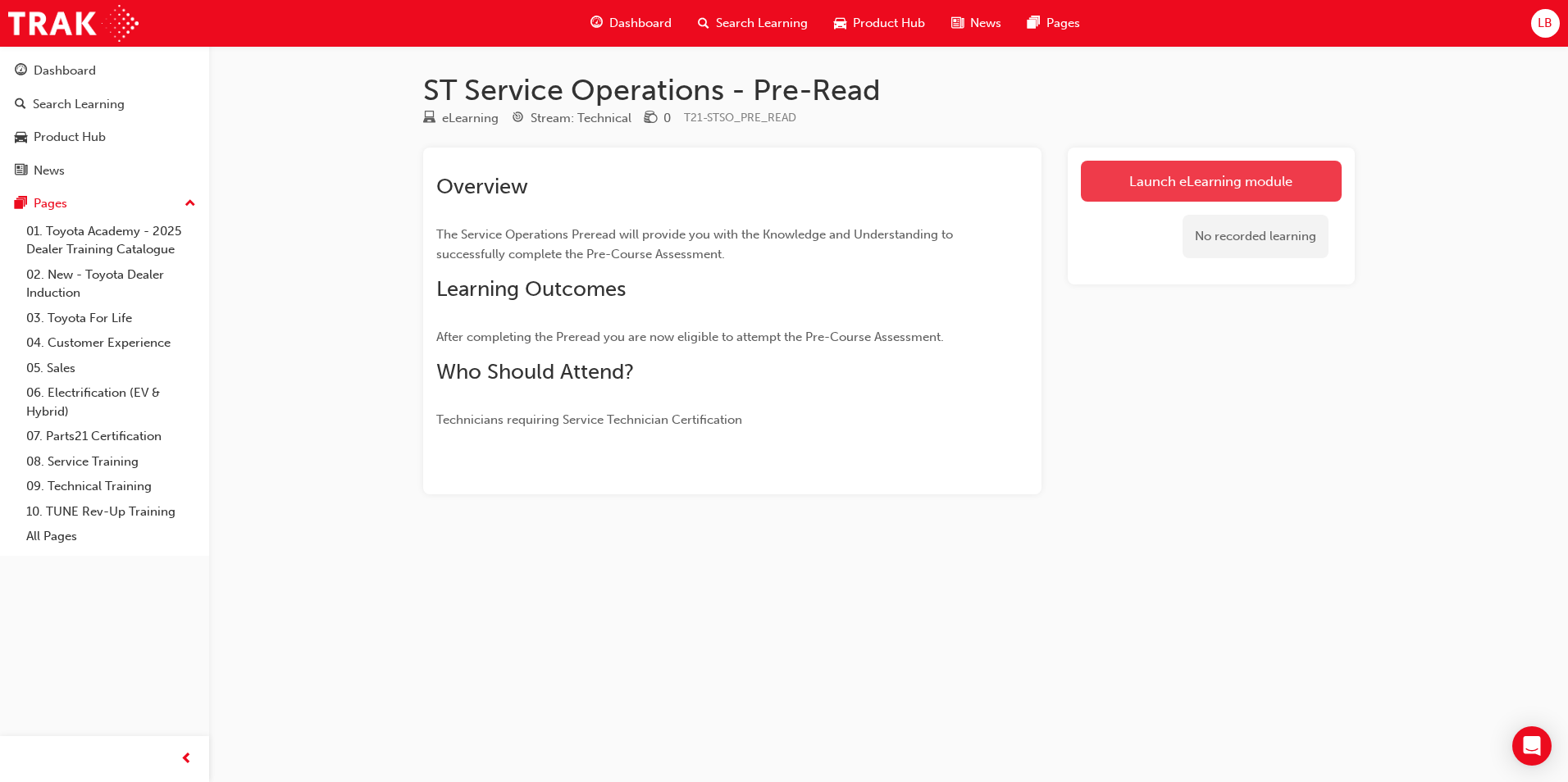
click at [1136, 192] on link "Launch eLearning module" at bounding box center [1211, 181] width 260 height 41
